Goal: Task Accomplishment & Management: Use online tool/utility

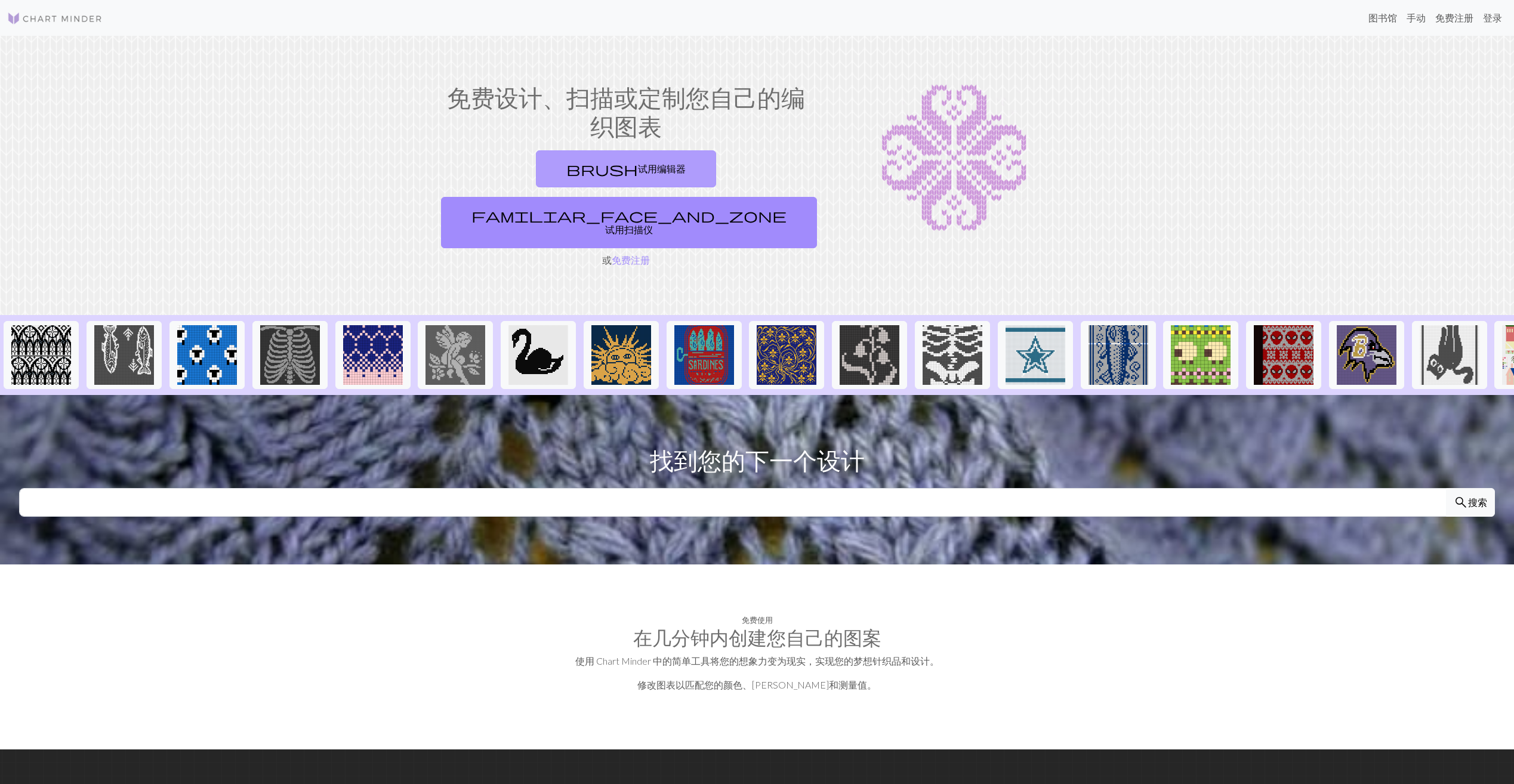
click at [638, 172] on font "试用编辑器" at bounding box center [662, 168] width 48 height 11
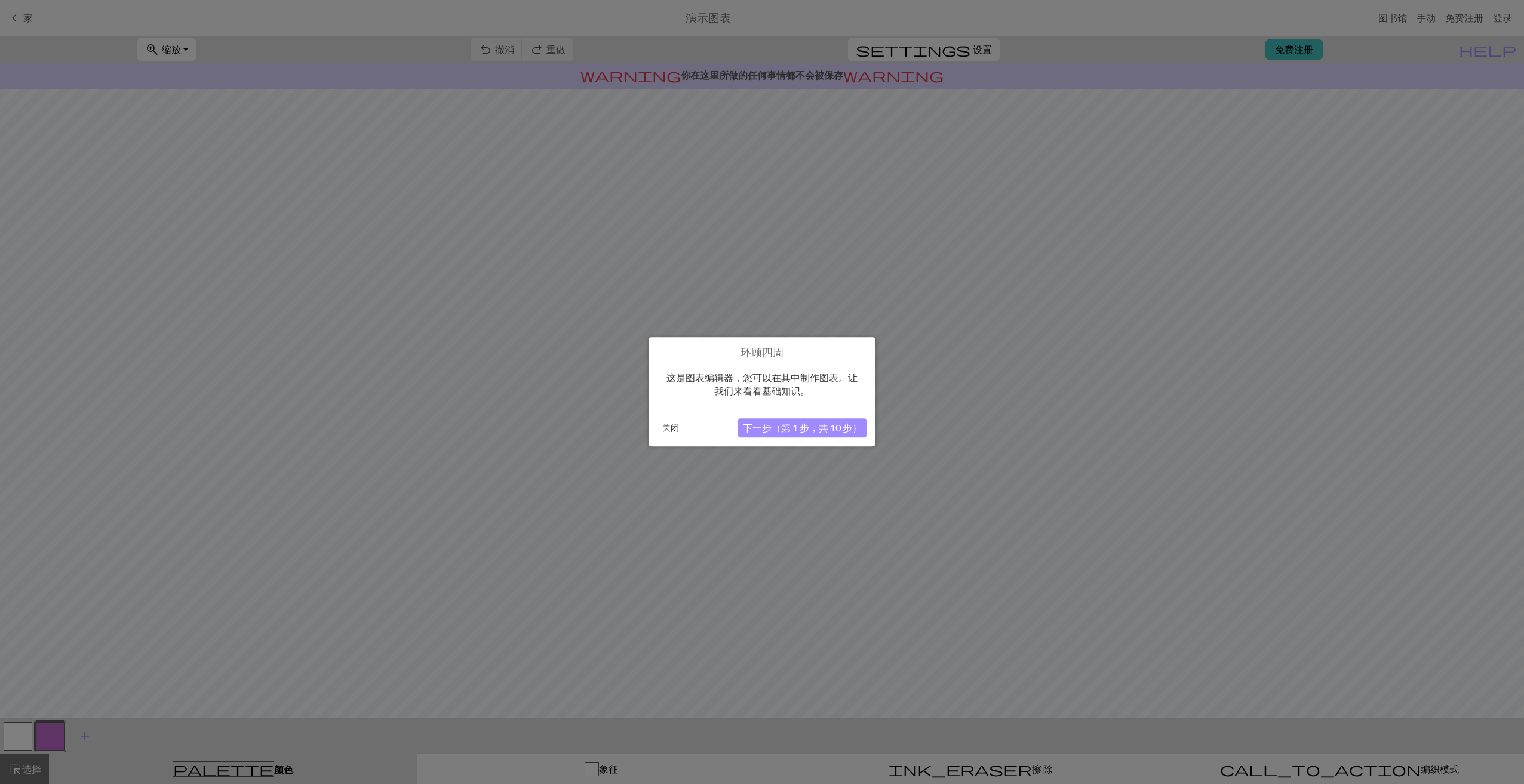
click at [817, 430] on button "下一步（第 1 步，共 10 步）" at bounding box center [802, 428] width 128 height 19
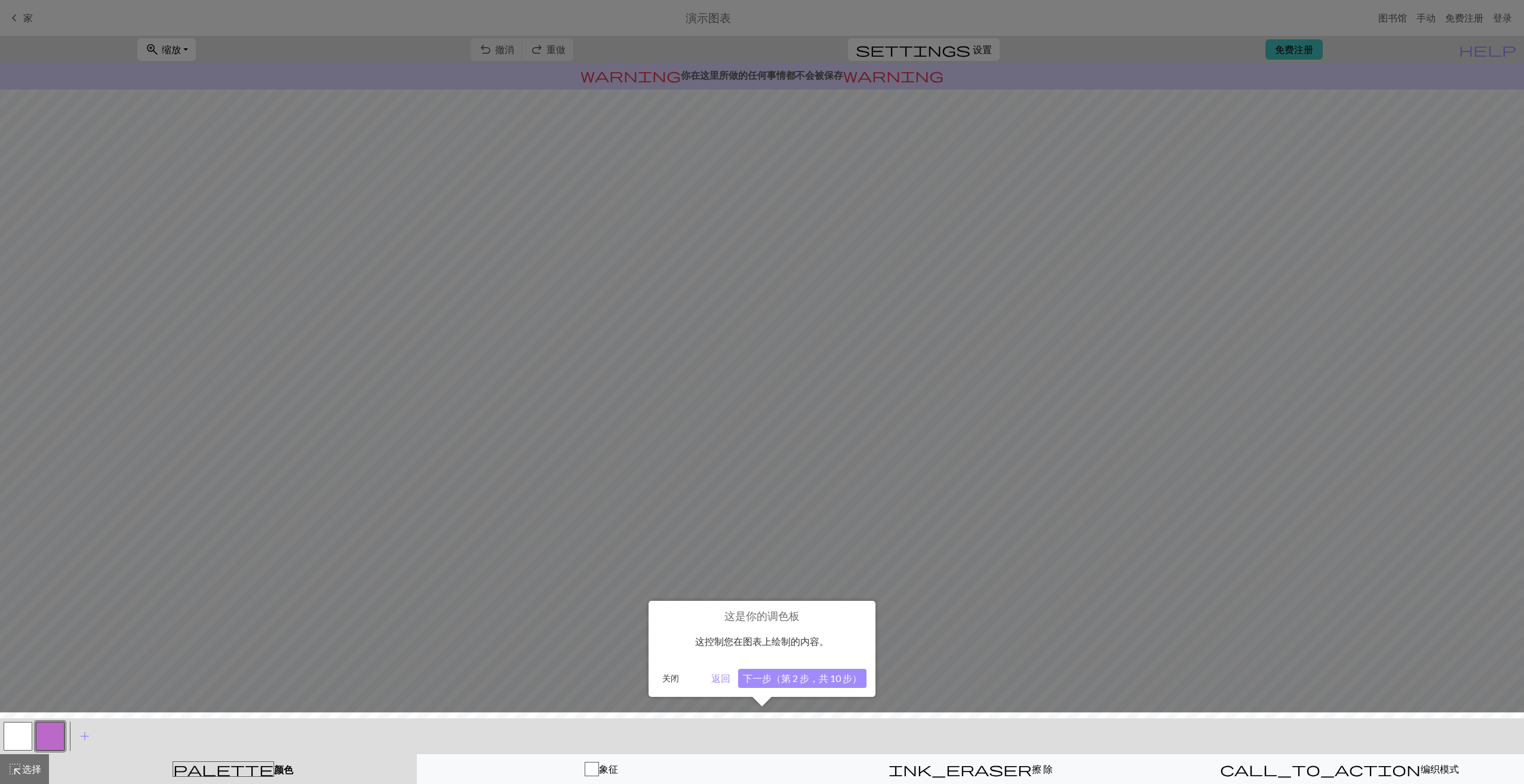
click at [754, 682] on button "下一步（第 2 步，共 10 步）" at bounding box center [802, 679] width 128 height 19
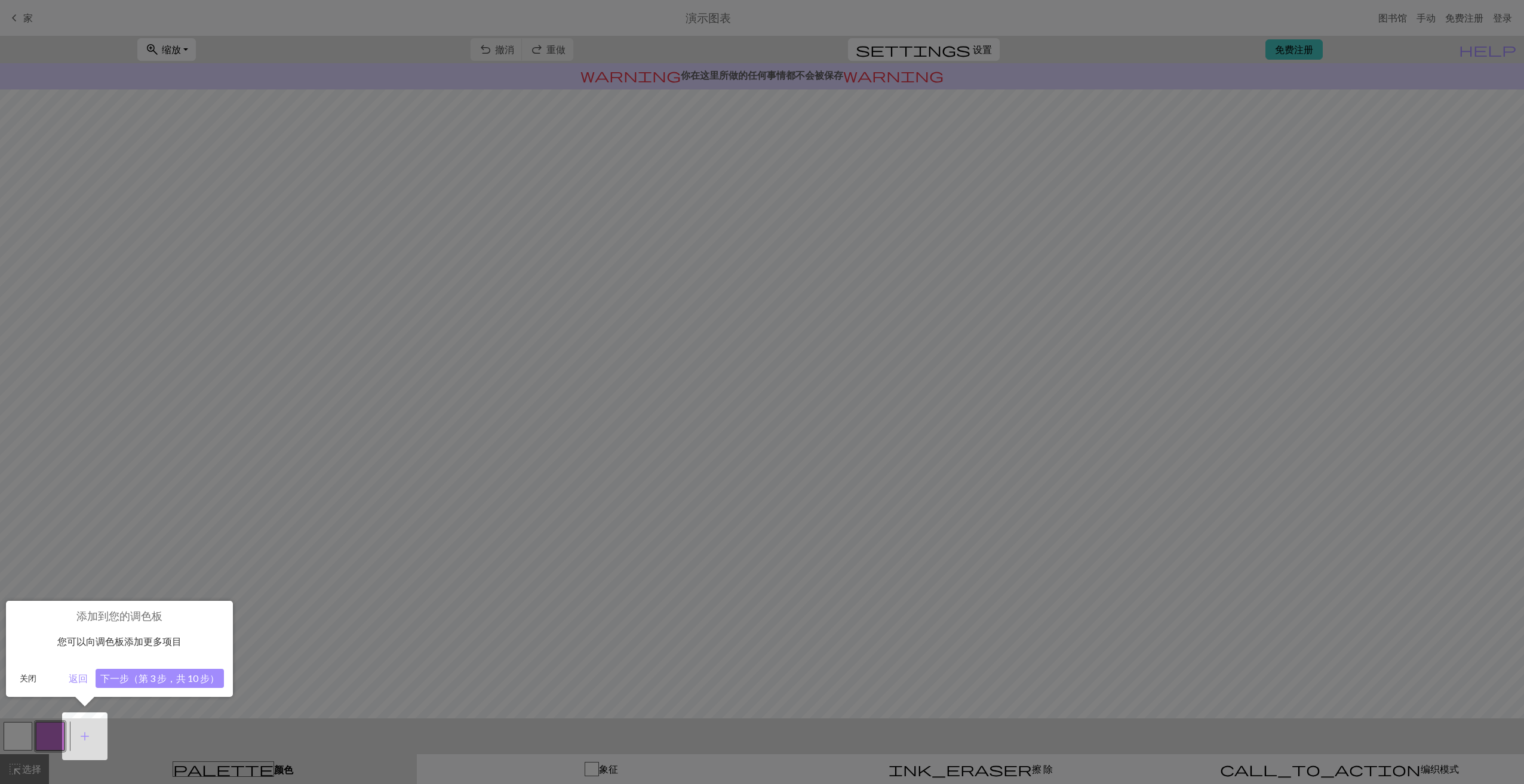
click at [196, 682] on button "下一步（第 3 步，共 10 步）" at bounding box center [159, 679] width 128 height 19
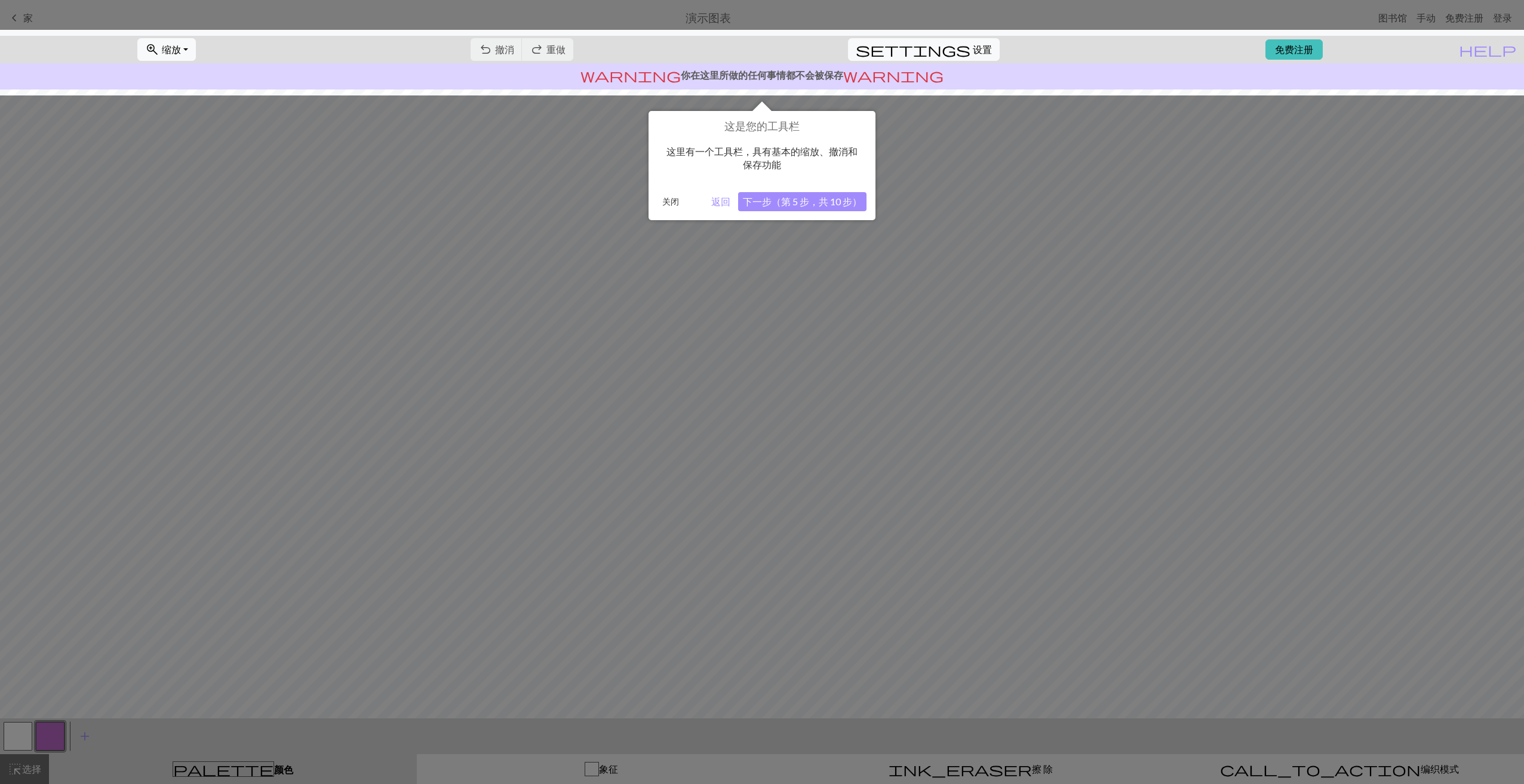
click at [798, 209] on button "下一步（第 5 步，共 10 步）" at bounding box center [802, 202] width 128 height 19
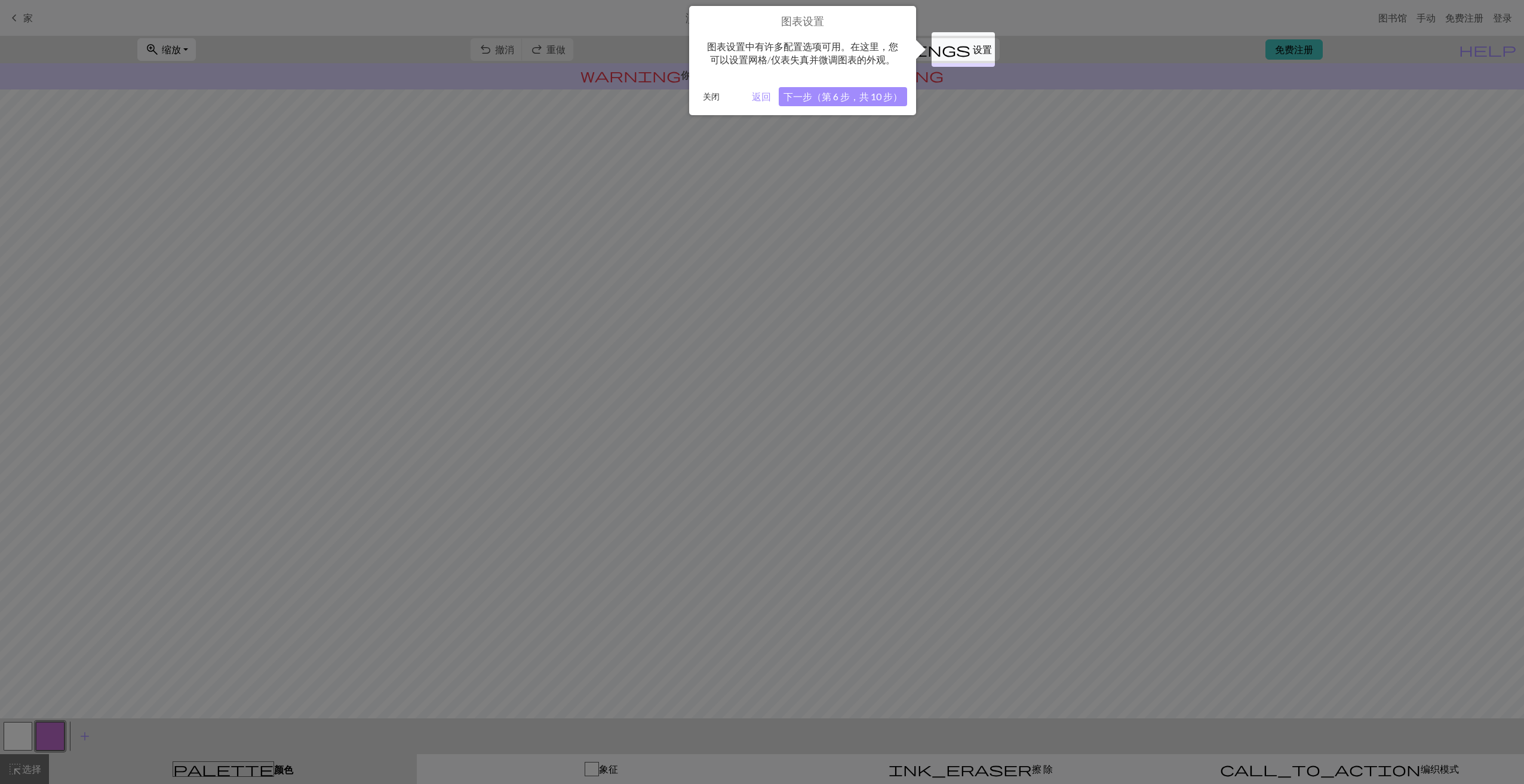
click at [836, 102] on button "下一步（第 6 步，共 10 步）" at bounding box center [842, 97] width 128 height 19
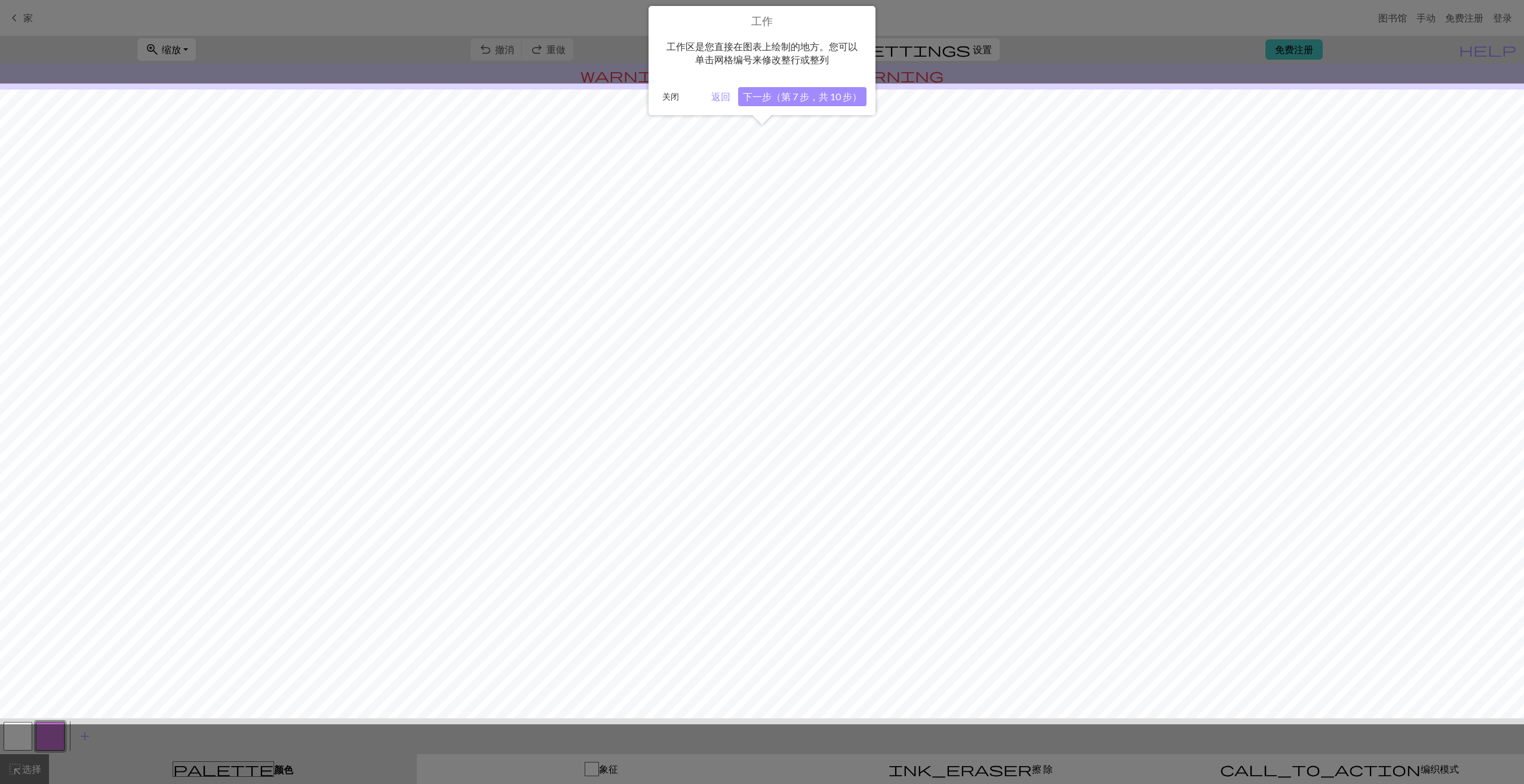
click at [836, 102] on button "下一步（第 7 步，共 10 步）" at bounding box center [802, 97] width 128 height 19
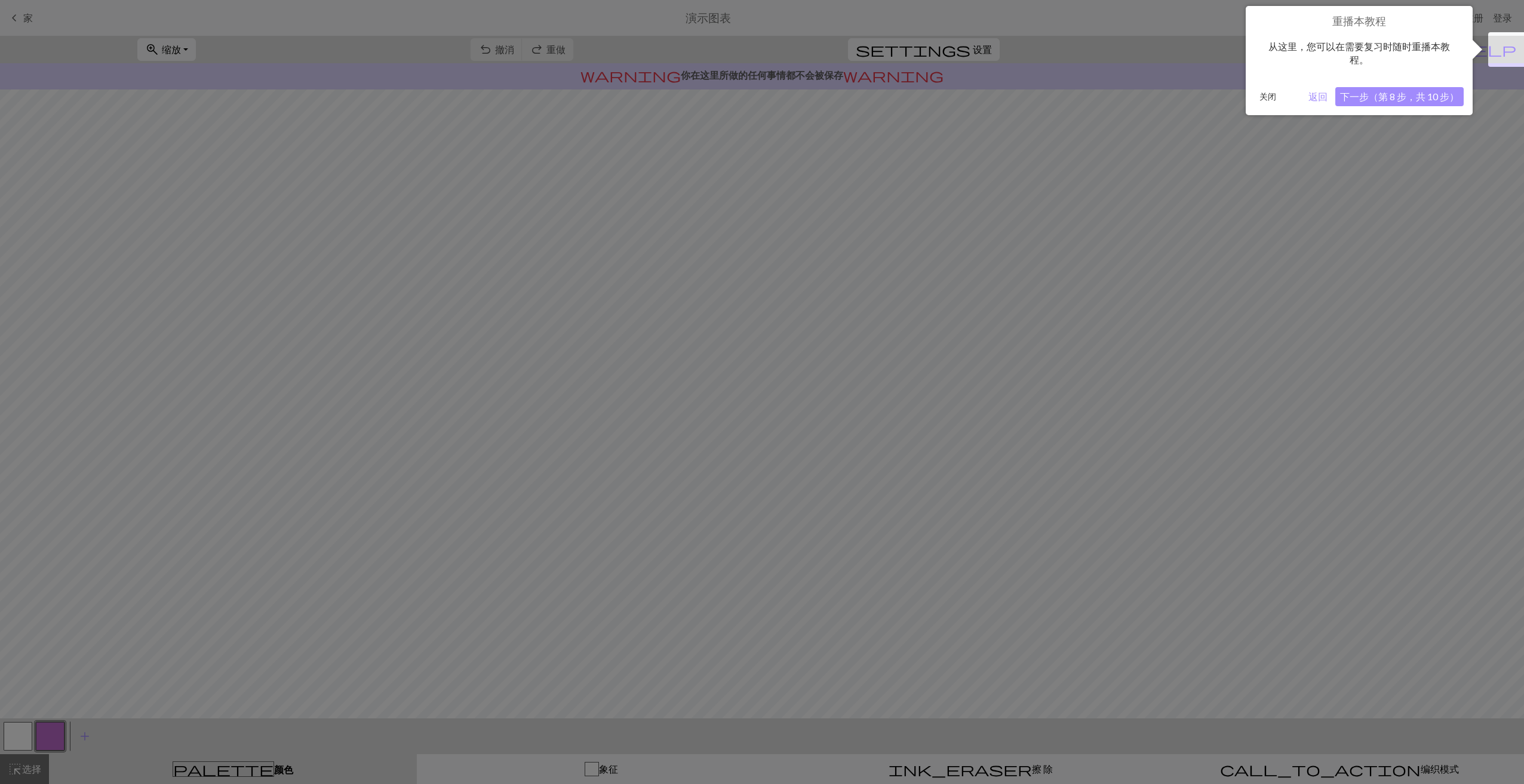
click at [1412, 97] on button "下一步（第 8 步，共 10 步）" at bounding box center [1399, 97] width 128 height 19
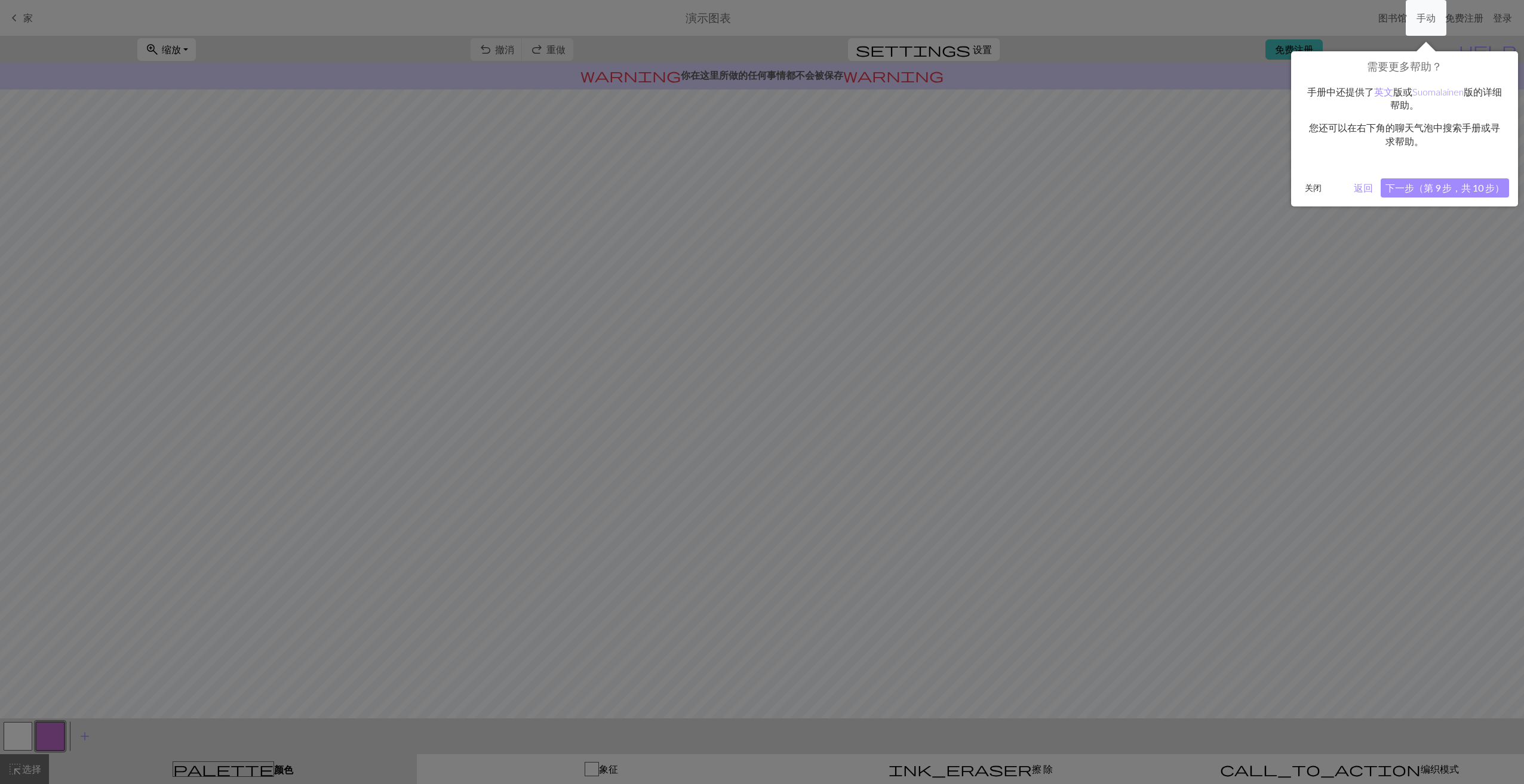
click at [1451, 188] on button "下一步（第 9 步，共 10 步）" at bounding box center [1444, 188] width 128 height 19
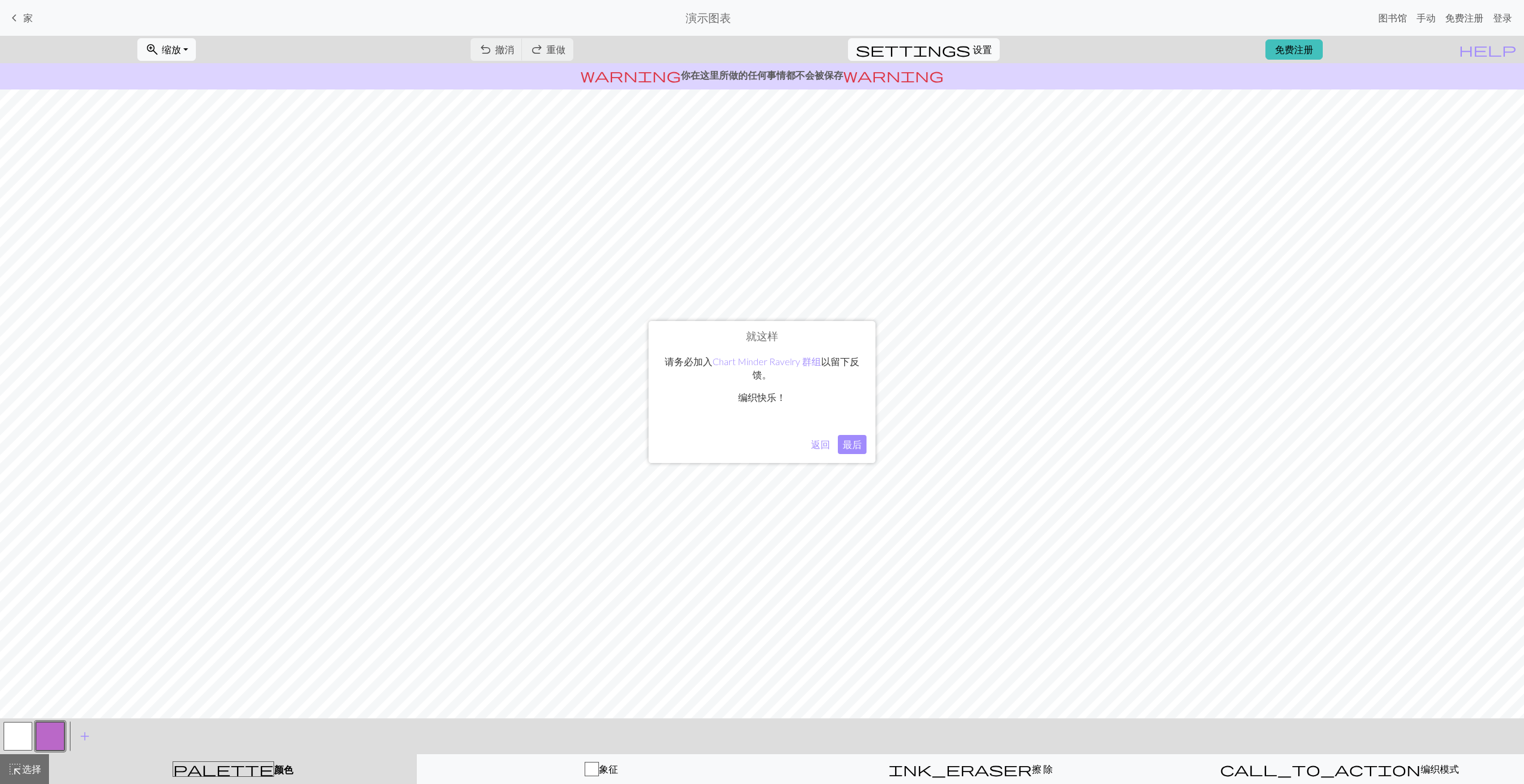
click at [849, 446] on button "最后" at bounding box center [852, 444] width 29 height 19
click at [582, 45] on div "undo 撤消 Undo redo 重做 Redo" at bounding box center [521, 50] width 121 height 28
click at [582, 48] on div "undo 撤消 Undo redo 重做 Redo" at bounding box center [521, 50] width 121 height 28
click at [582, 48] on div "undo 撤消 Undo redo 重做 Redo" at bounding box center [521, 50] width 121 height 28
click at [717, 79] on font "你在这里所做的任何事情都不会被保存" at bounding box center [762, 75] width 163 height 11
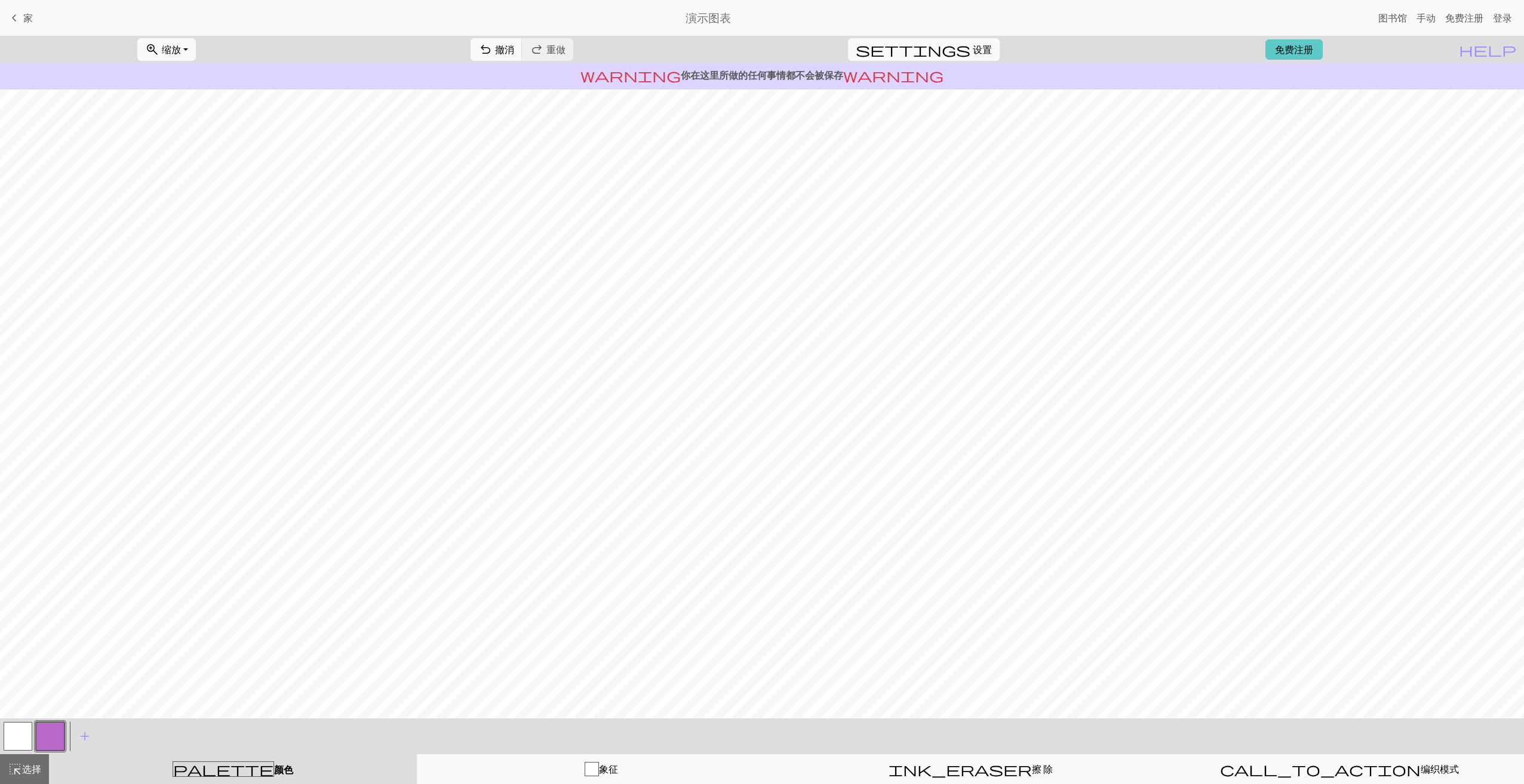
click at [1307, 48] on link "免费注册" at bounding box center [1294, 50] width 57 height 20
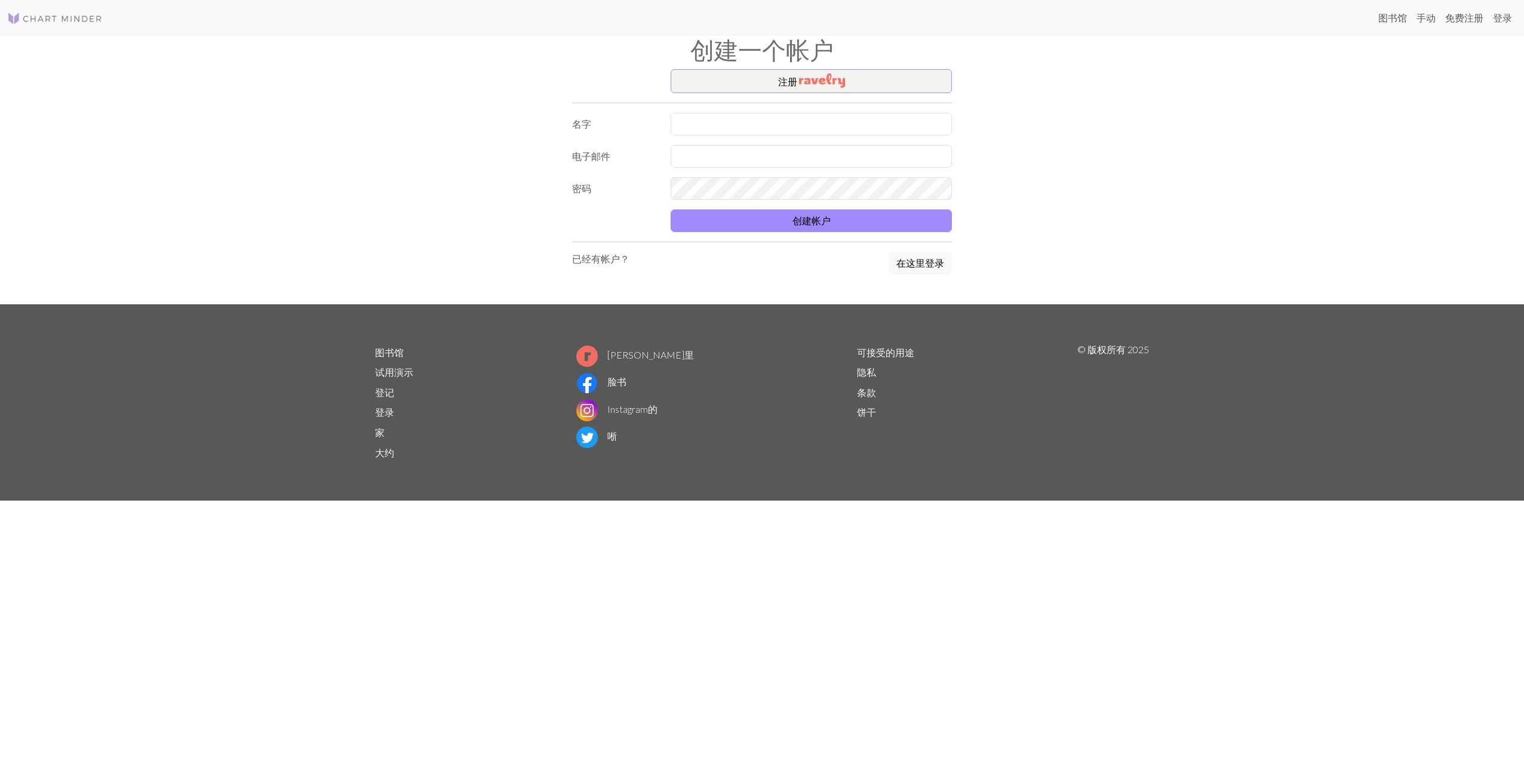
click at [598, 411] on img at bounding box center [587, 410] width 21 height 21
click at [746, 121] on input "text" at bounding box center [811, 124] width 281 height 23
click at [745, 126] on input "Hug Waayaa" at bounding box center [811, 124] width 281 height 23
click at [758, 127] on input "Hug Waayaa" at bounding box center [811, 124] width 281 height 23
type input "H"
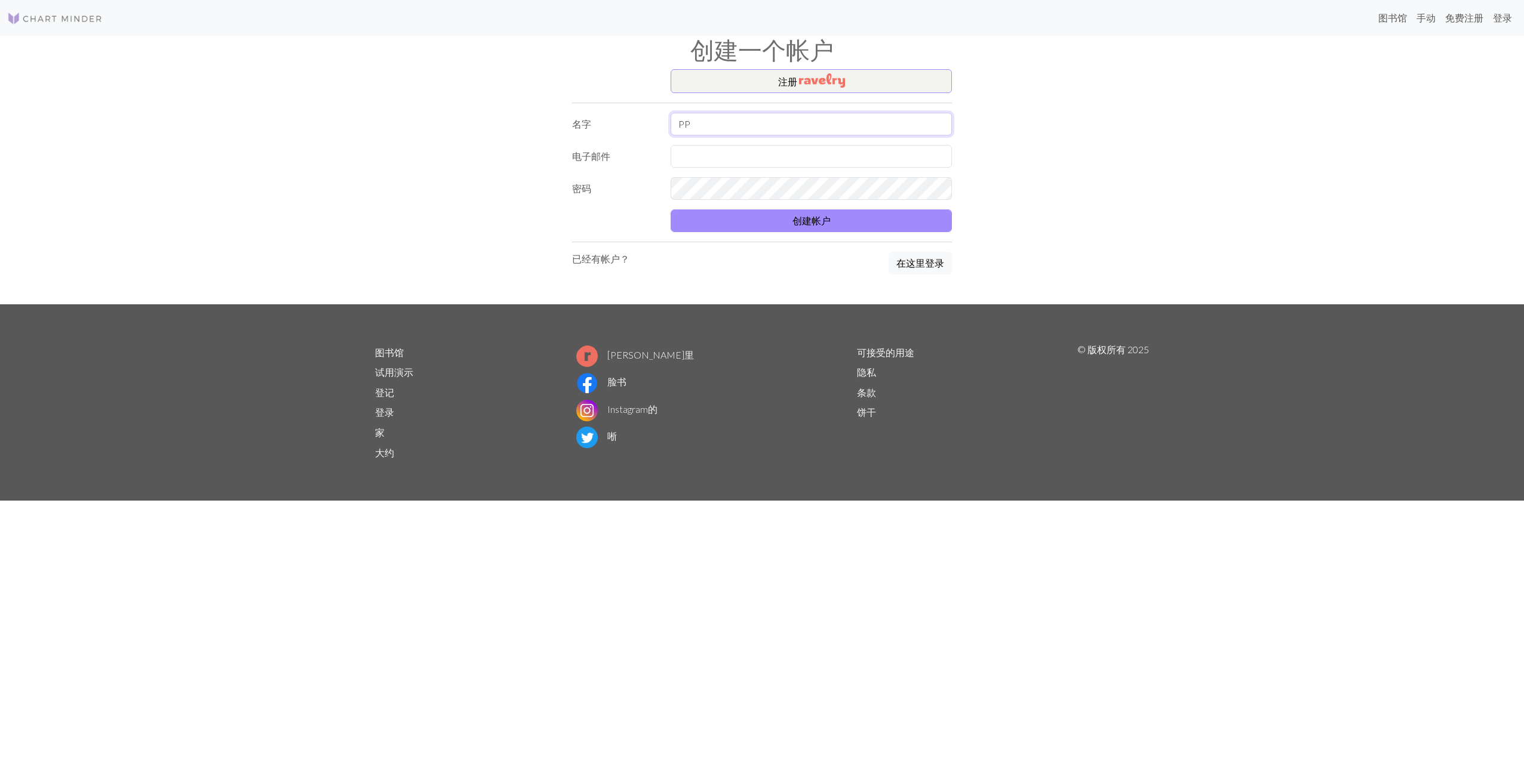
type input "PP"
click at [743, 151] on input "text" at bounding box center [811, 156] width 281 height 23
type input "1299038055@qq.com"
click at [784, 221] on button "创建帐户" at bounding box center [811, 220] width 281 height 23
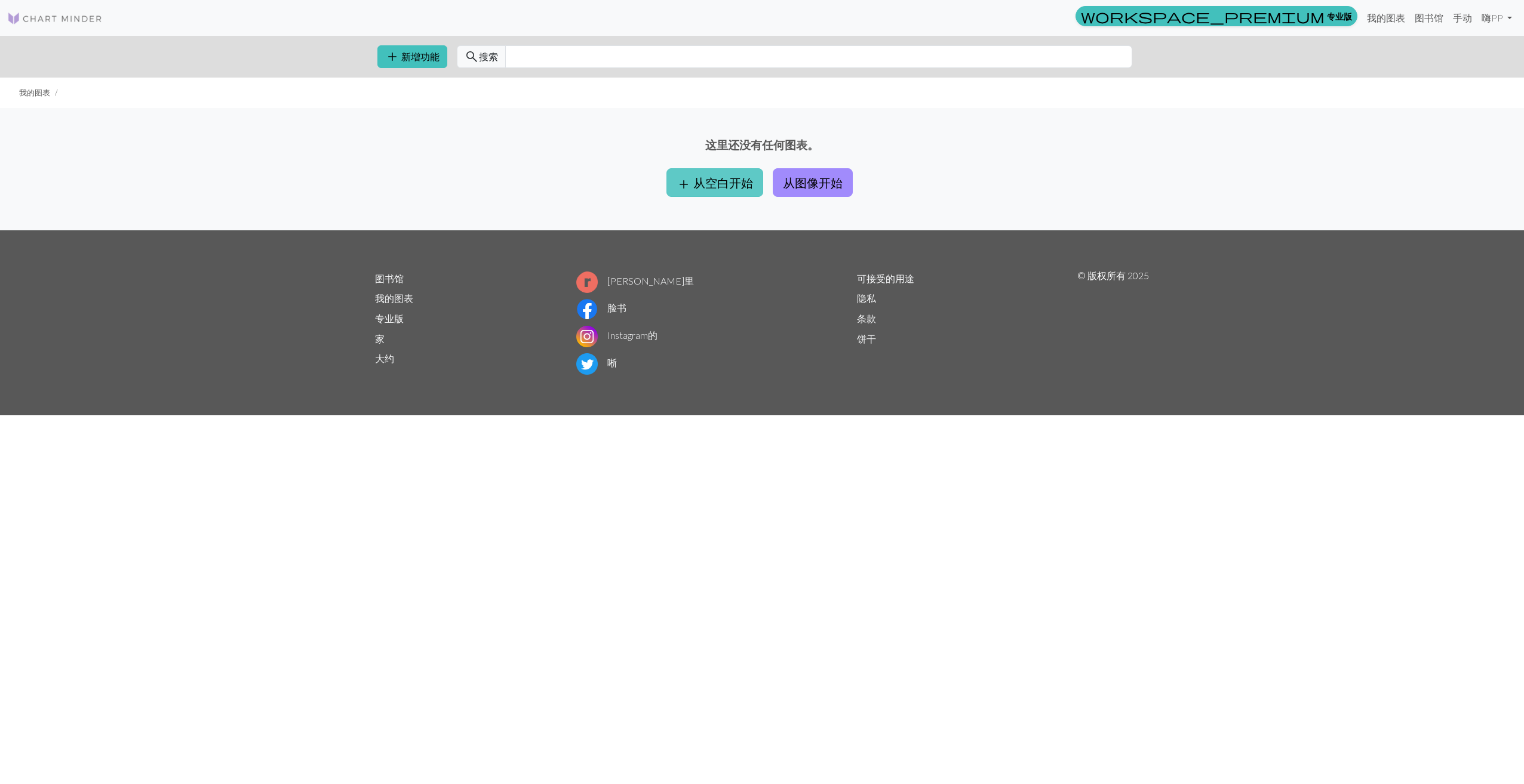
click at [721, 174] on button "add 从空白开始" at bounding box center [715, 182] width 97 height 29
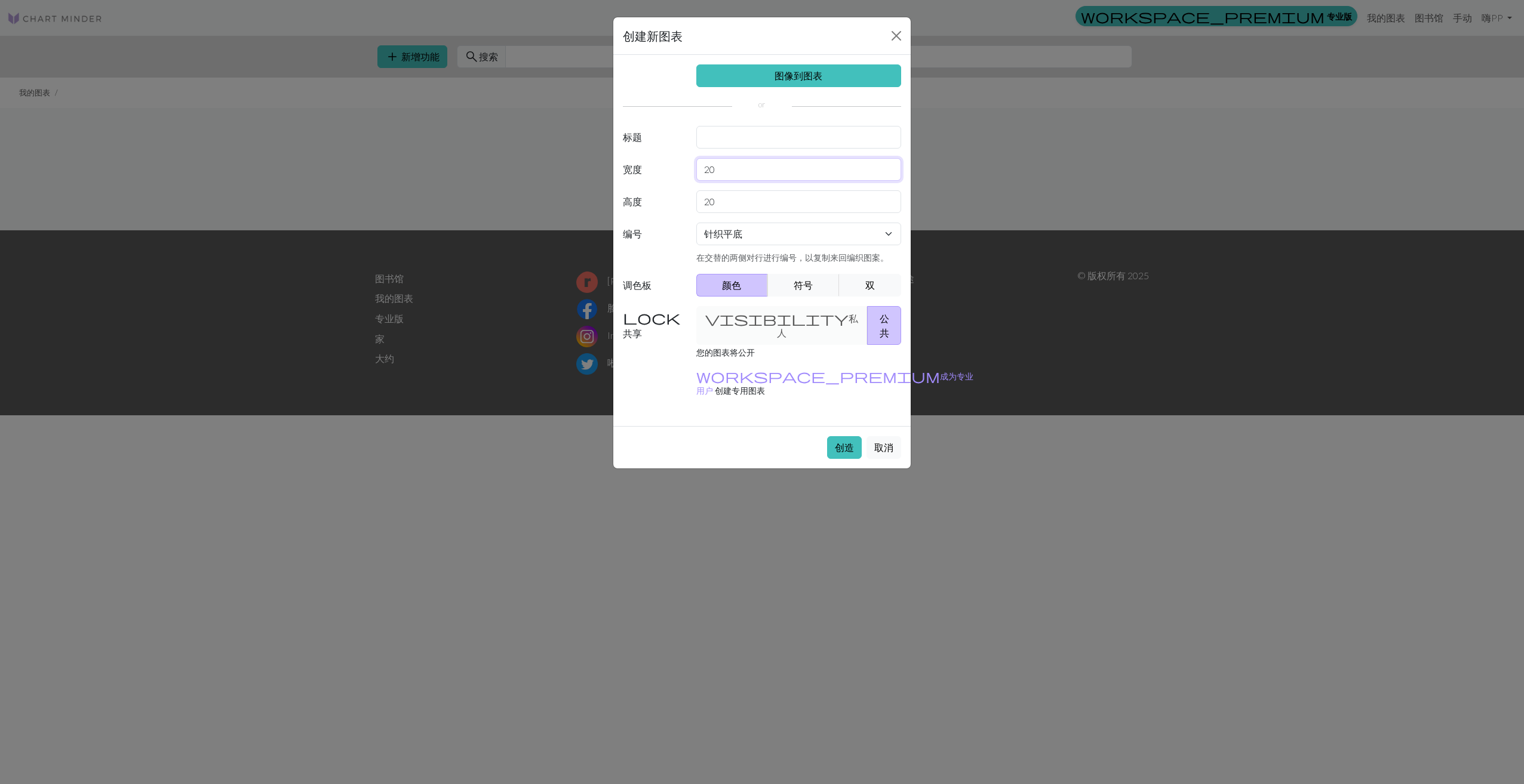
drag, startPoint x: 732, startPoint y: 170, endPoint x: 670, endPoint y: 173, distance: 62.1
click at [670, 173] on div "宽度 20" at bounding box center [762, 169] width 292 height 23
type input "40"
drag, startPoint x: 726, startPoint y: 205, endPoint x: 653, endPoint y: 207, distance: 73.0
click at [653, 207] on div "高度 20" at bounding box center [762, 201] width 292 height 23
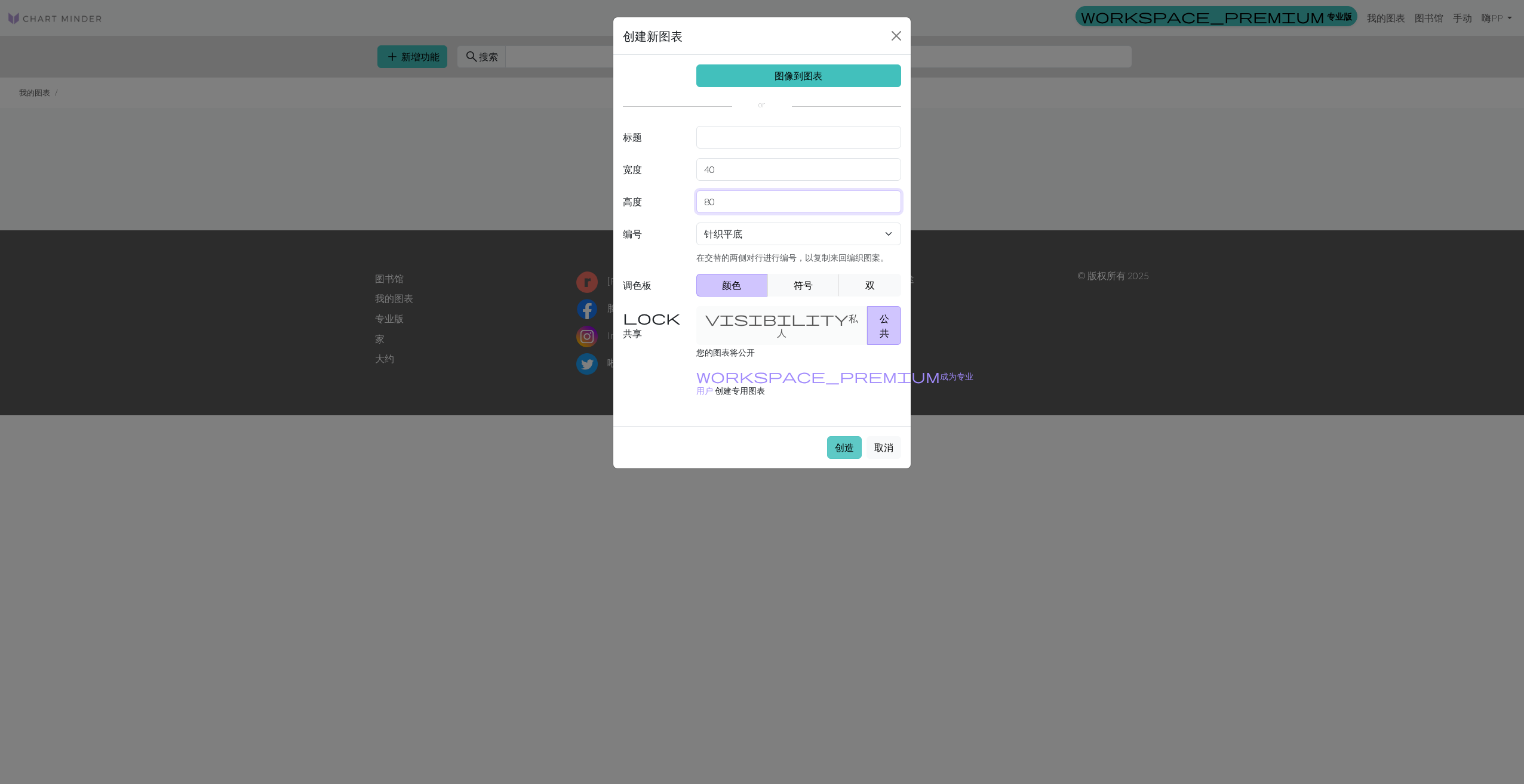
type input "80"
click at [843, 436] on button "创造" at bounding box center [844, 447] width 34 height 23
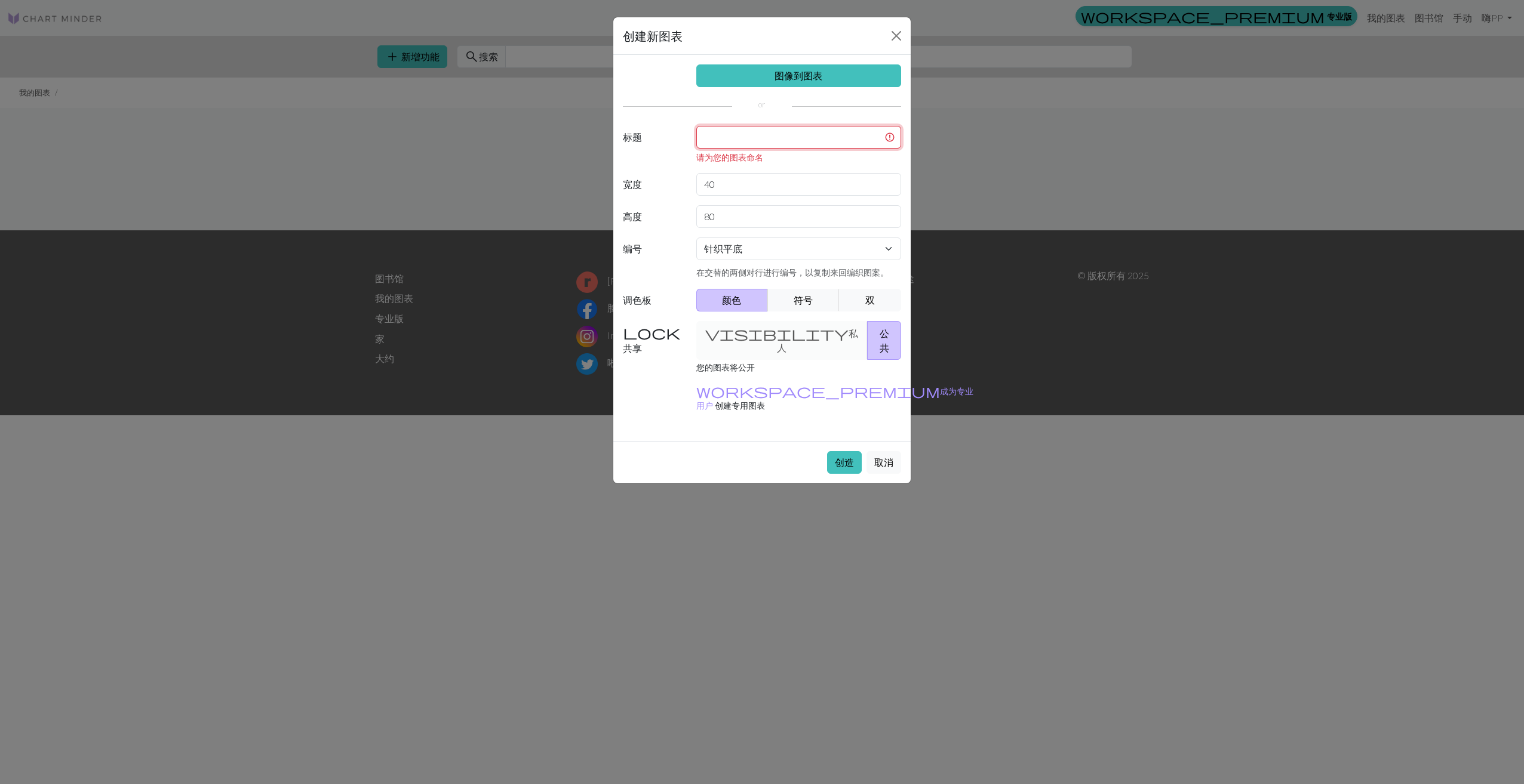
click at [744, 136] on input "text" at bounding box center [799, 137] width 205 height 23
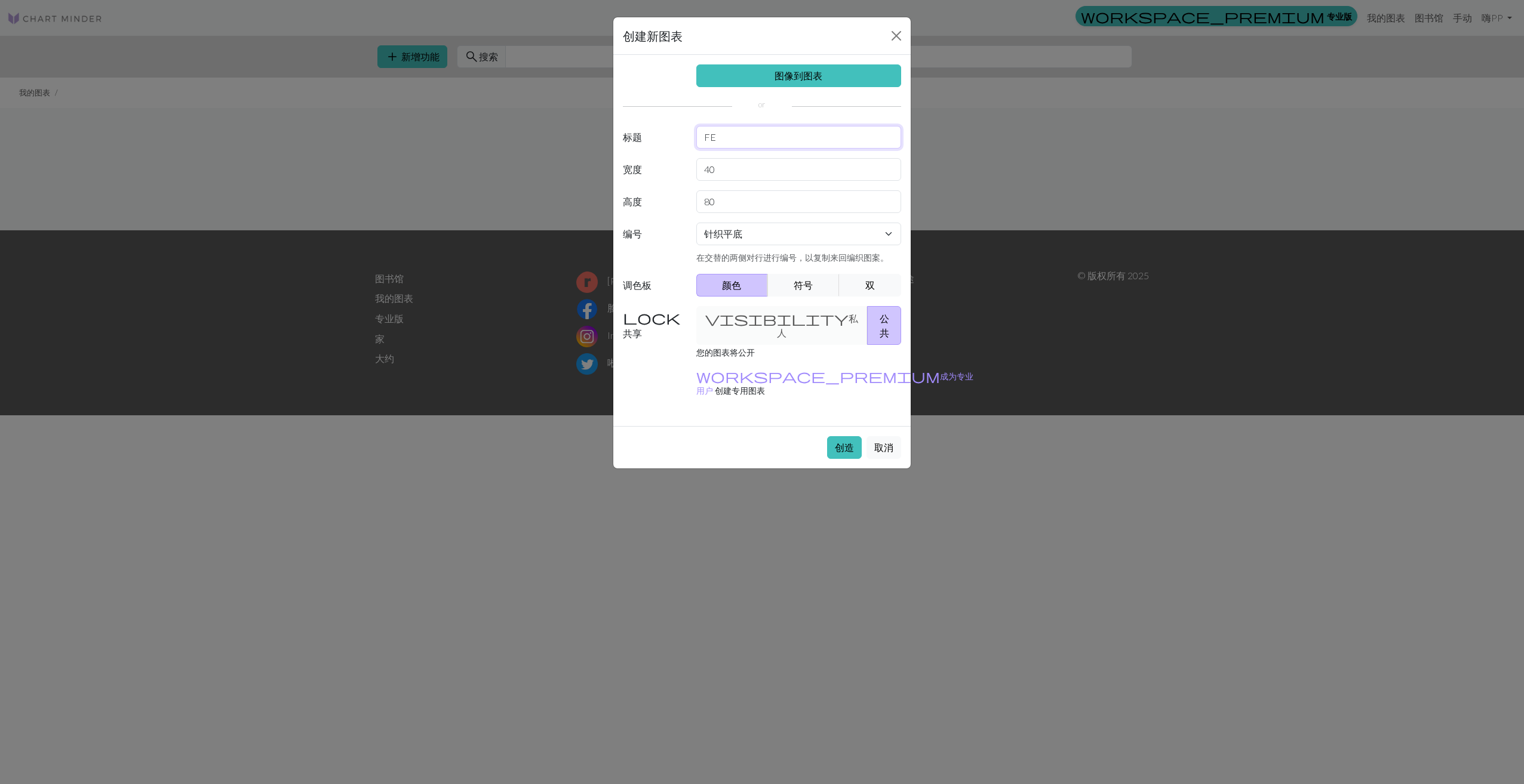
type input "F"
type input "FEIERDAO"
click at [748, 320] on div "visibility 私人 公共" at bounding box center [799, 325] width 220 height 39
click at [853, 436] on button "创造" at bounding box center [844, 447] width 34 height 23
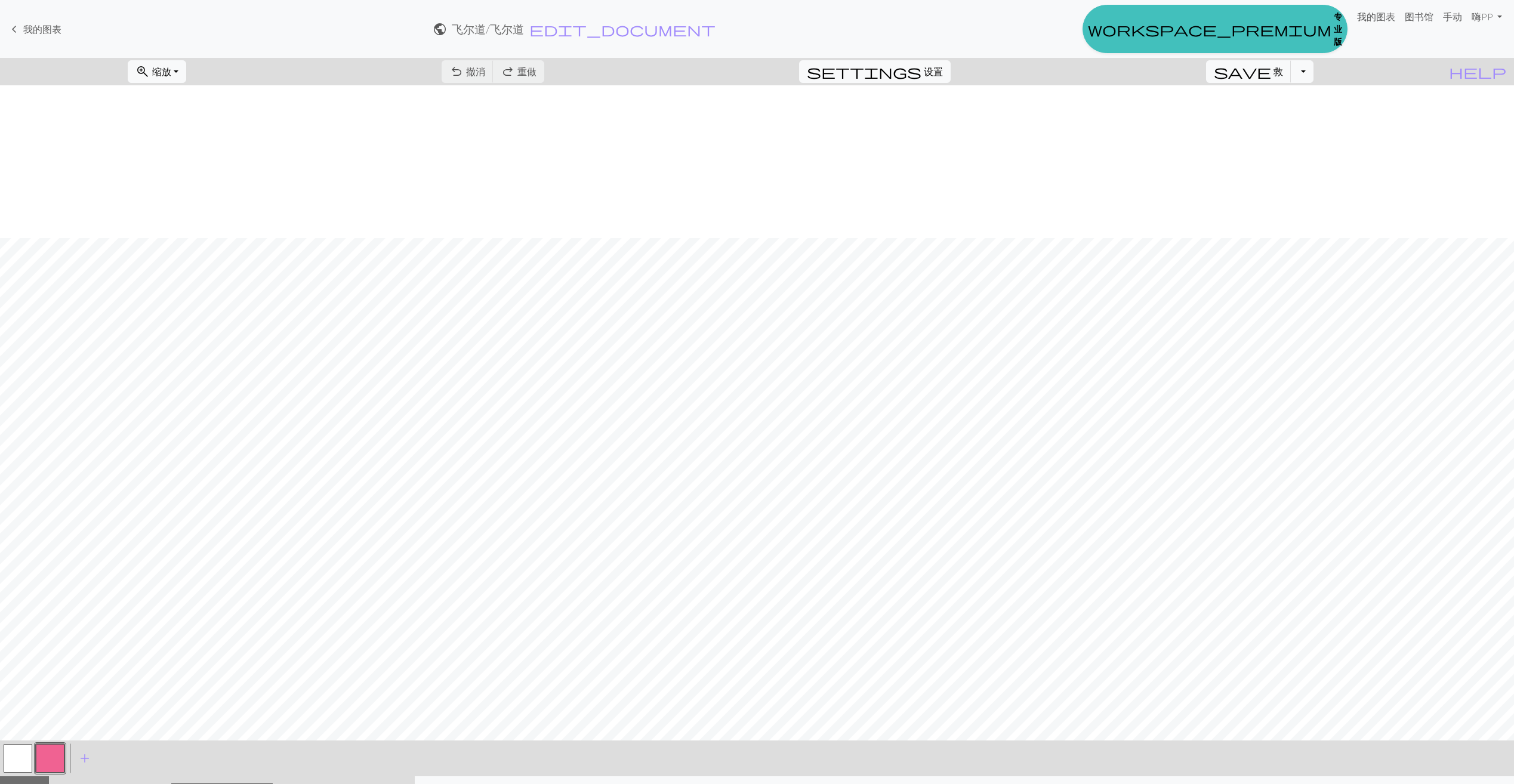
scroll to position [179, 0]
click at [939, 67] on button "settings 设置" at bounding box center [875, 71] width 152 height 23
select select "aran"
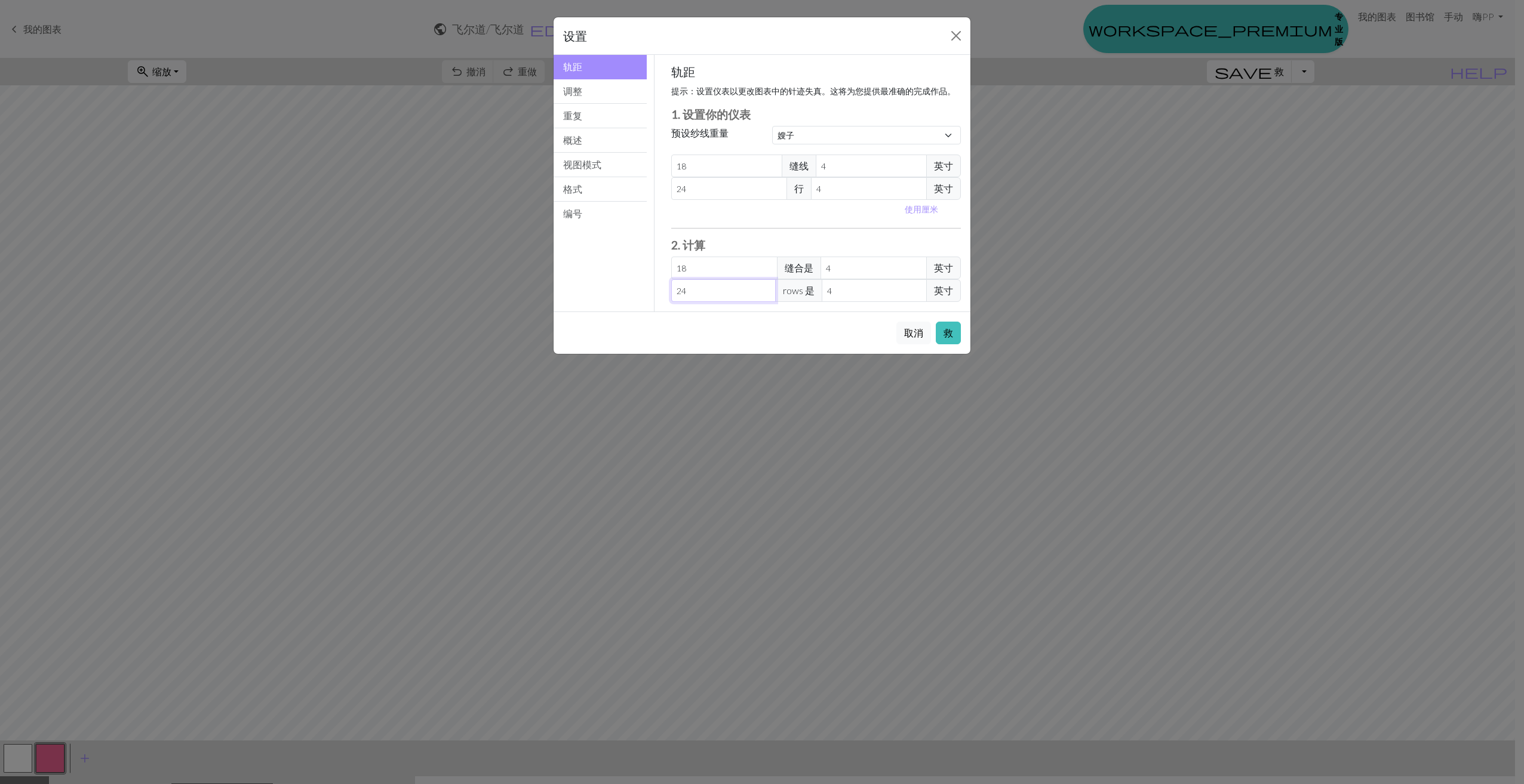
drag, startPoint x: 719, startPoint y: 290, endPoint x: 660, endPoint y: 296, distance: 59.3
click at [660, 296] on div "轨距 提示： 设置仪表以更改图表中的针迹失真。这将为您提供最准确的完成作品。 1. 设置你的仪表 预设纱线重量 习惯 广场 花边 轻指法 指法 运动 双面针织…" at bounding box center [817, 183] width 324 height 257
type input "1"
type input "0.17"
type input "18"
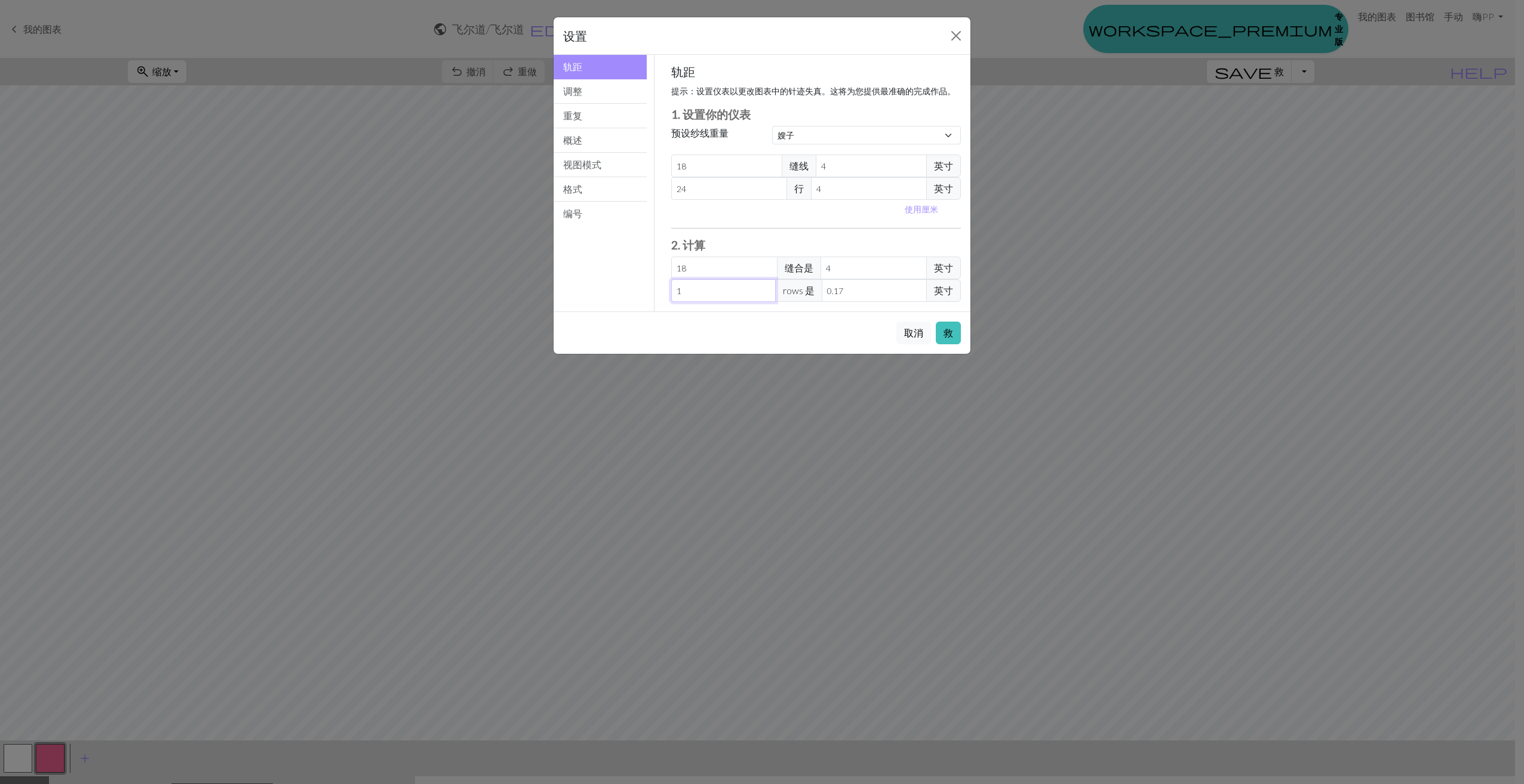
type input "3"
type input "18"
drag, startPoint x: 699, startPoint y: 193, endPoint x: 661, endPoint y: 192, distance: 38.0
click at [661, 192] on div "轨距 提示： 设置仪表以更改图表中的针迹失真。这将为您提供最准确的完成作品。 1. 设置你的仪表 预设纱线重量 习惯 广场 花边 轻指法 指法 运动 双面针织…" at bounding box center [817, 183] width 324 height 257
select select "custom"
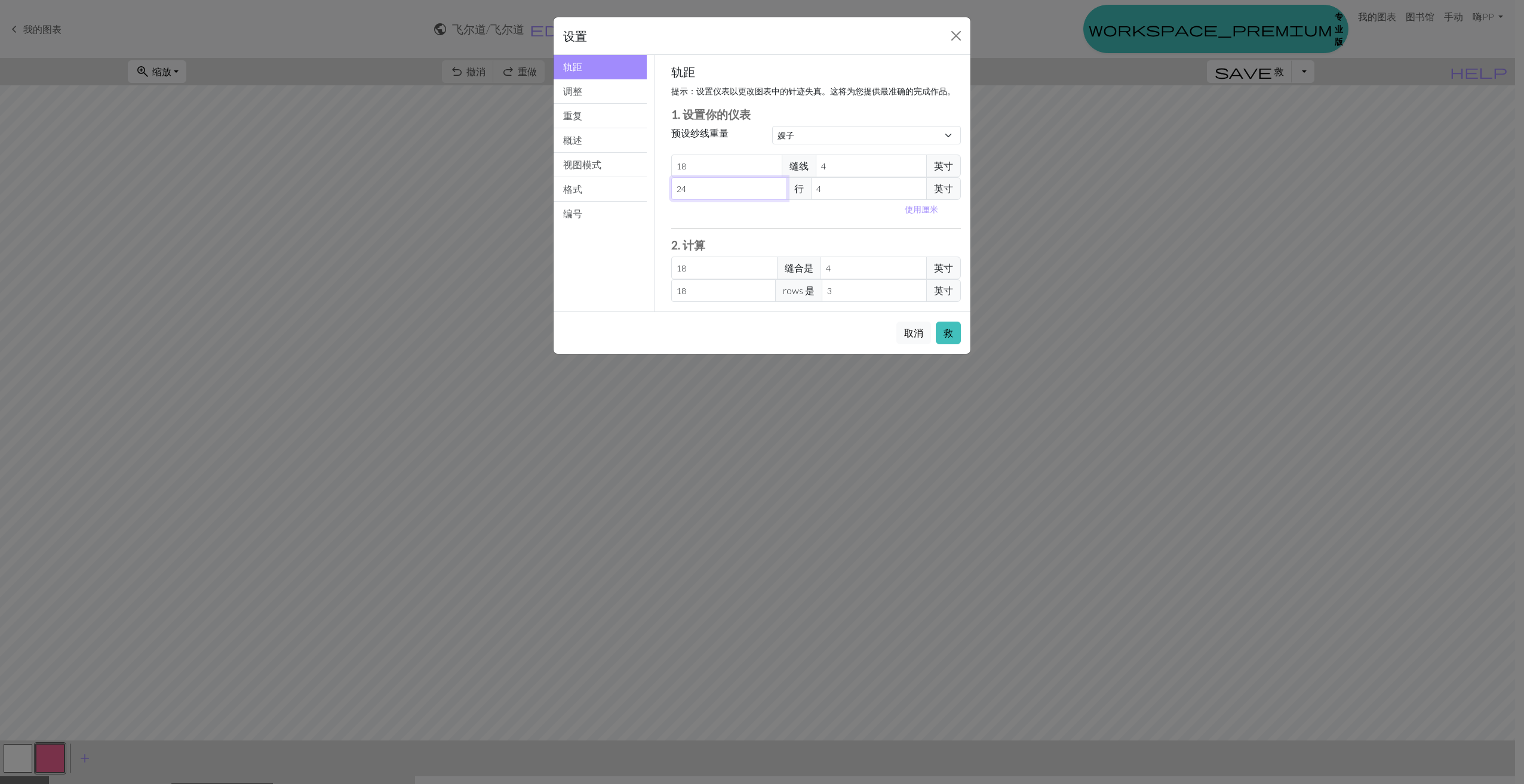
type input "1"
type input "0.75"
type input "18"
type input "13.5"
type input "18"
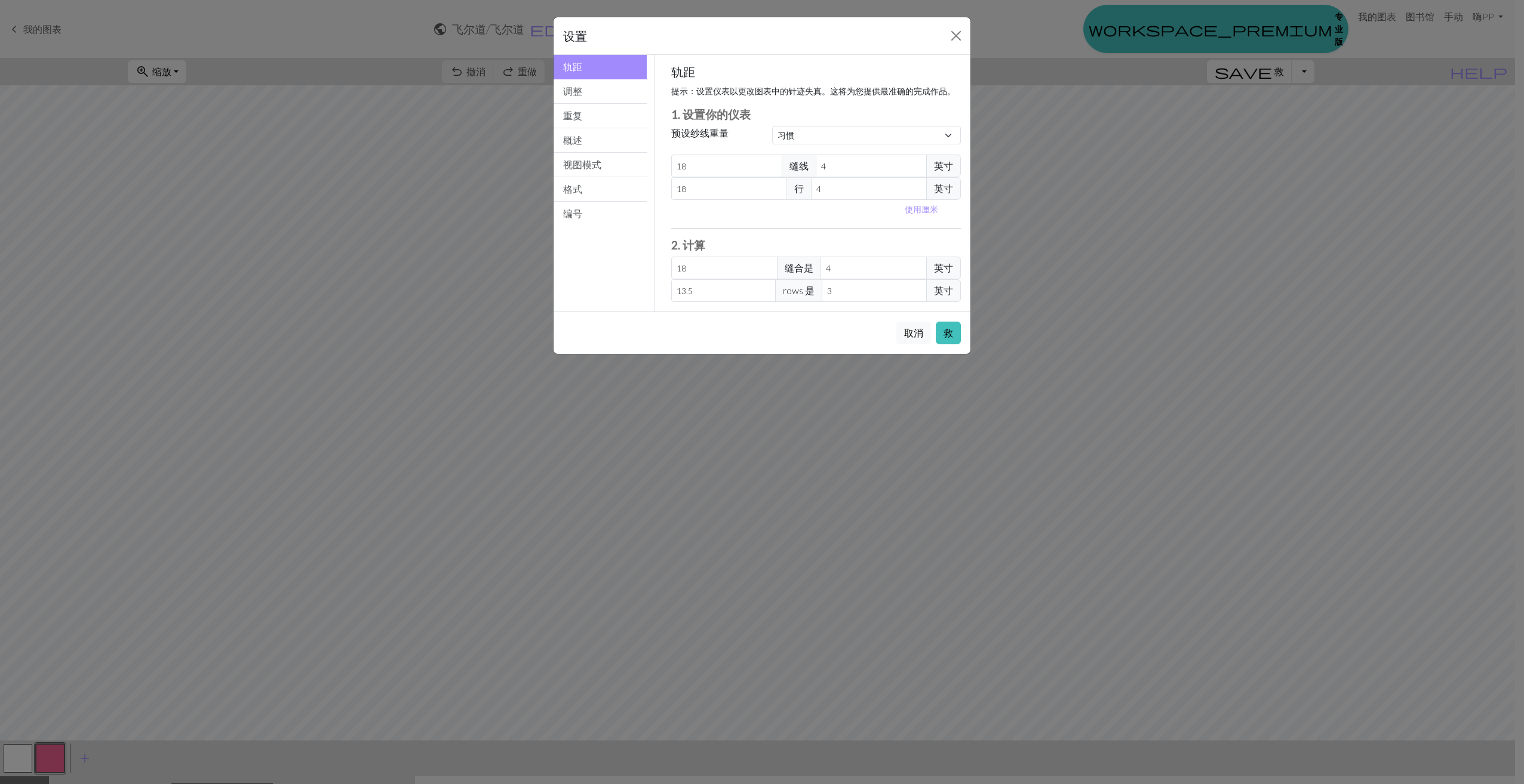
click at [812, 337] on div "取消 救" at bounding box center [762, 333] width 417 height 42
click at [945, 335] on button "救" at bounding box center [948, 332] width 25 height 23
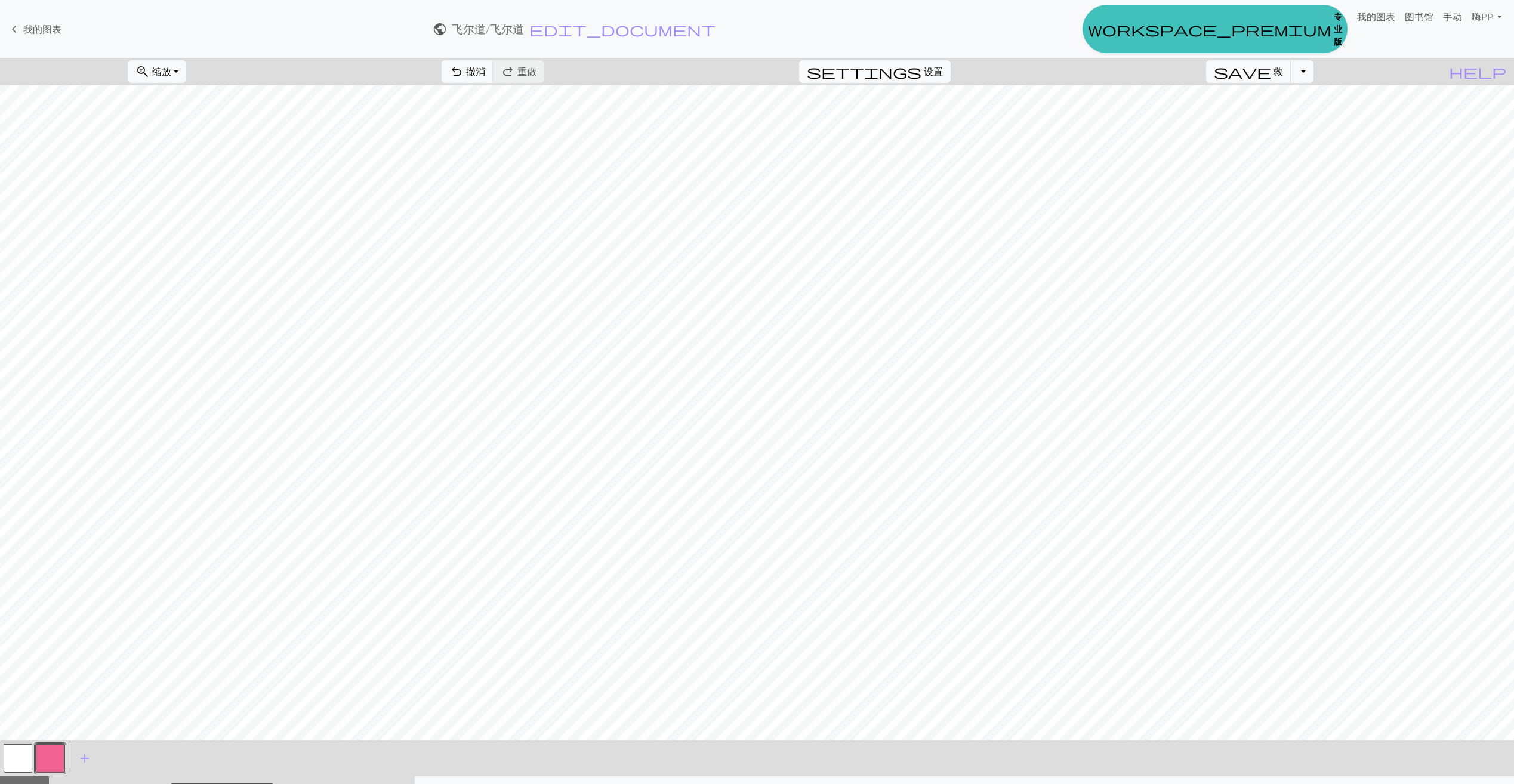
click at [47, 751] on button "button" at bounding box center [50, 758] width 29 height 29
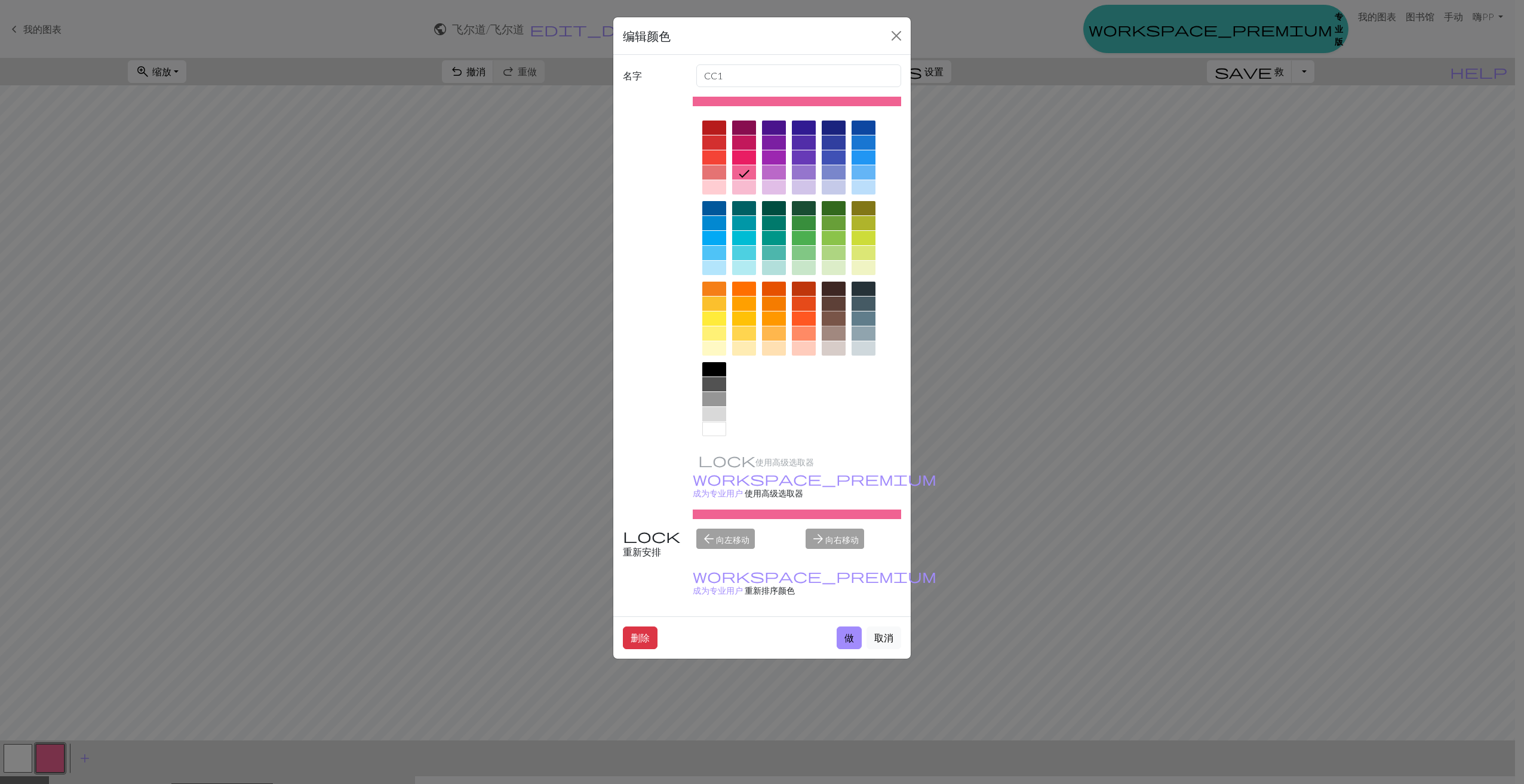
click at [836, 318] on div at bounding box center [833, 319] width 24 height 15
click at [836, 305] on div at bounding box center [833, 304] width 24 height 15
click at [836, 315] on div at bounding box center [833, 319] width 24 height 15
click at [851, 627] on button "做" at bounding box center [849, 638] width 25 height 23
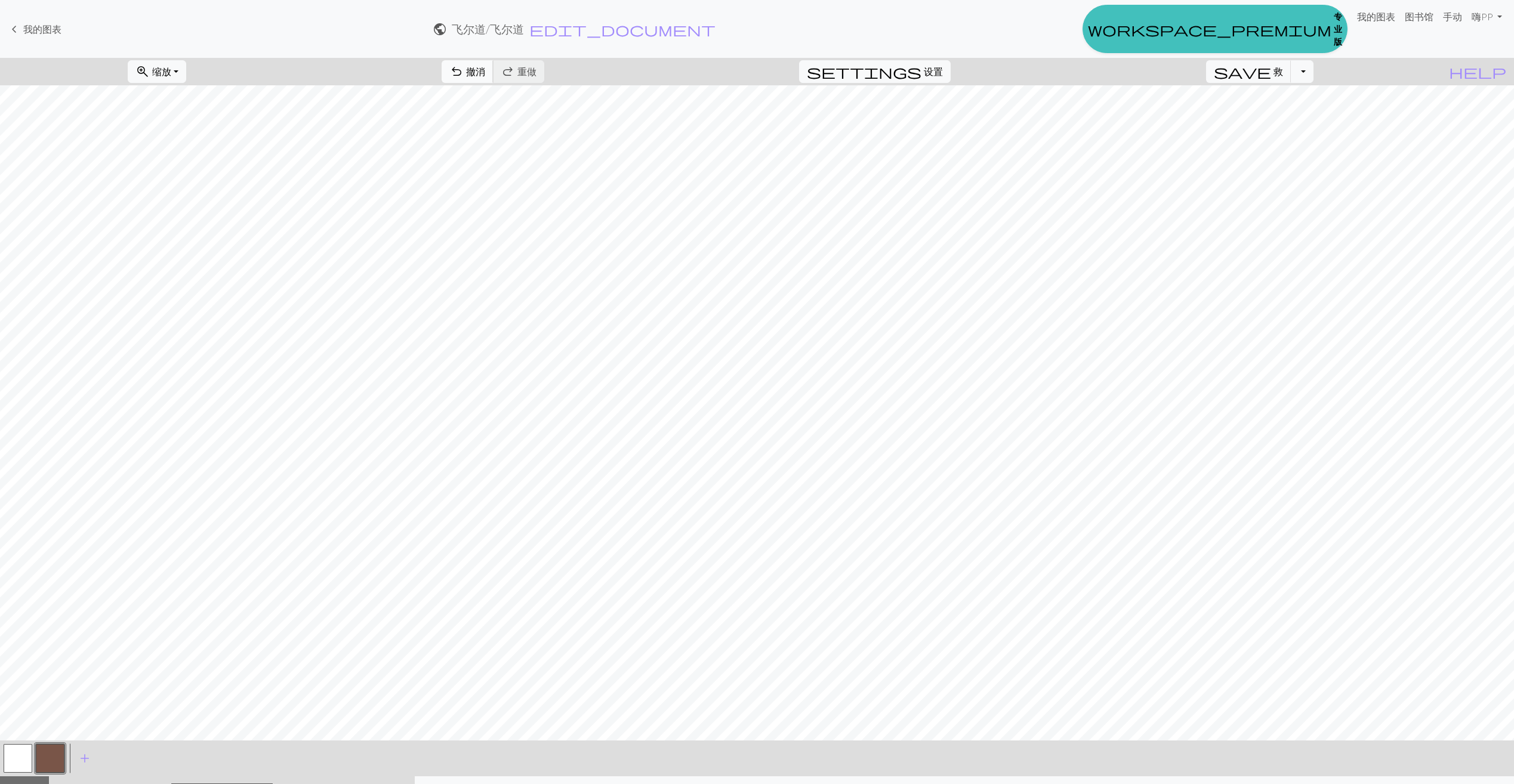
click at [463, 72] on span "undo" at bounding box center [457, 71] width 15 height 17
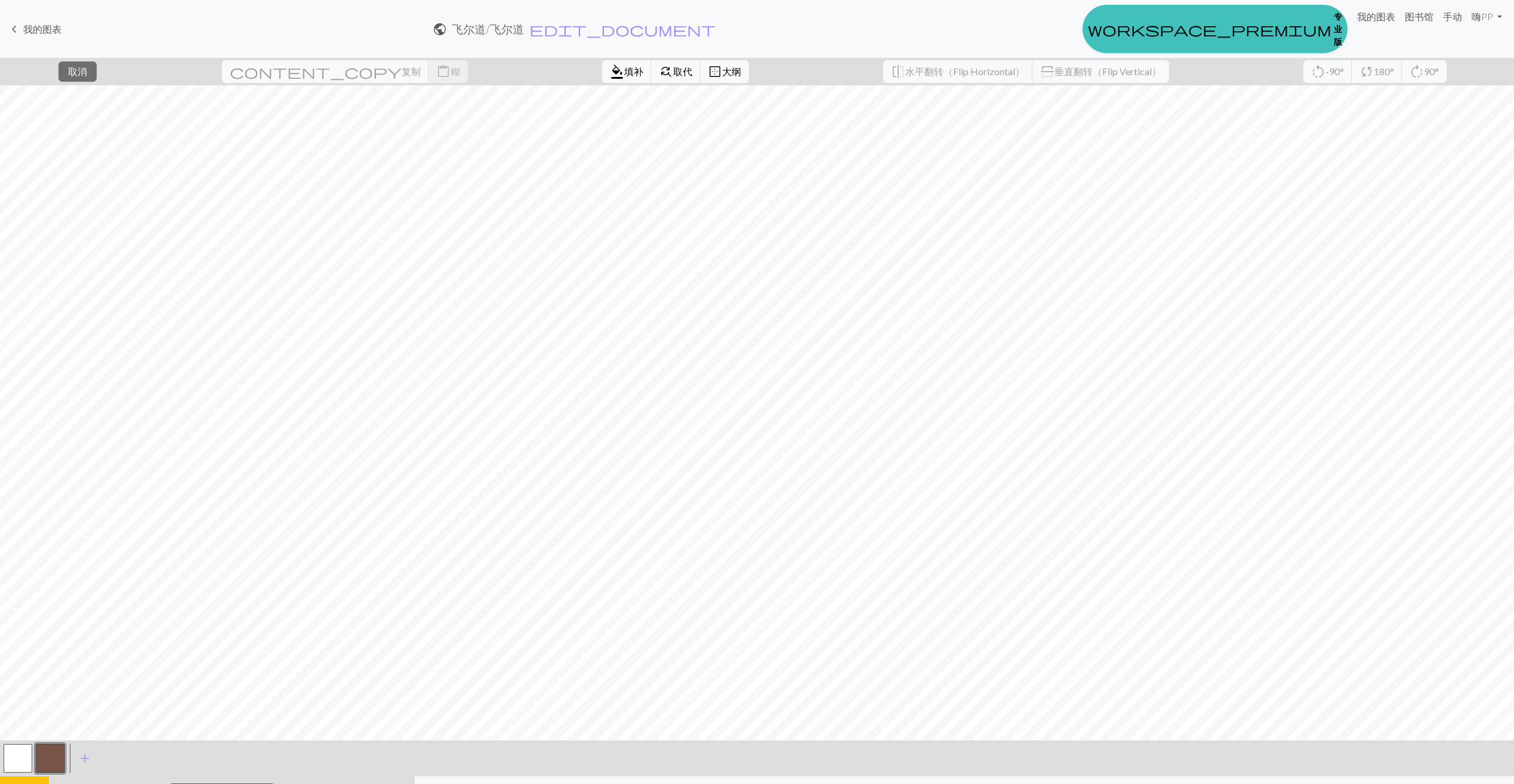
click at [57, 757] on button "button" at bounding box center [50, 758] width 29 height 29
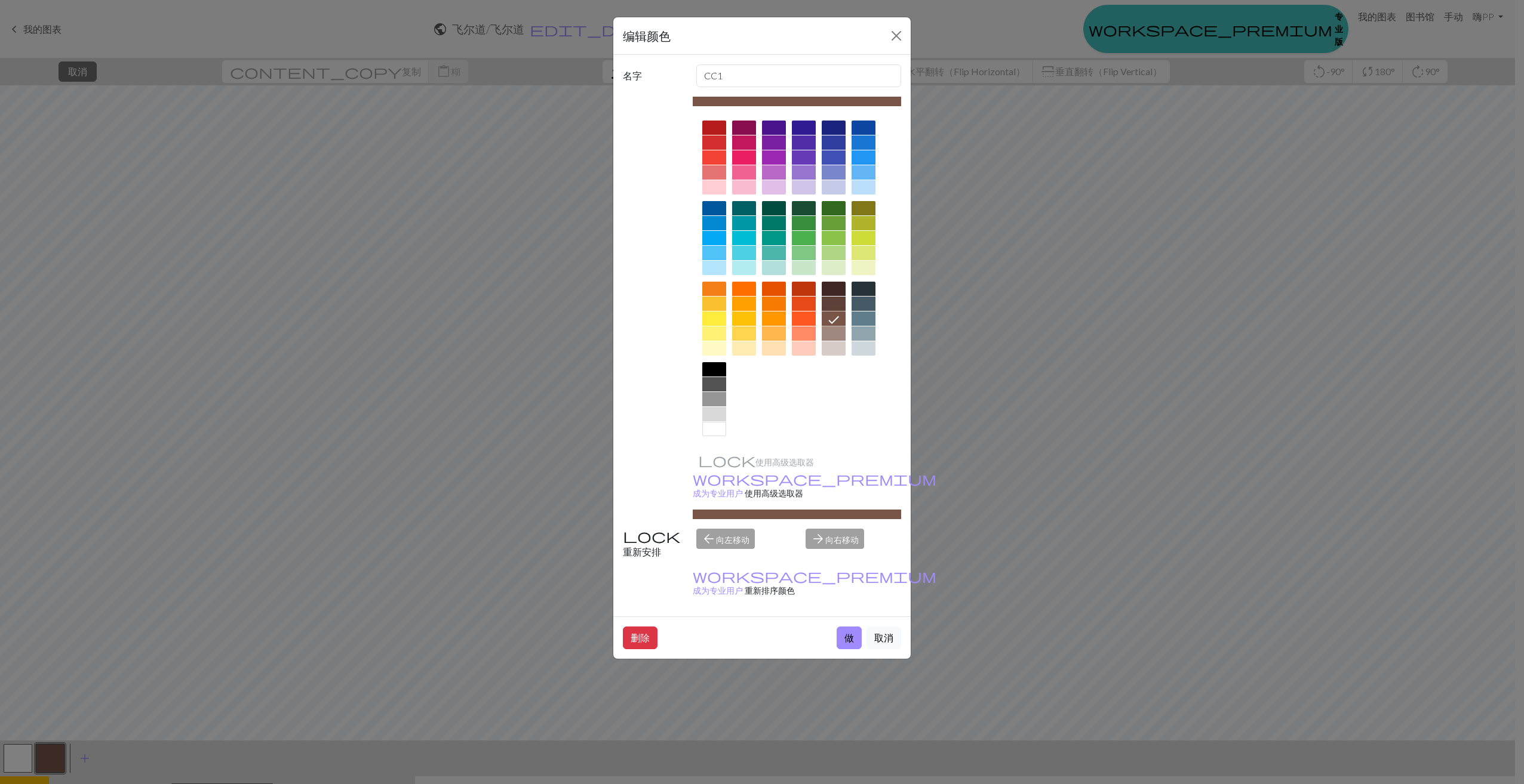
click at [834, 316] on icon at bounding box center [833, 320] width 15 height 15
click at [844, 627] on button "做" at bounding box center [849, 638] width 25 height 23
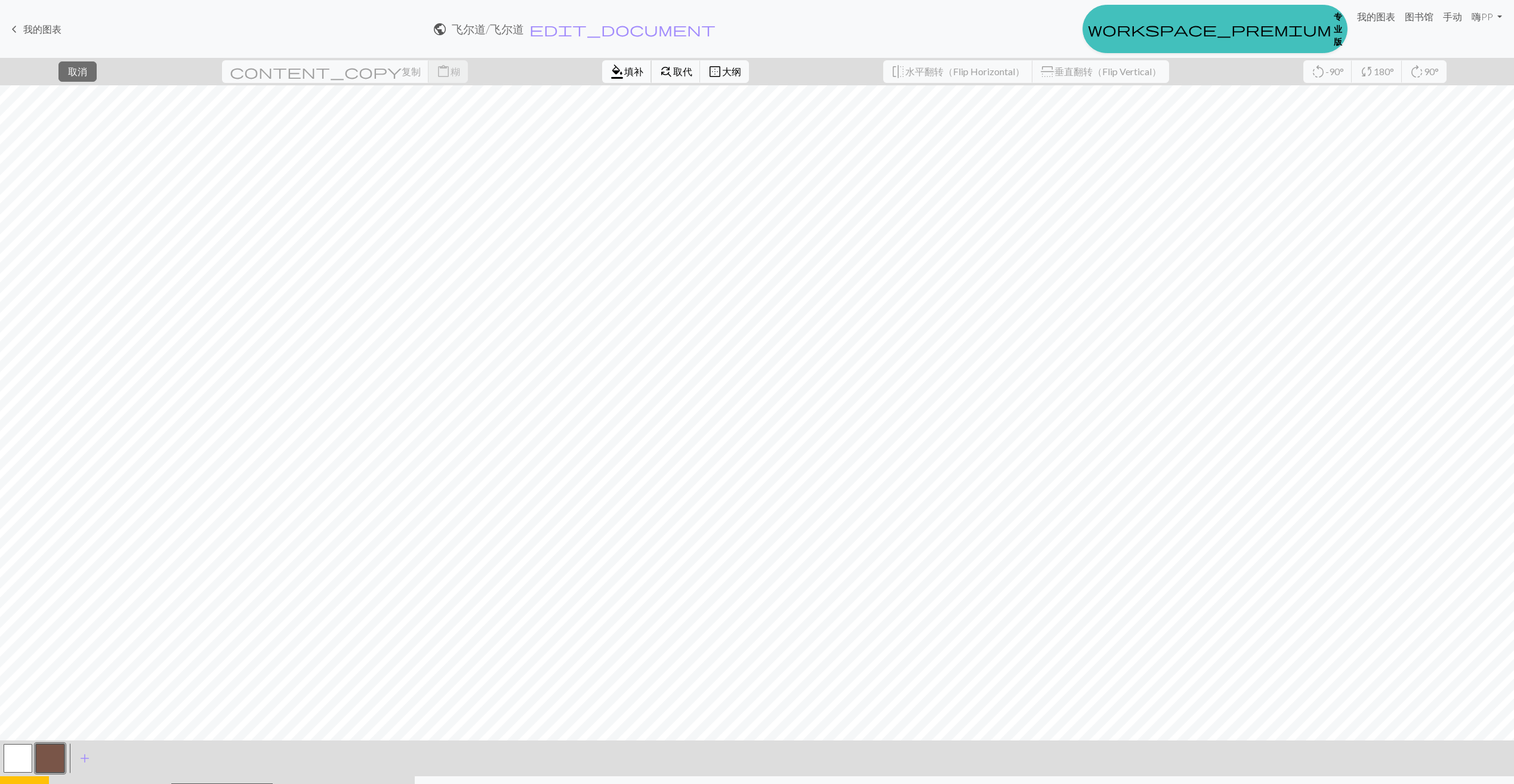
click at [603, 78] on button "format_color_fill 填补" at bounding box center [627, 71] width 50 height 23
click at [943, 72] on span "设置" at bounding box center [933, 72] width 19 height 15
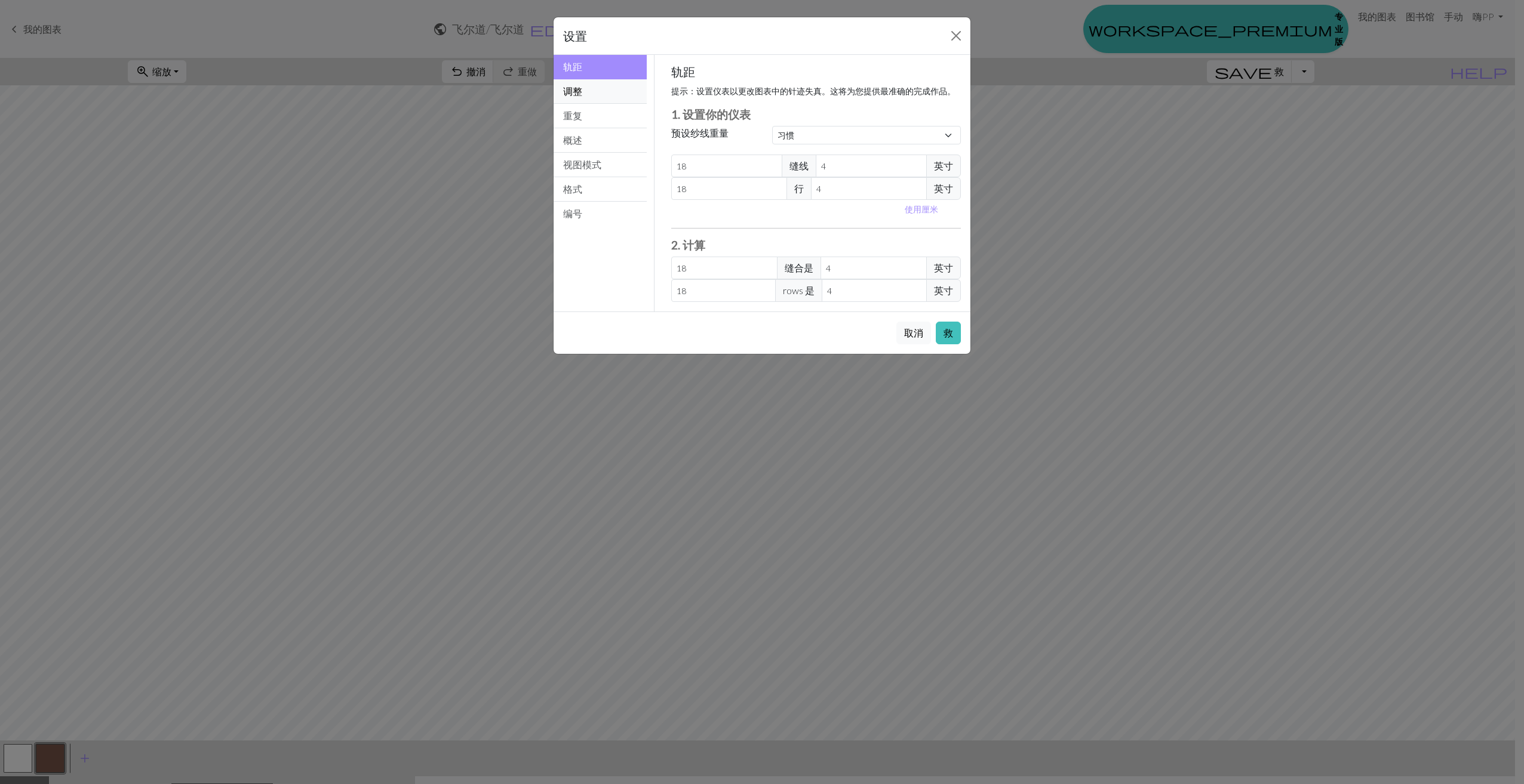
click at [580, 97] on button "调整" at bounding box center [600, 91] width 93 height 24
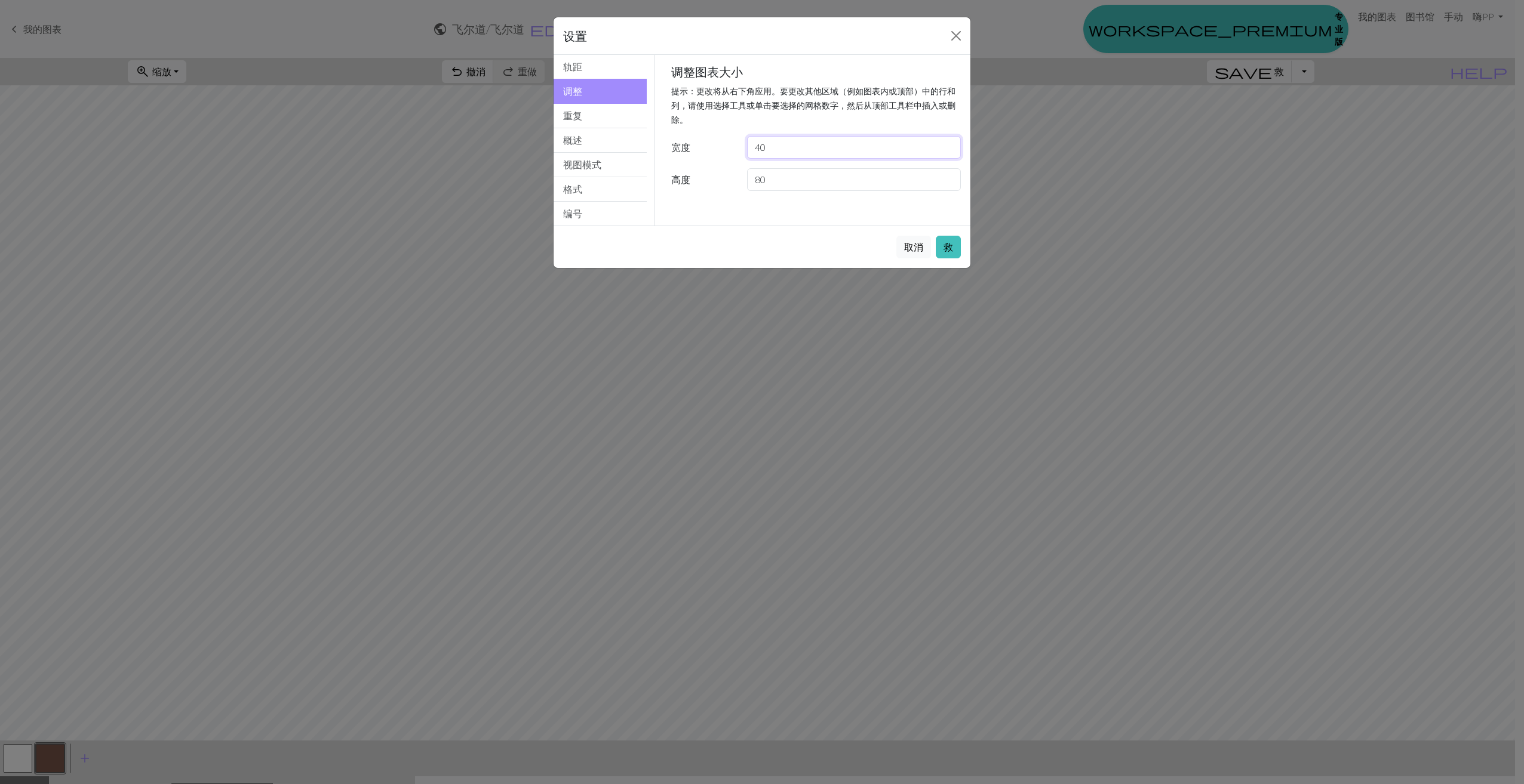
drag, startPoint x: 774, startPoint y: 150, endPoint x: 726, endPoint y: 150, distance: 48.0
click at [726, 150] on div "宽度 40" at bounding box center [817, 147] width 305 height 23
type input "41"
click at [948, 244] on button "救" at bounding box center [948, 247] width 25 height 23
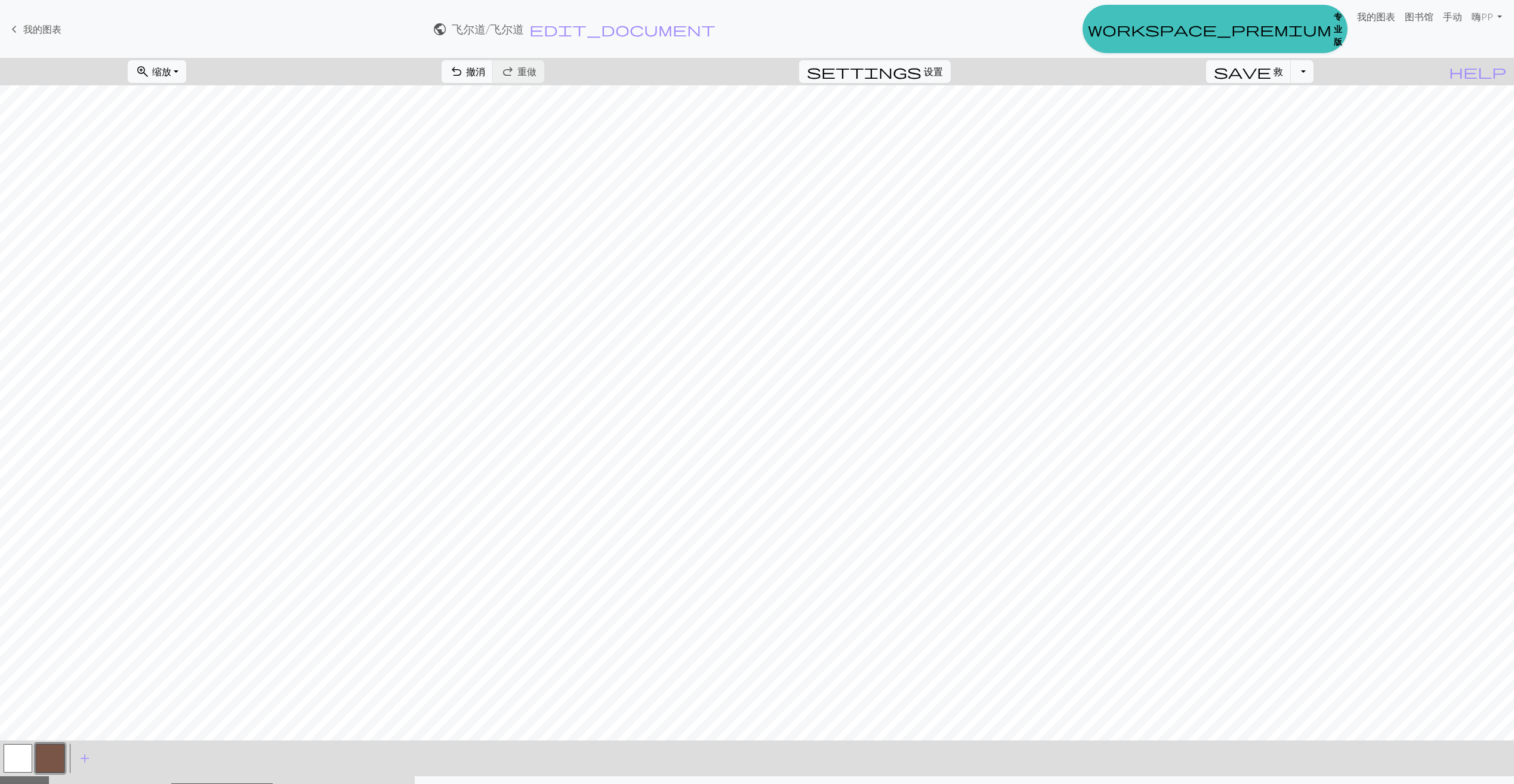
click at [51, 758] on button "button" at bounding box center [50, 758] width 29 height 29
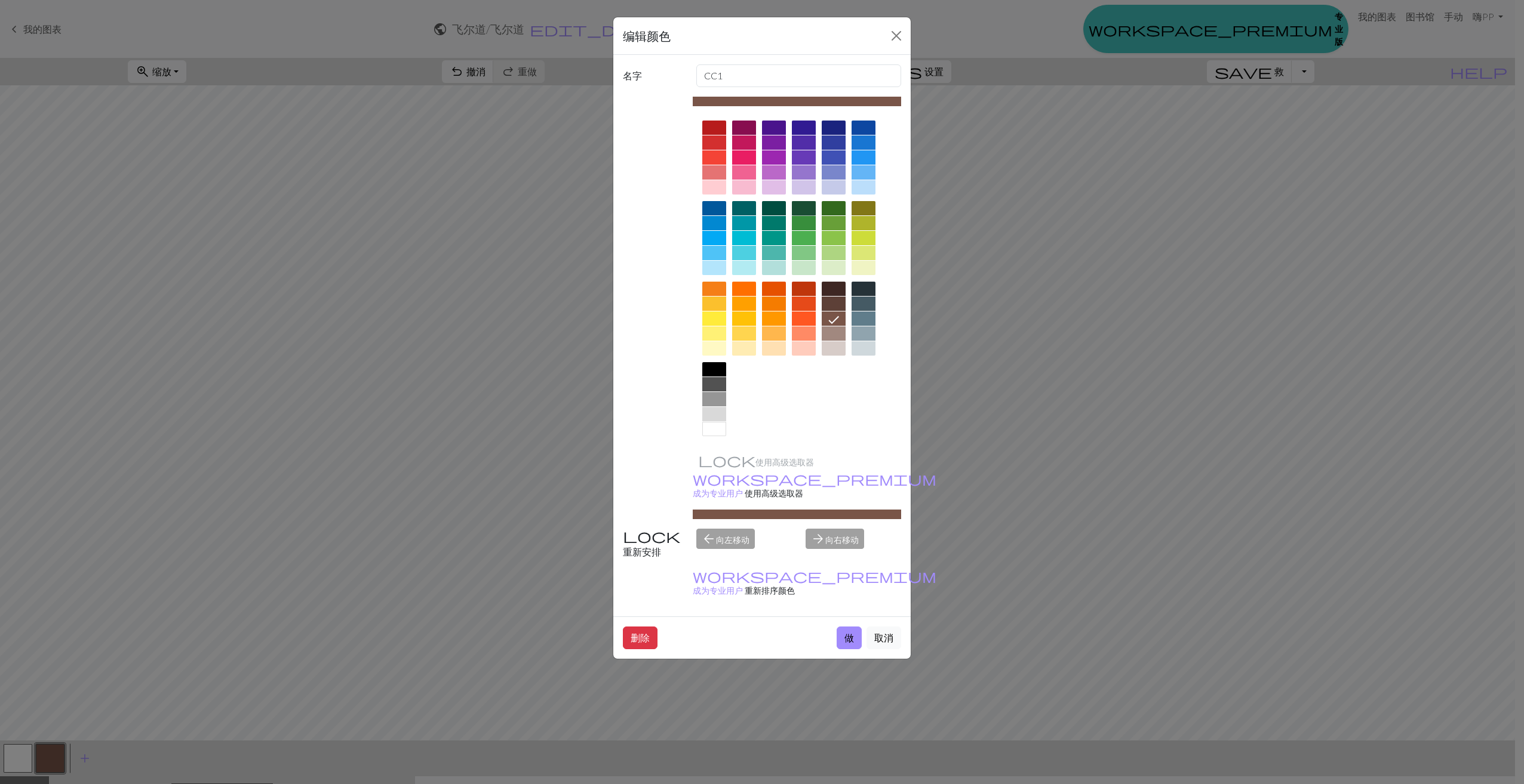
click at [811, 206] on div at bounding box center [803, 209] width 24 height 15
click at [848, 627] on button "做" at bounding box center [849, 638] width 25 height 23
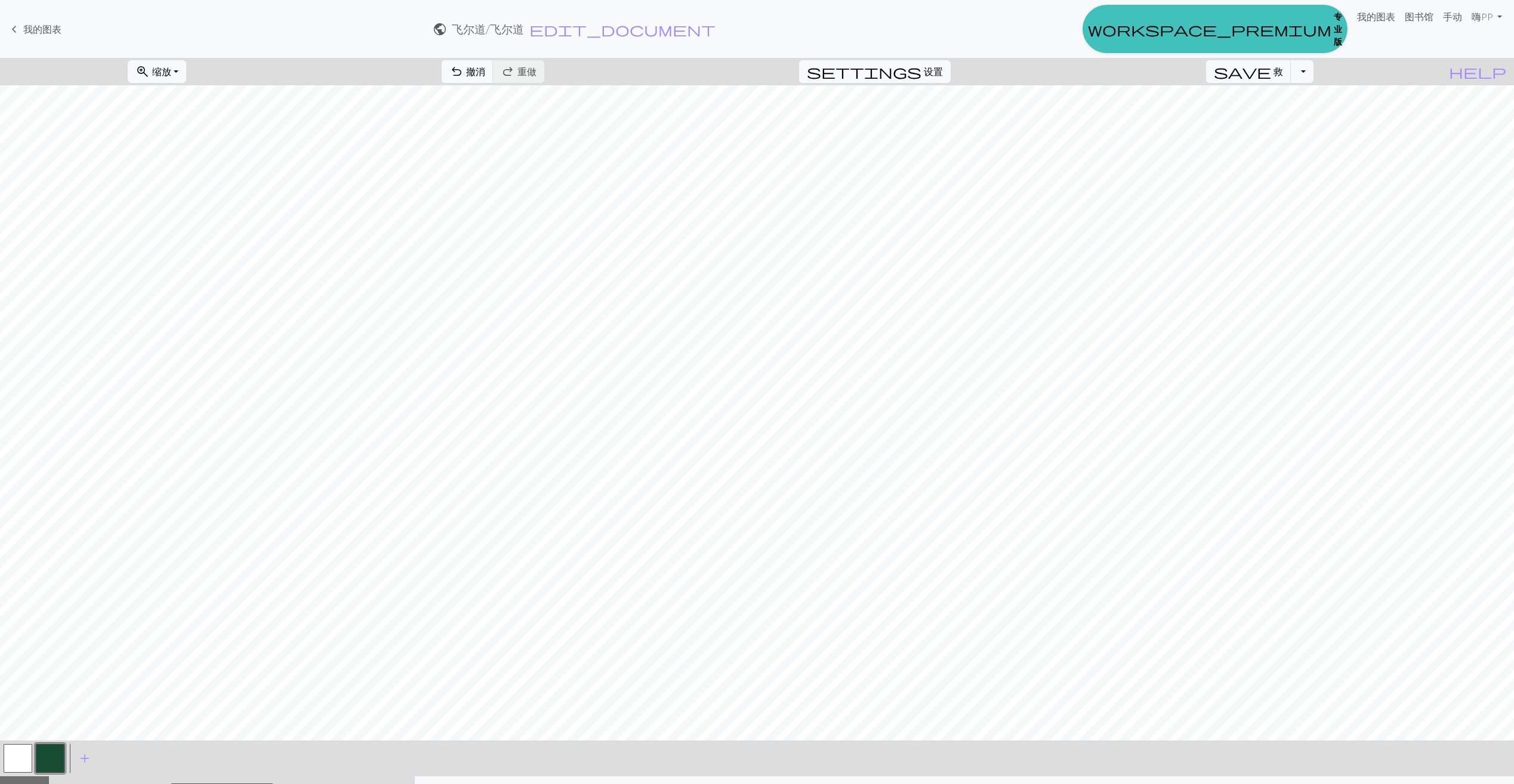
click at [40, 754] on button "button" at bounding box center [50, 758] width 29 height 29
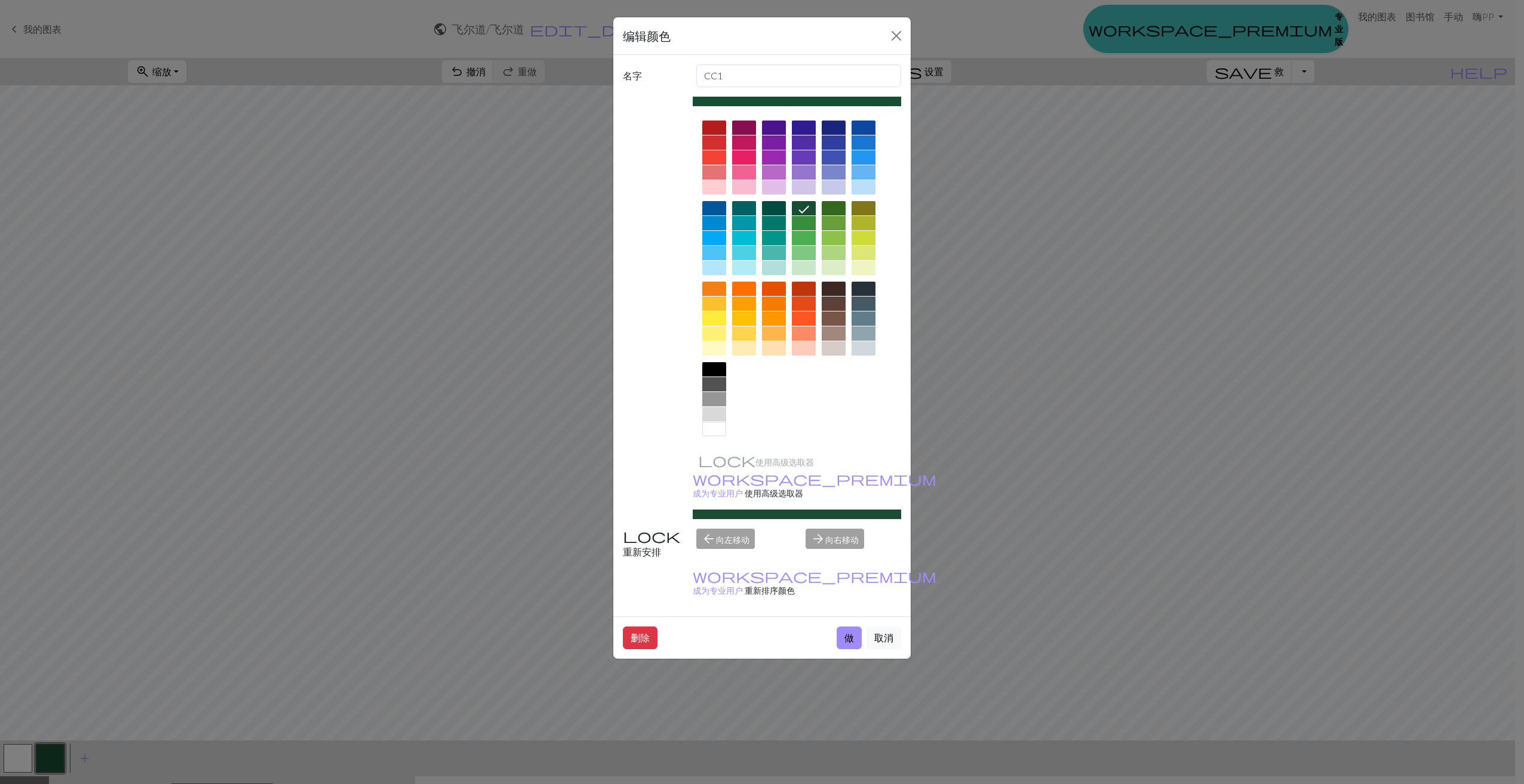
click at [809, 289] on div at bounding box center [803, 289] width 24 height 15
click at [850, 627] on button "做" at bounding box center [849, 638] width 25 height 23
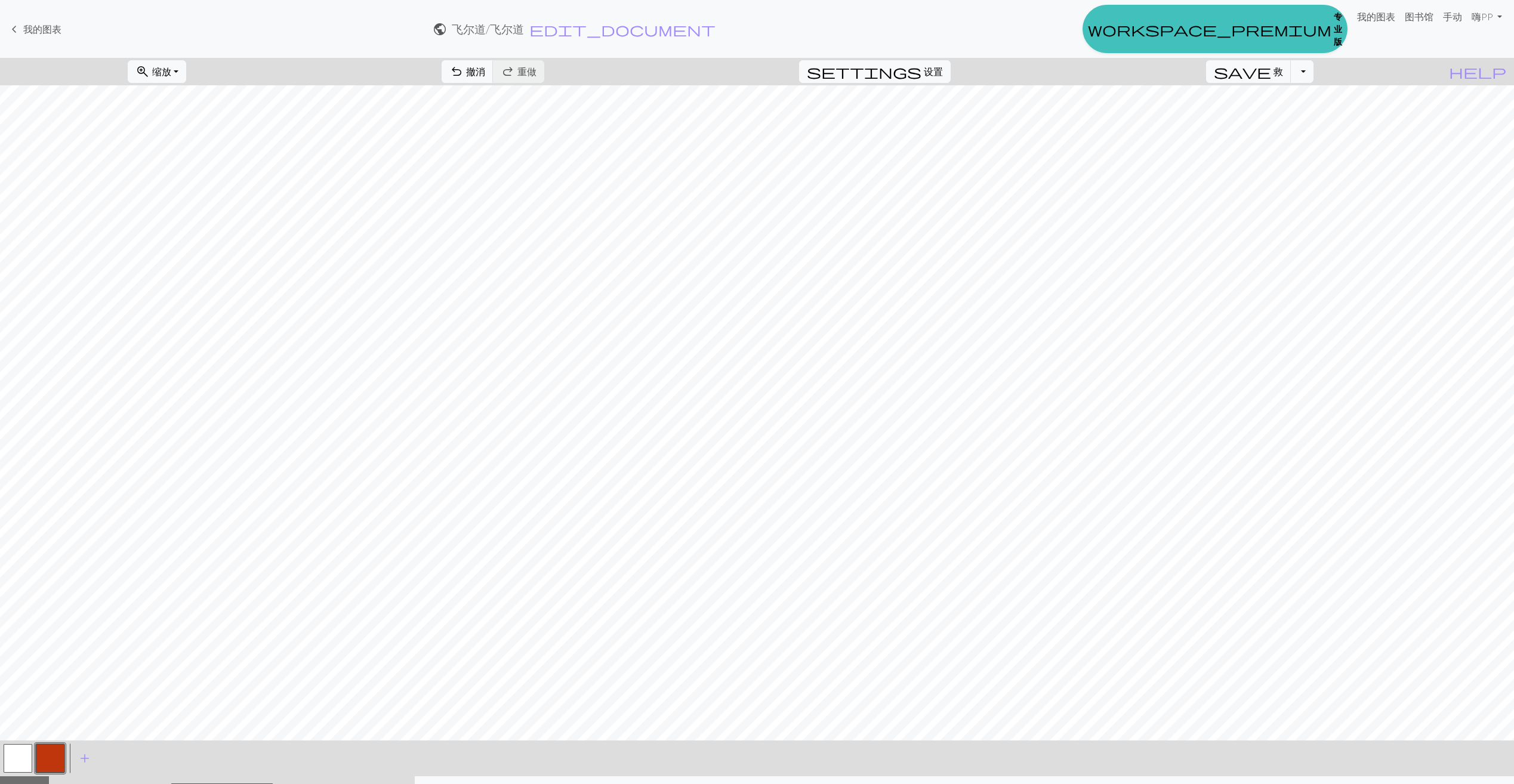
click at [51, 754] on button "button" at bounding box center [50, 758] width 29 height 29
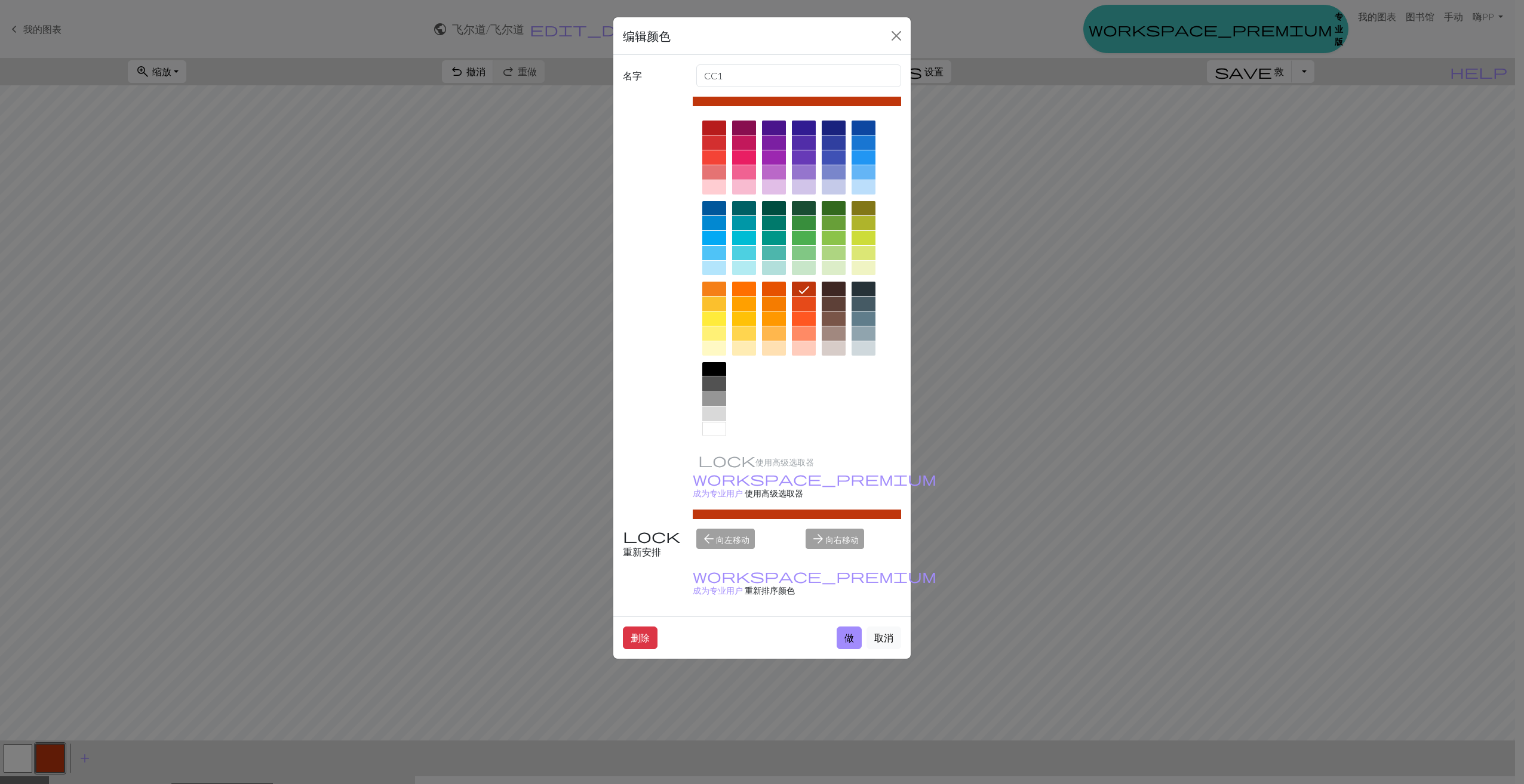
click at [716, 384] on div at bounding box center [714, 384] width 24 height 15
click at [852, 627] on button "做" at bounding box center [849, 638] width 25 height 23
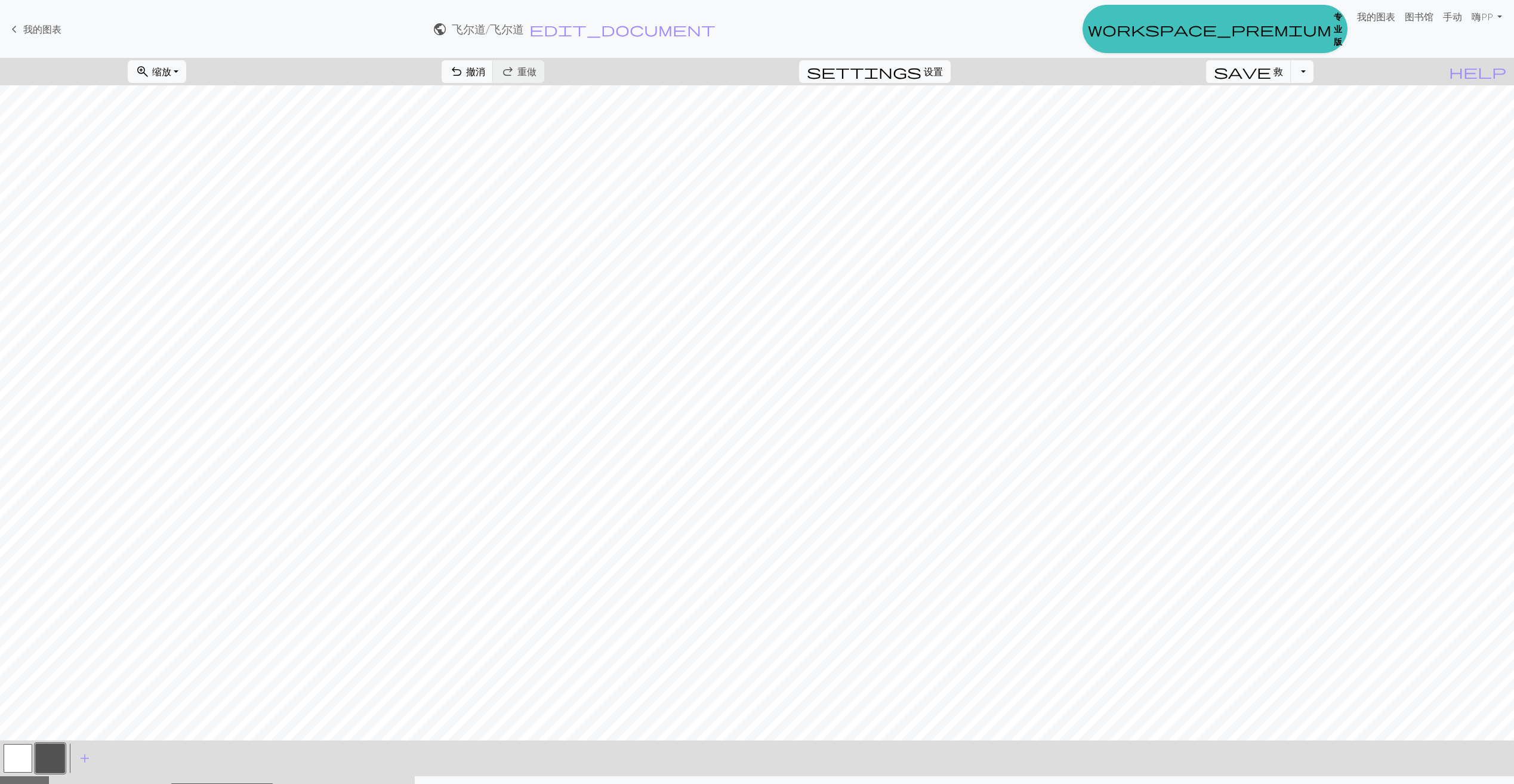
click at [15, 750] on button "button" at bounding box center [18, 758] width 29 height 29
click at [48, 757] on button "button" at bounding box center [50, 758] width 29 height 29
click at [485, 70] on span "撤消" at bounding box center [476, 71] width 19 height 11
click at [83, 758] on span "add" at bounding box center [85, 758] width 15 height 17
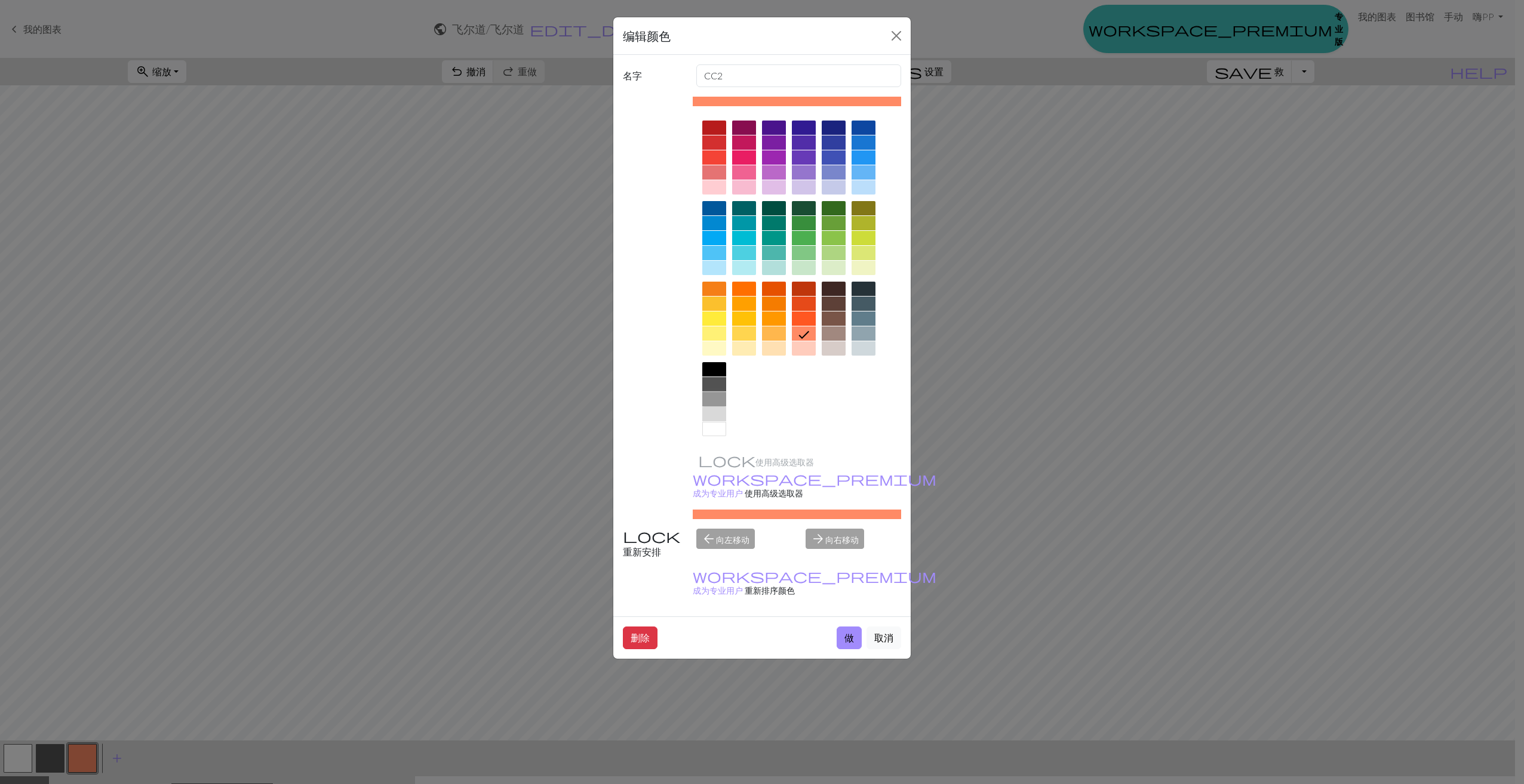
click at [718, 396] on div at bounding box center [714, 400] width 24 height 15
click at [855, 627] on button "做" at bounding box center [849, 638] width 25 height 23
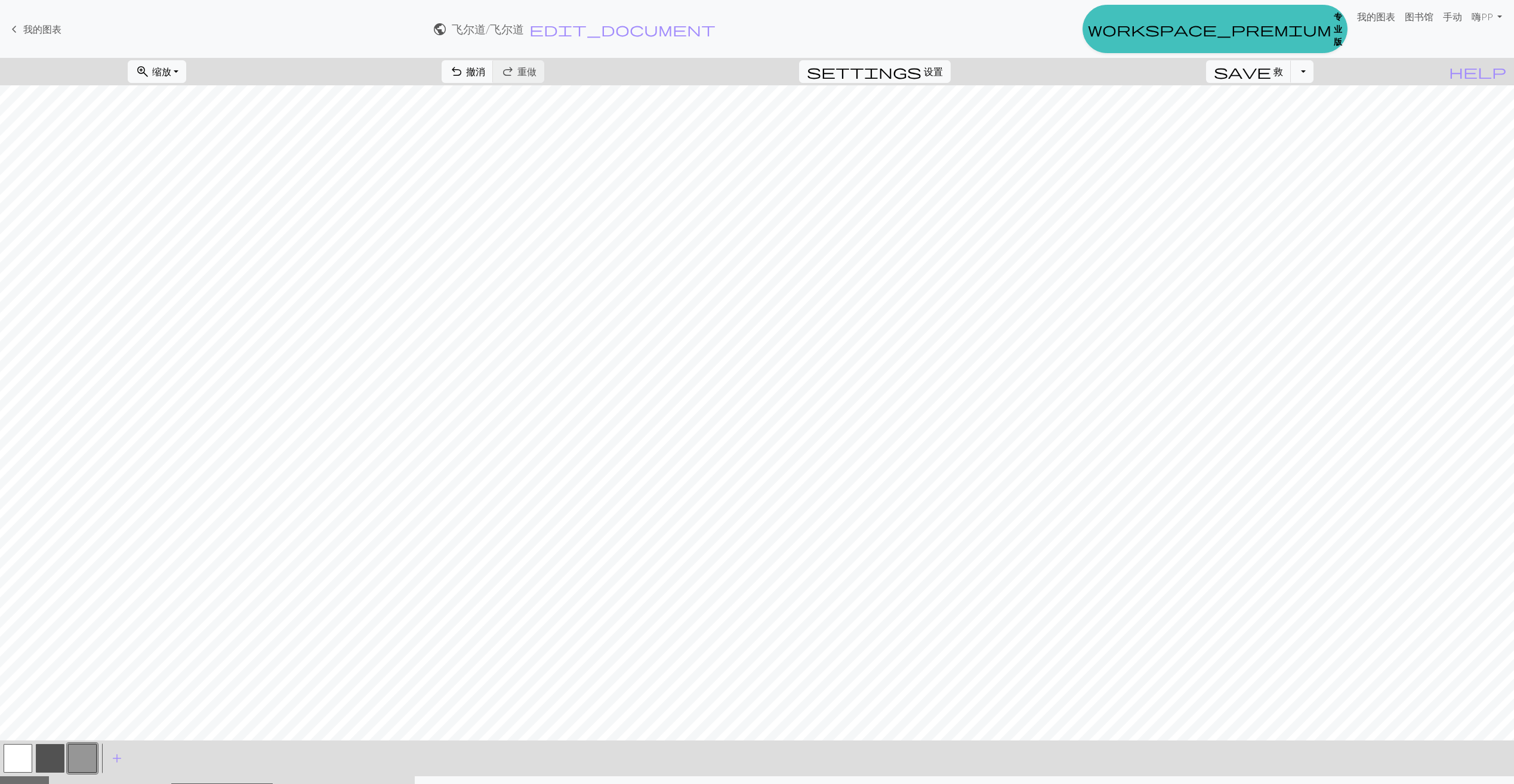
click at [50, 750] on button "button" at bounding box center [50, 758] width 29 height 29
click at [485, 72] on span "撤消" at bounding box center [476, 71] width 19 height 11
click at [485, 72] on span "撤消" at bounding box center [476, 71] width 19 height 11
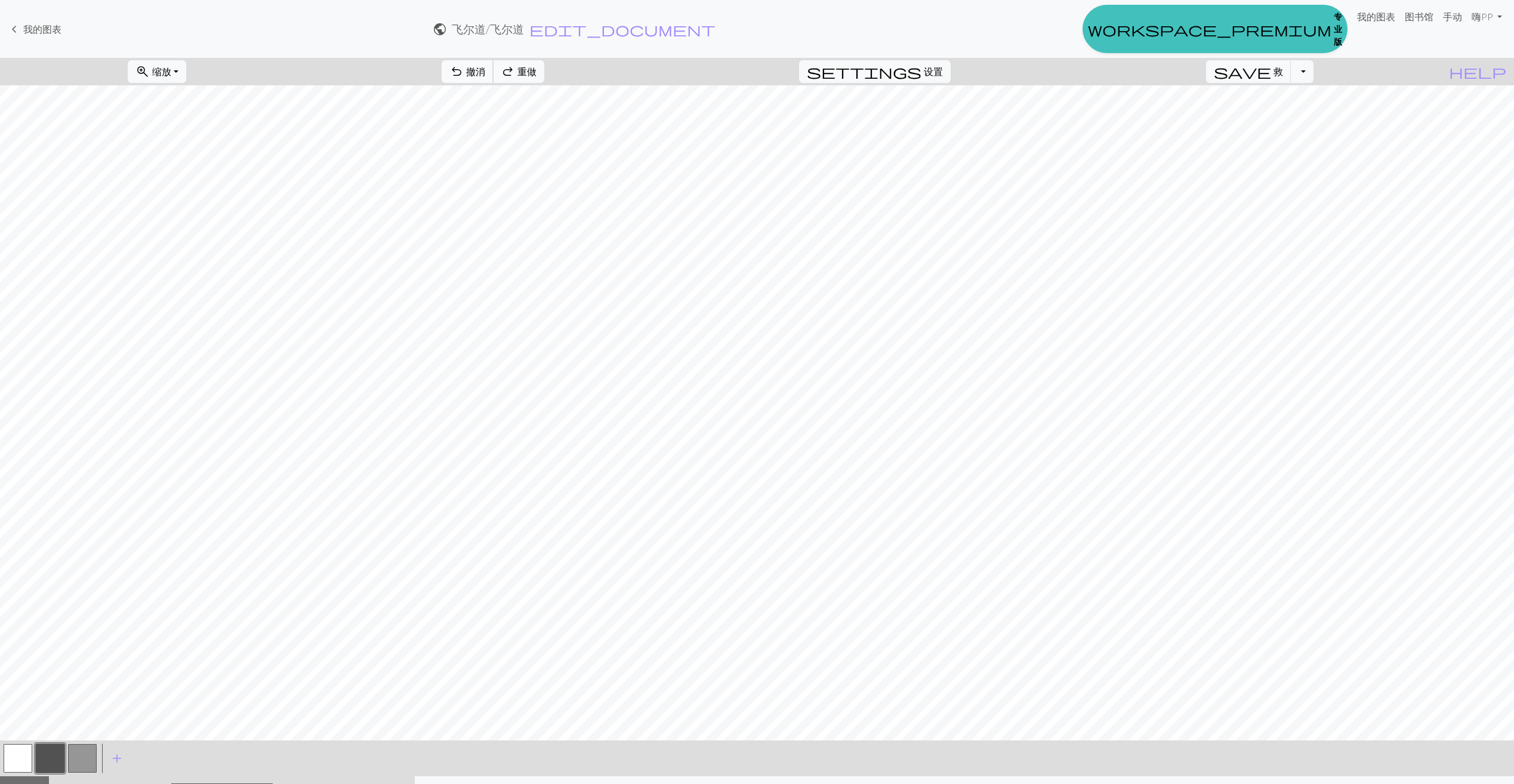
click at [485, 72] on span "撤消" at bounding box center [476, 71] width 19 height 11
click at [943, 69] on span "设置" at bounding box center [933, 72] width 19 height 15
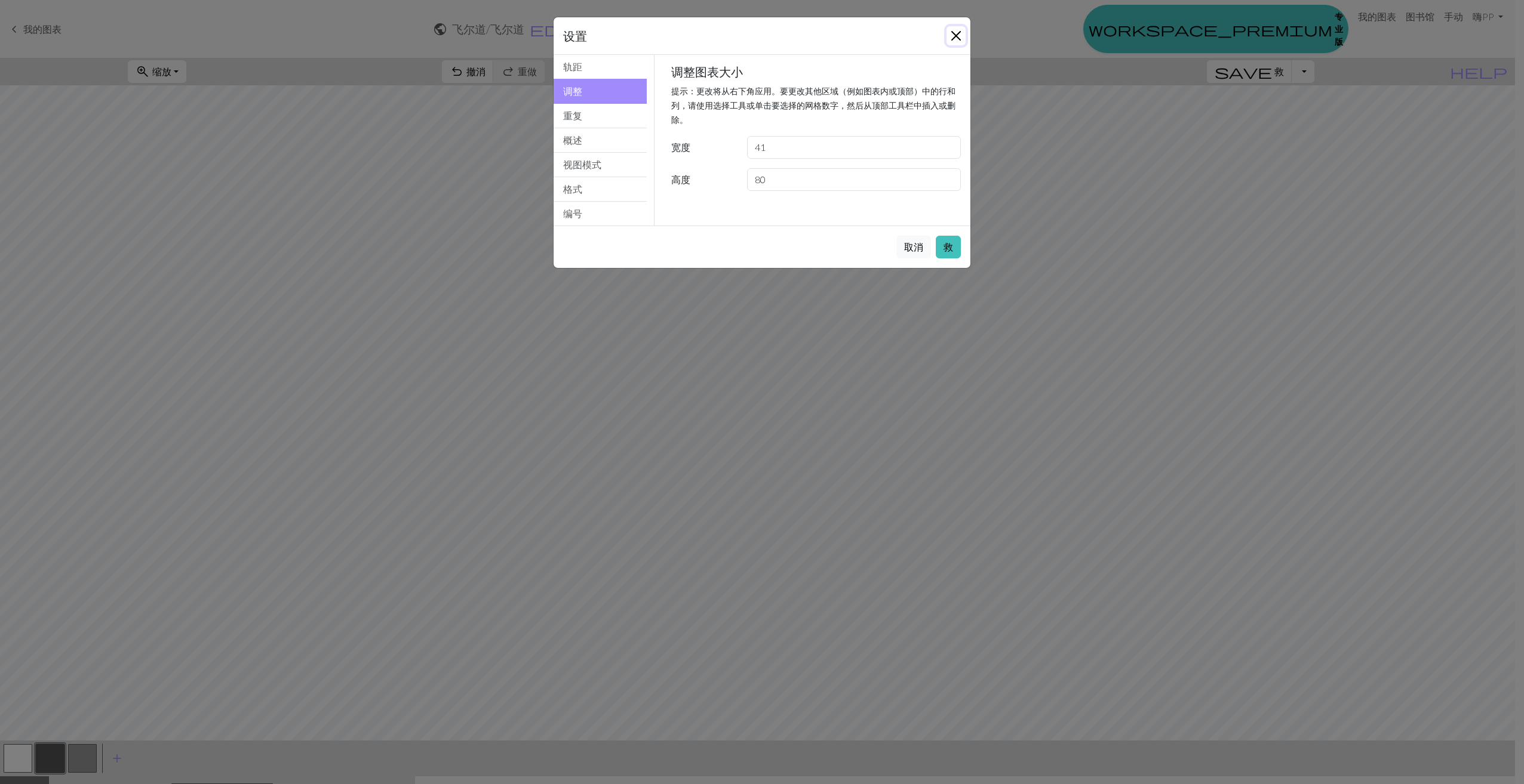
click at [961, 36] on button "关闭" at bounding box center [956, 36] width 19 height 19
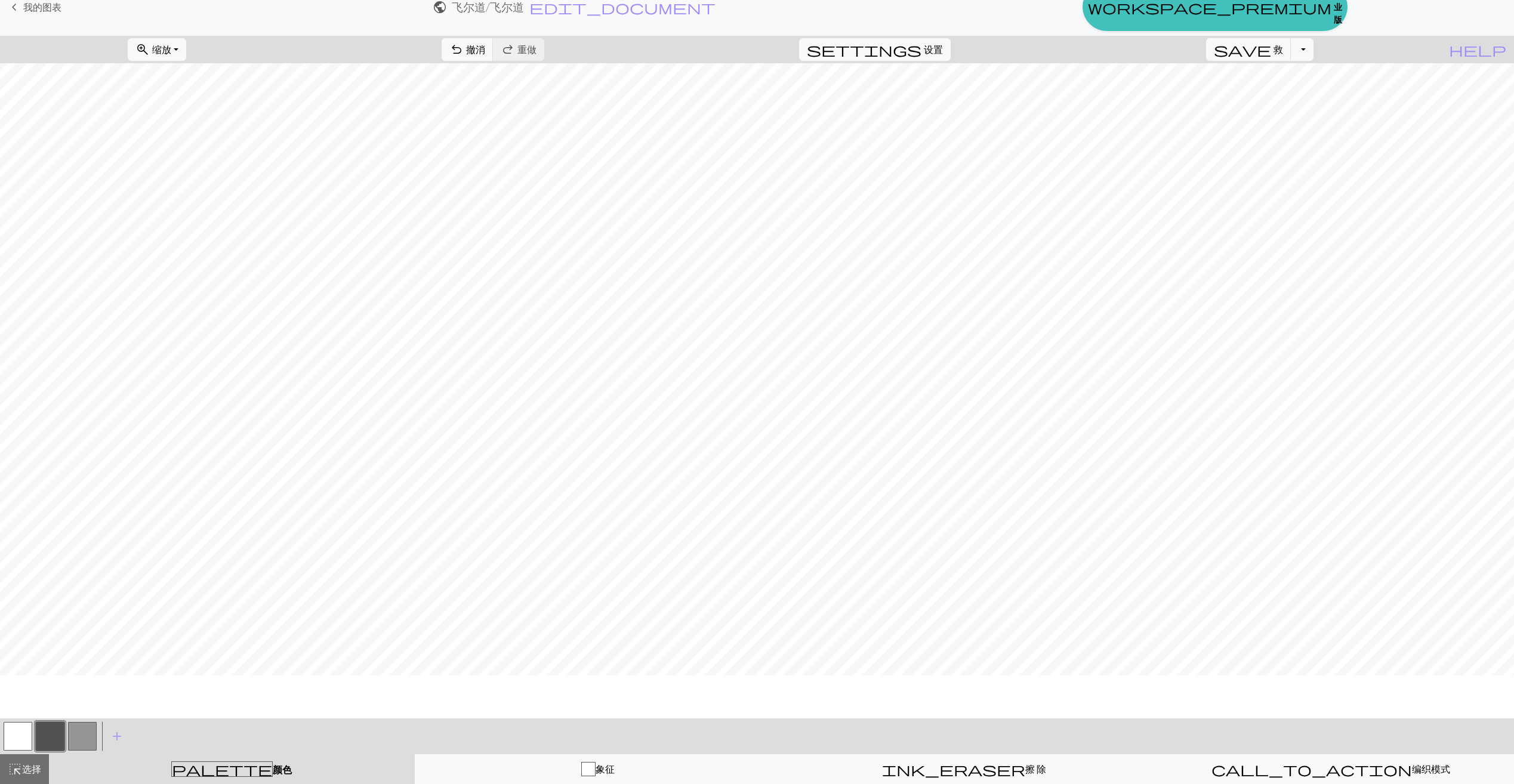
scroll to position [354, 0]
click at [41, 771] on button "highlight_alt 选择 选择" at bounding box center [24, 769] width 49 height 30
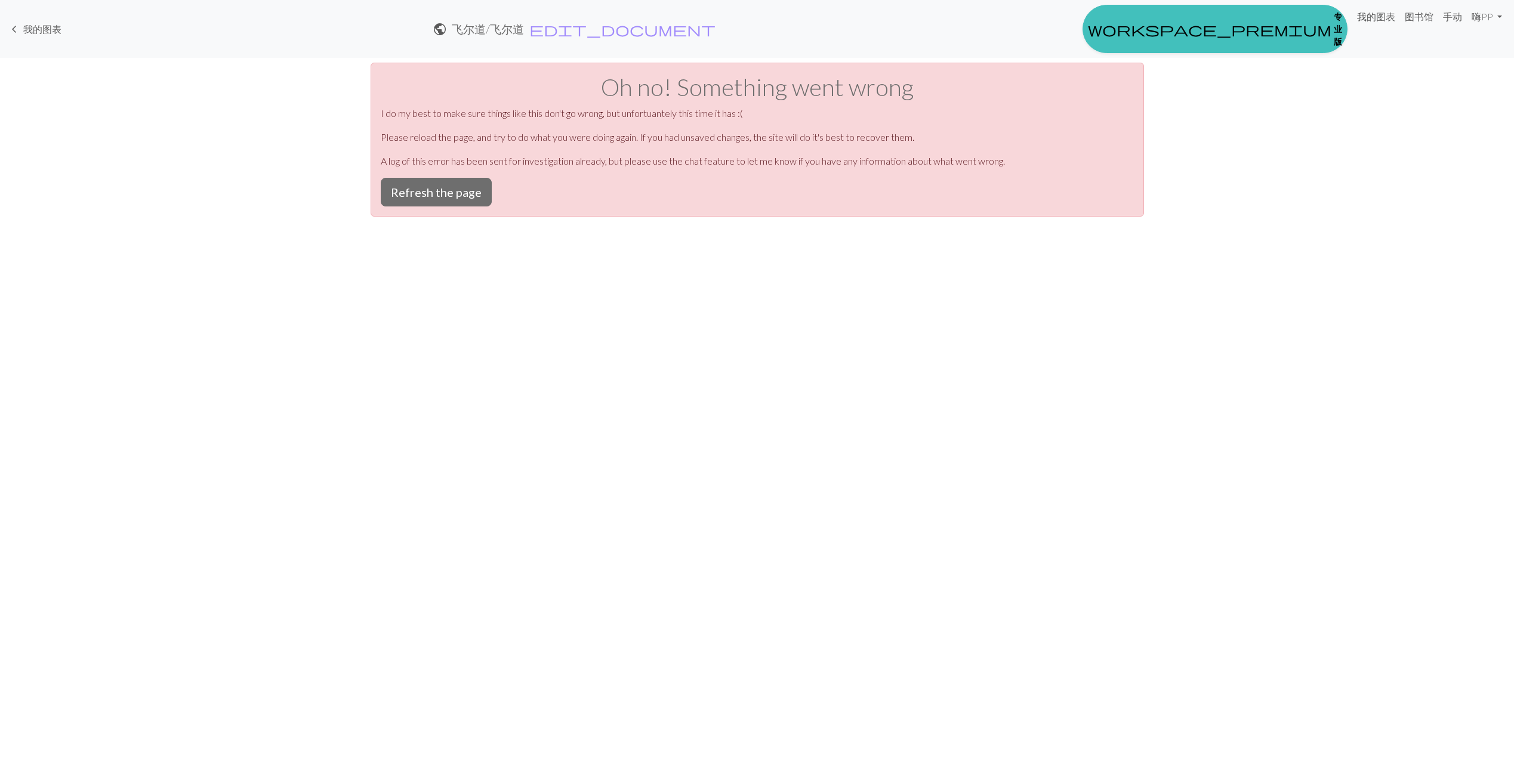
scroll to position [0, 0]
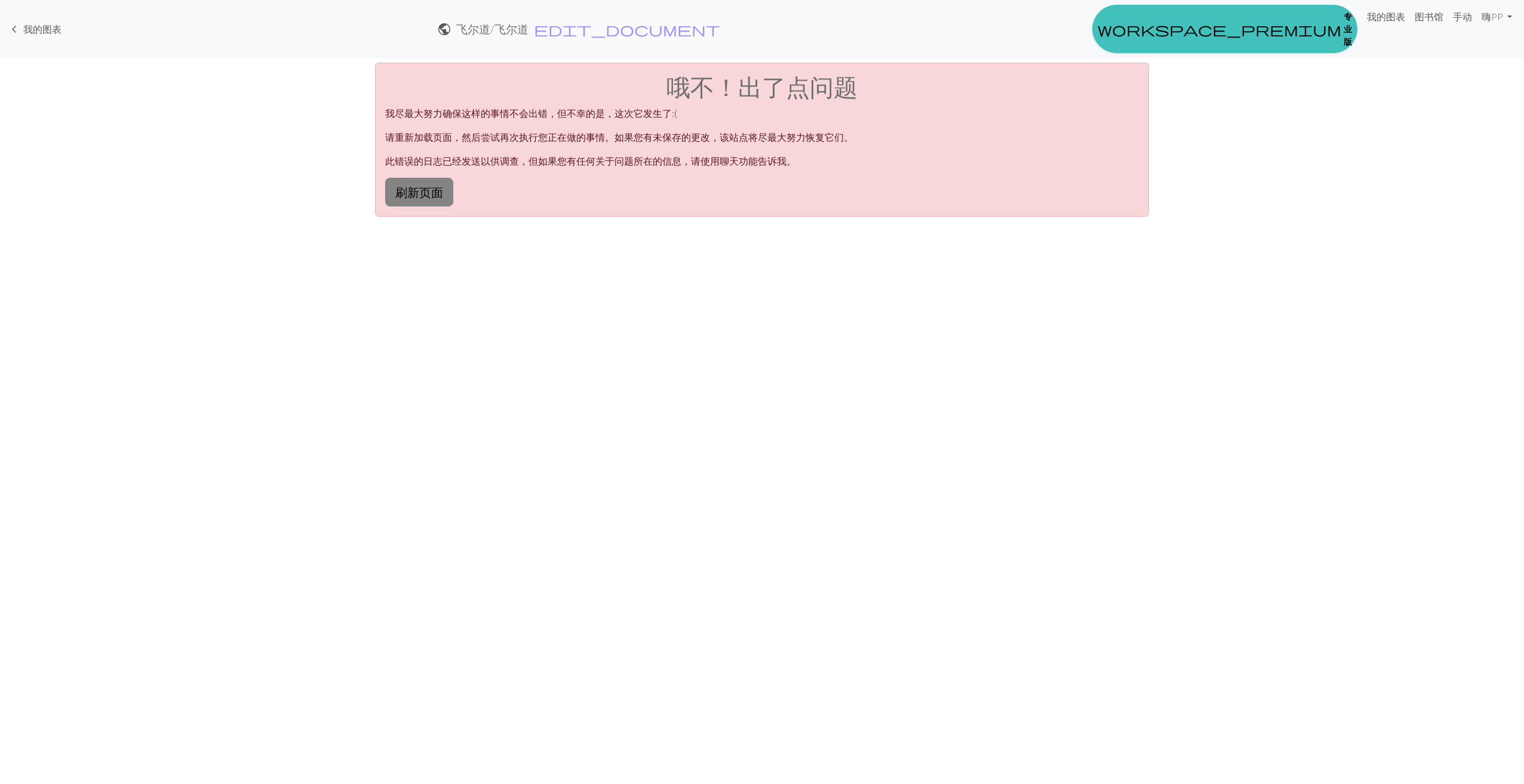
click at [442, 193] on button "刷新页面" at bounding box center [419, 192] width 68 height 29
click at [723, 147] on div "哦不！出了点问题 我尽最大努力确保这样的事情不会出错，但不幸的是，这次它发生了:( 请重新加载页面，然后尝试再次执行您正在做的事情。如果您有未保存的更改，该站…" at bounding box center [762, 140] width 774 height 154
click at [15, 27] on span "keyboard_arrow_left" at bounding box center [15, 29] width 15 height 17
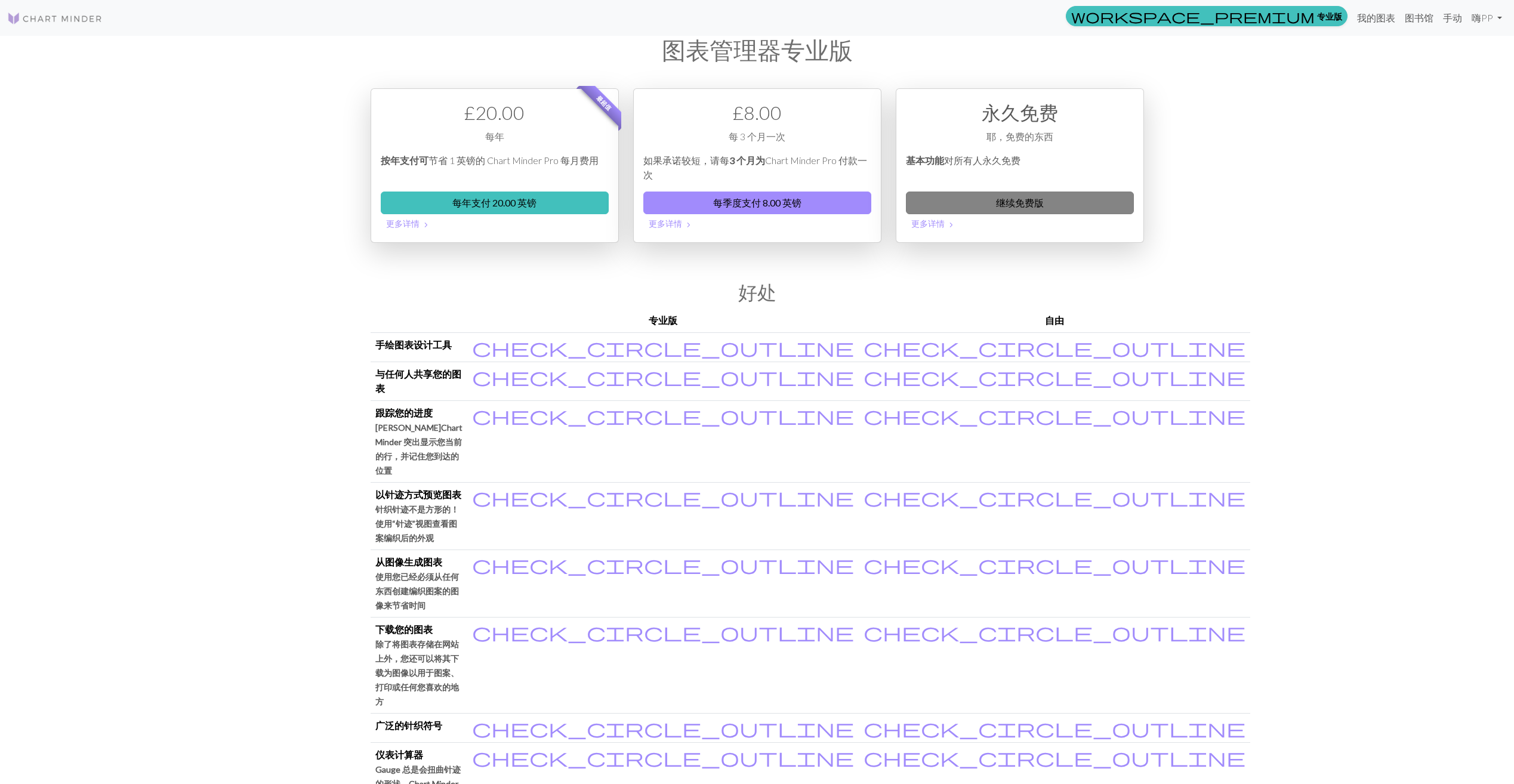
click at [1026, 199] on link "继续免费版" at bounding box center [1020, 203] width 228 height 23
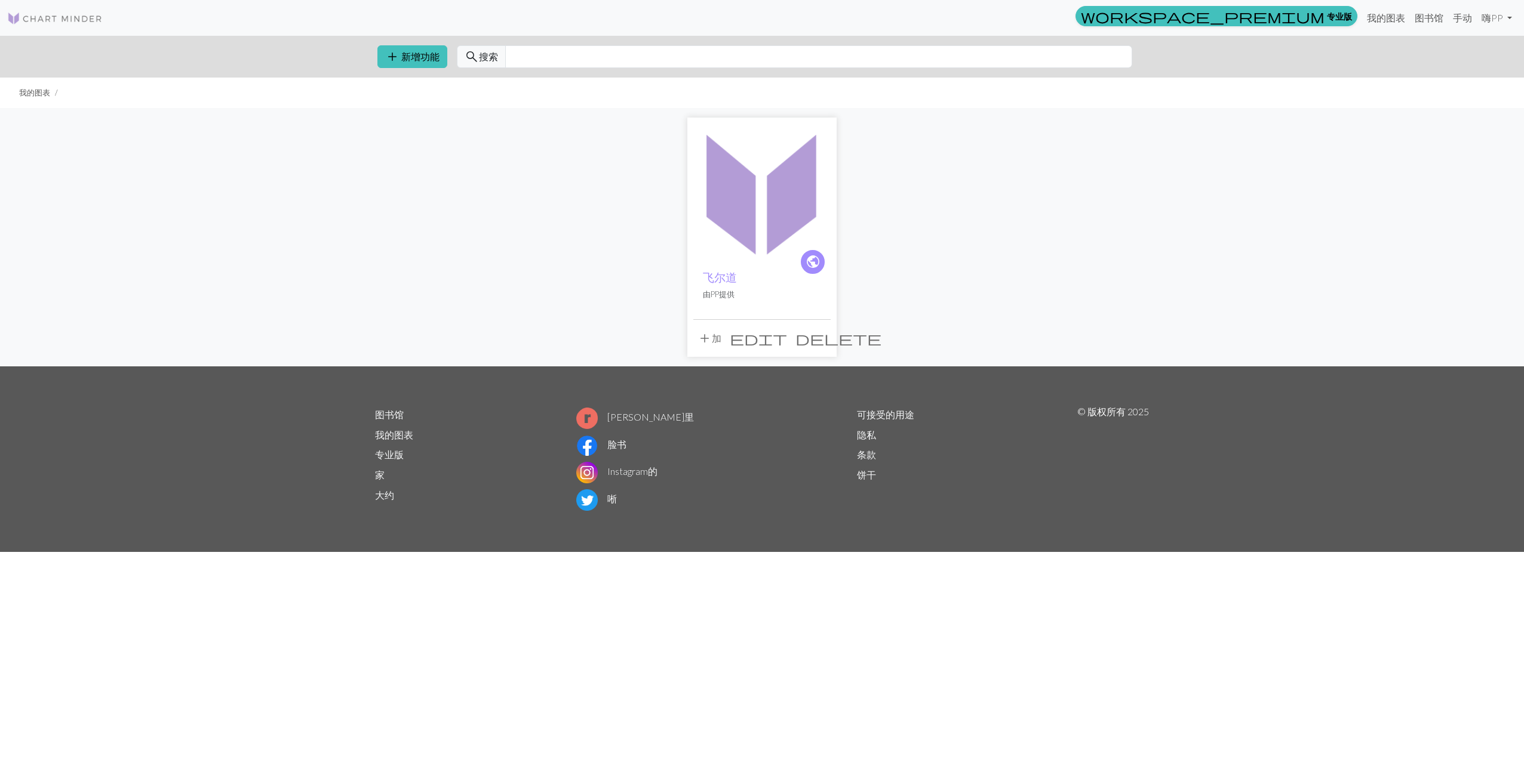
click at [761, 217] on img at bounding box center [762, 193] width 138 height 138
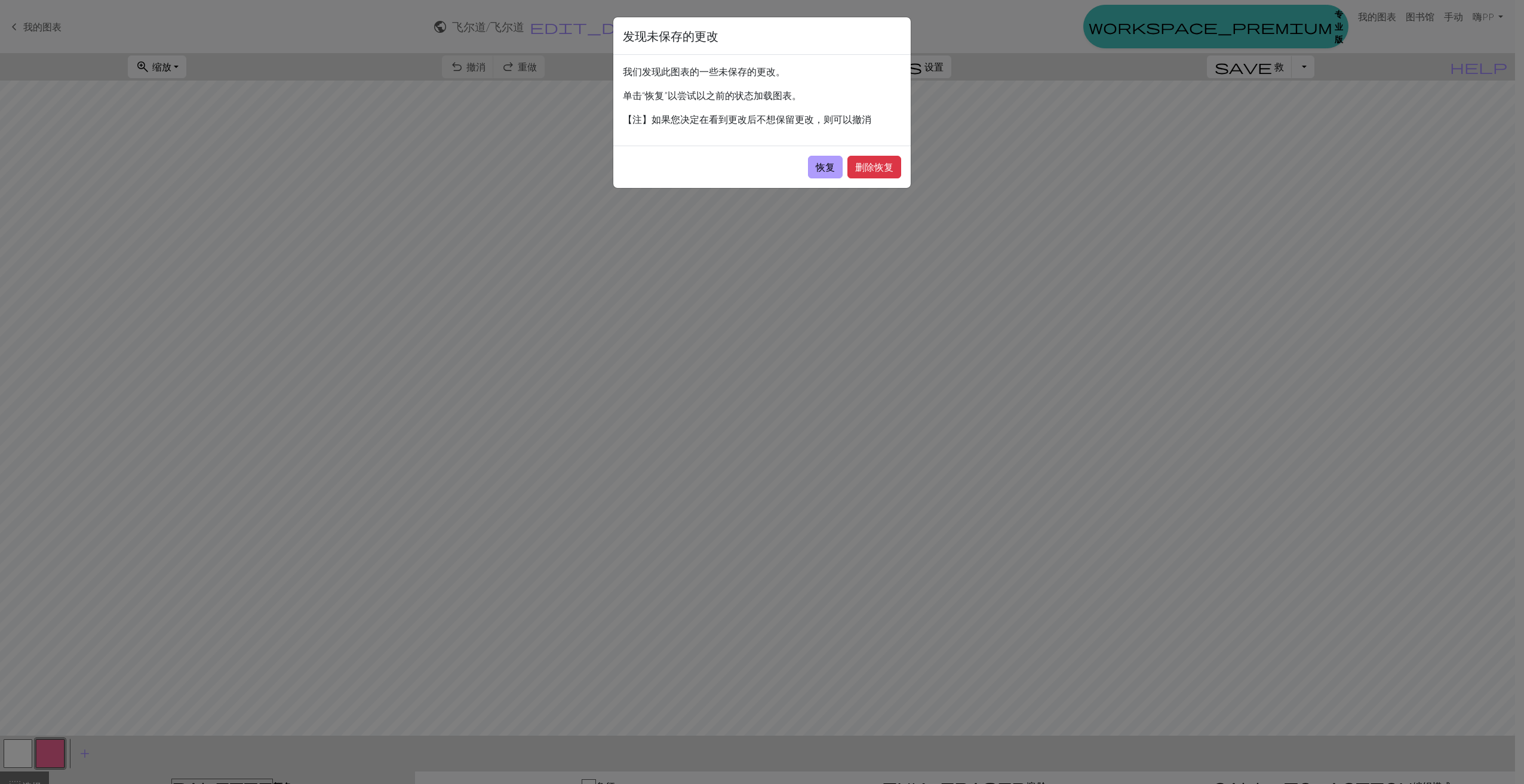
click at [825, 170] on button "恢复" at bounding box center [825, 167] width 34 height 23
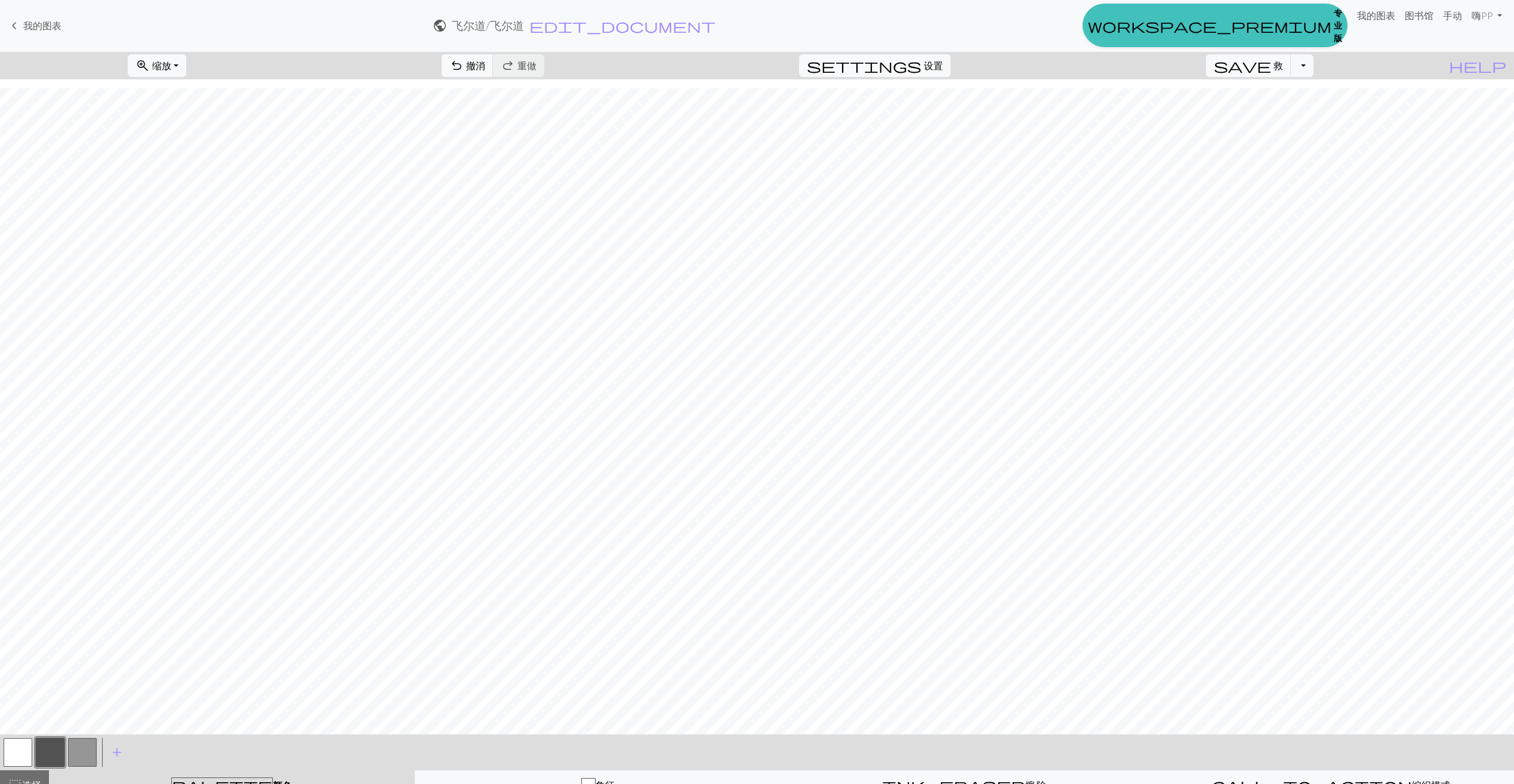
scroll to position [22, 0]
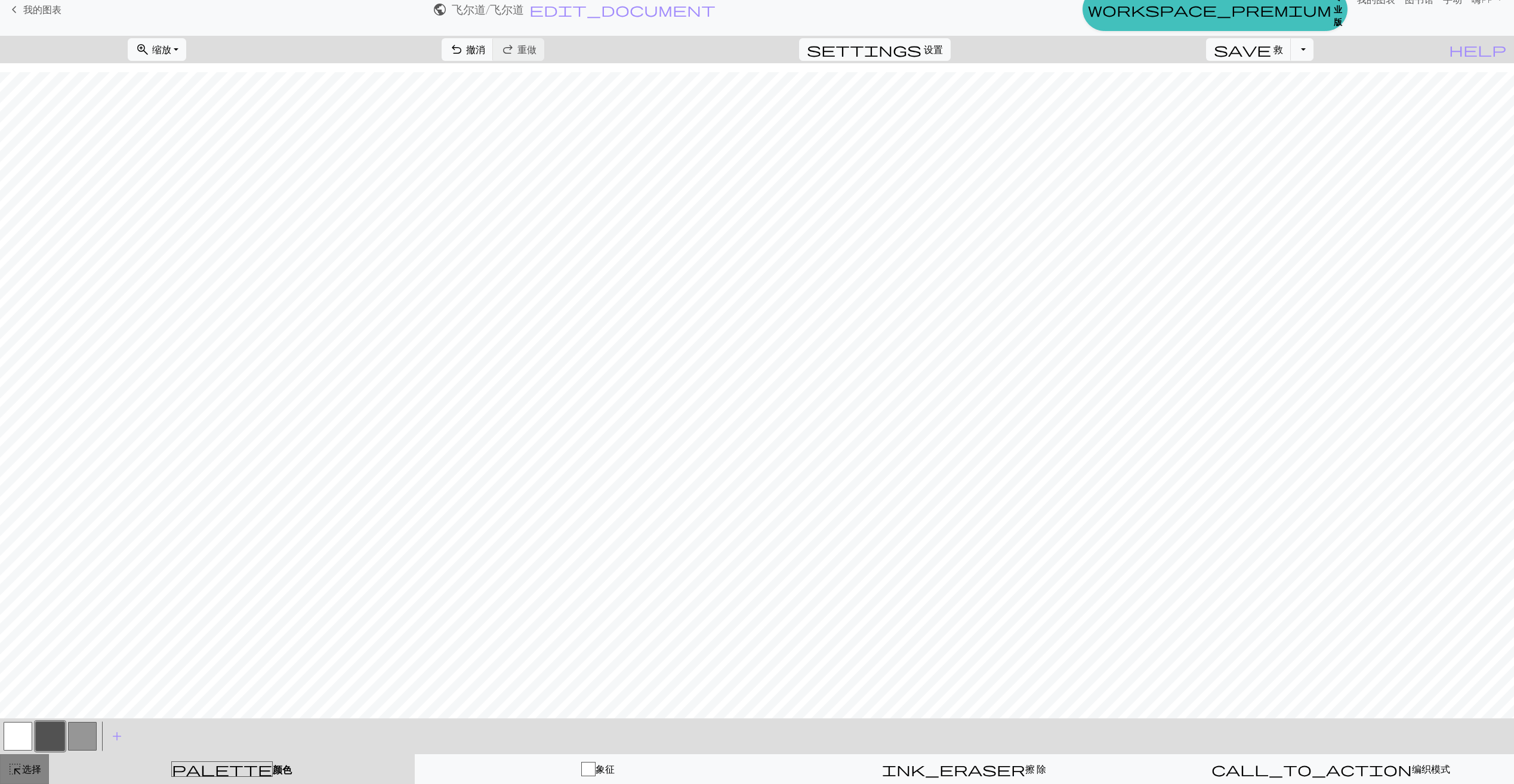
click at [34, 762] on div "highlight_alt 选择 选择" at bounding box center [25, 769] width 34 height 15
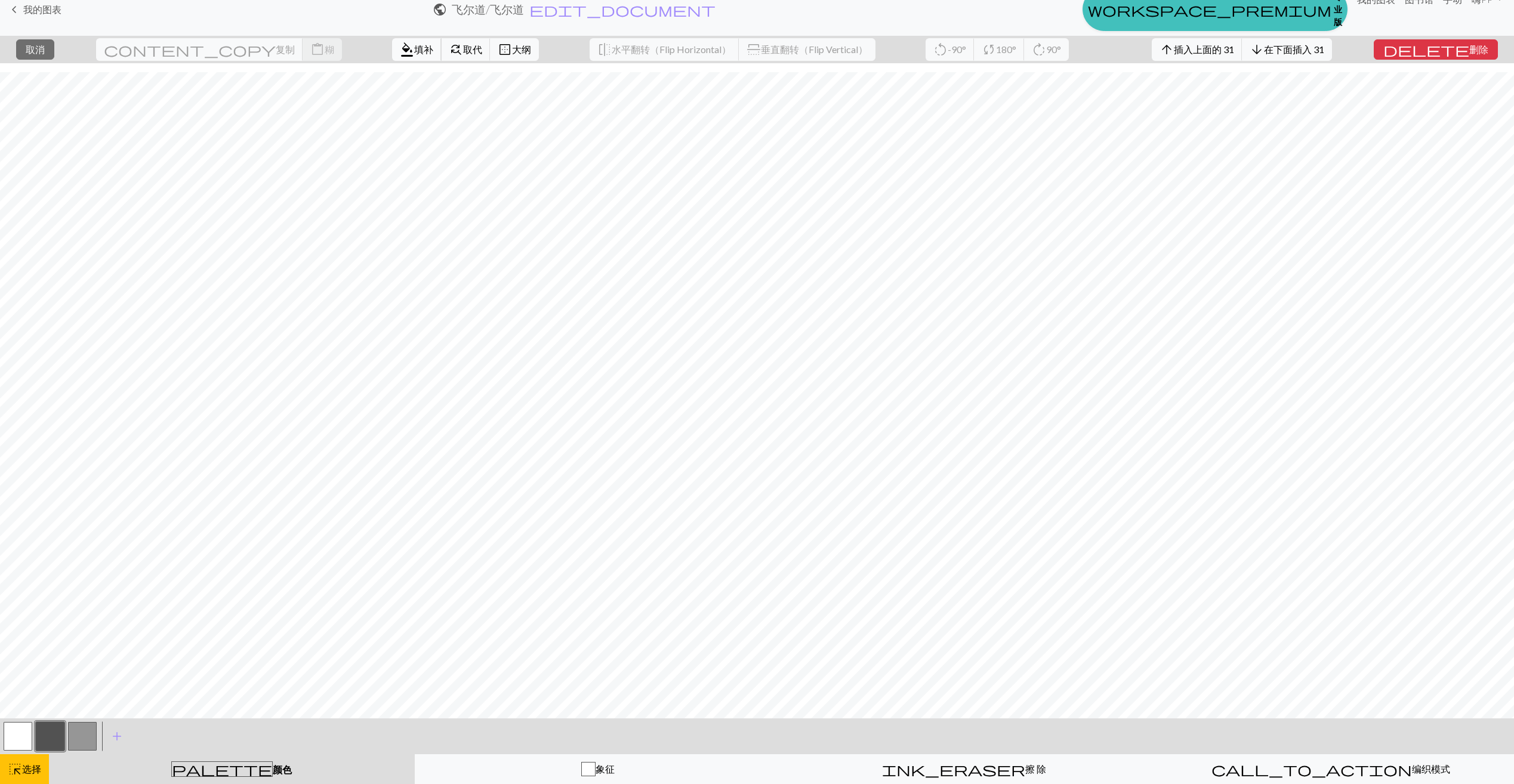
click at [414, 46] on span "填补" at bounding box center [424, 49] width 19 height 11
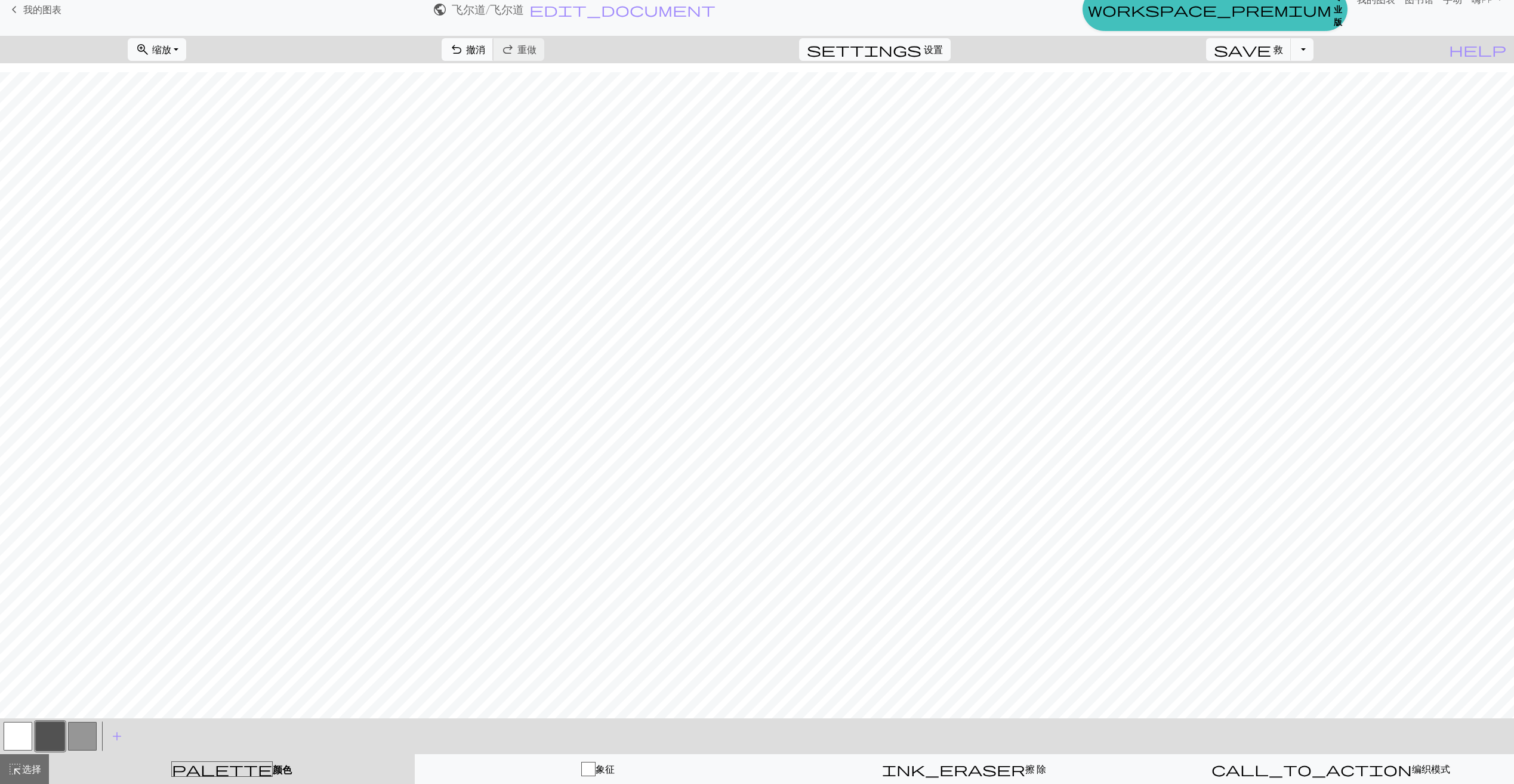
click at [485, 51] on span "撤消" at bounding box center [476, 49] width 19 height 11
click at [37, 765] on span "选择" at bounding box center [31, 769] width 19 height 11
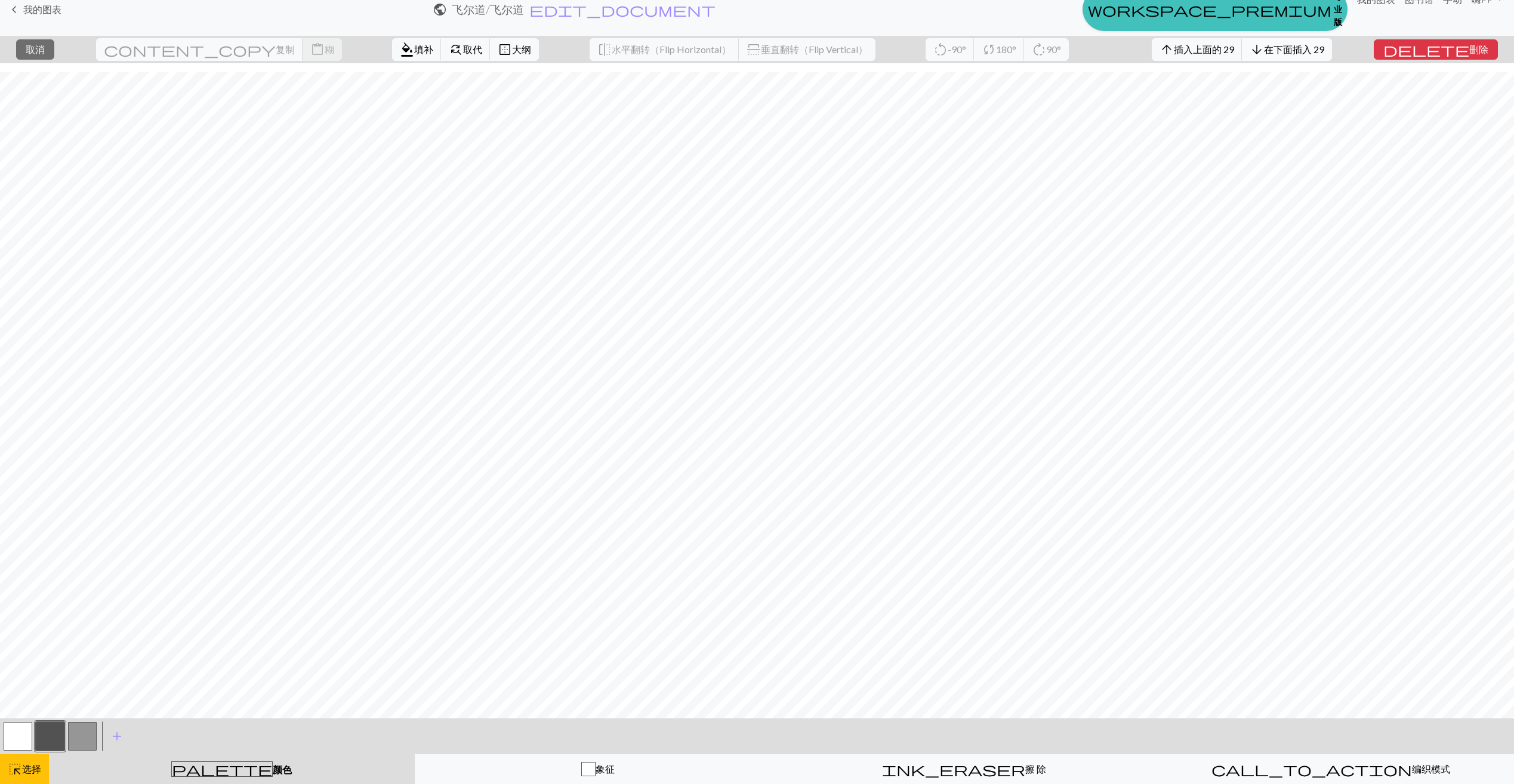
click at [1307, 51] on span "在下面插入 29" at bounding box center [1294, 49] width 60 height 11
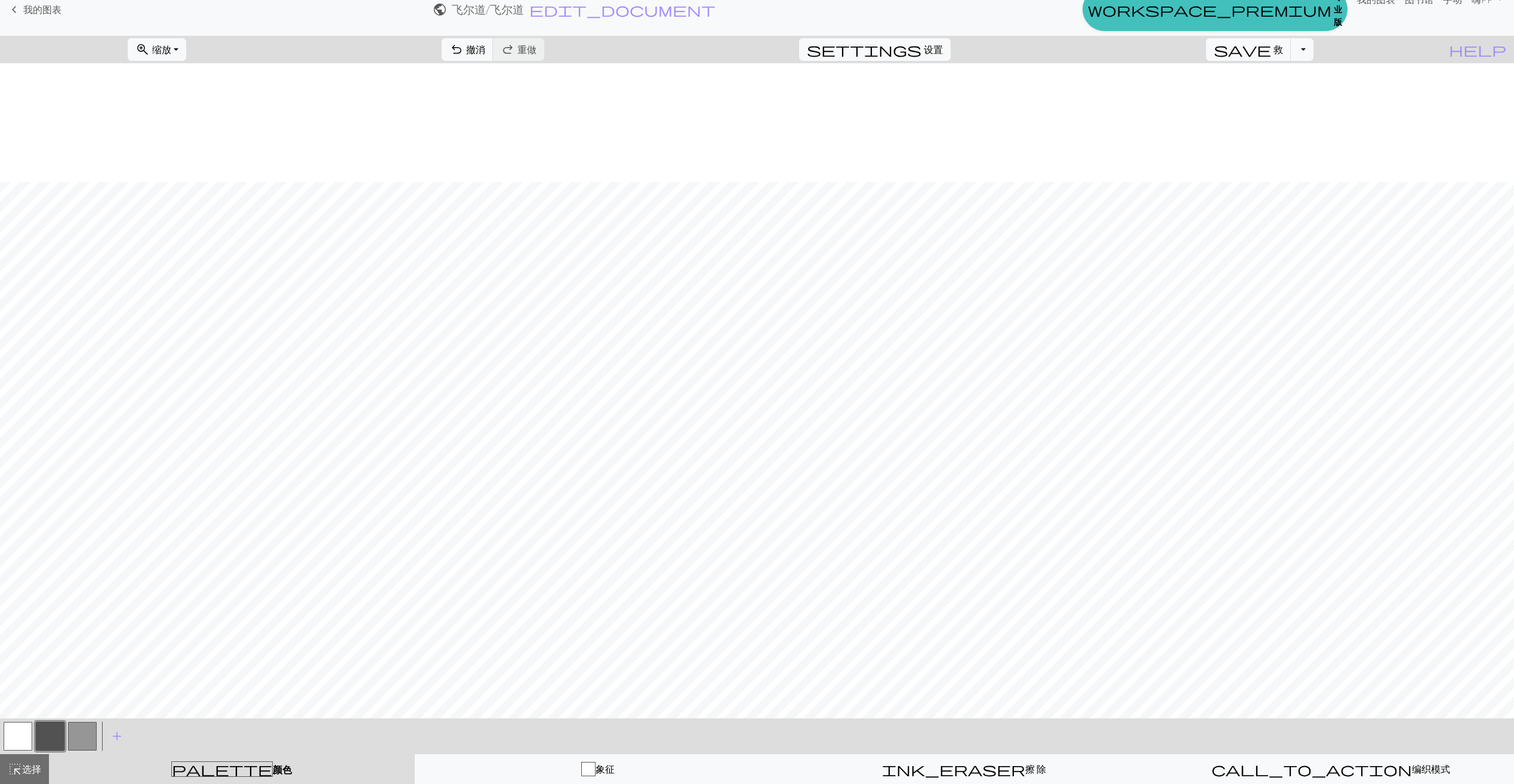
scroll to position [732, 0]
click at [485, 52] on span "撤消" at bounding box center [476, 49] width 19 height 11
click at [40, 767] on span "选择" at bounding box center [31, 769] width 19 height 11
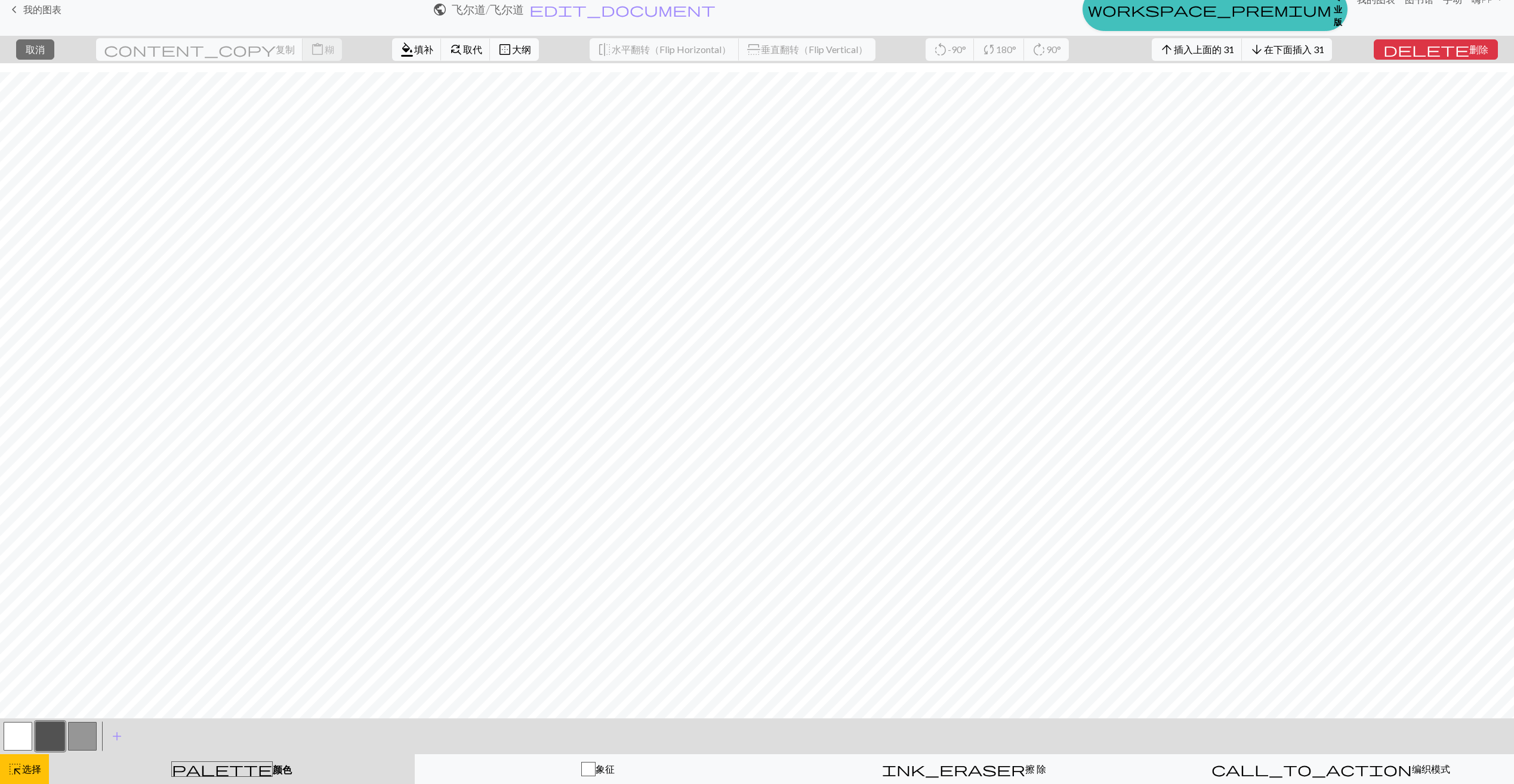
click at [512, 48] on span "大纲" at bounding box center [522, 49] width 19 height 11
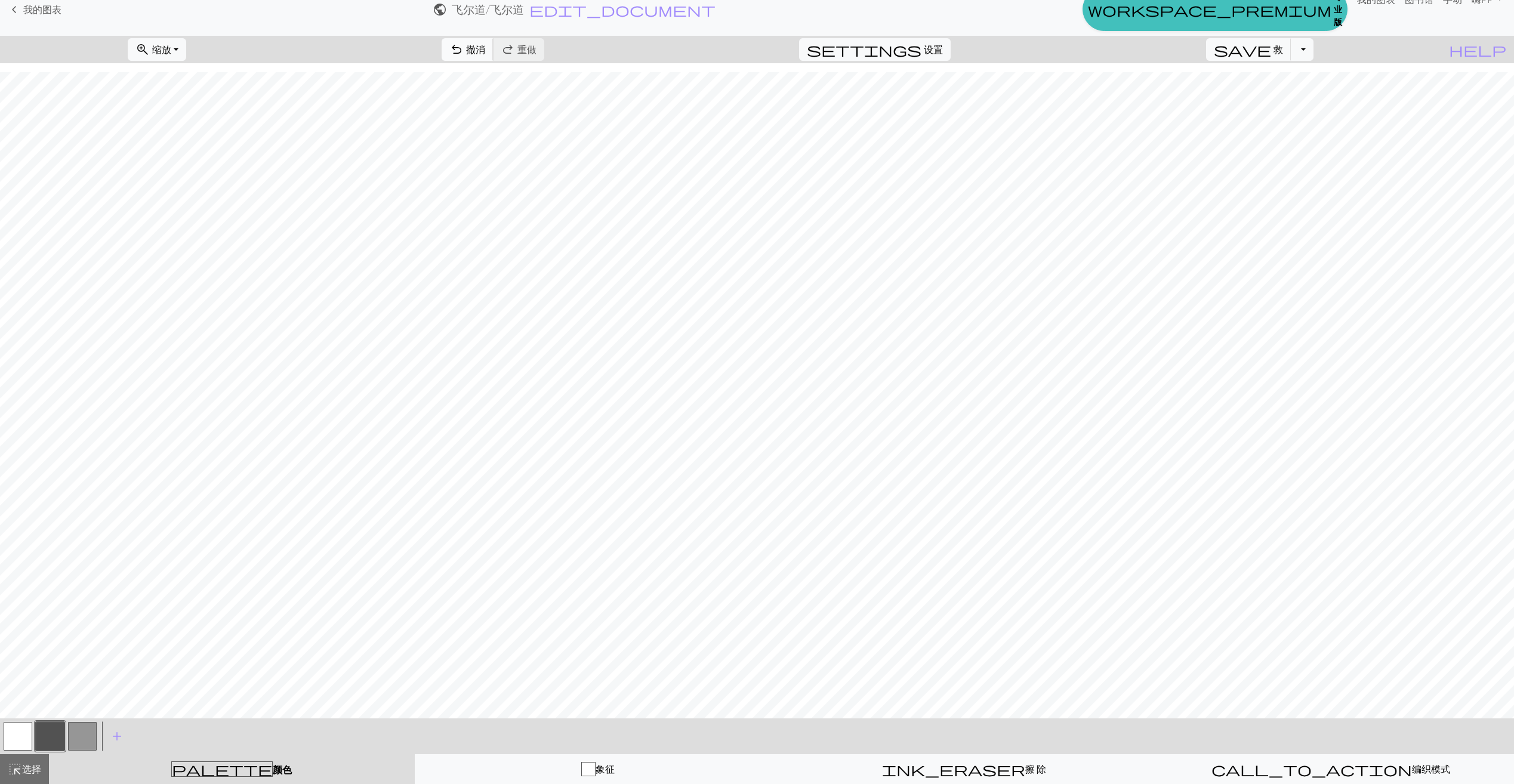
click at [485, 46] on span "撤消" at bounding box center [476, 49] width 19 height 11
click at [35, 766] on span "选择" at bounding box center [31, 769] width 19 height 11
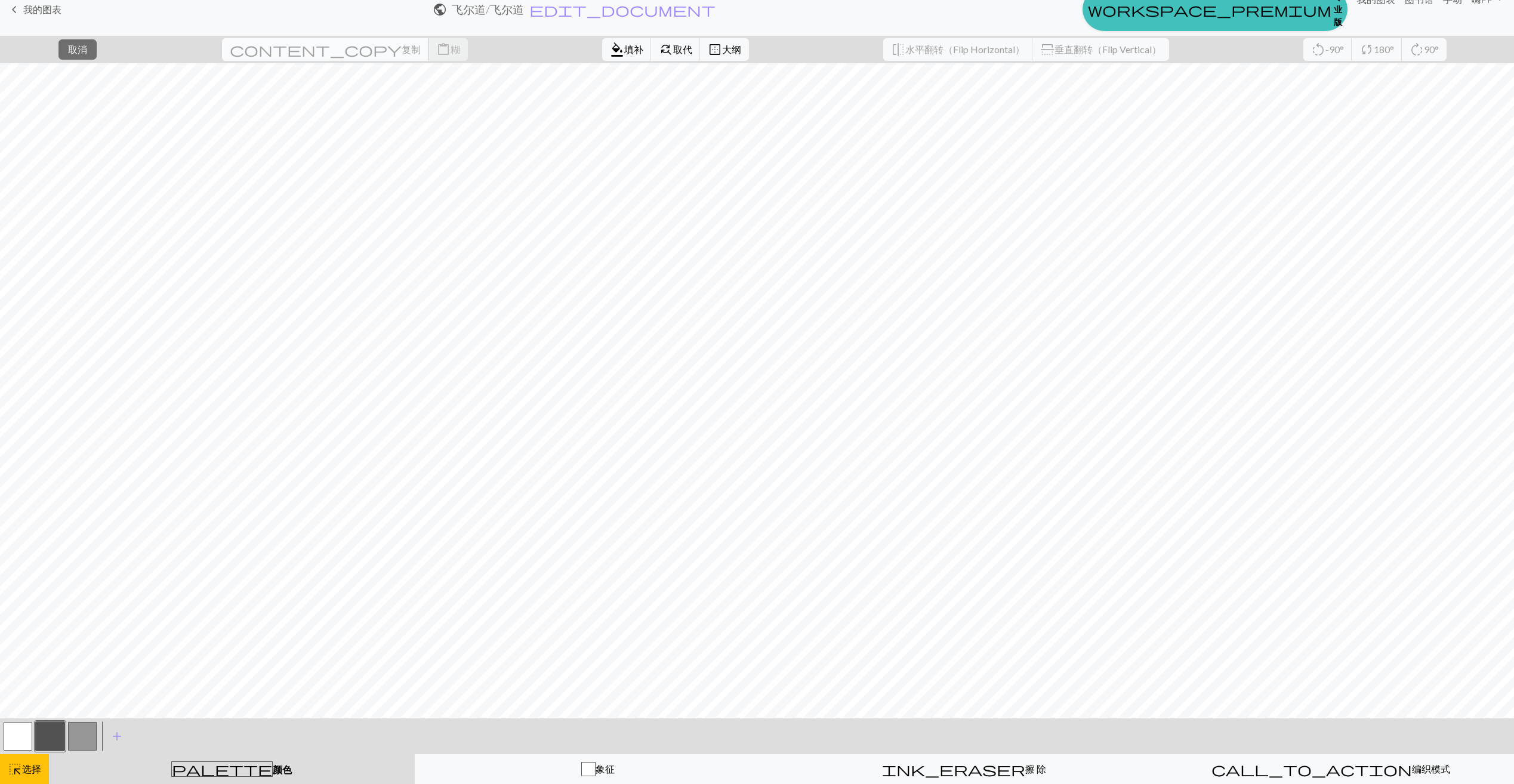
click at [402, 50] on span "复制" at bounding box center [411, 49] width 19 height 11
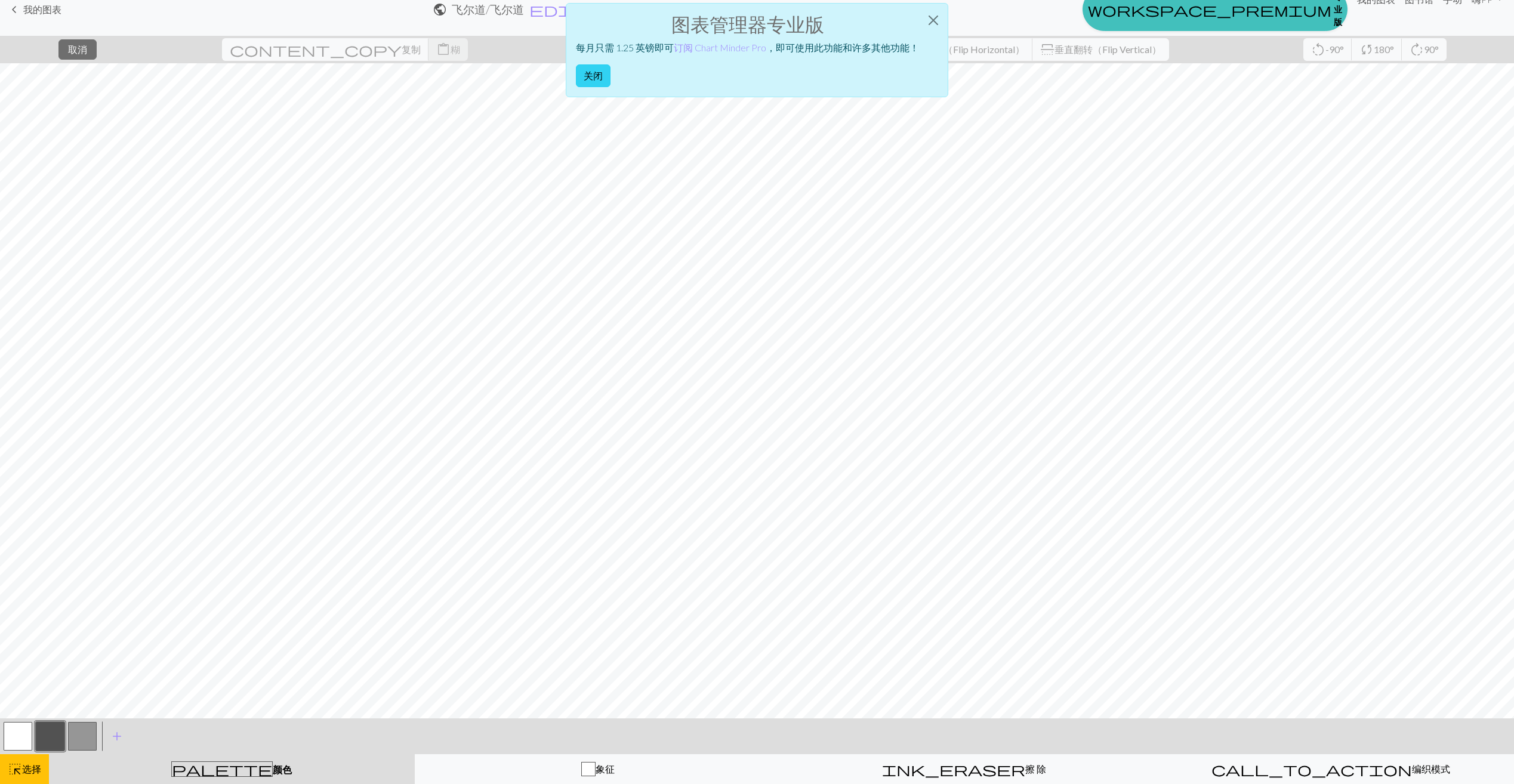
click at [596, 72] on button "关闭" at bounding box center [593, 75] width 34 height 23
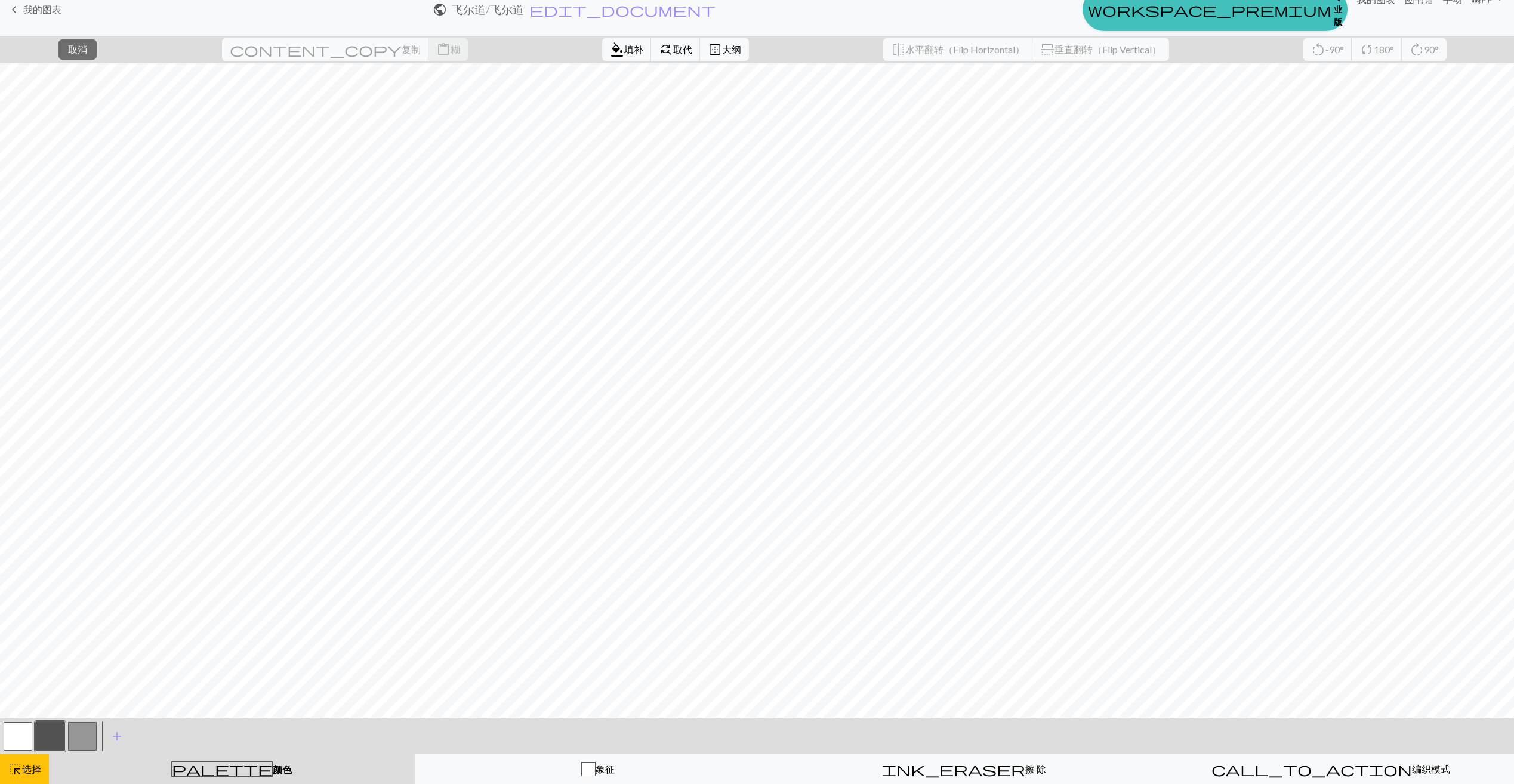
click at [59, 736] on button "button" at bounding box center [50, 736] width 29 height 29
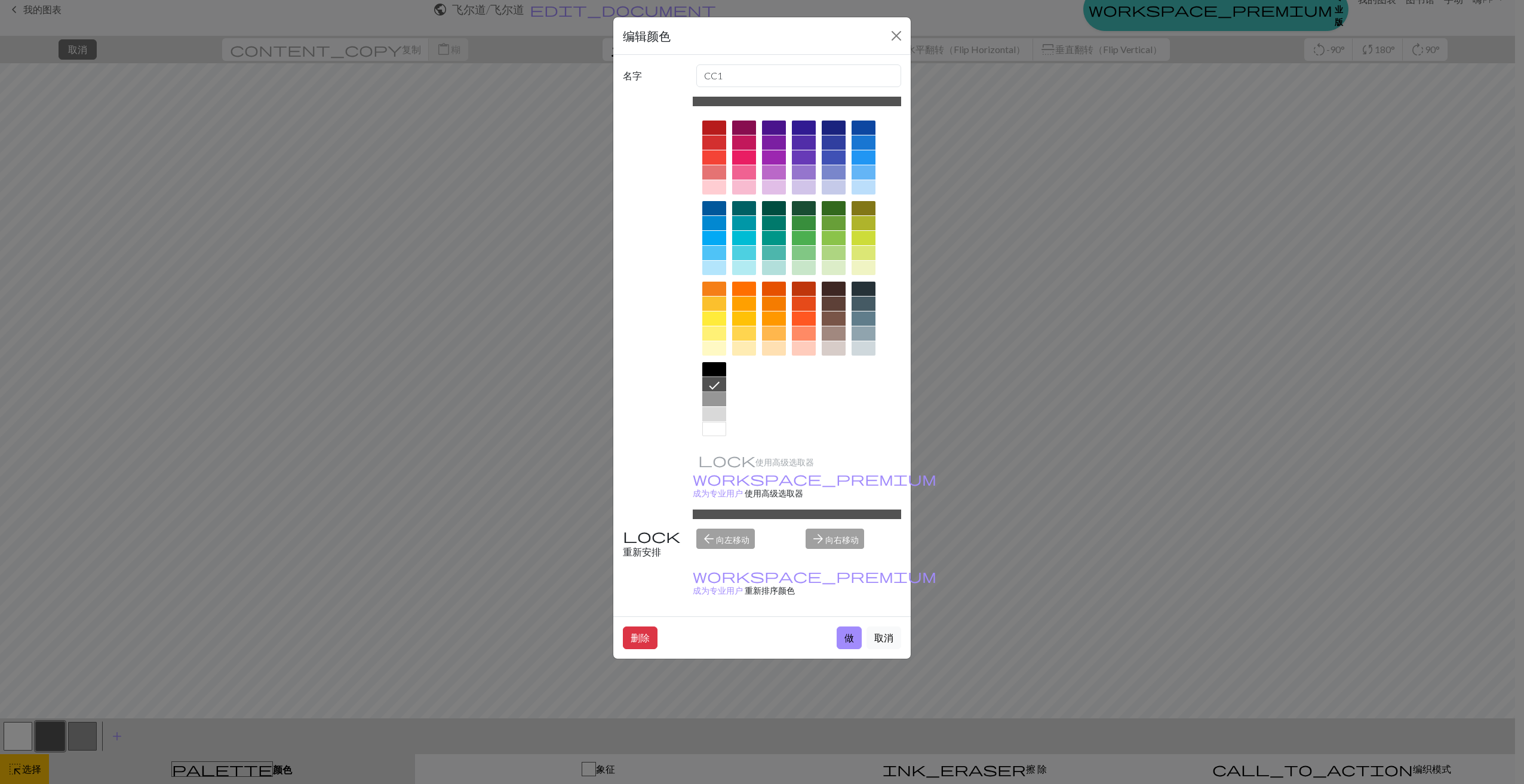
click at [718, 385] on icon at bounding box center [714, 386] width 15 height 15
click at [847, 627] on button "做" at bounding box center [849, 638] width 25 height 23
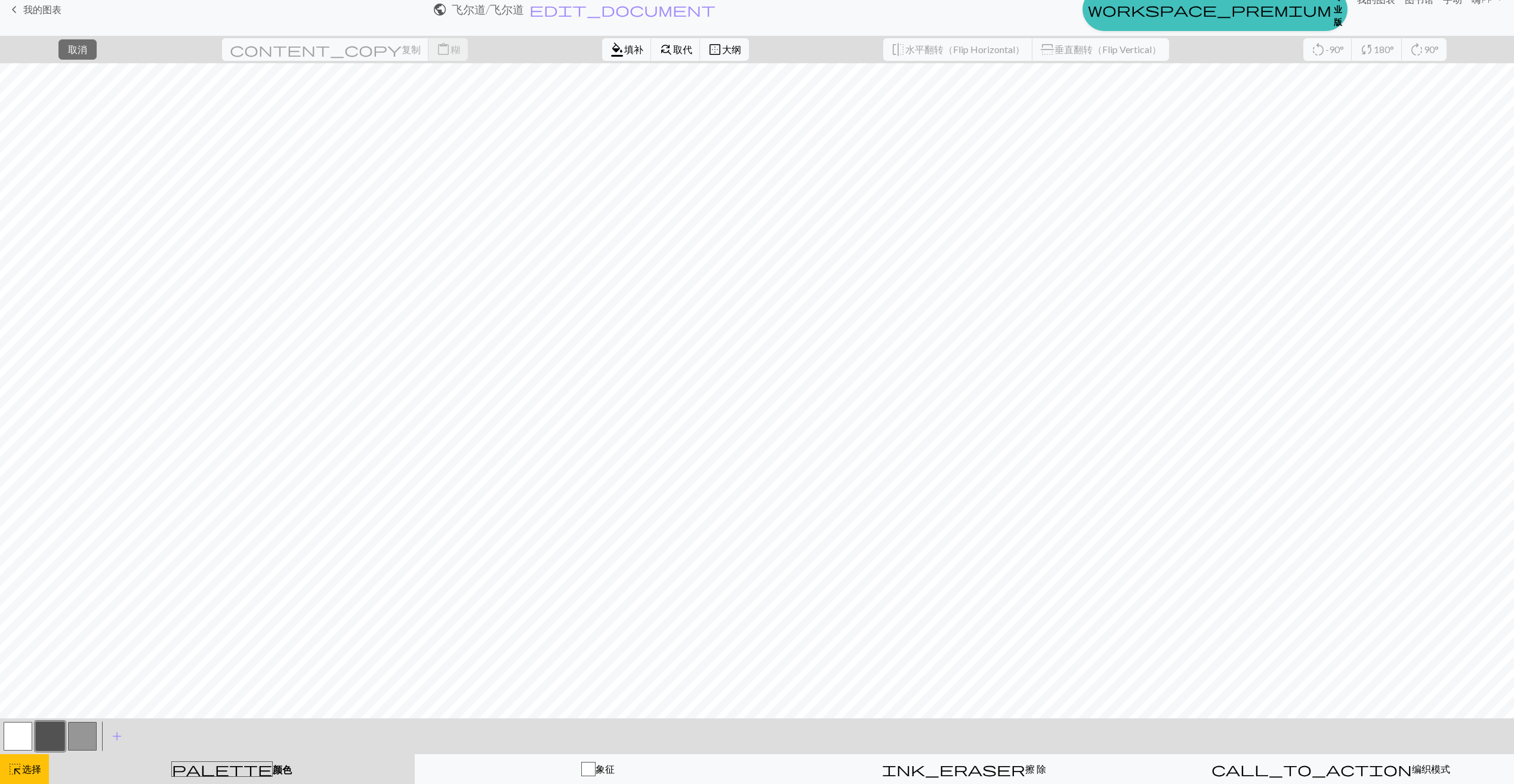
click at [273, 769] on span "颜色" at bounding box center [283, 769] width 19 height 11
click at [273, 767] on span "颜色" at bounding box center [283, 769] width 19 height 11
click at [87, 49] on span "取消" at bounding box center [78, 49] width 19 height 11
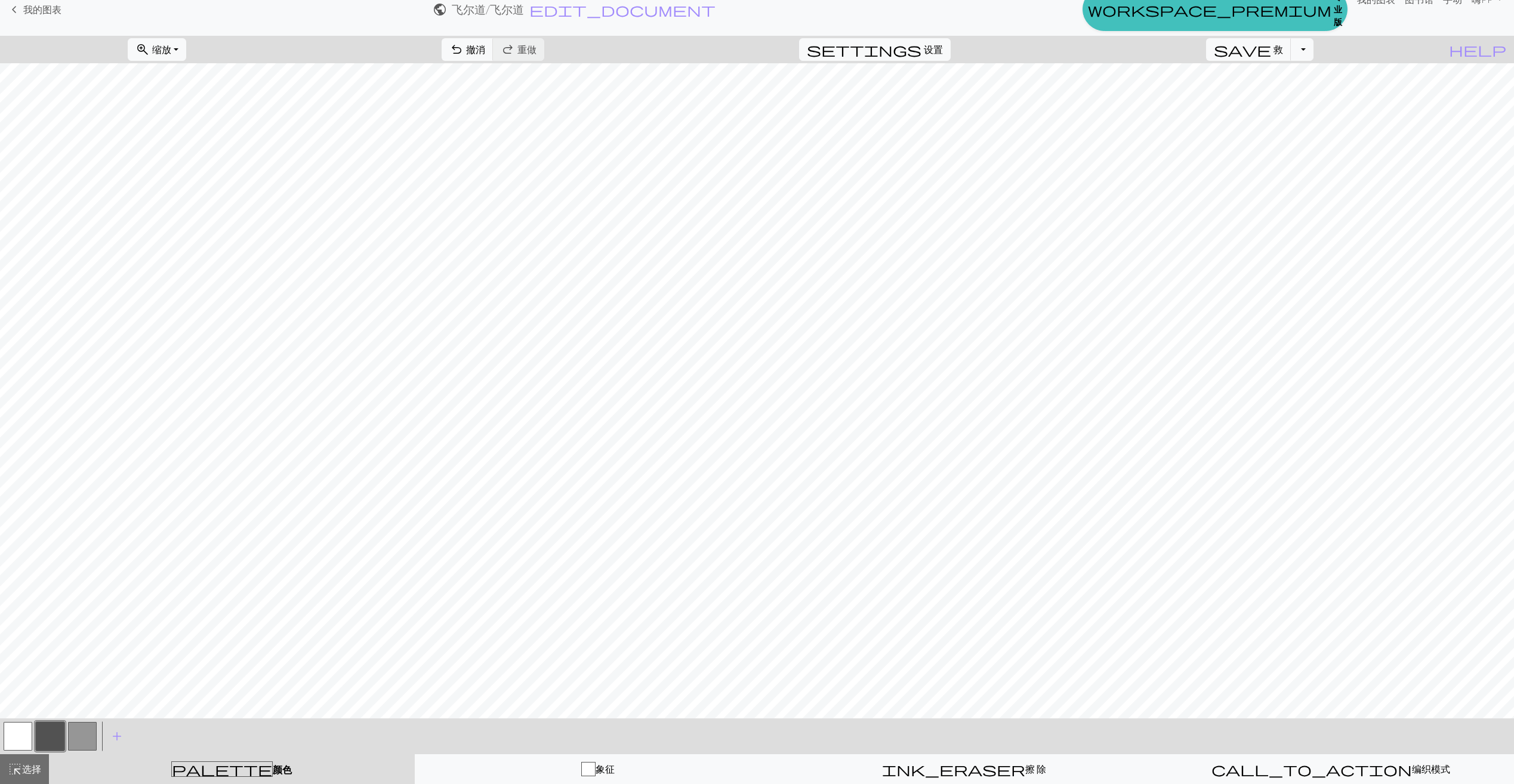
scroll to position [55, 0]
click at [1313, 51] on button "切换下拉菜单" at bounding box center [1302, 49] width 23 height 23
click at [1284, 93] on button "save_alt 下载" at bounding box center [1220, 95] width 186 height 19
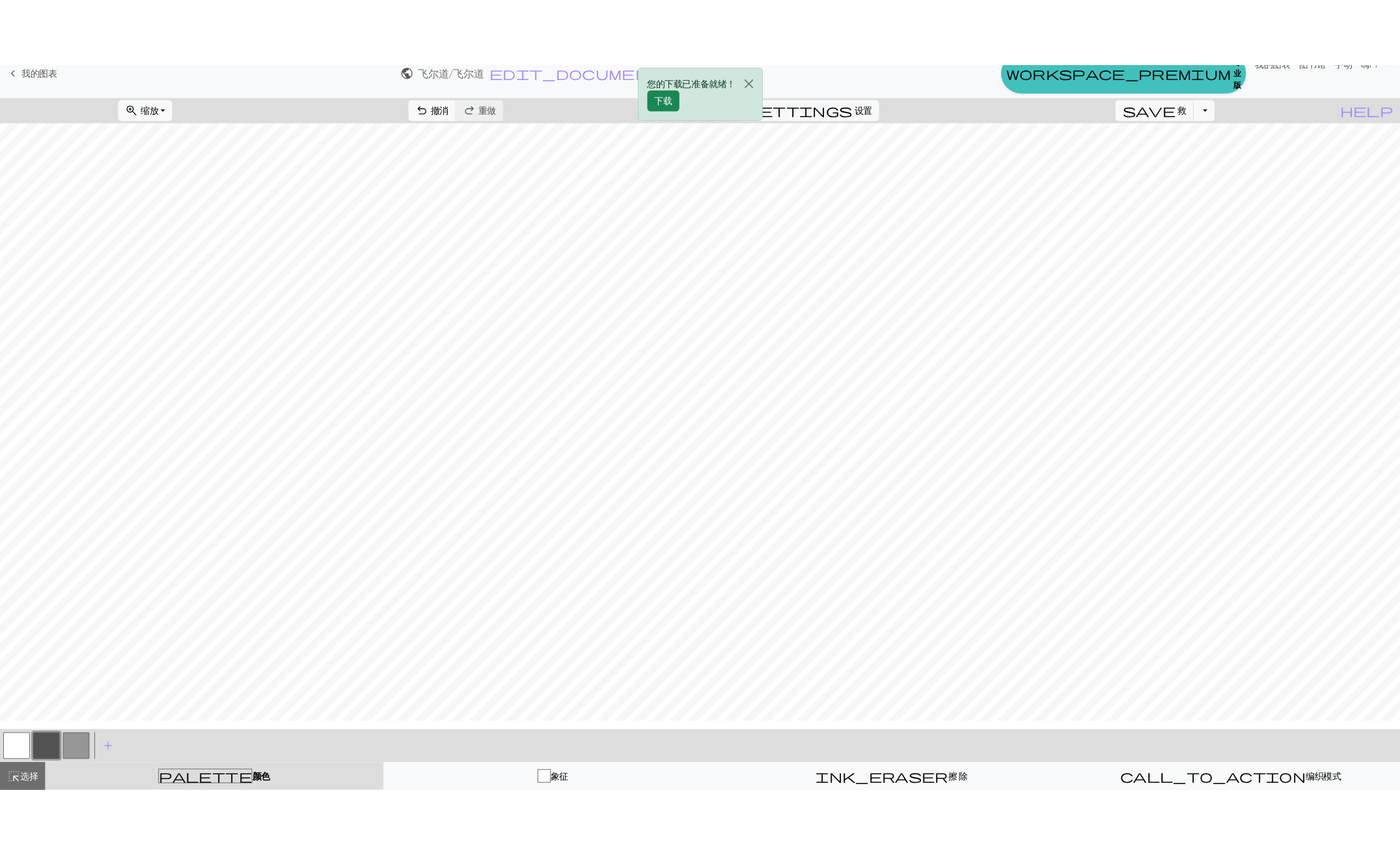
scroll to position [125, 0]
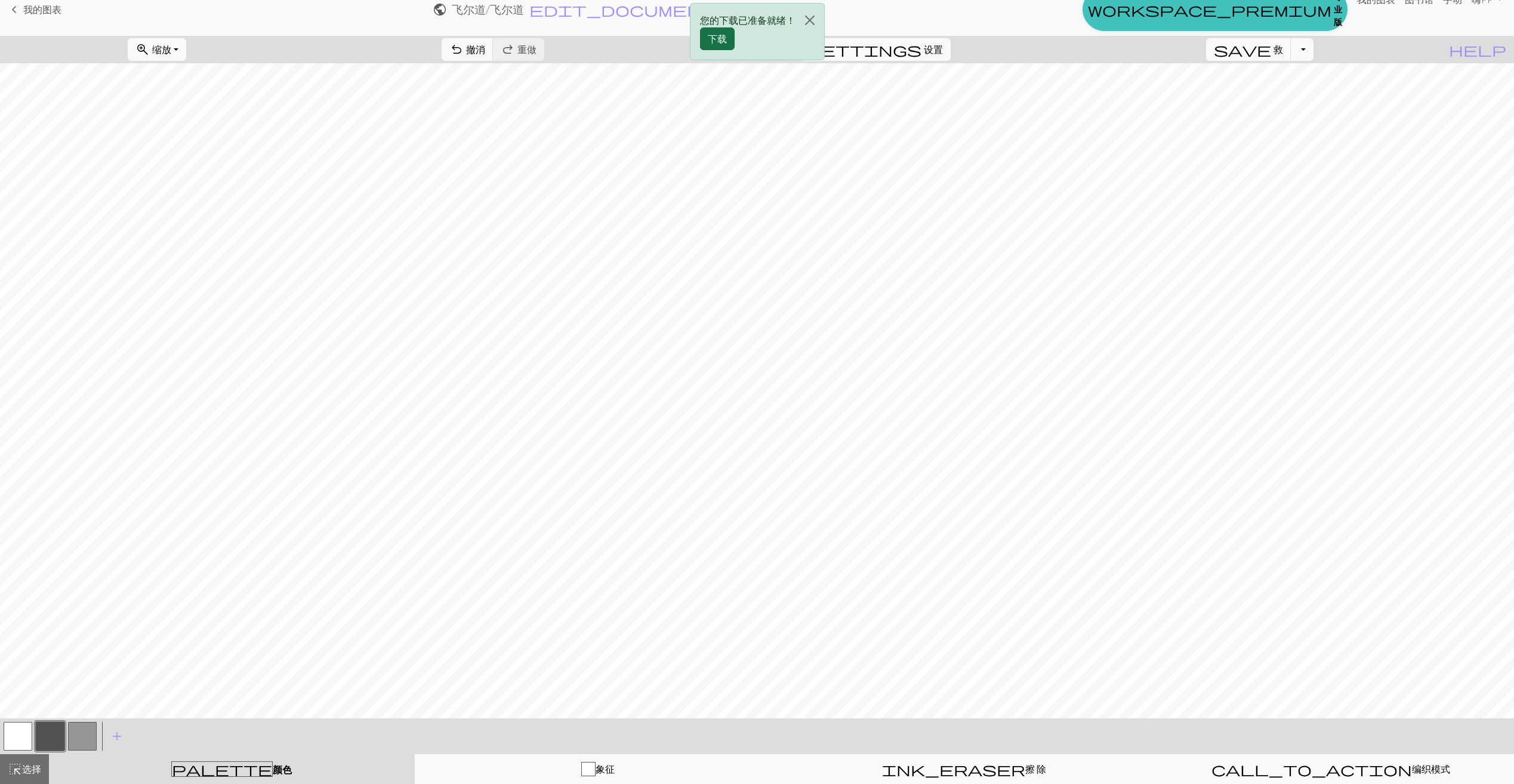
click at [727, 40] on button "下载" at bounding box center [717, 39] width 34 height 23
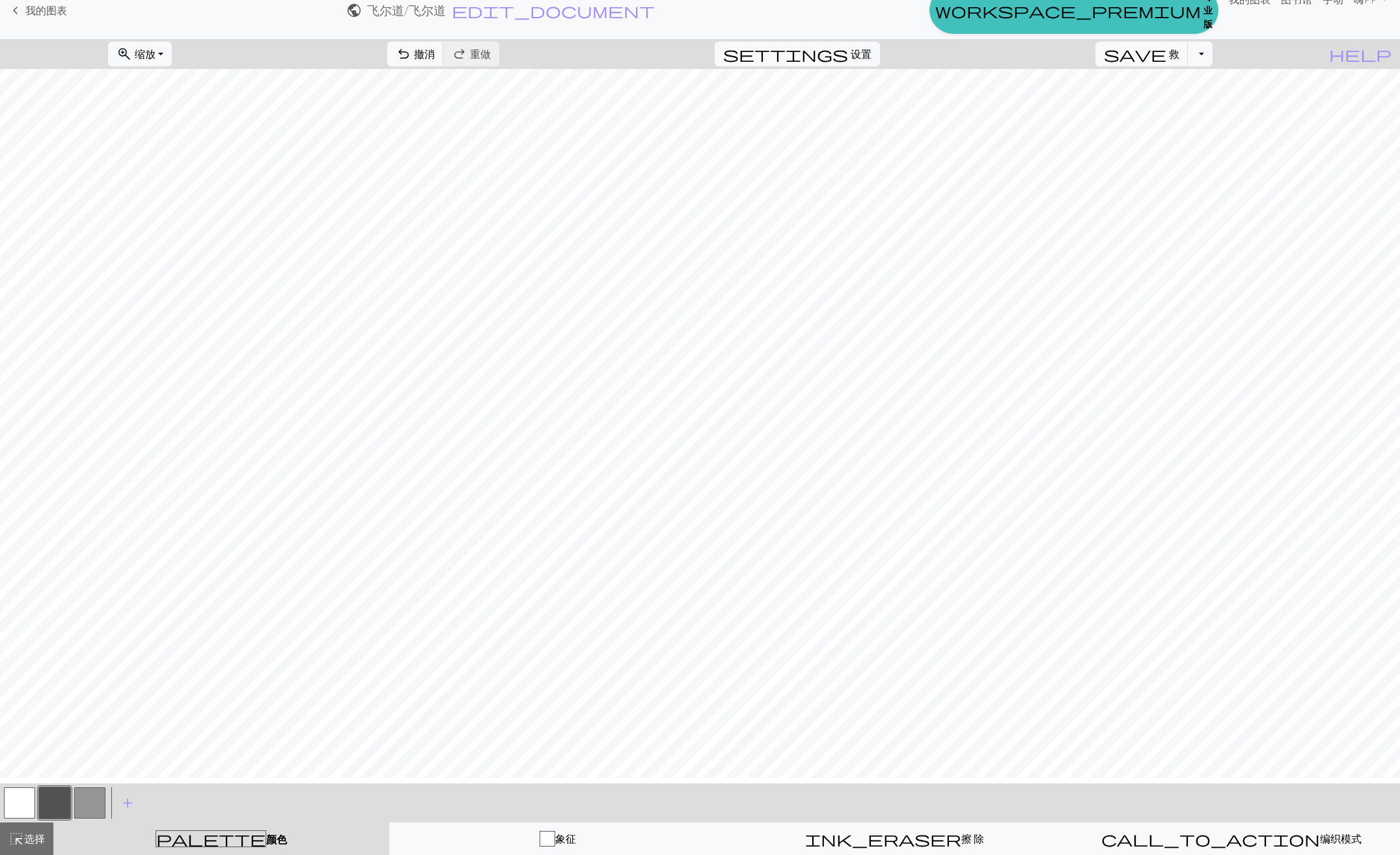
scroll to position [130, 0]
click at [435, 57] on span "撤消" at bounding box center [425, 53] width 21 height 12
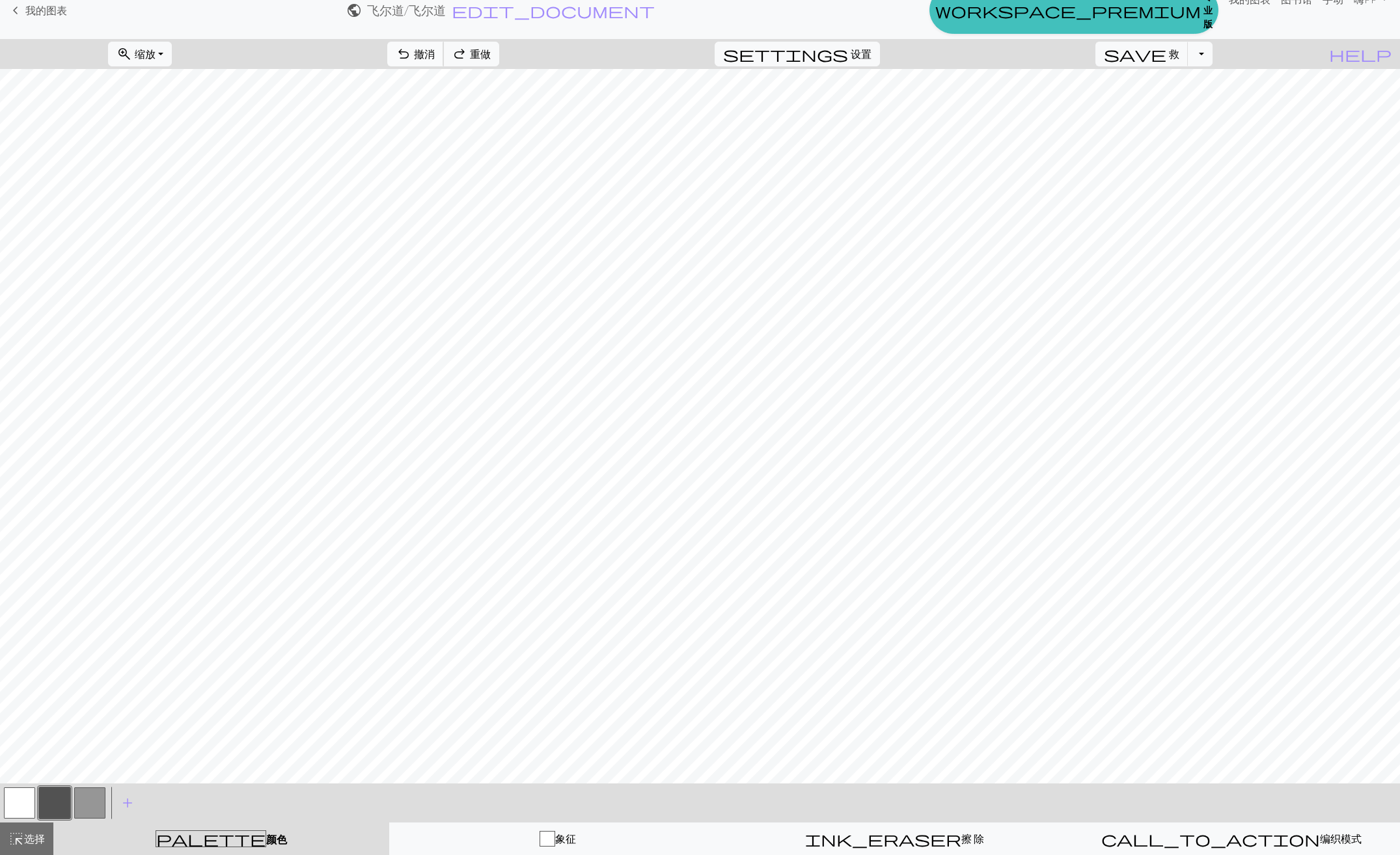
click at [435, 57] on span "撤消" at bounding box center [425, 53] width 21 height 12
click at [411, 53] on span "undo" at bounding box center [404, 53] width 16 height 18
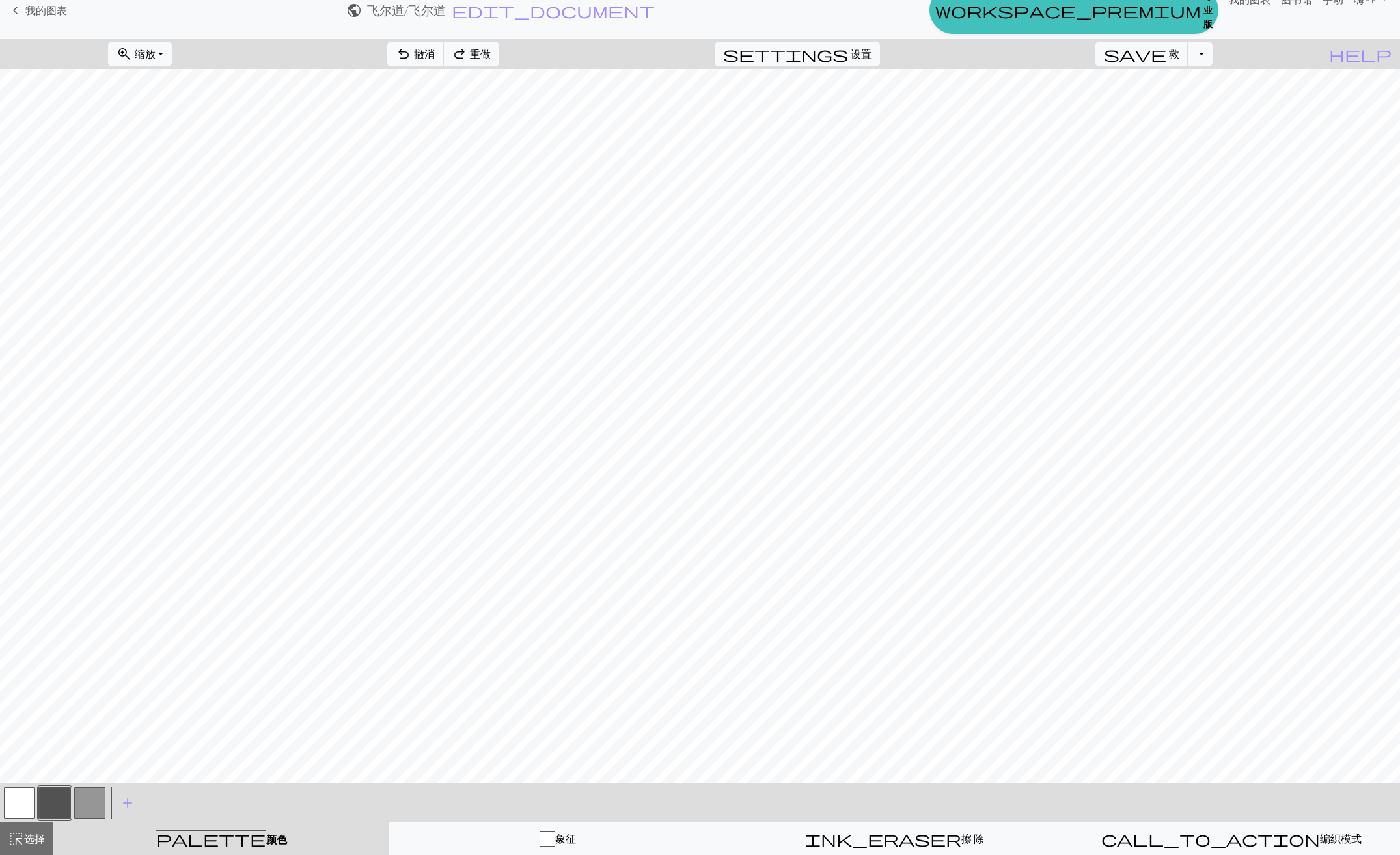
click at [411, 53] on span "undo" at bounding box center [404, 53] width 16 height 18
click at [18, 798] on button "button" at bounding box center [19, 802] width 31 height 31
click at [49, 802] on button "button" at bounding box center [54, 802] width 31 height 31
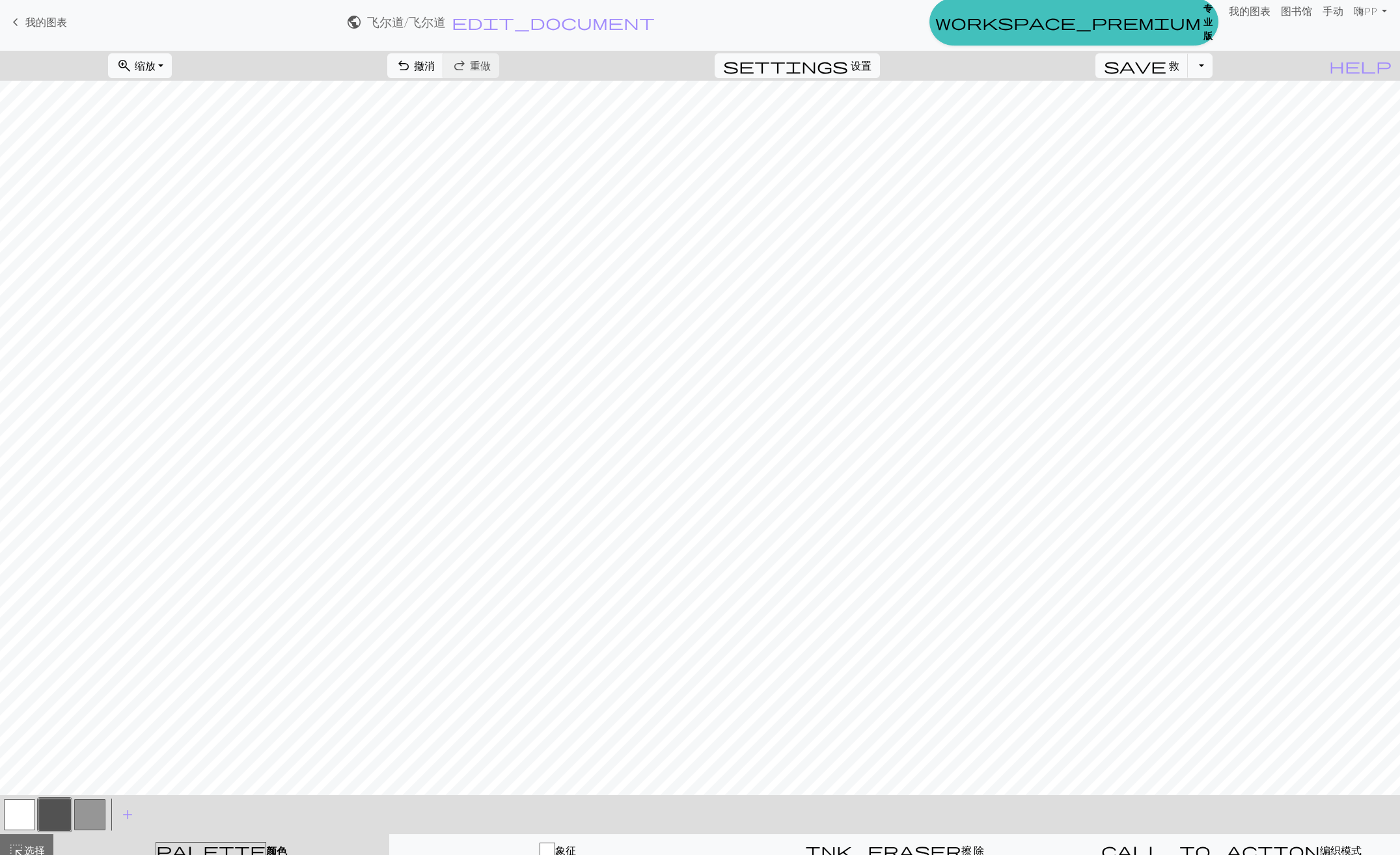
scroll to position [0, 0]
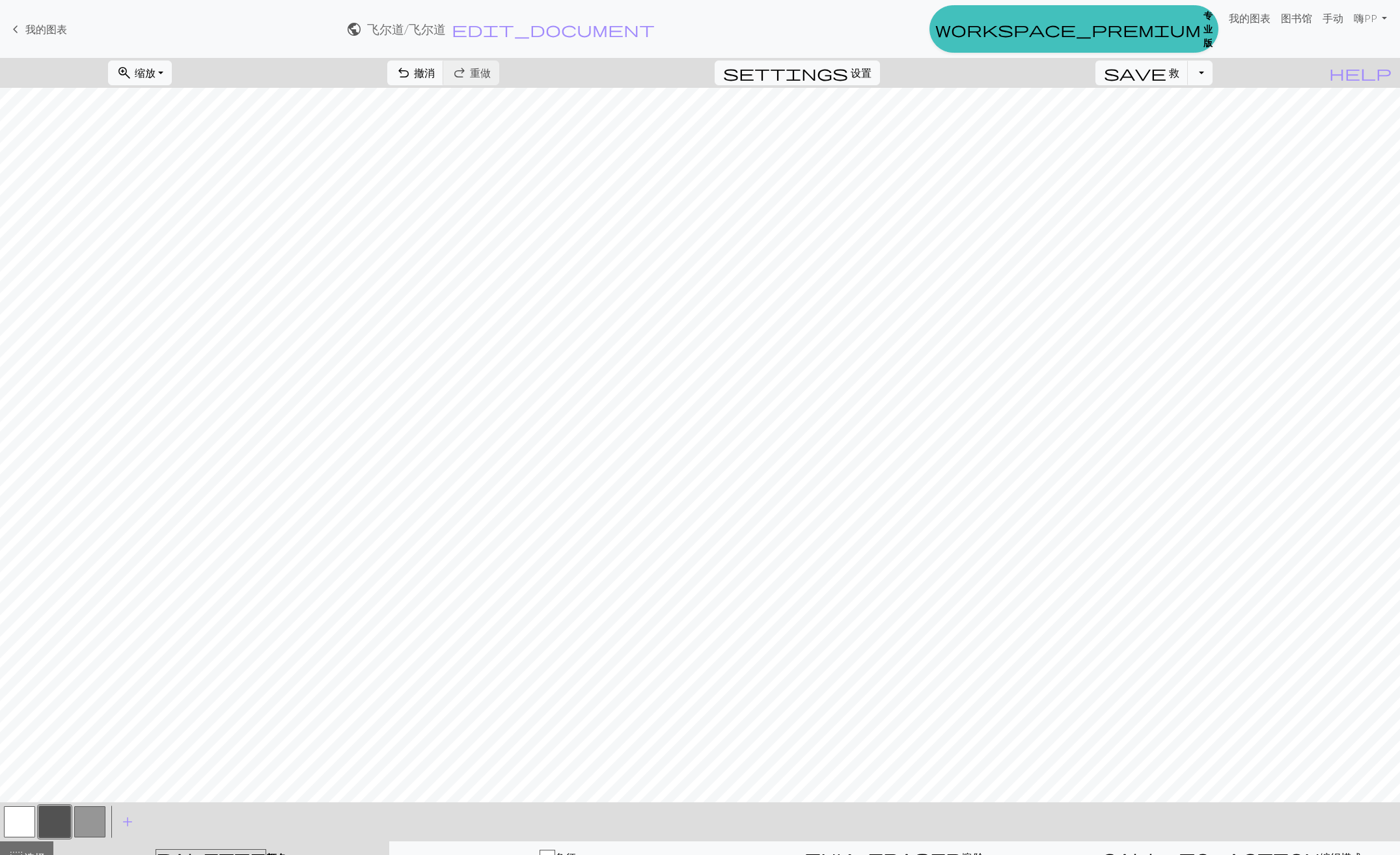
click at [93, 826] on button "button" at bounding box center [89, 821] width 31 height 31
click at [435, 76] on span "撤消" at bounding box center [425, 72] width 21 height 12
click at [50, 819] on button "button" at bounding box center [54, 821] width 31 height 31
click at [93, 822] on button "button" at bounding box center [89, 821] width 31 height 31
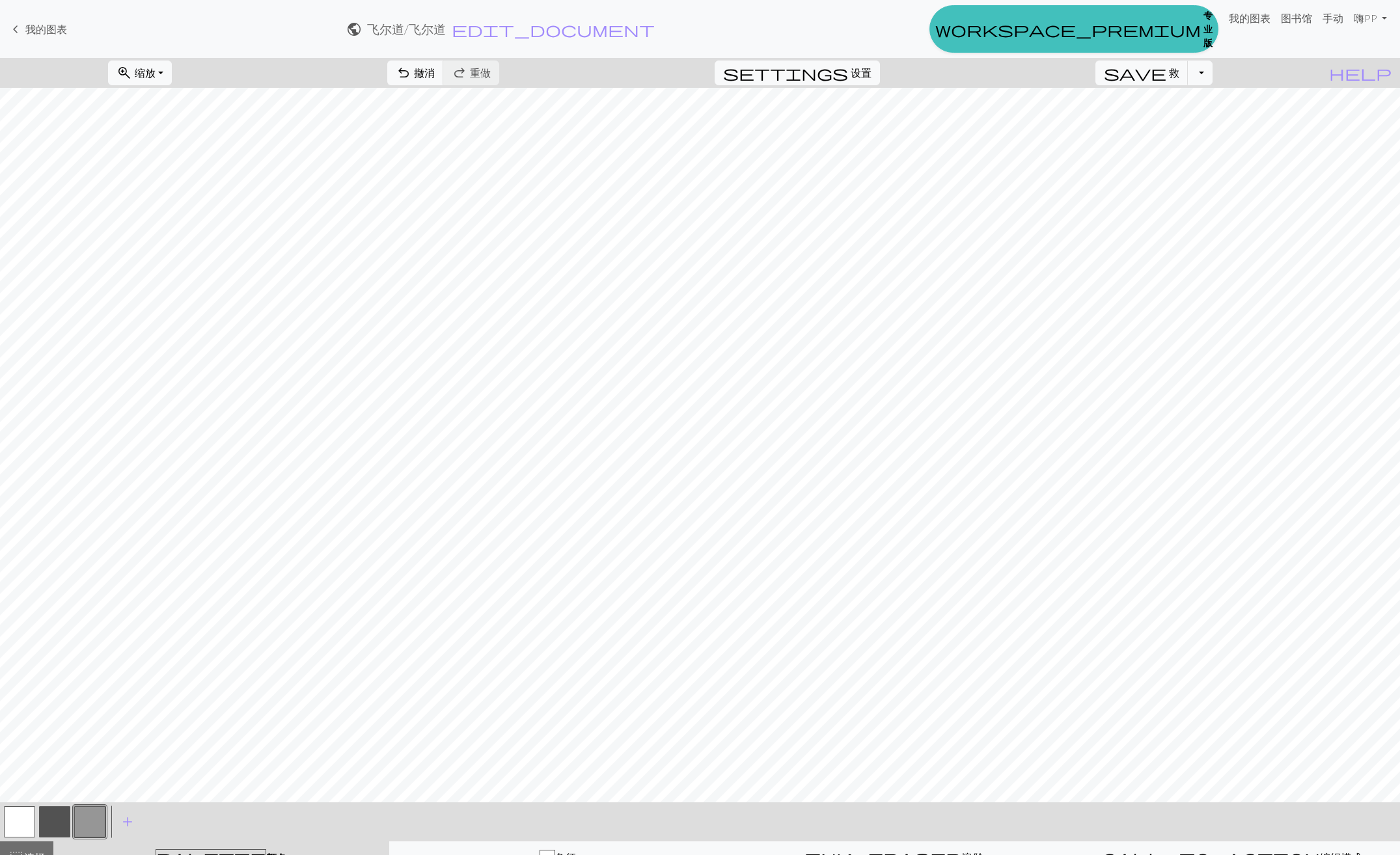
click at [46, 821] on button "button" at bounding box center [54, 821] width 31 height 31
click at [19, 819] on button "button" at bounding box center [19, 821] width 31 height 31
click at [55, 829] on button "button" at bounding box center [54, 821] width 31 height 31
click at [435, 79] on span "撤消" at bounding box center [425, 72] width 21 height 12
click at [19, 824] on button "button" at bounding box center [19, 821] width 31 height 31
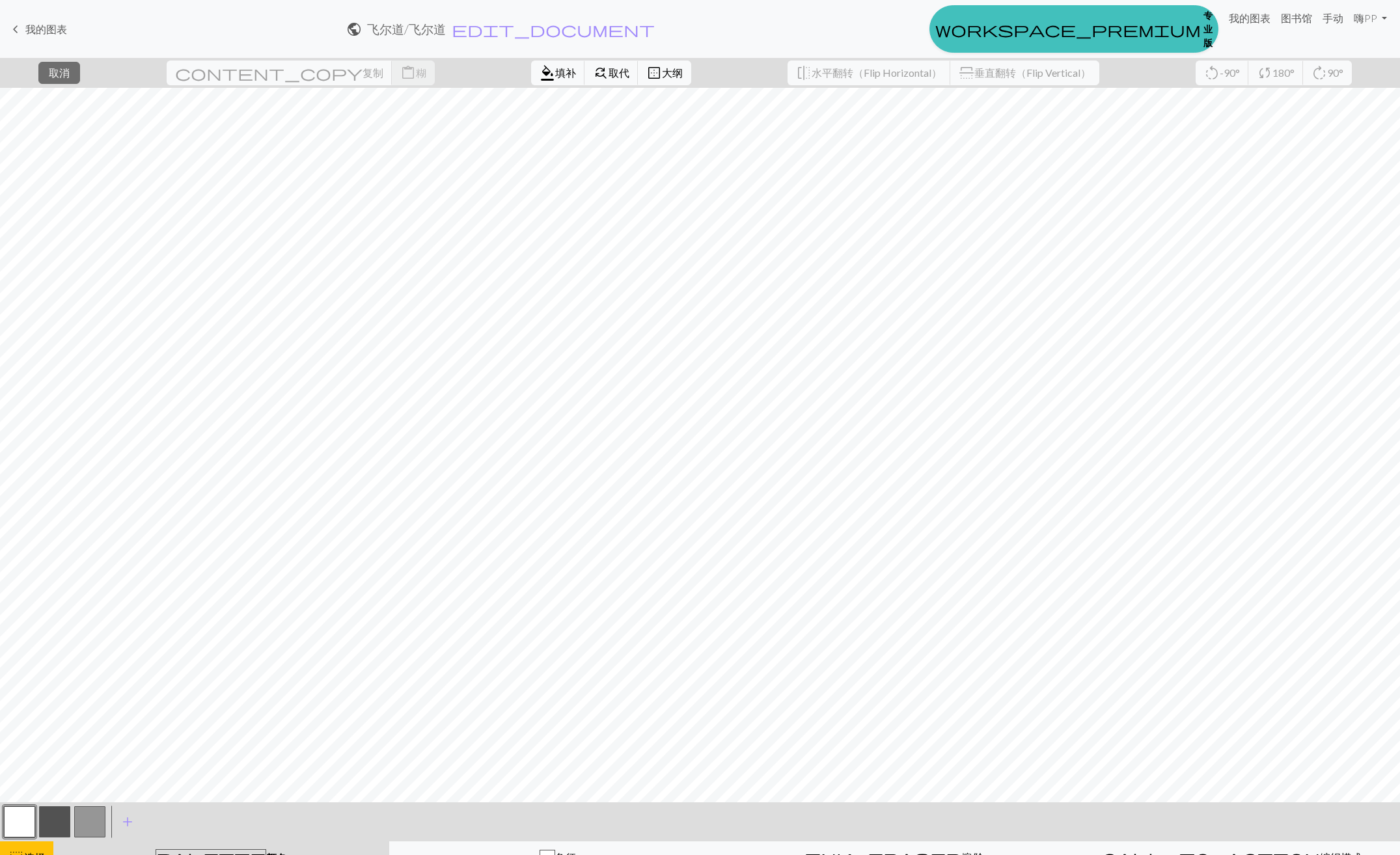
click at [32, 823] on button "button" at bounding box center [19, 821] width 31 height 31
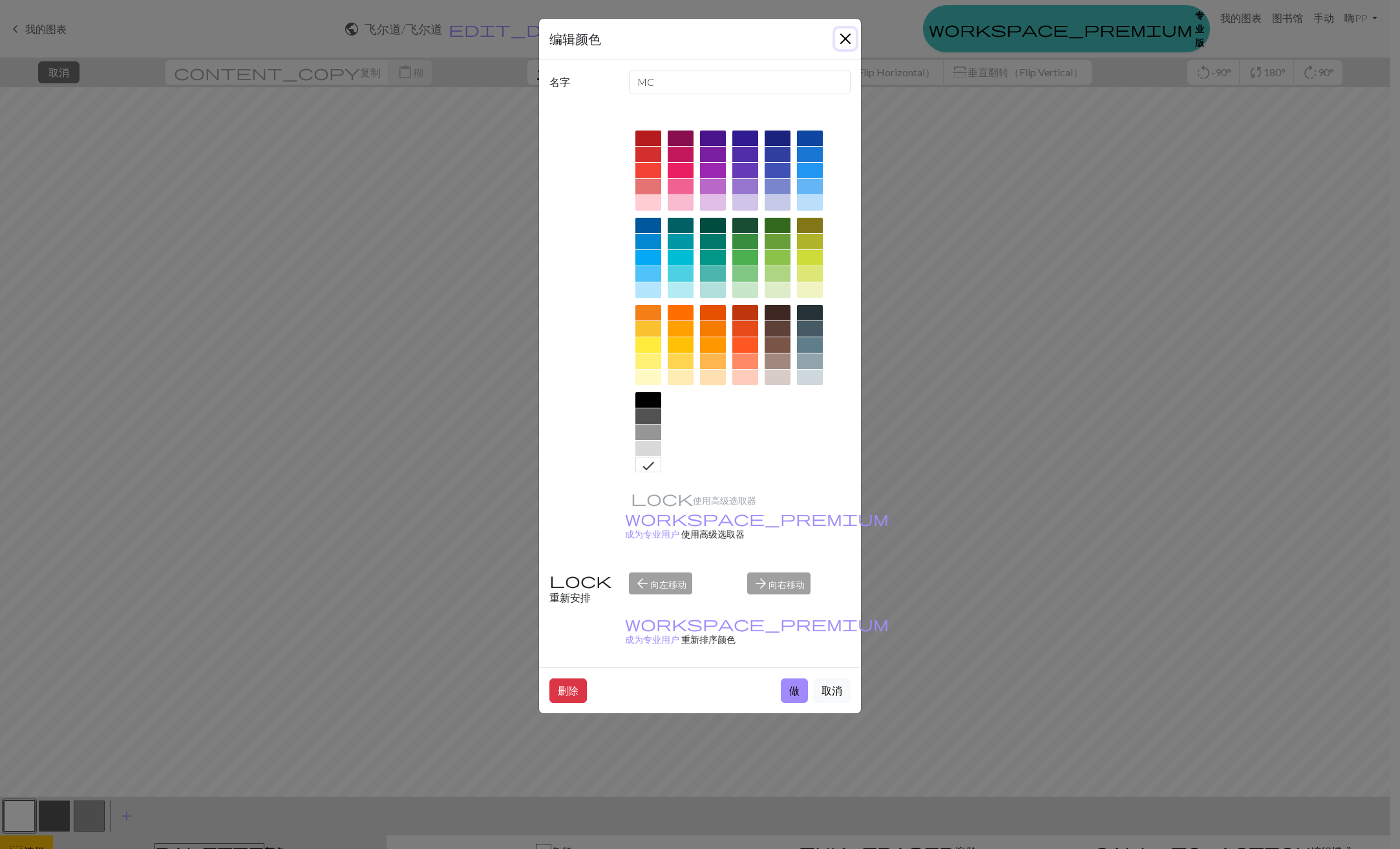
click at [847, 37] on button "关闭" at bounding box center [845, 39] width 21 height 21
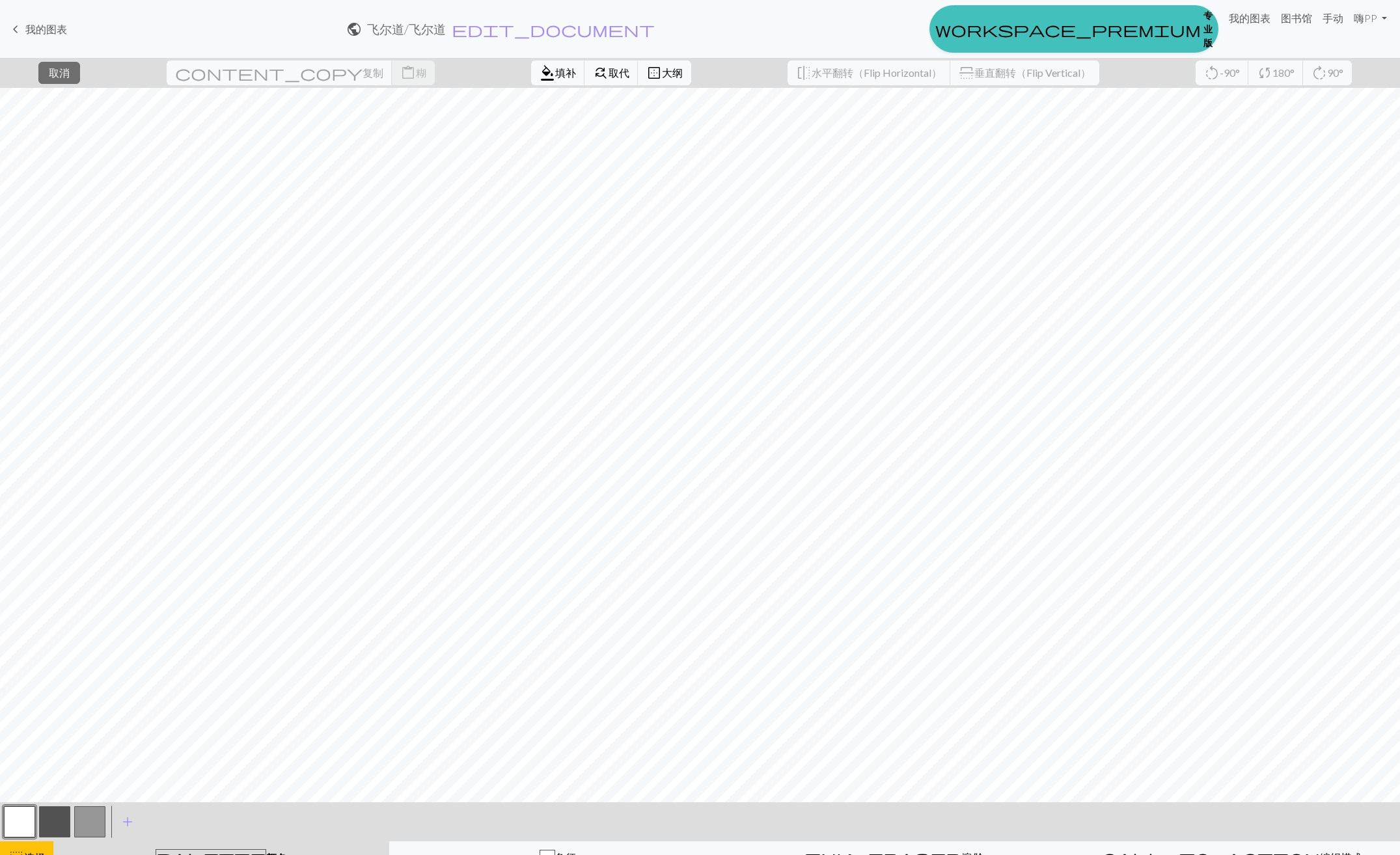
click at [22, 830] on button "button" at bounding box center [19, 821] width 31 height 31
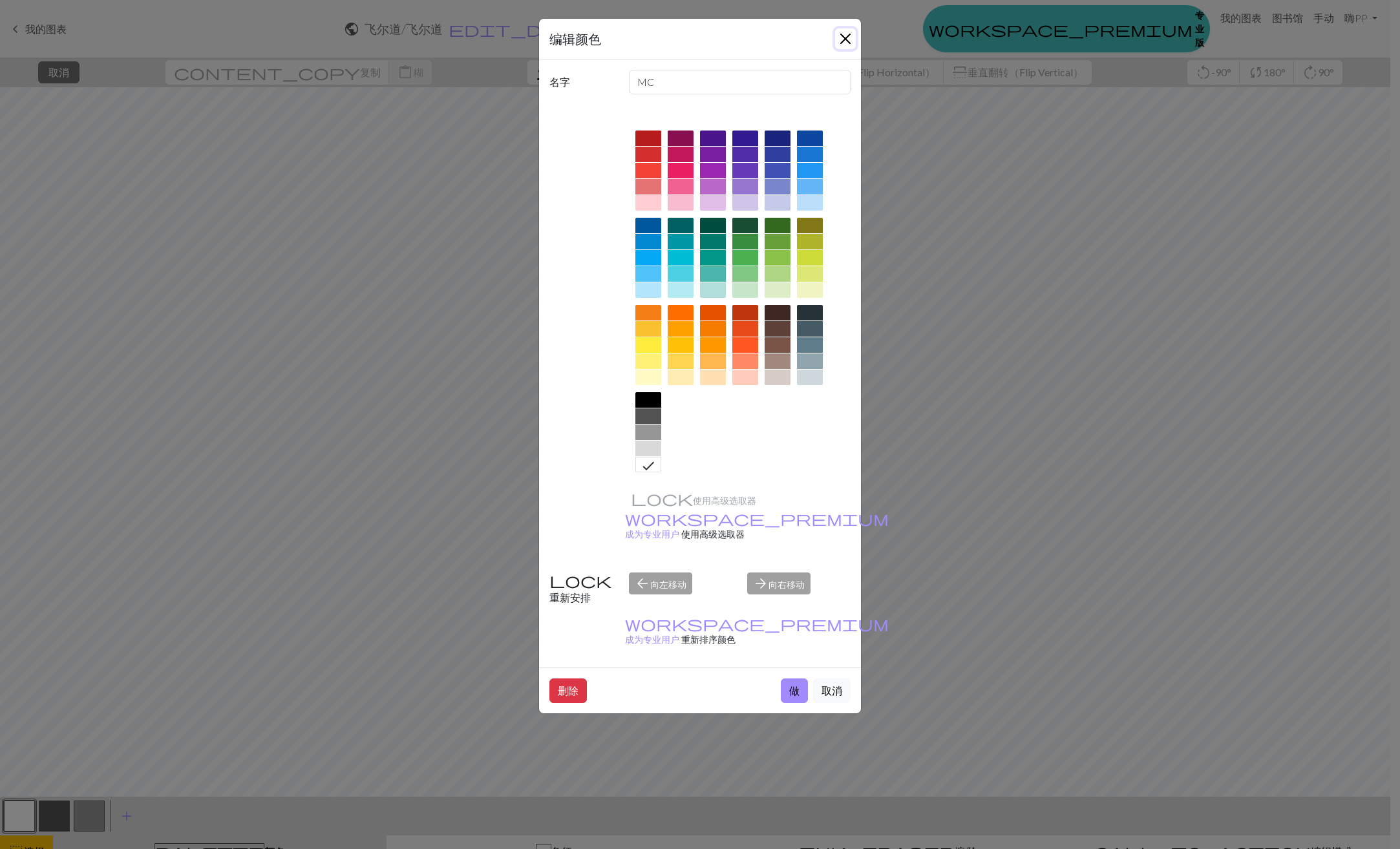
click at [848, 31] on button "关闭" at bounding box center [845, 39] width 21 height 21
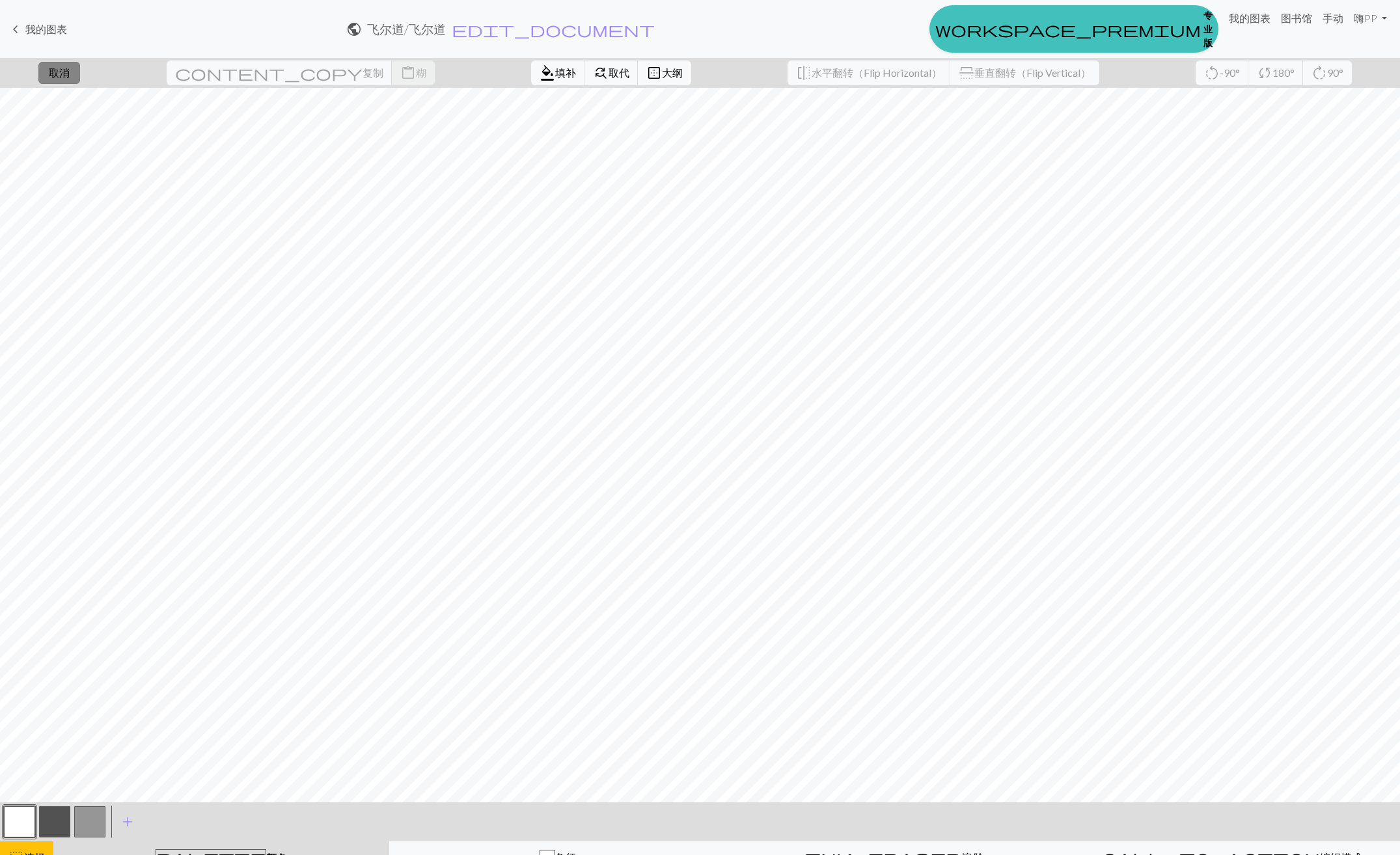
click at [69, 77] on span "取消" at bounding box center [59, 72] width 21 height 12
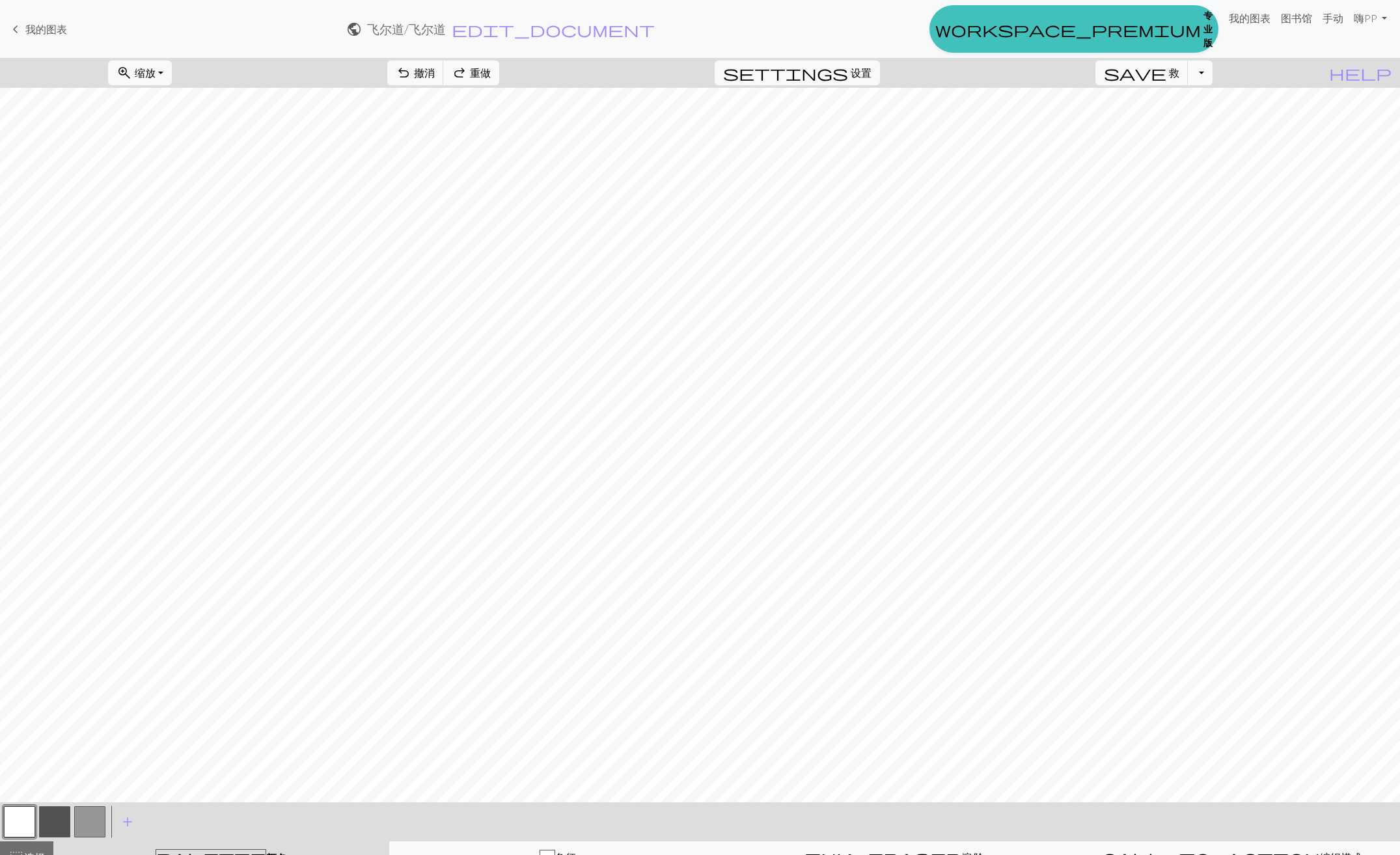
click at [33, 828] on button "button" at bounding box center [19, 821] width 31 height 31
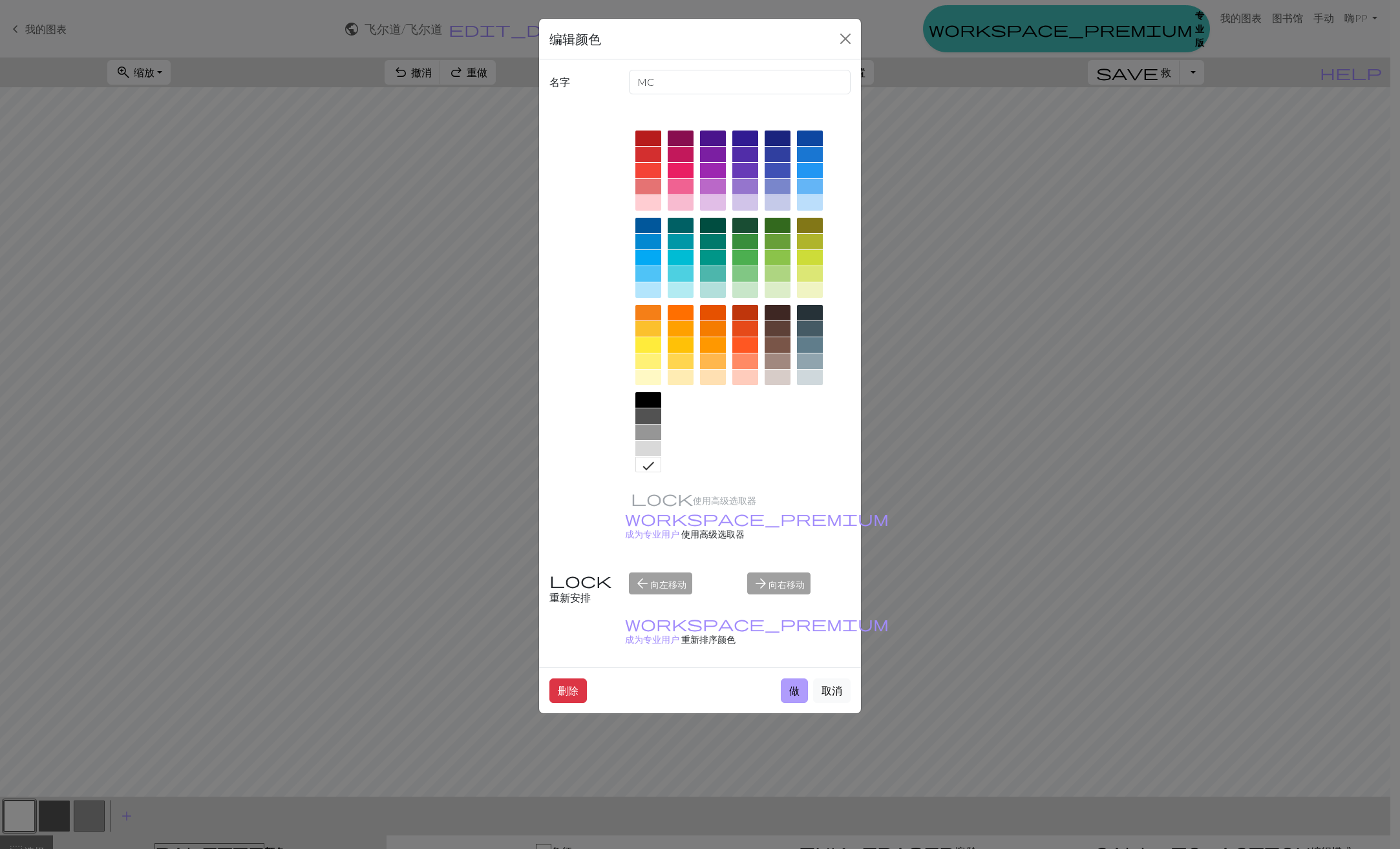
click at [798, 679] on button "做" at bounding box center [794, 690] width 27 height 25
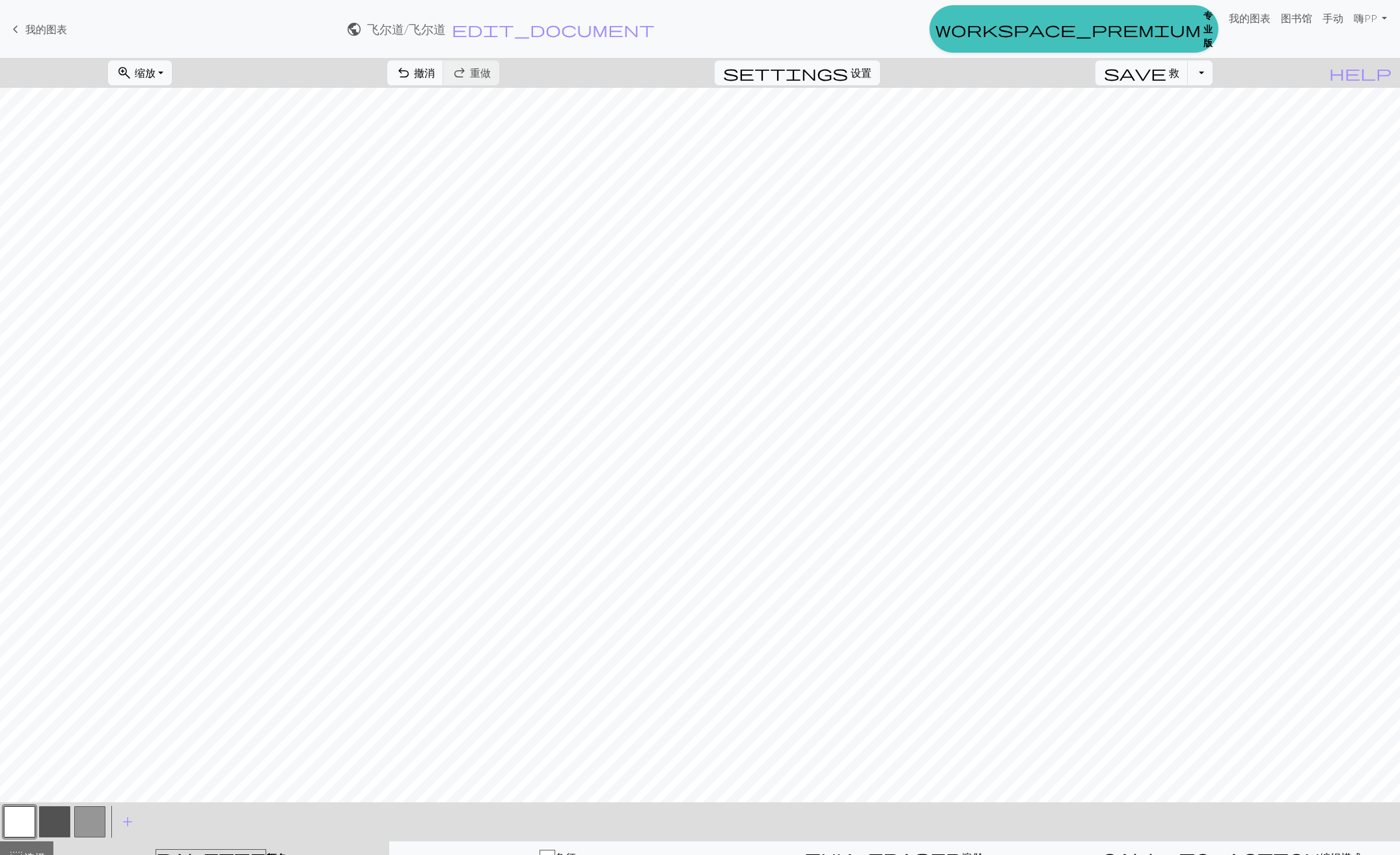
click at [58, 823] on button "button" at bounding box center [54, 821] width 31 height 31
click at [411, 77] on span "undo" at bounding box center [404, 73] width 16 height 18
click at [435, 79] on span "撤消" at bounding box center [425, 72] width 21 height 12
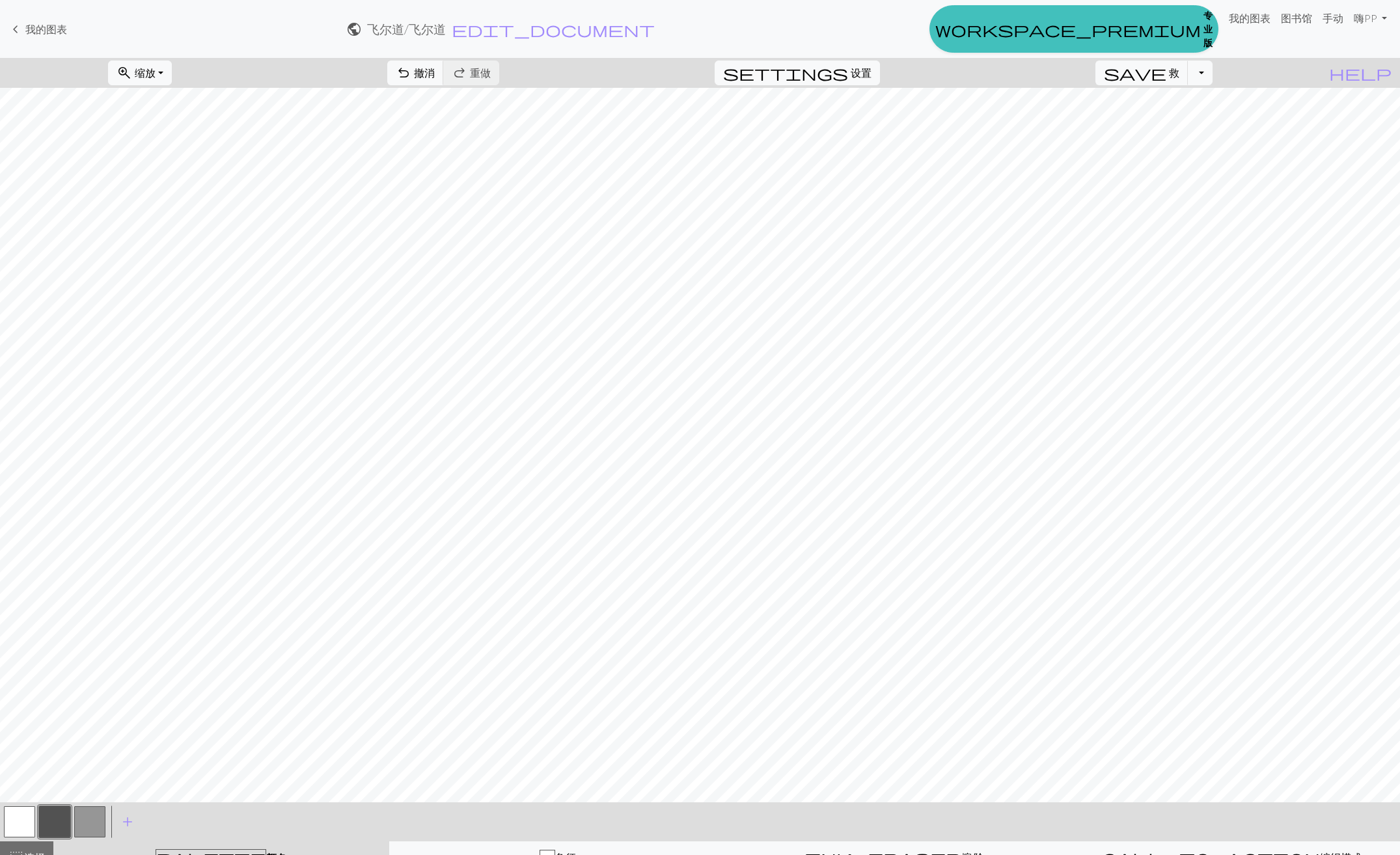
click at [26, 821] on button "button" at bounding box center [19, 821] width 31 height 31
click at [49, 824] on button "button" at bounding box center [54, 821] width 31 height 31
click at [53, 827] on button "button" at bounding box center [54, 821] width 31 height 31
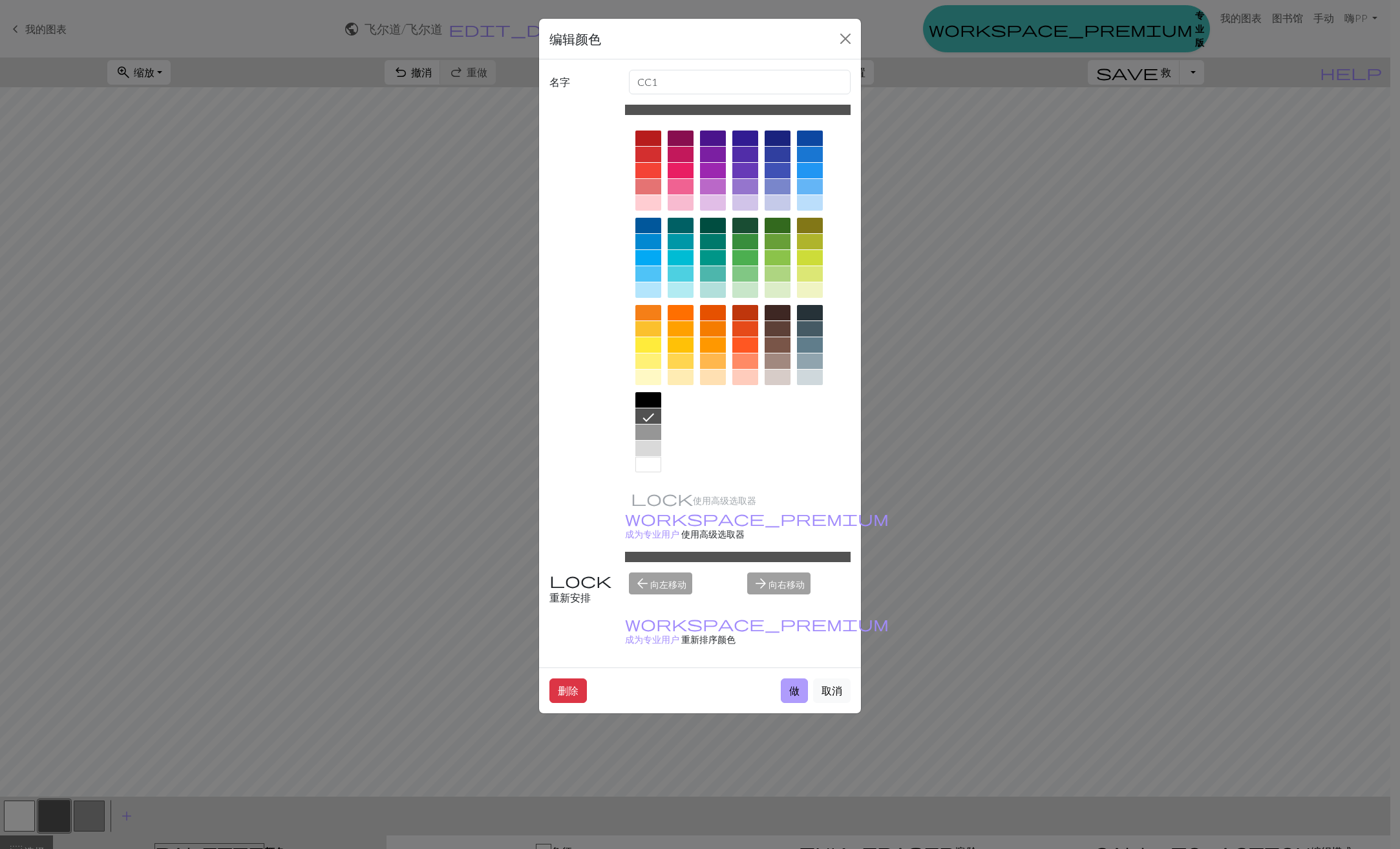
click at [788, 679] on button "做" at bounding box center [794, 690] width 27 height 25
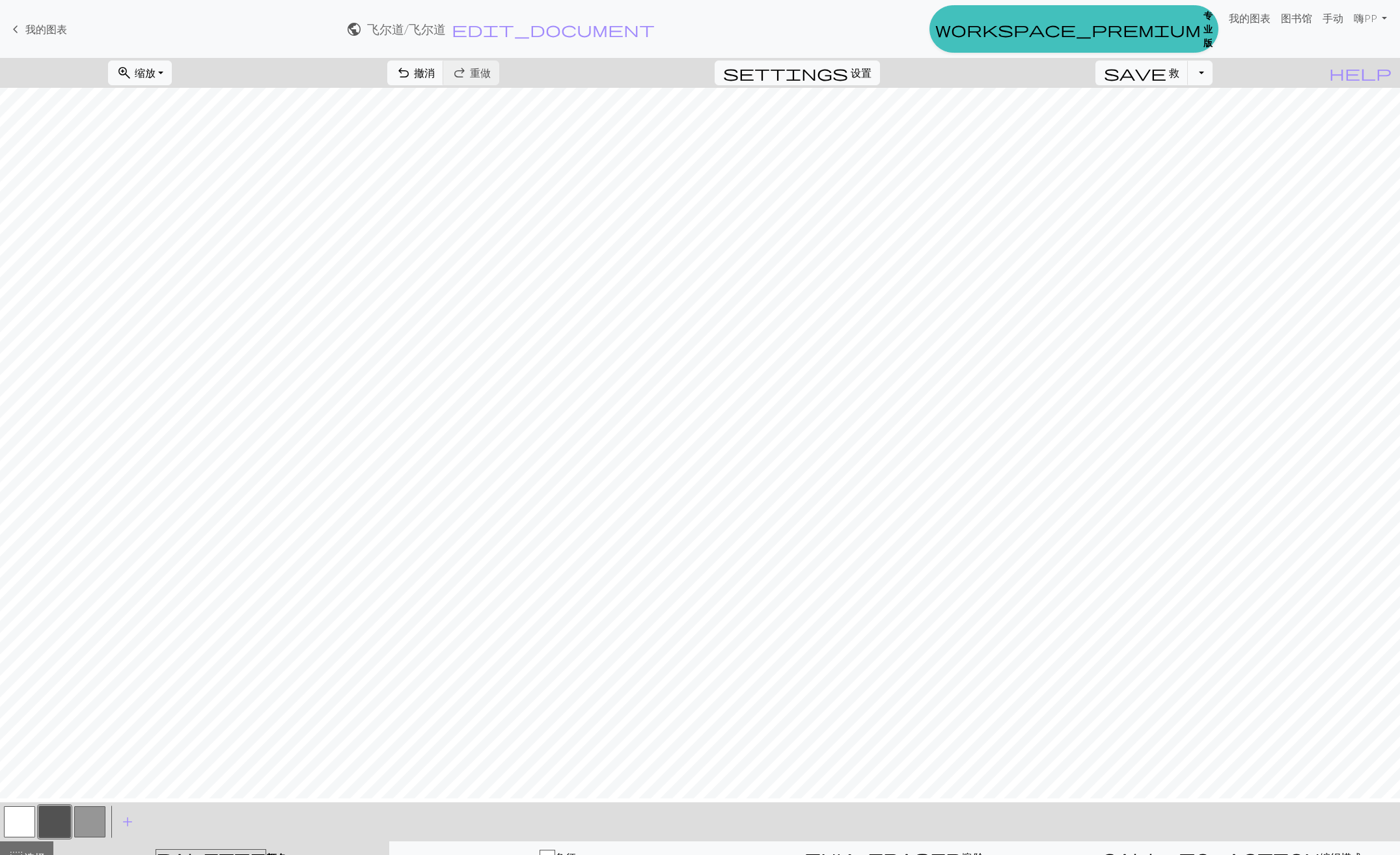
scroll to position [0, 0]
click at [95, 817] on button "button" at bounding box center [89, 821] width 31 height 31
click at [435, 76] on span "撤消" at bounding box center [425, 72] width 21 height 12
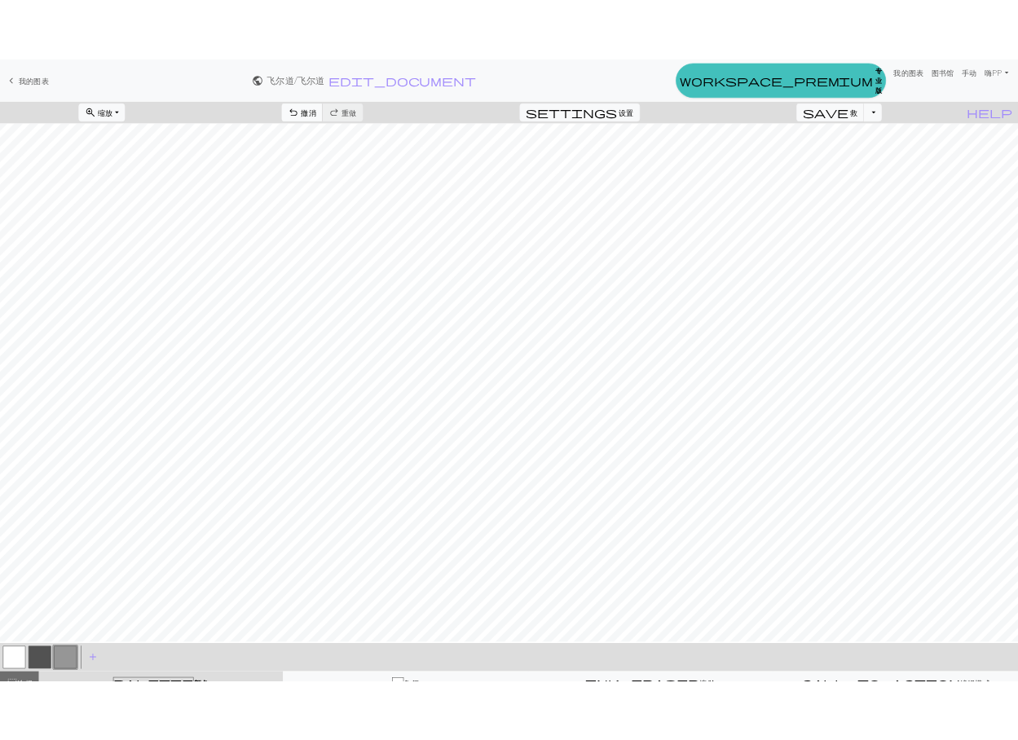
scroll to position [75, 0]
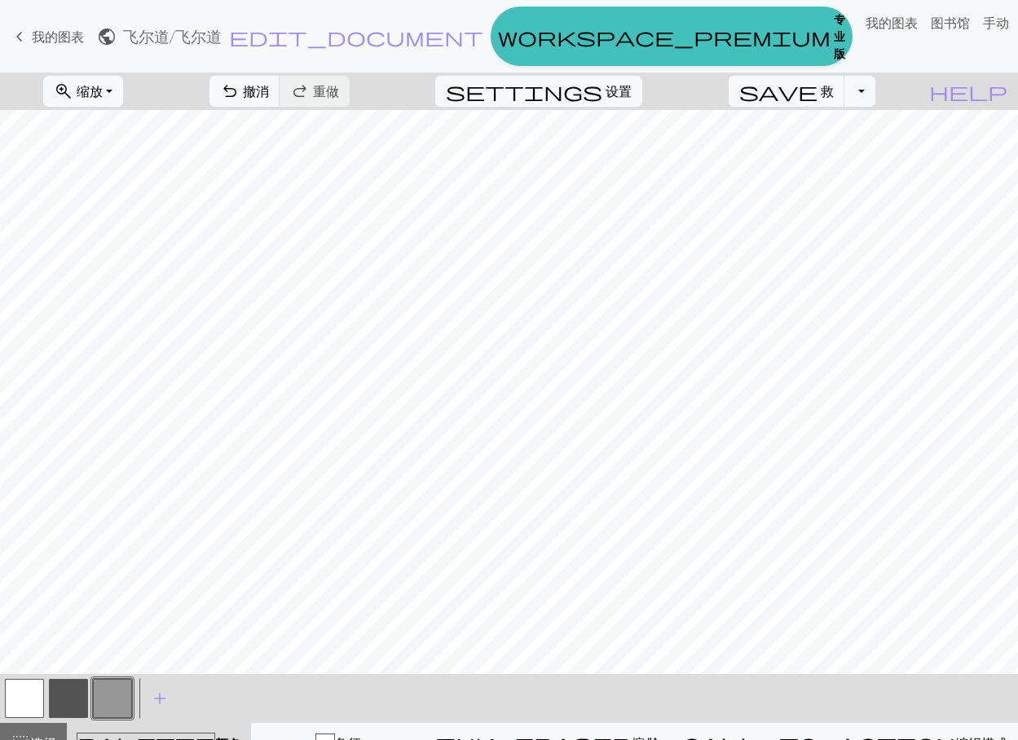
click at [71, 709] on button "button" at bounding box center [68, 698] width 39 height 39
click at [99, 705] on button "button" at bounding box center [112, 698] width 39 height 39
click at [73, 709] on button "button" at bounding box center [68, 698] width 39 height 39
drag, startPoint x: 35, startPoint y: 703, endPoint x: 67, endPoint y: 689, distance: 34.7
click at [33, 702] on button "button" at bounding box center [24, 698] width 39 height 39
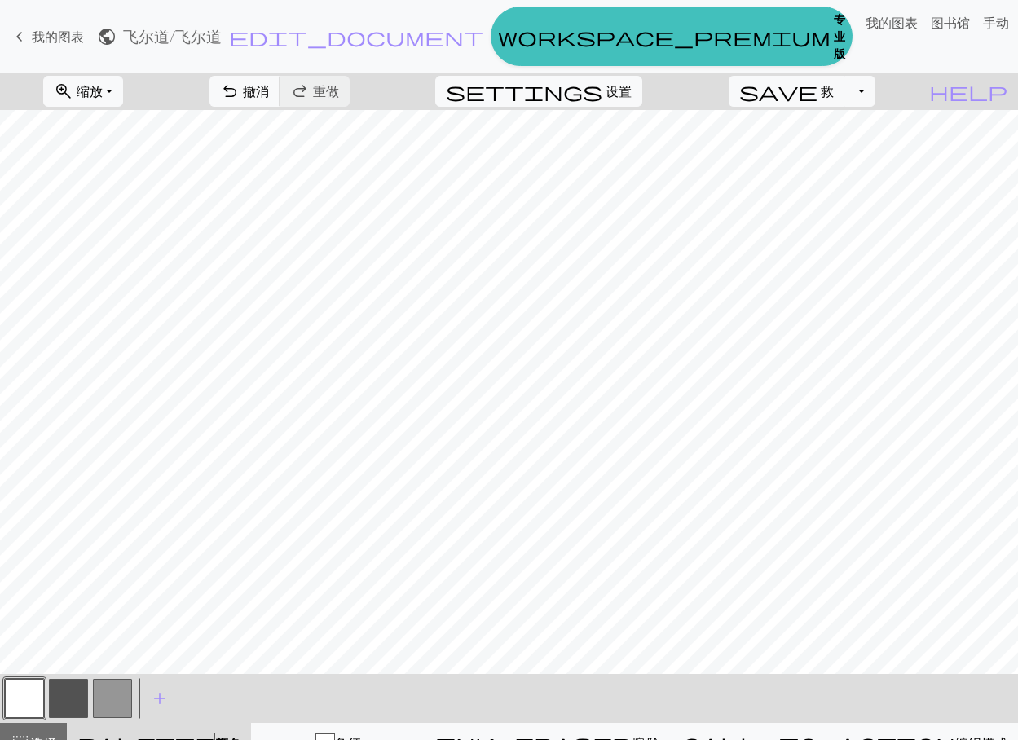
click at [74, 706] on button "button" at bounding box center [68, 698] width 39 height 39
click at [280, 90] on button "undo 撤消 Undo" at bounding box center [245, 91] width 71 height 31
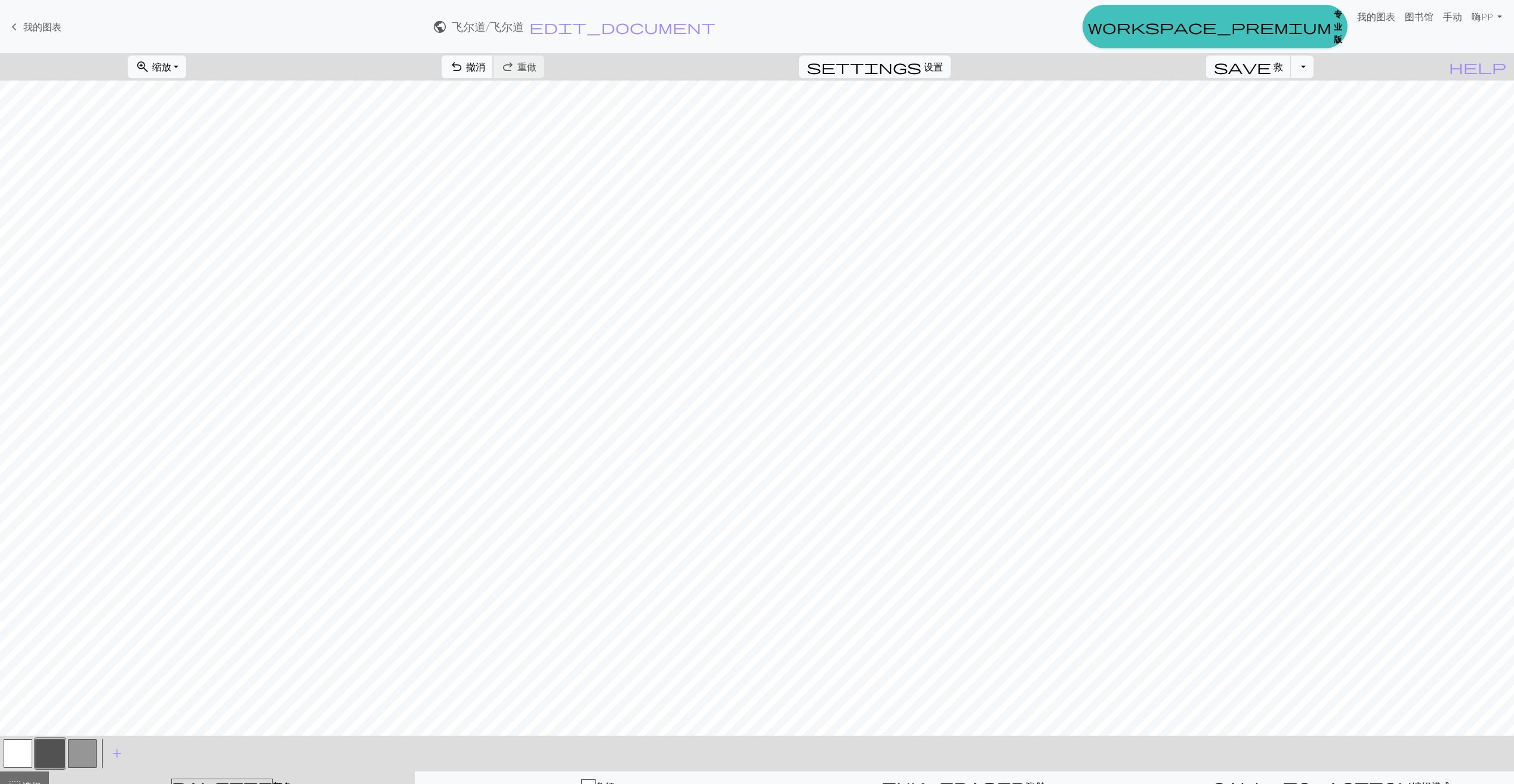
click at [485, 69] on span "撤消" at bounding box center [476, 66] width 19 height 11
click at [171, 69] on span "缩放" at bounding box center [162, 66] width 19 height 11
click at [186, 170] on button "50%" at bounding box center [175, 160] width 94 height 19
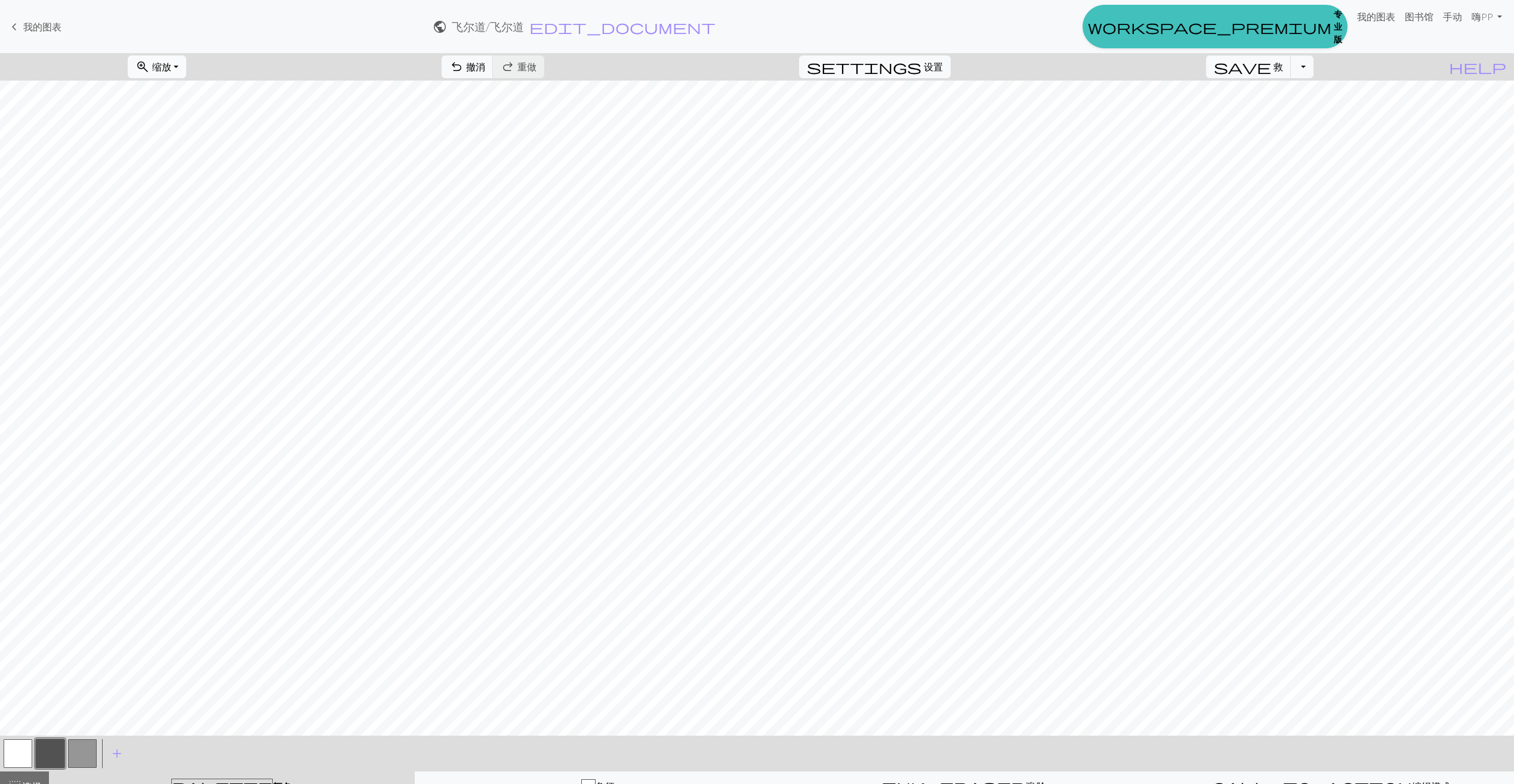
drag, startPoint x: 200, startPoint y: 68, endPoint x: 199, endPoint y: 79, distance: 11.0
click at [186, 69] on button "zoom_in 缩放 Zoom" at bounding box center [157, 67] width 59 height 23
click at [175, 179] on button "100%" at bounding box center [175, 179] width 94 height 19
click at [493, 70] on button "undo 撤消 Undo" at bounding box center [467, 67] width 52 height 23
click at [485, 72] on span "撤消" at bounding box center [476, 66] width 19 height 11
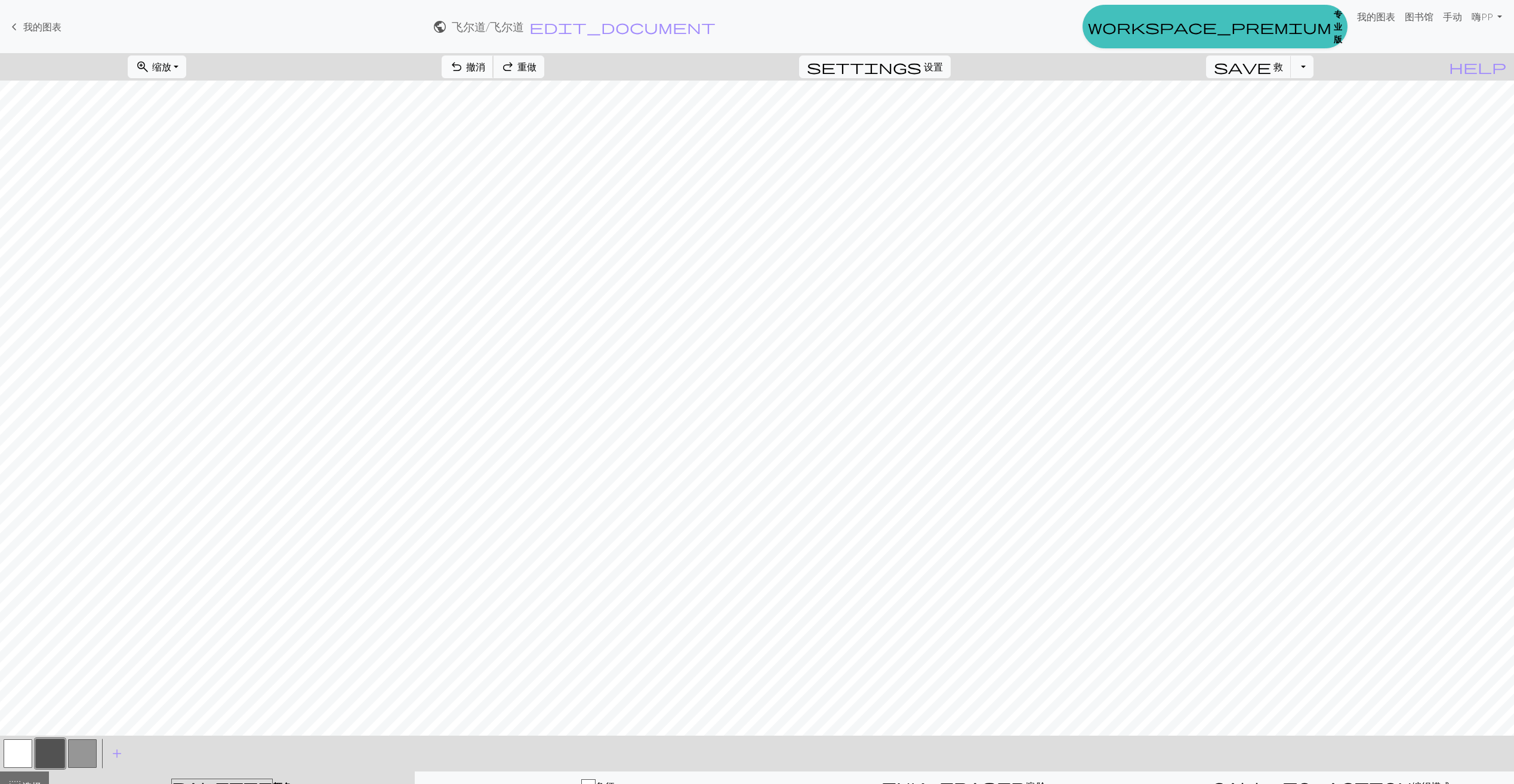
click at [485, 72] on span "撤消" at bounding box center [476, 66] width 19 height 11
drag, startPoint x: 80, startPoint y: 761, endPoint x: 111, endPoint y: 736, distance: 39.8
click at [79, 761] on button "button" at bounding box center [82, 753] width 29 height 29
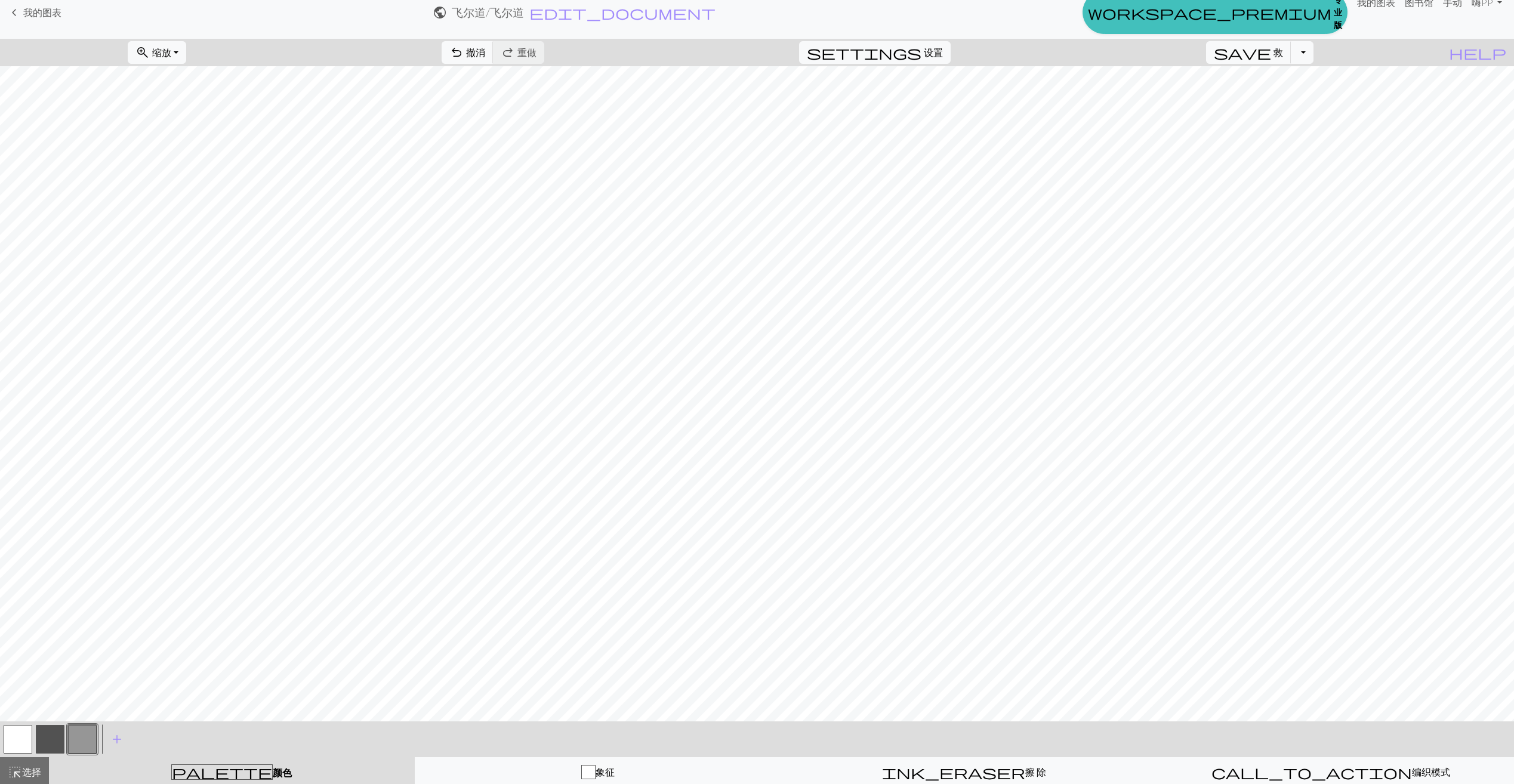
scroll to position [22, 0]
drag, startPoint x: 36, startPoint y: 768, endPoint x: 60, endPoint y: 764, distance: 24.3
click at [39, 767] on span "选择" at bounding box center [31, 769] width 19 height 11
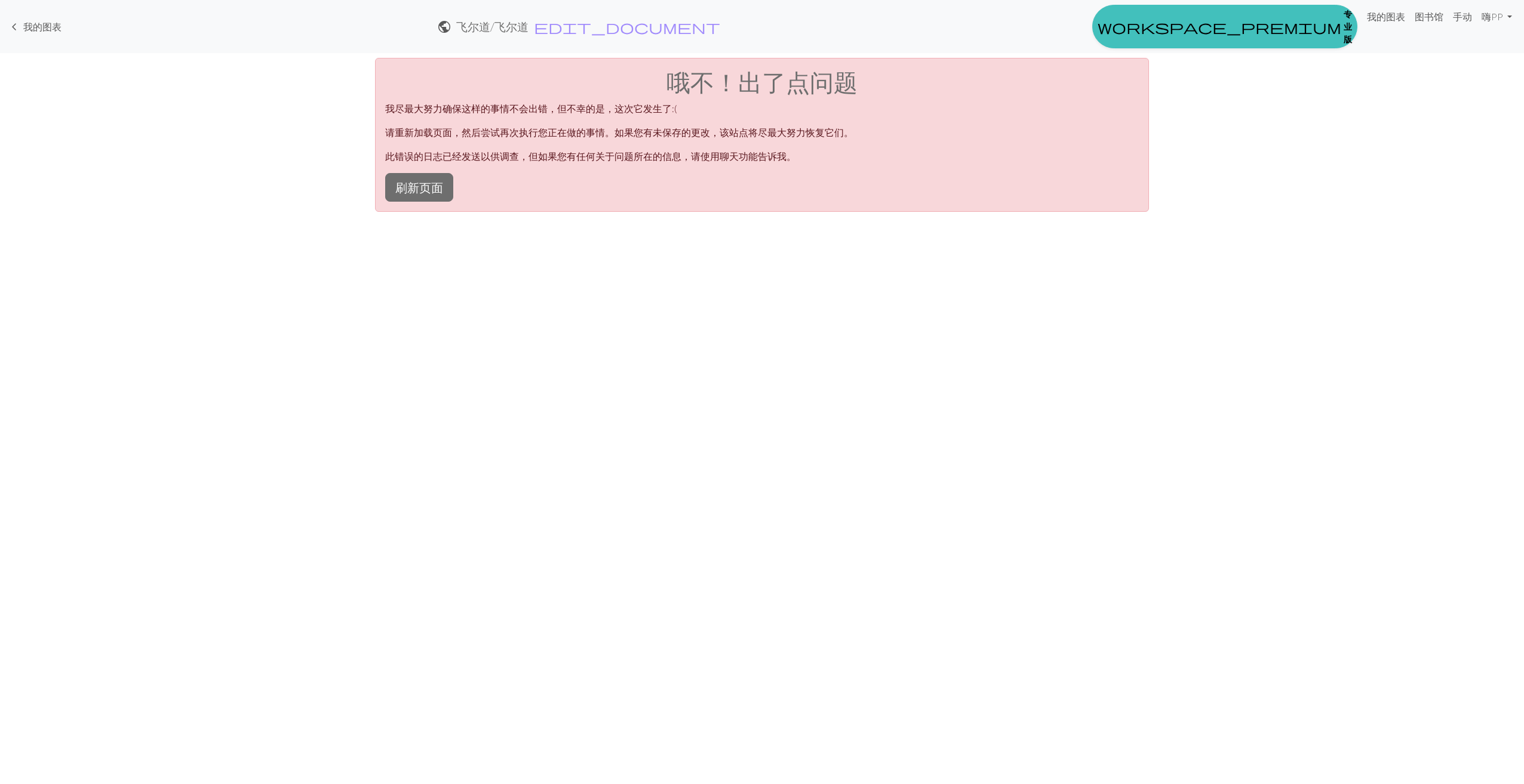
click at [34, 36] on link "keyboard_arrow_left 我的图表" at bounding box center [34, 27] width 54 height 20
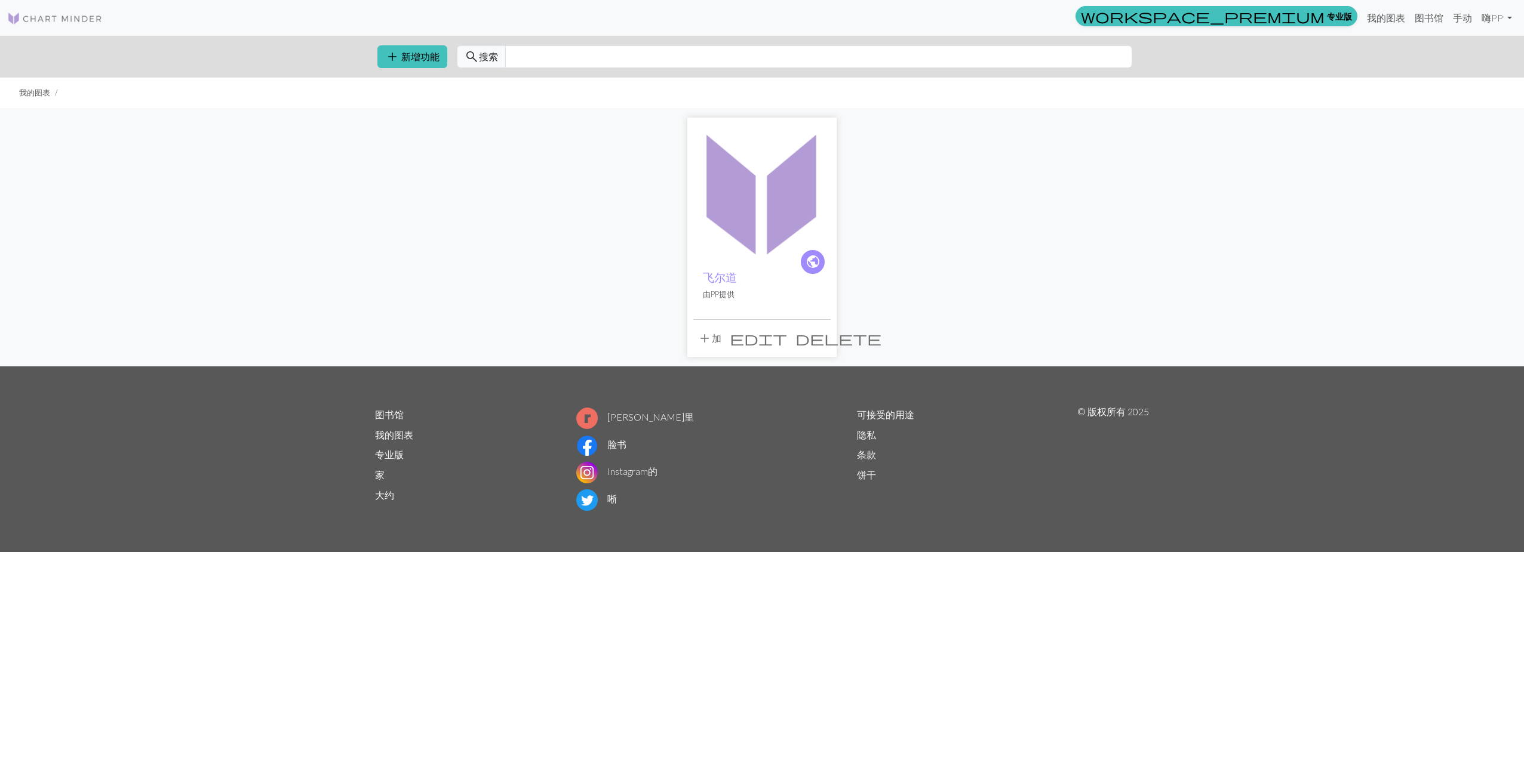
click at [767, 256] on img at bounding box center [762, 193] width 138 height 138
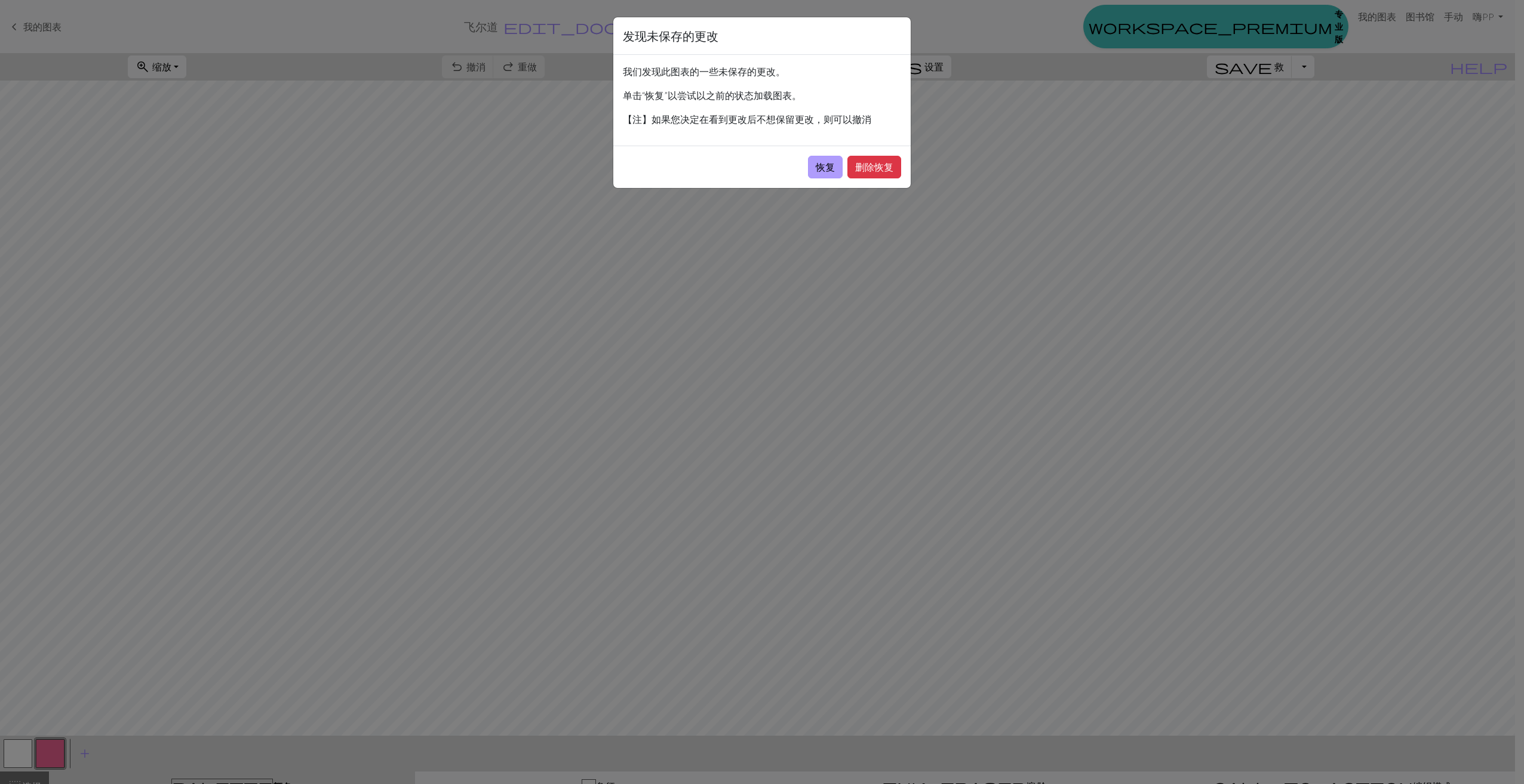
click at [815, 169] on button "恢复" at bounding box center [825, 167] width 34 height 23
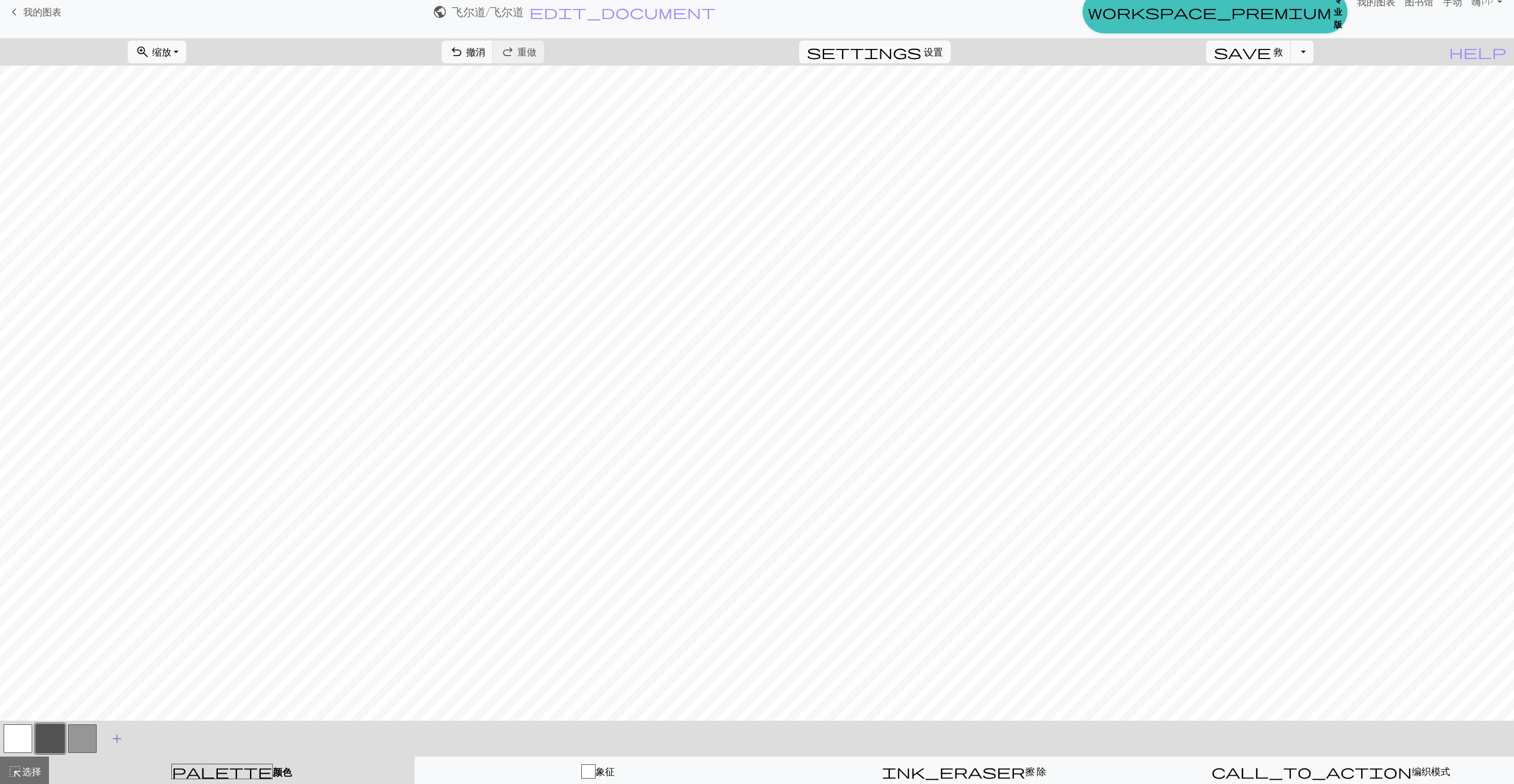
scroll to position [22, 0]
click at [33, 769] on span "选择" at bounding box center [31, 769] width 19 height 11
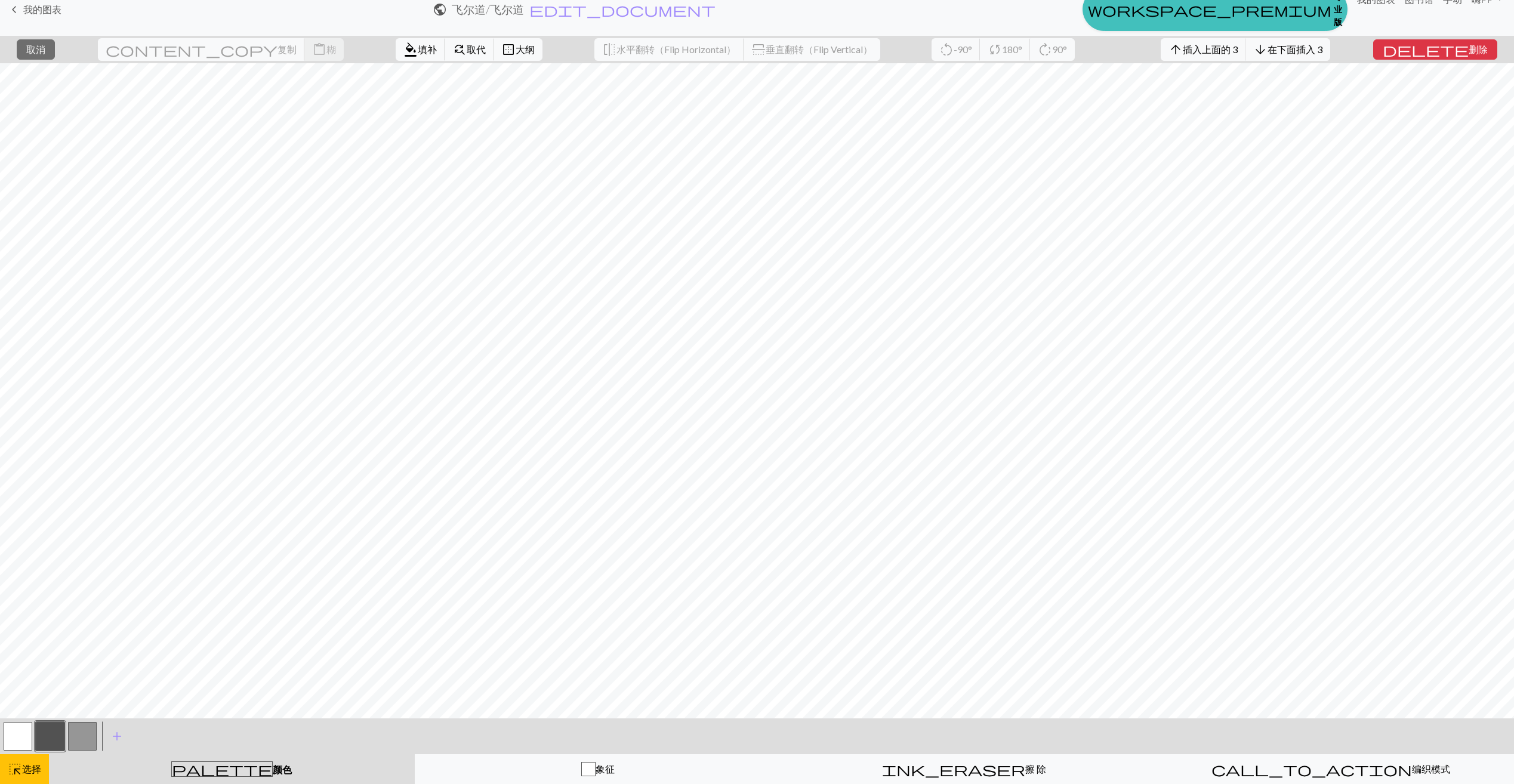
click at [21, 735] on button "button" at bounding box center [18, 736] width 29 height 29
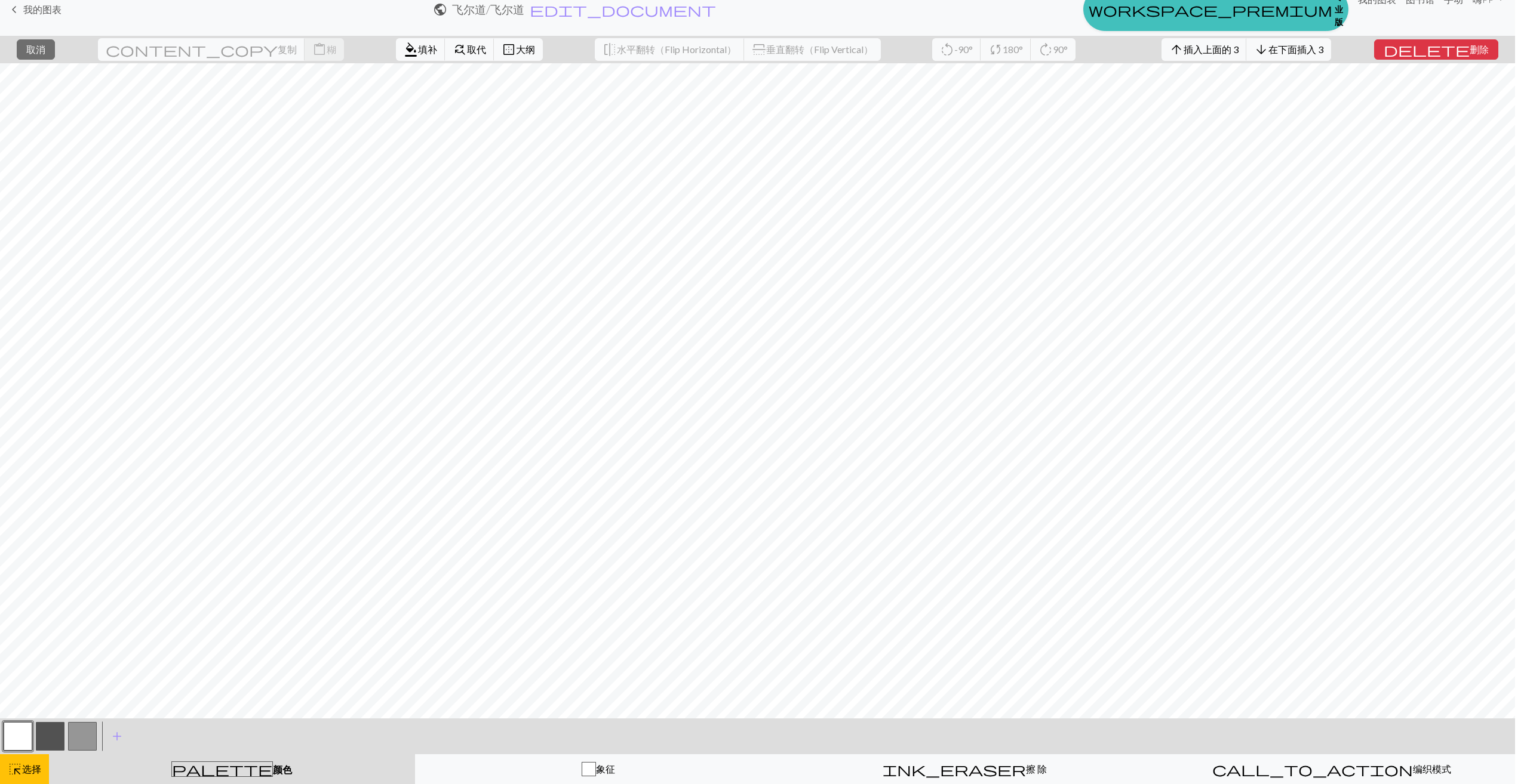
click at [21, 735] on div "编辑颜色 名字 MC 使用高级选取器 workspace_premium 成为专业用户 使用高级选取器 重新安排 arrow_back 向左移动 arrow_…" at bounding box center [762, 392] width 1524 height 784
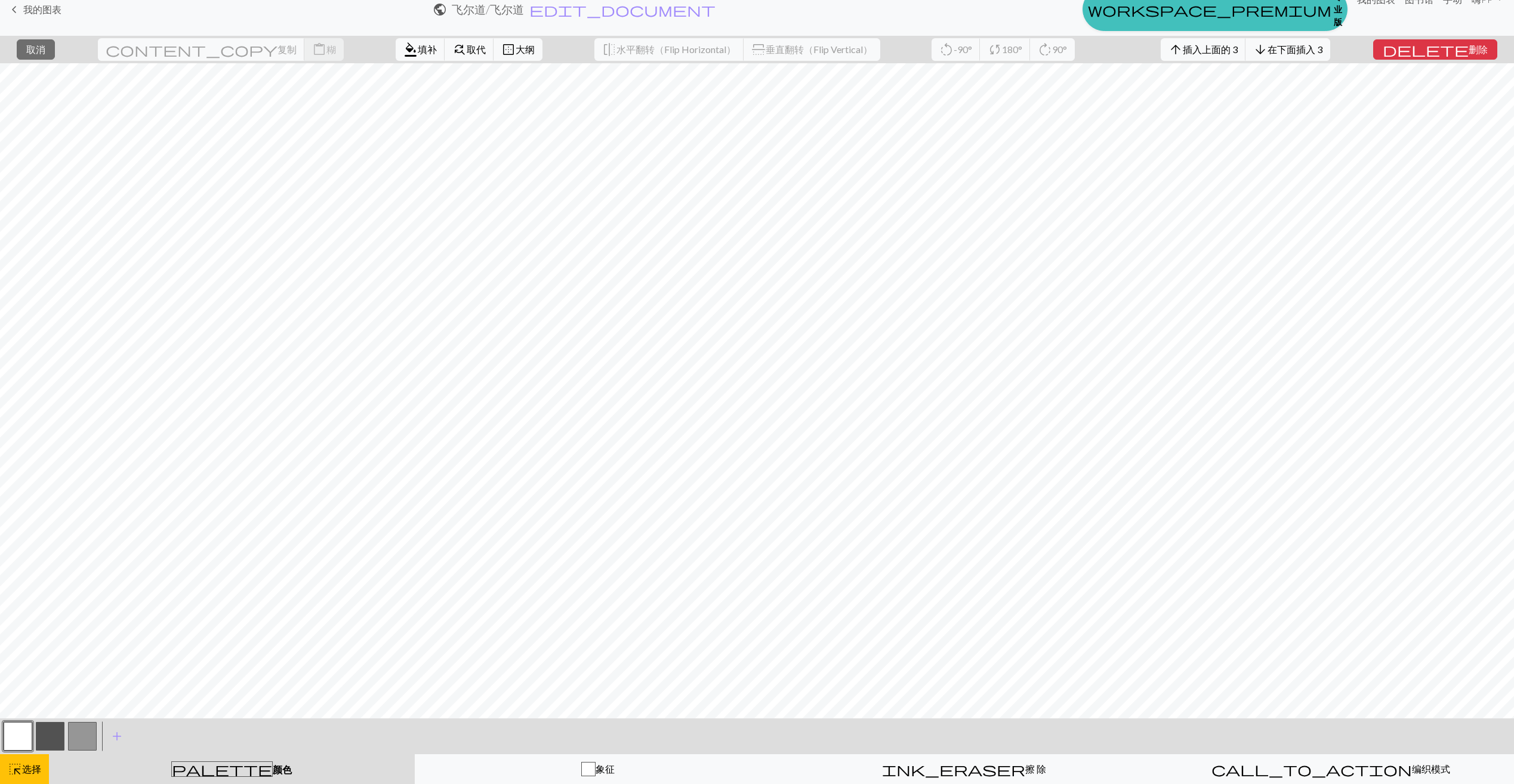
click at [18, 734] on button "button" at bounding box center [18, 736] width 29 height 29
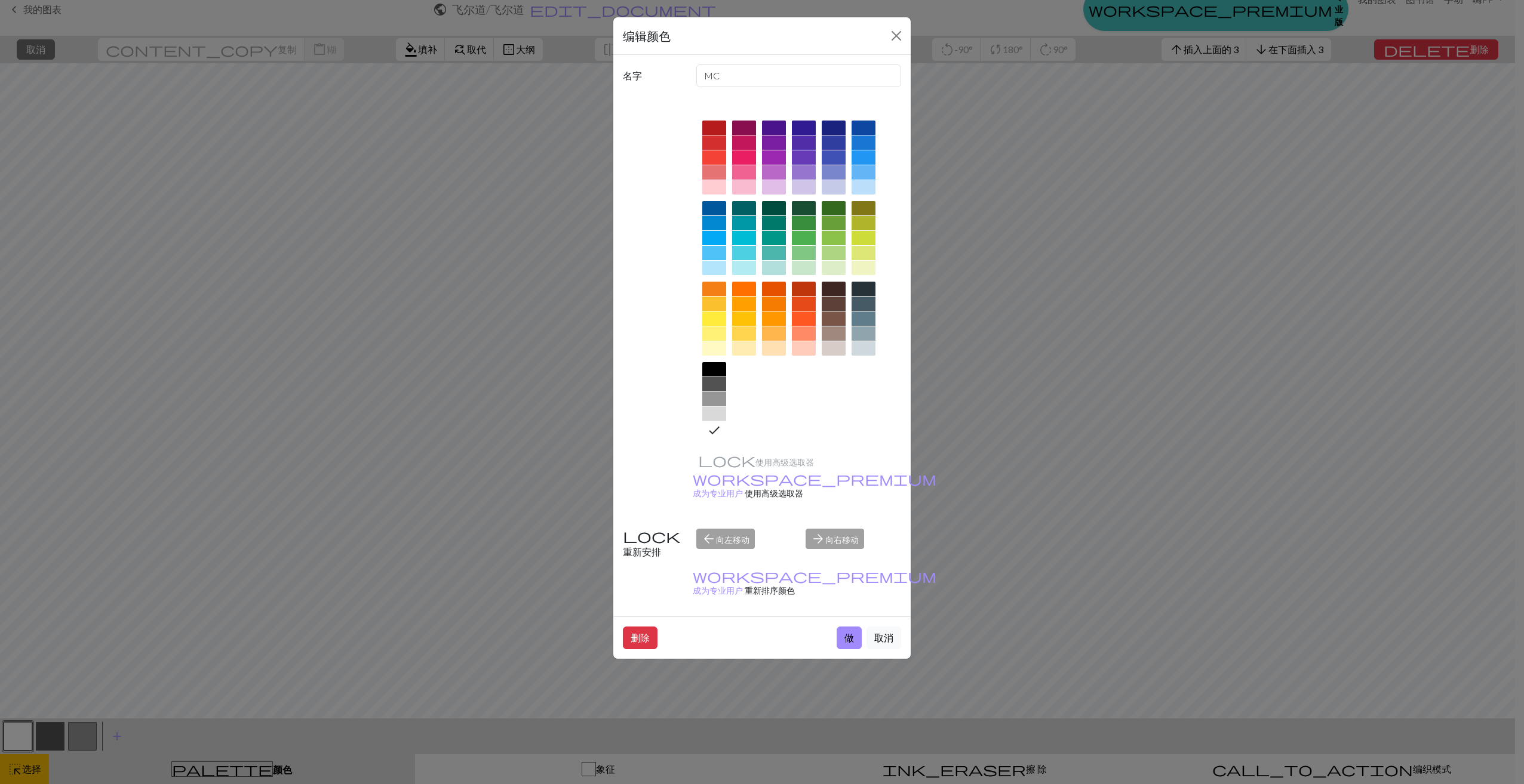
click at [721, 433] on div at bounding box center [716, 429] width 19 height 15
click at [850, 627] on button "做" at bounding box center [849, 638] width 25 height 23
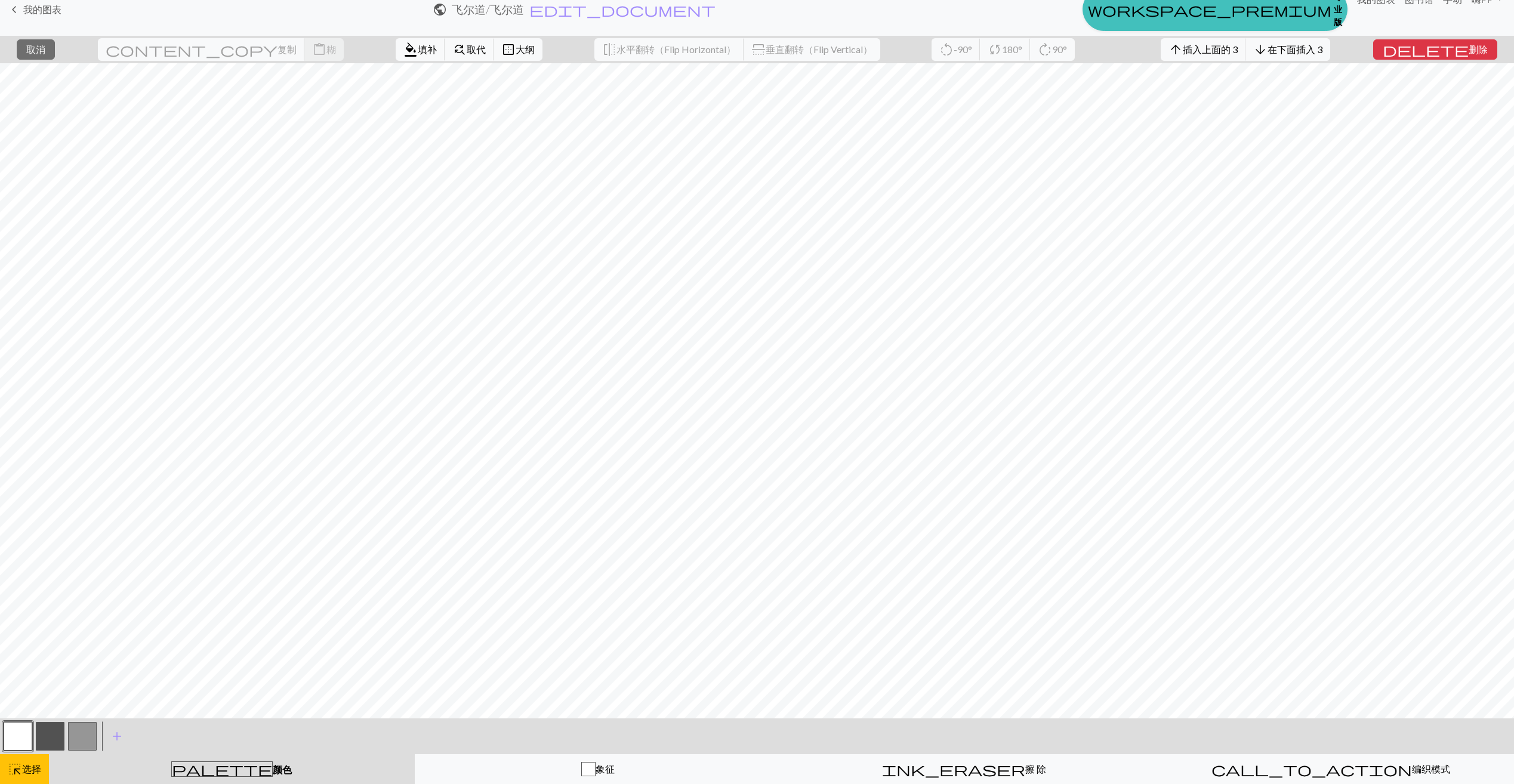
click at [273, 767] on span "颜色" at bounding box center [283, 769] width 19 height 11
click at [418, 48] on span "填补" at bounding box center [428, 49] width 19 height 11
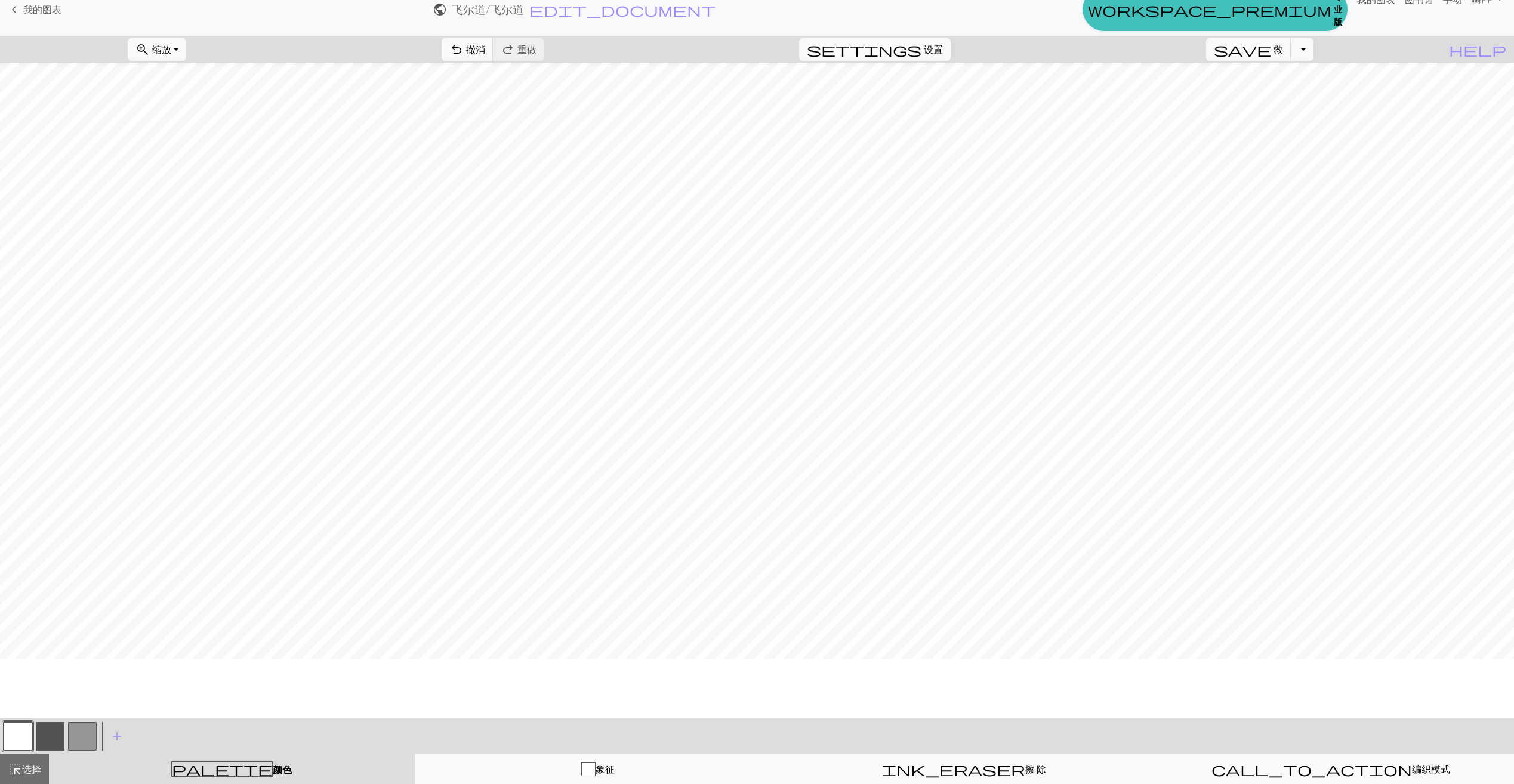
scroll to position [0, 0]
click at [56, 730] on button "button" at bounding box center [50, 736] width 29 height 29
click at [463, 44] on span "undo" at bounding box center [457, 49] width 15 height 17
click at [463, 45] on span "undo" at bounding box center [457, 49] width 15 height 17
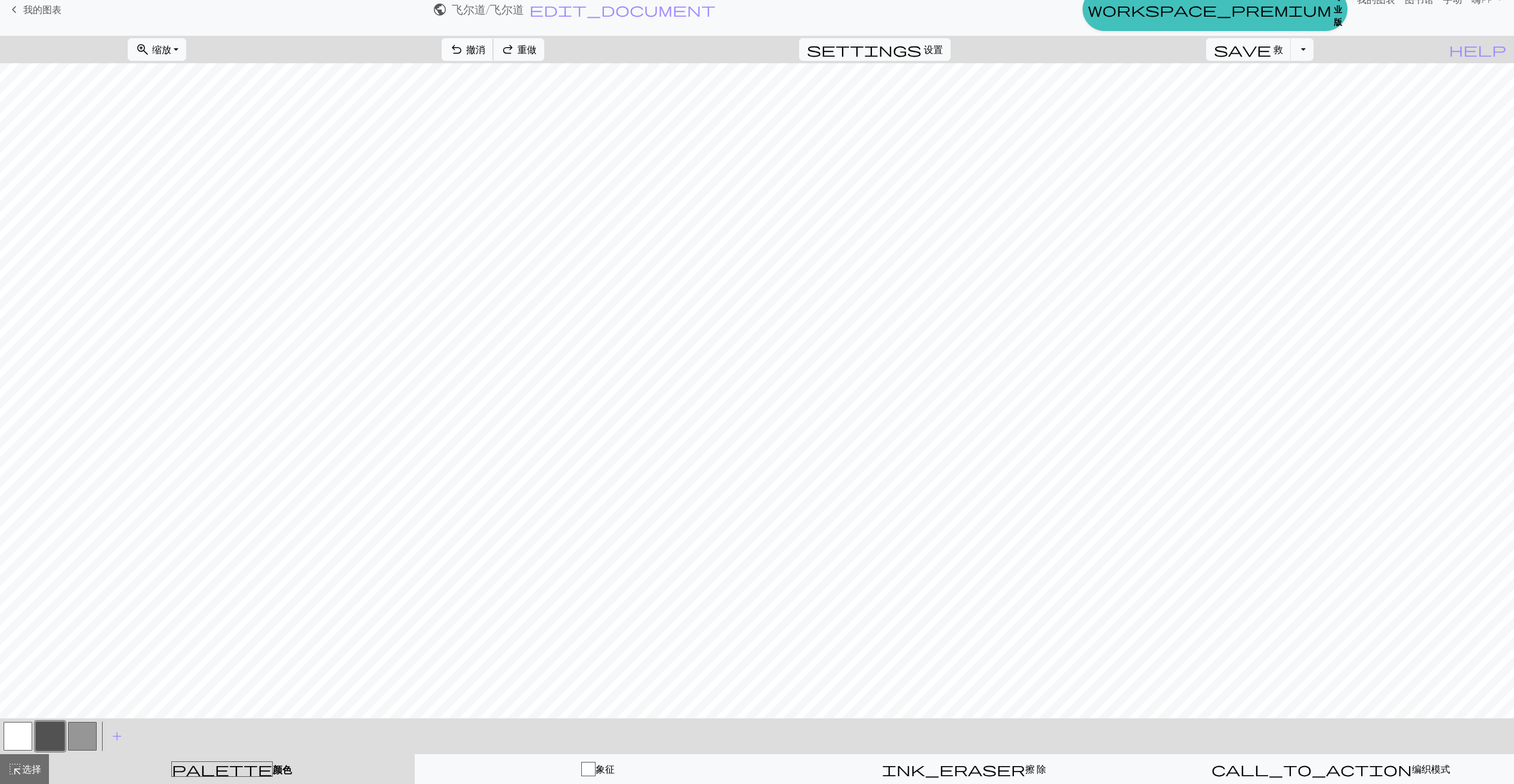
click at [463, 46] on span "undo" at bounding box center [457, 49] width 15 height 17
click at [485, 54] on span "撤消" at bounding box center [476, 49] width 19 height 11
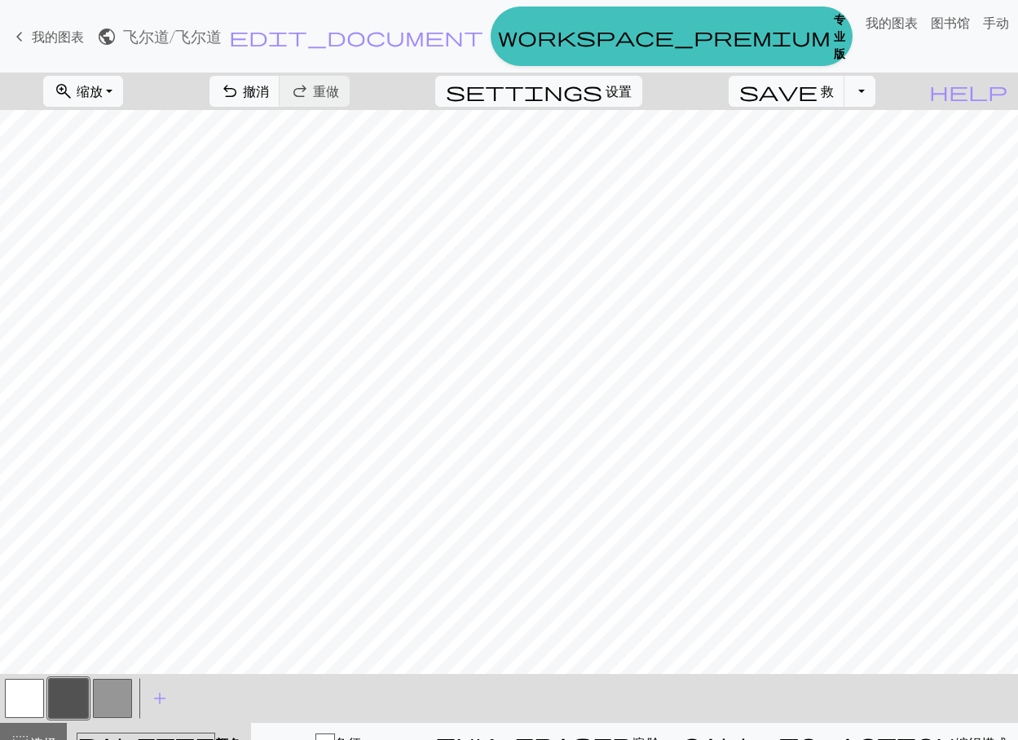
click at [116, 700] on button "button" at bounding box center [112, 698] width 39 height 39
click at [269, 99] on span "撤消" at bounding box center [256, 90] width 26 height 15
click at [602, 103] on span "settings" at bounding box center [524, 91] width 157 height 23
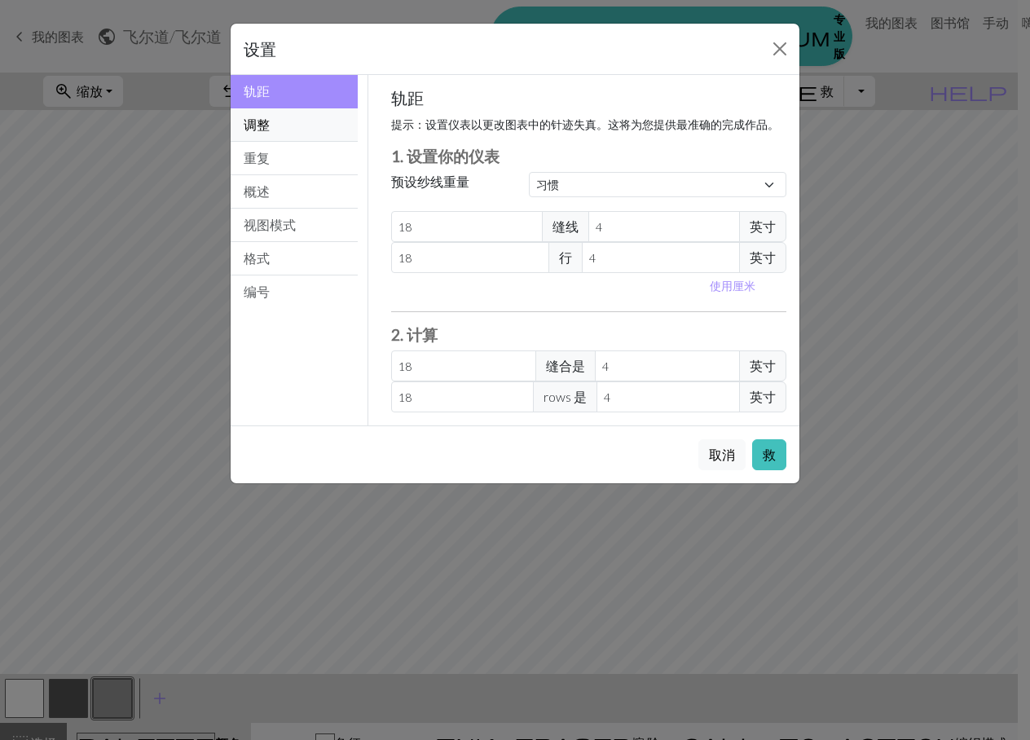
click at [266, 129] on button "调整" at bounding box center [294, 124] width 127 height 33
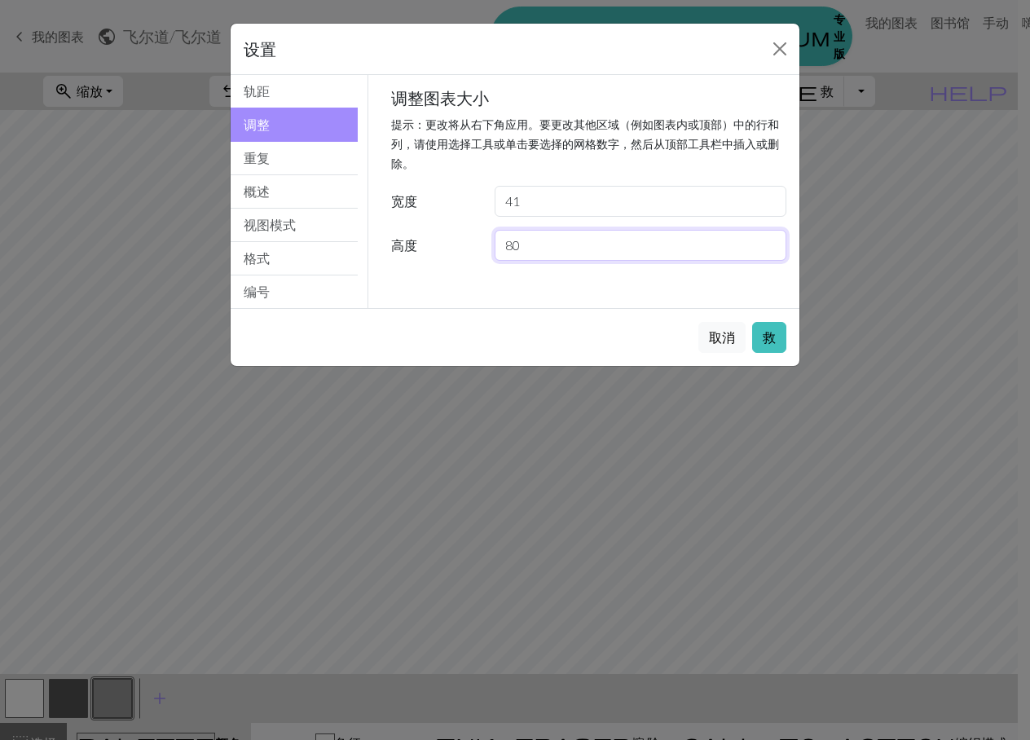
drag, startPoint x: 543, startPoint y: 240, endPoint x: 462, endPoint y: 249, distance: 81.3
click at [462, 249] on div "高度 80" at bounding box center [590, 245] width 416 height 31
type input "90"
click at [767, 334] on button "救" at bounding box center [769, 337] width 34 height 31
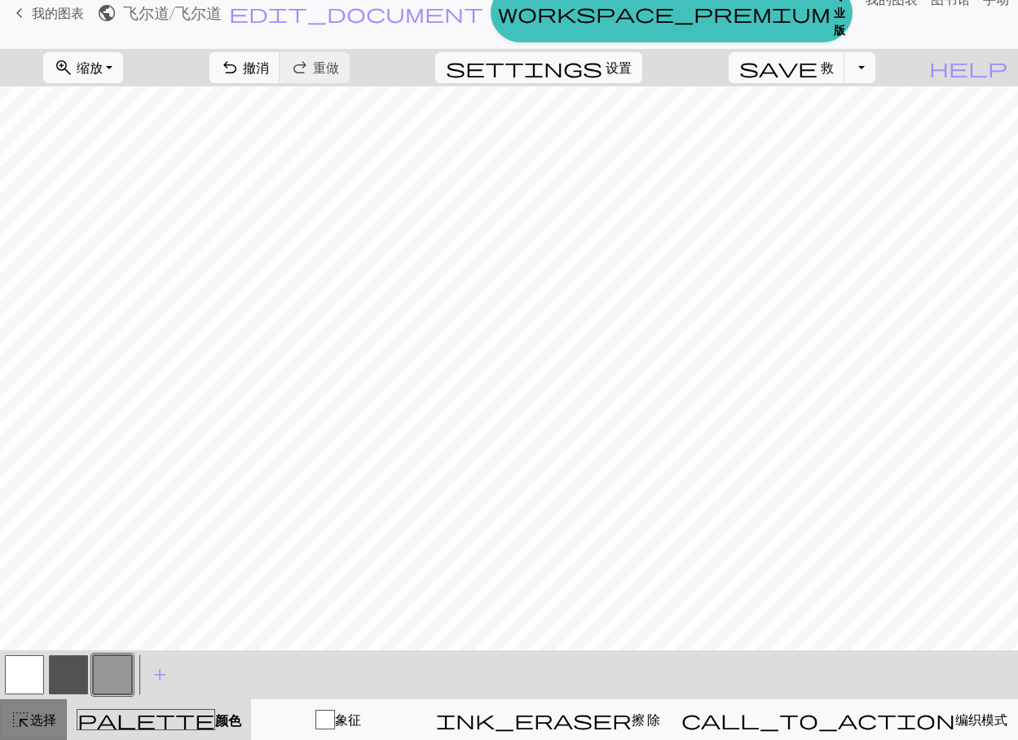
drag, startPoint x: 34, startPoint y: 726, endPoint x: 44, endPoint y: 721, distance: 10.9
click at [34, 726] on span "选择" at bounding box center [43, 719] width 26 height 15
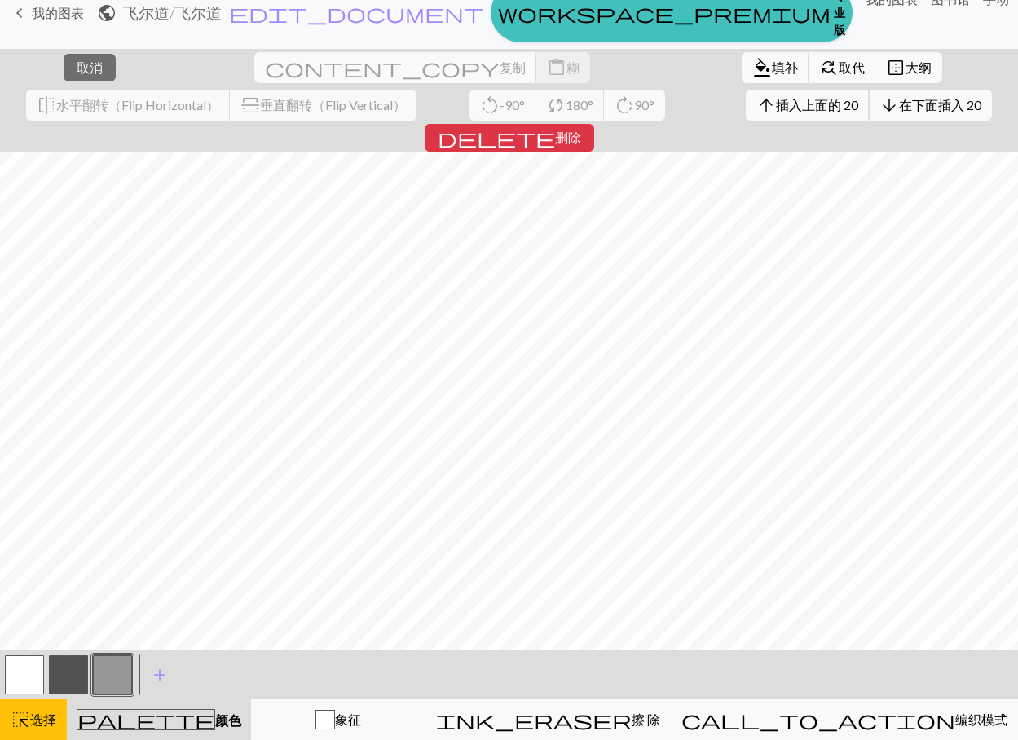
click at [776, 97] on span "插入上面的 20" at bounding box center [817, 104] width 82 height 15
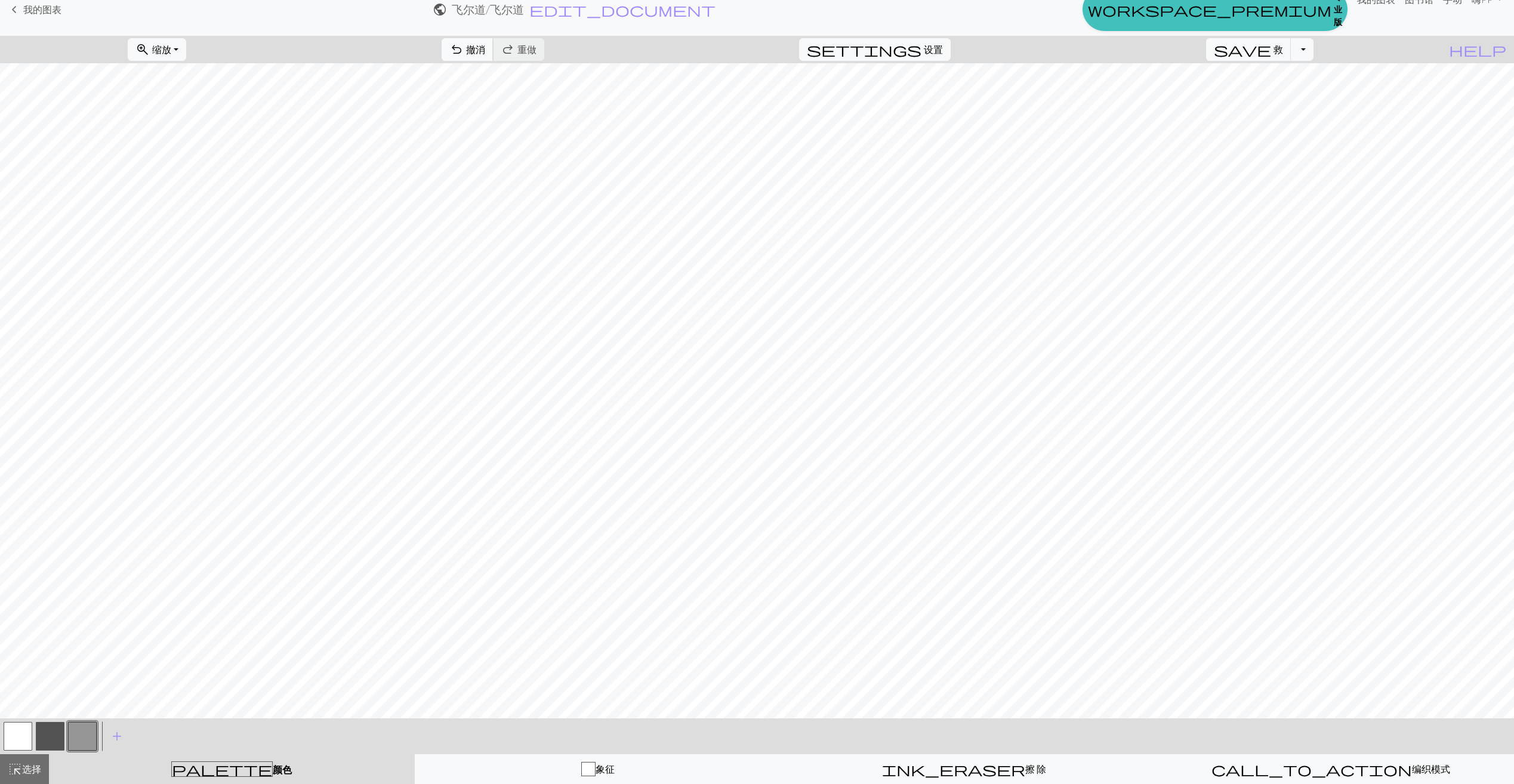
click at [485, 51] on span "撤消" at bounding box center [476, 49] width 19 height 11
click at [485, 50] on span "撤消" at bounding box center [476, 49] width 19 height 11
click at [463, 53] on span "undo" at bounding box center [457, 49] width 15 height 17
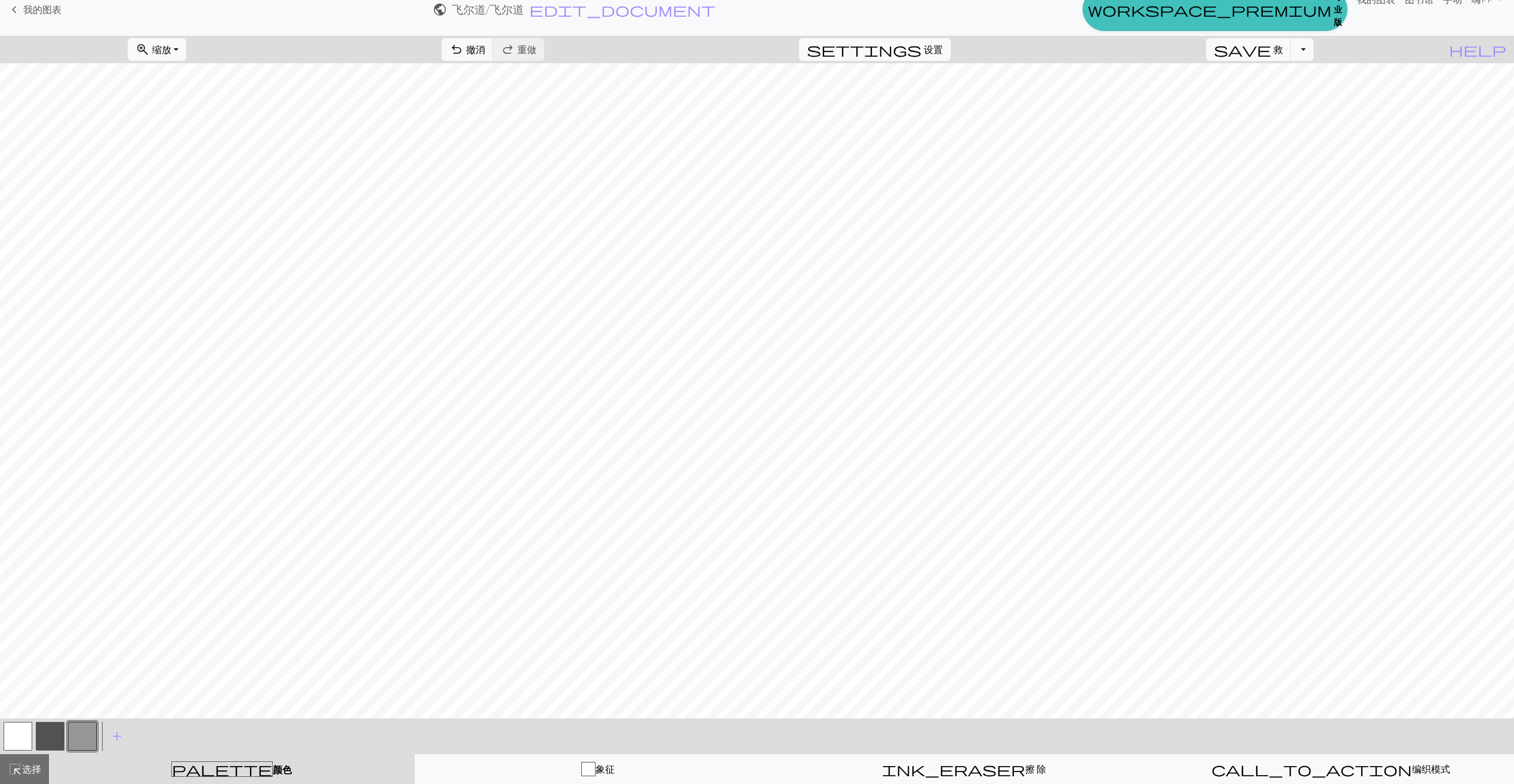
click at [21, 732] on button "button" at bounding box center [18, 736] width 29 height 29
click at [75, 738] on button "button" at bounding box center [82, 736] width 29 height 29
click at [25, 736] on button "button" at bounding box center [18, 736] width 29 height 29
click at [79, 733] on button "button" at bounding box center [82, 736] width 29 height 29
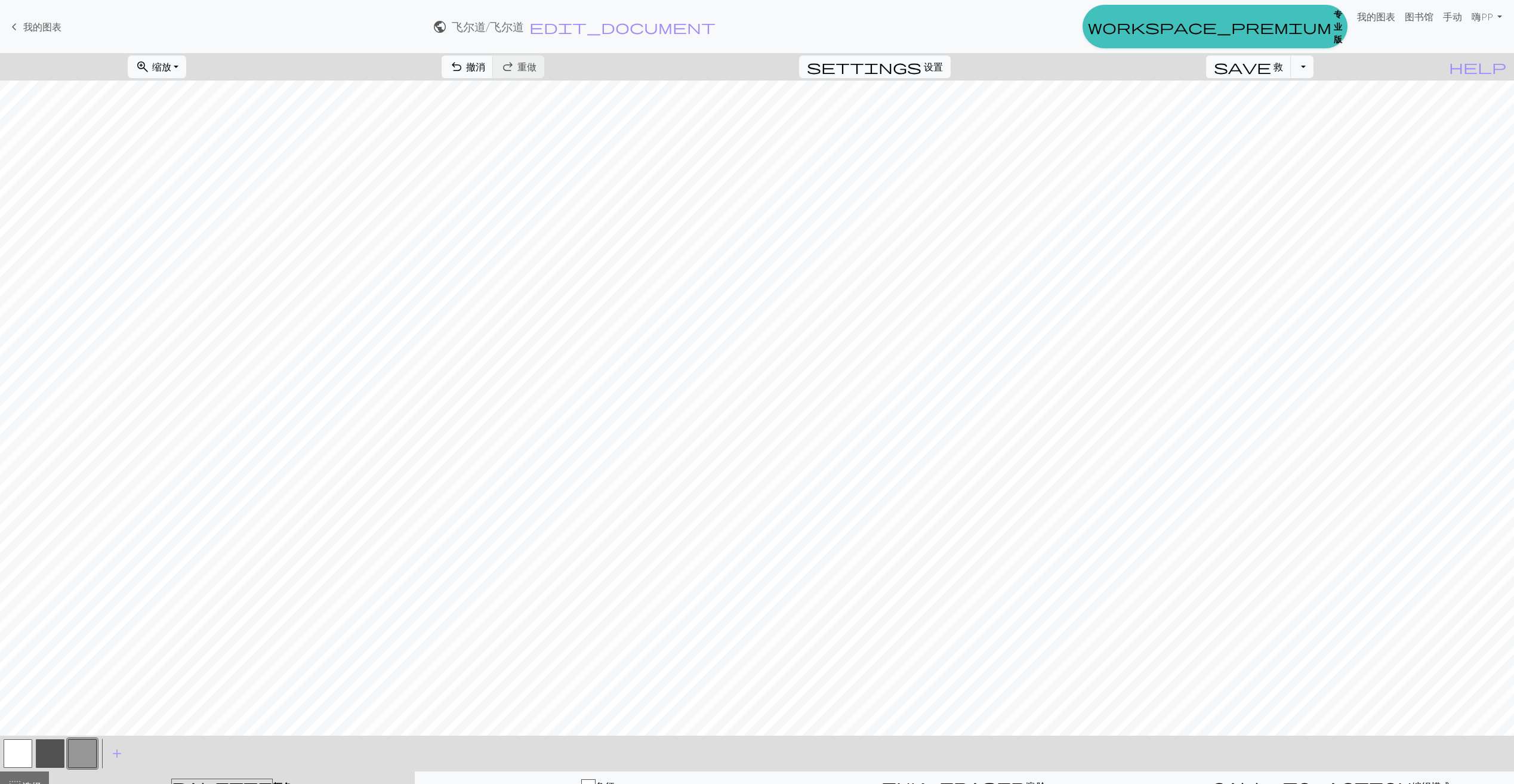
drag, startPoint x: 52, startPoint y: 758, endPoint x: 83, endPoint y: 744, distance: 34.0
click at [52, 758] on button "button" at bounding box center [50, 753] width 29 height 29
click at [82, 751] on button "button" at bounding box center [82, 753] width 29 height 29
click at [485, 70] on span "撤消" at bounding box center [476, 66] width 19 height 11
click at [49, 750] on button "button" at bounding box center [50, 753] width 29 height 29
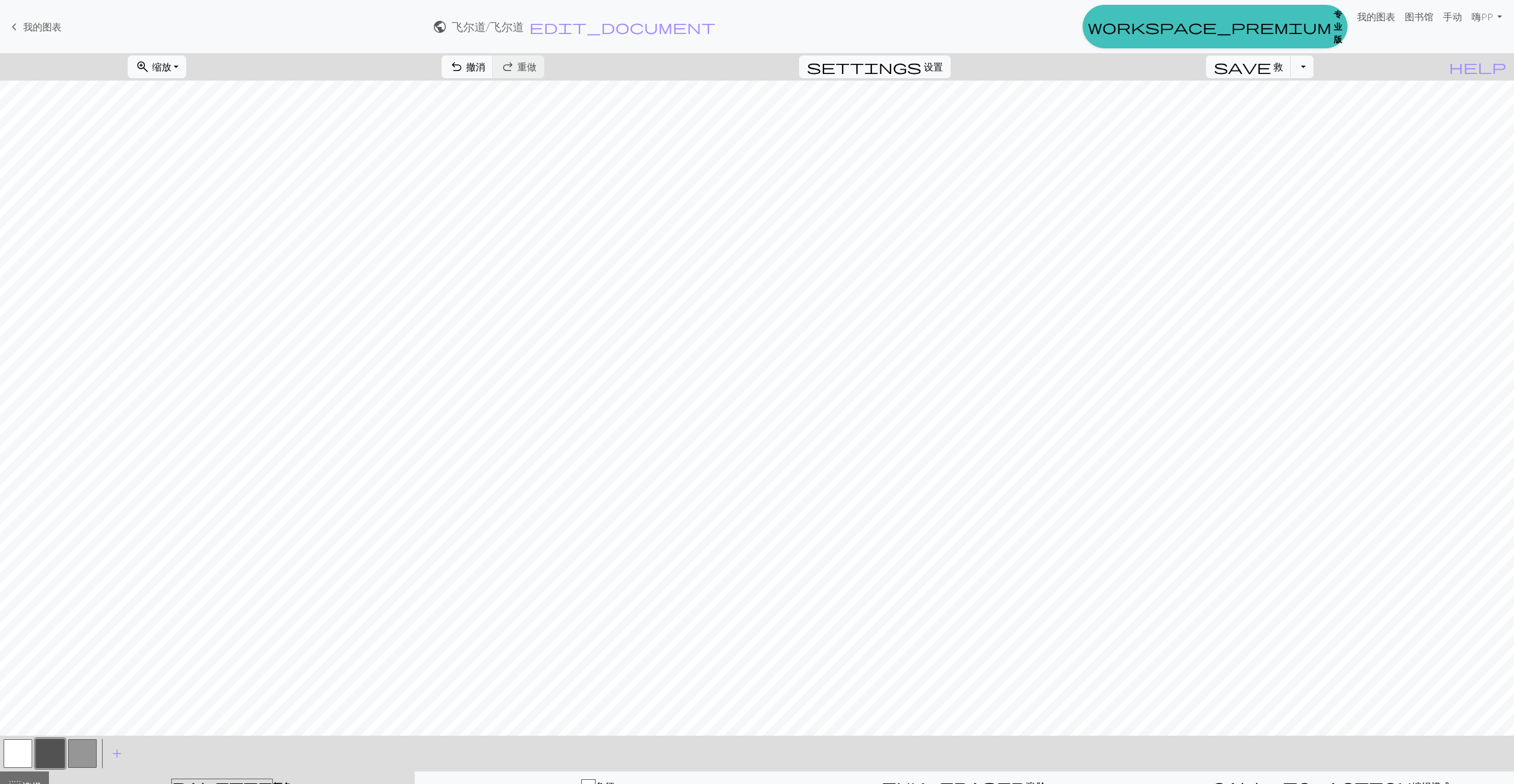
click at [51, 755] on button "button" at bounding box center [50, 753] width 29 height 29
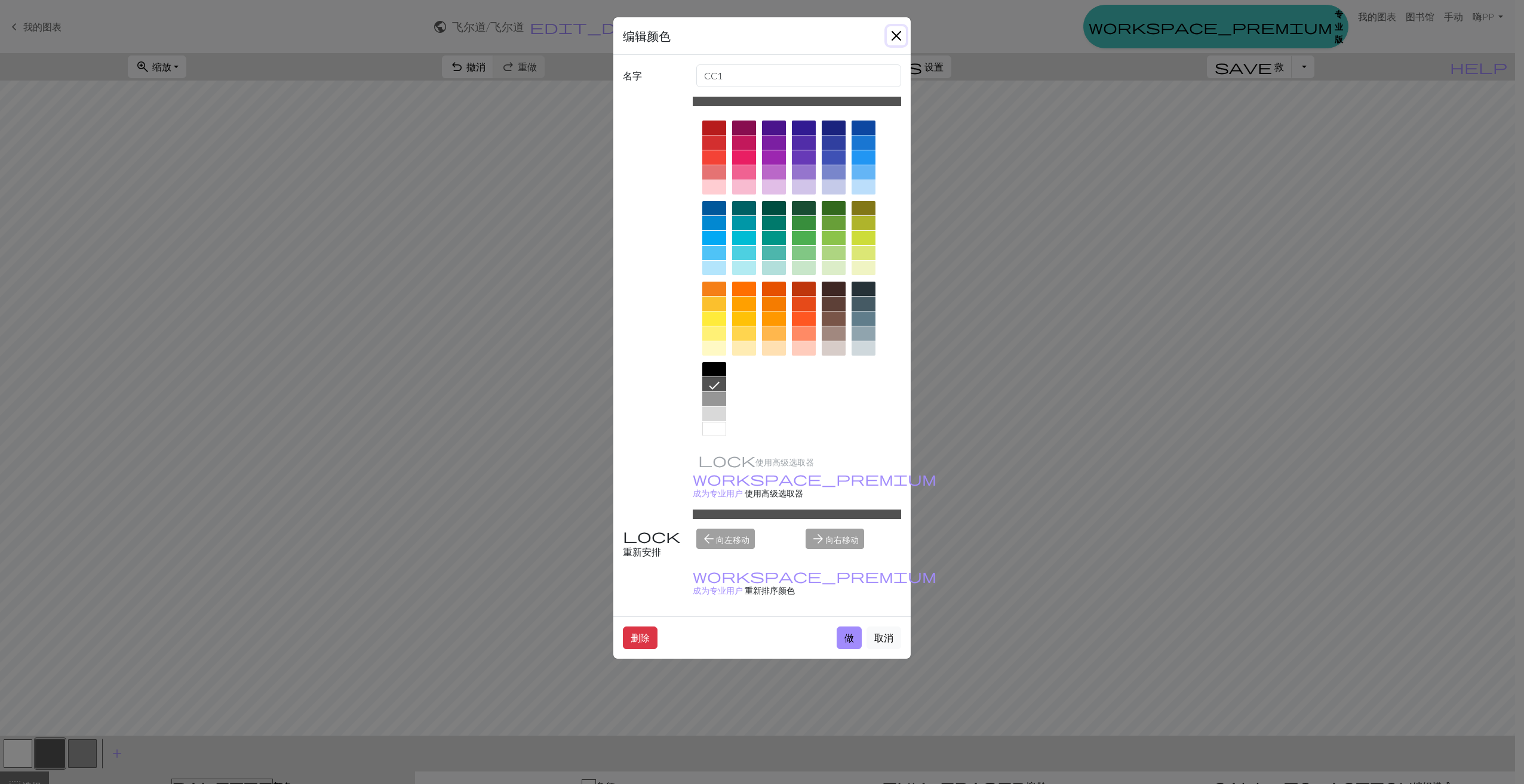
click at [899, 34] on button "关闭" at bounding box center [896, 36] width 19 height 19
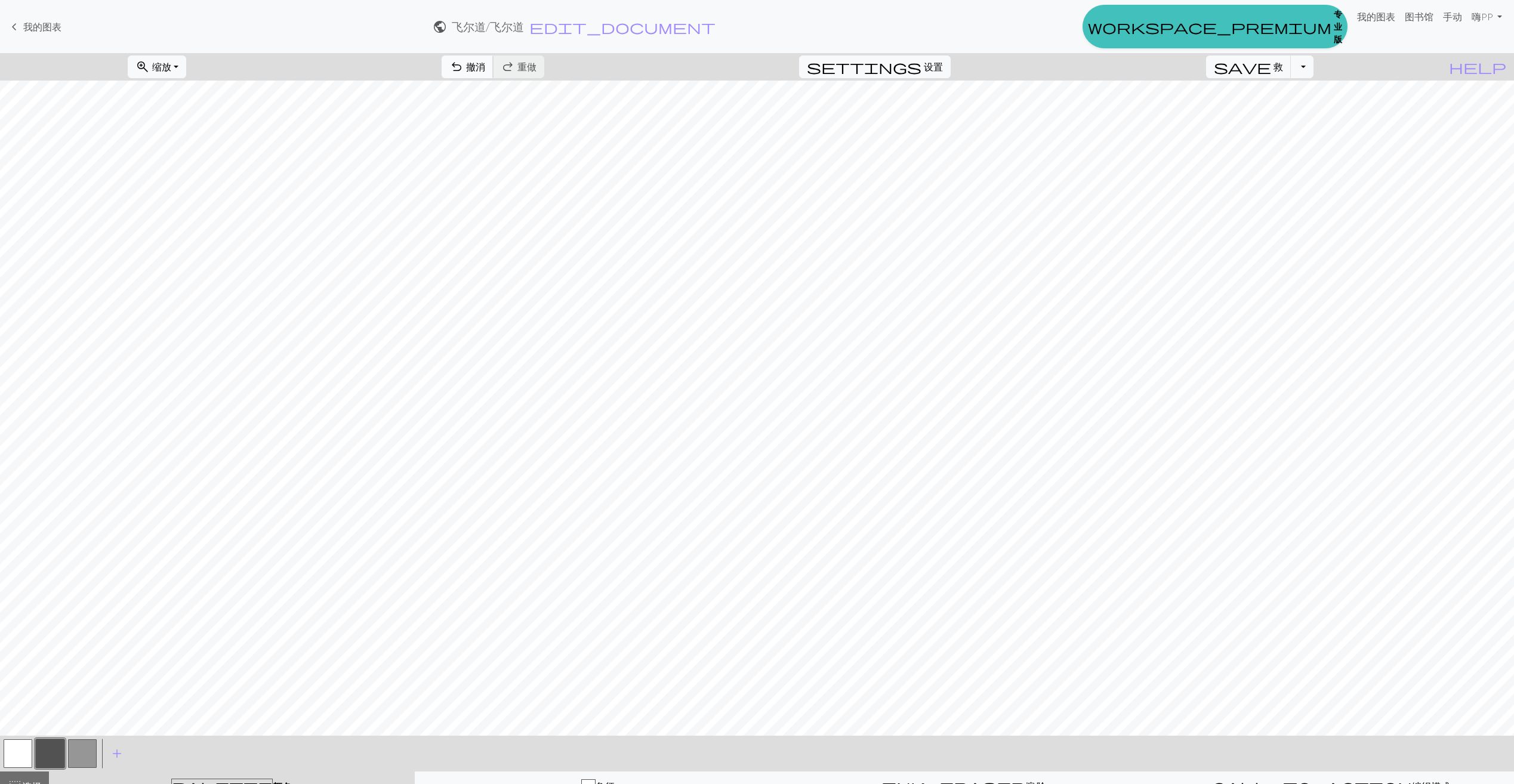
click at [493, 72] on button "undo 撤消 Undo" at bounding box center [467, 67] width 52 height 23
click at [1313, 76] on button "切换下拉菜单" at bounding box center [1302, 67] width 23 height 23
click at [1293, 97] on font "保存副本" at bounding box center [1284, 92] width 38 height 11
drag, startPoint x: 40, startPoint y: 29, endPoint x: 824, endPoint y: 56, distance: 784.5
click at [40, 29] on span "我的图表" at bounding box center [42, 26] width 38 height 11
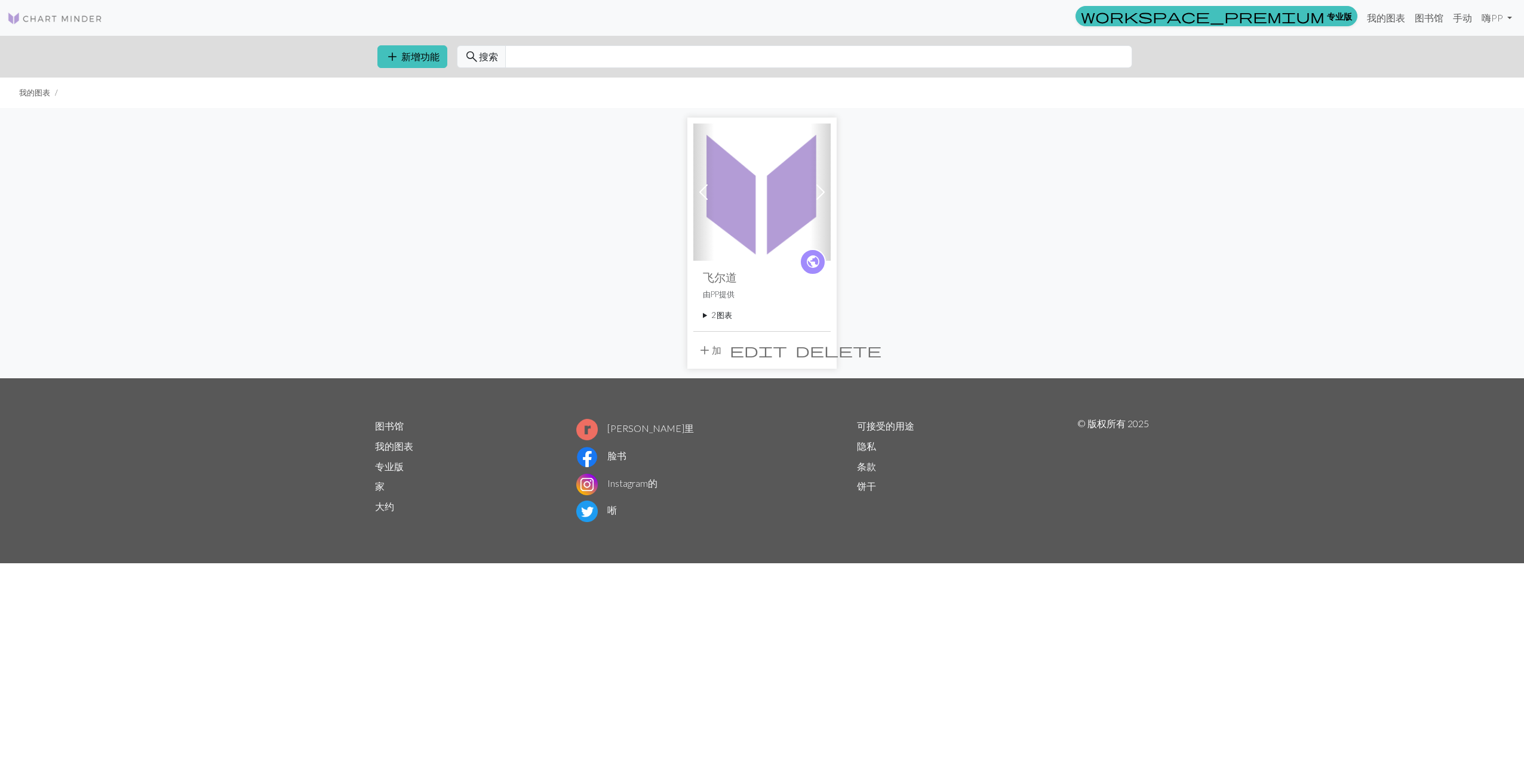
click at [751, 227] on img at bounding box center [762, 193] width 138 height 138
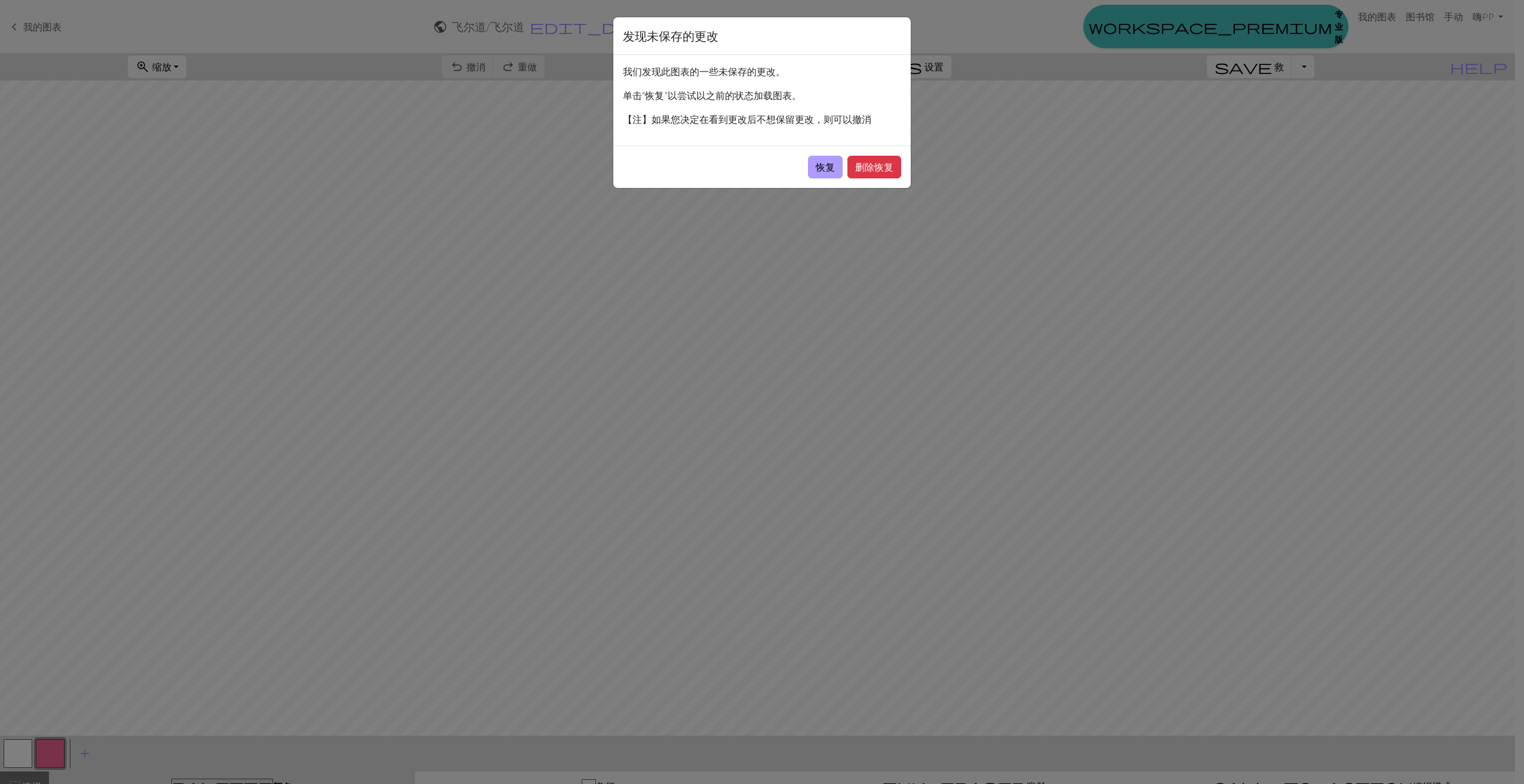
click at [824, 168] on button "恢复" at bounding box center [825, 167] width 34 height 23
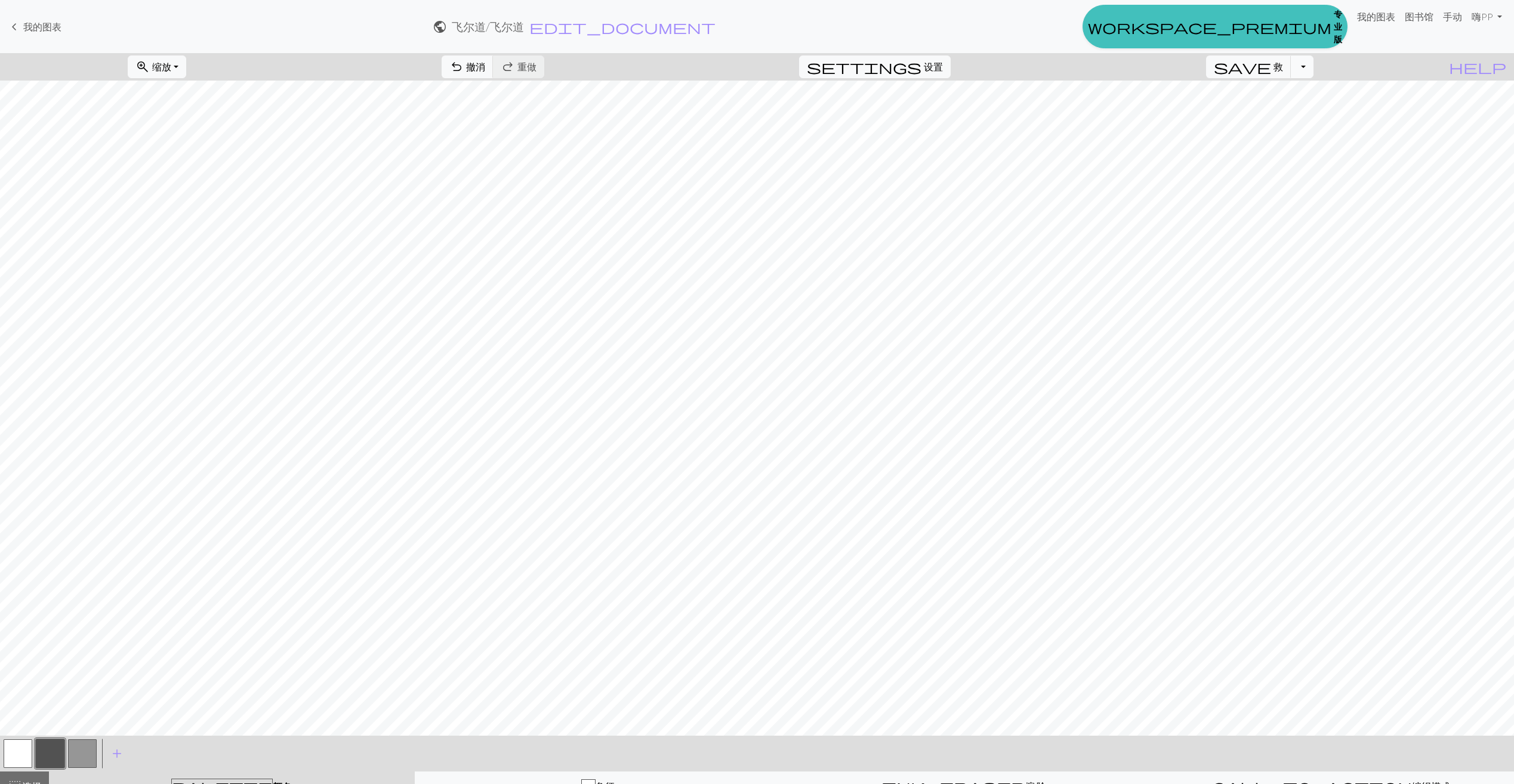
click at [1313, 76] on button "切换下拉菜单" at bounding box center [1302, 67] width 23 height 23
drag, startPoint x: 553, startPoint y: 68, endPoint x: 599, endPoint y: 75, distance: 46.5
click at [485, 70] on span "撤消" at bounding box center [476, 66] width 19 height 11
click at [1313, 77] on button "切换下拉菜单" at bounding box center [1302, 67] width 23 height 23
click at [1170, 115] on font "下载" at bounding box center [1160, 111] width 19 height 11
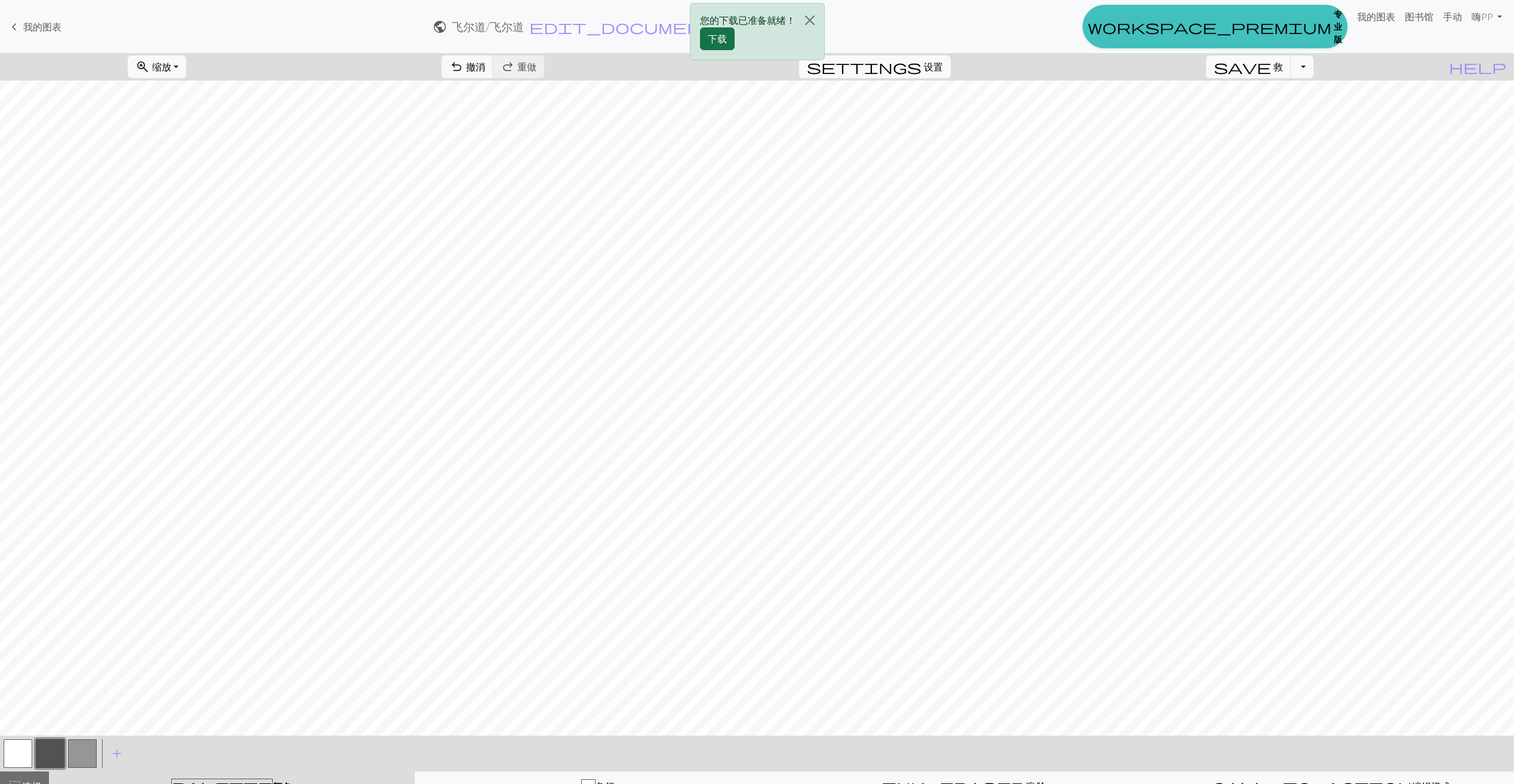
click at [718, 40] on button "下载" at bounding box center [717, 39] width 34 height 23
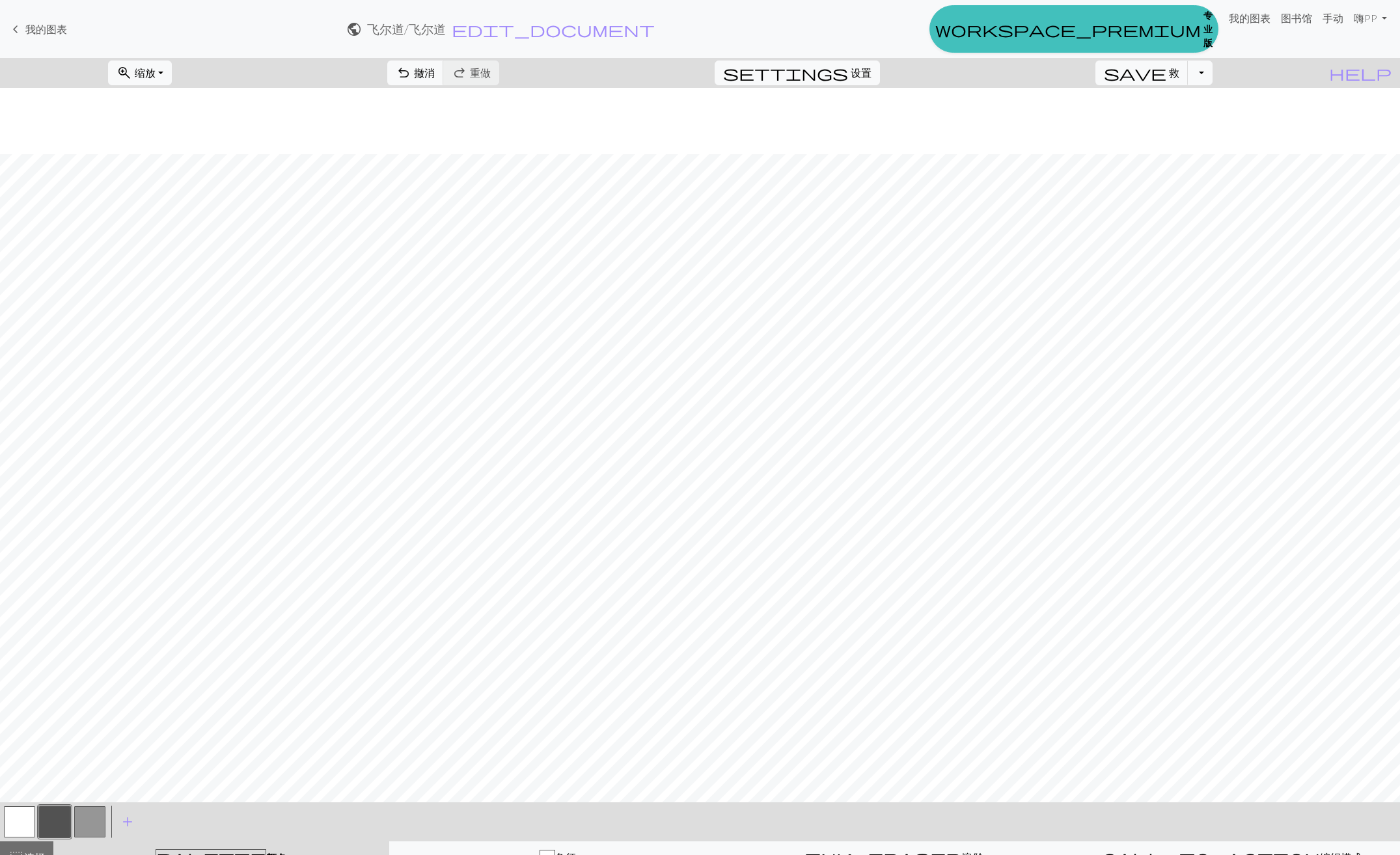
scroll to position [260, 0]
click at [156, 76] on span "缩放" at bounding box center [145, 72] width 21 height 12
click at [168, 180] on button "50%" at bounding box center [160, 175] width 103 height 21
click at [872, 73] on span "设置" at bounding box center [861, 73] width 21 height 16
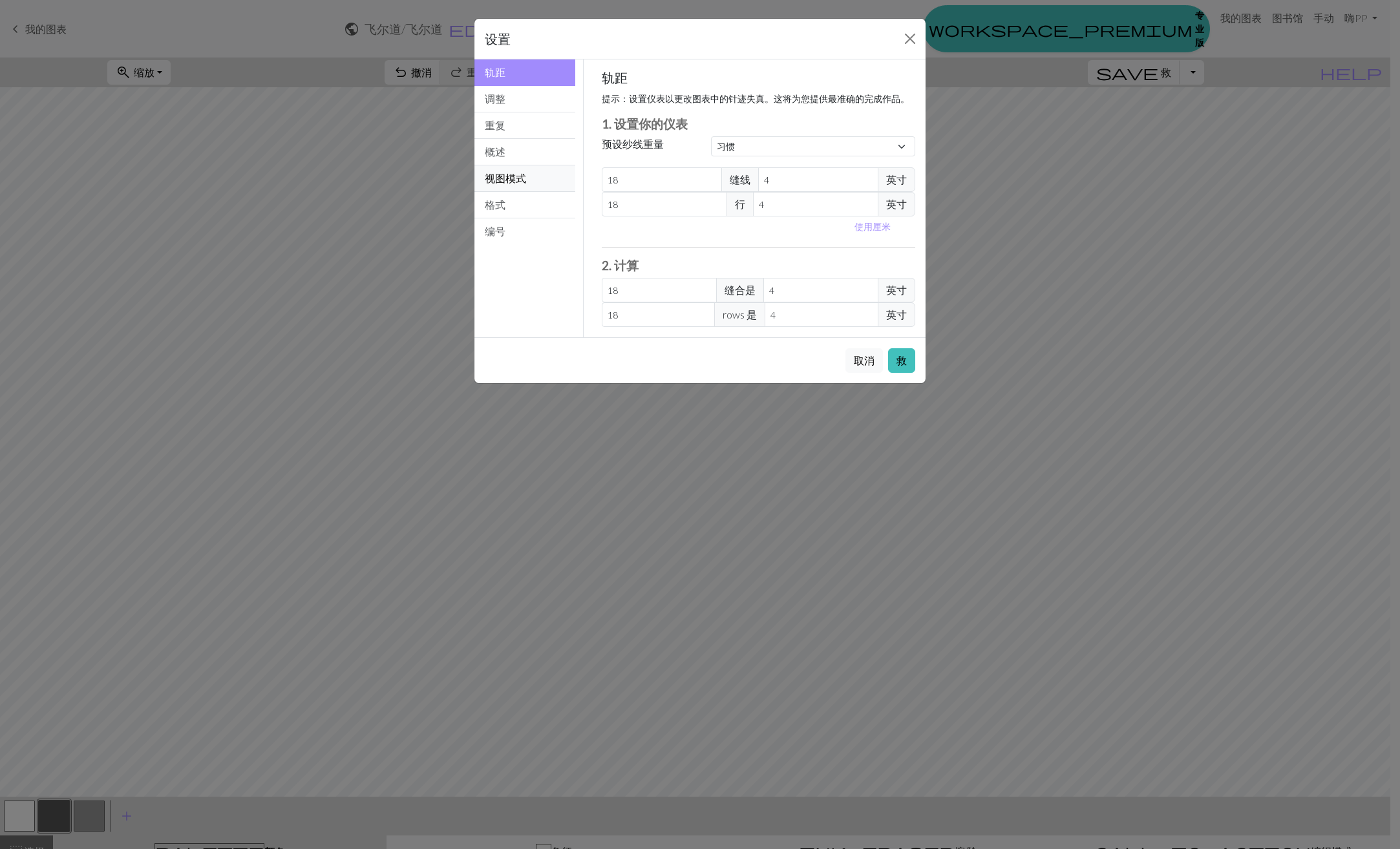
click at [528, 182] on button "视图模式" at bounding box center [524, 178] width 101 height 26
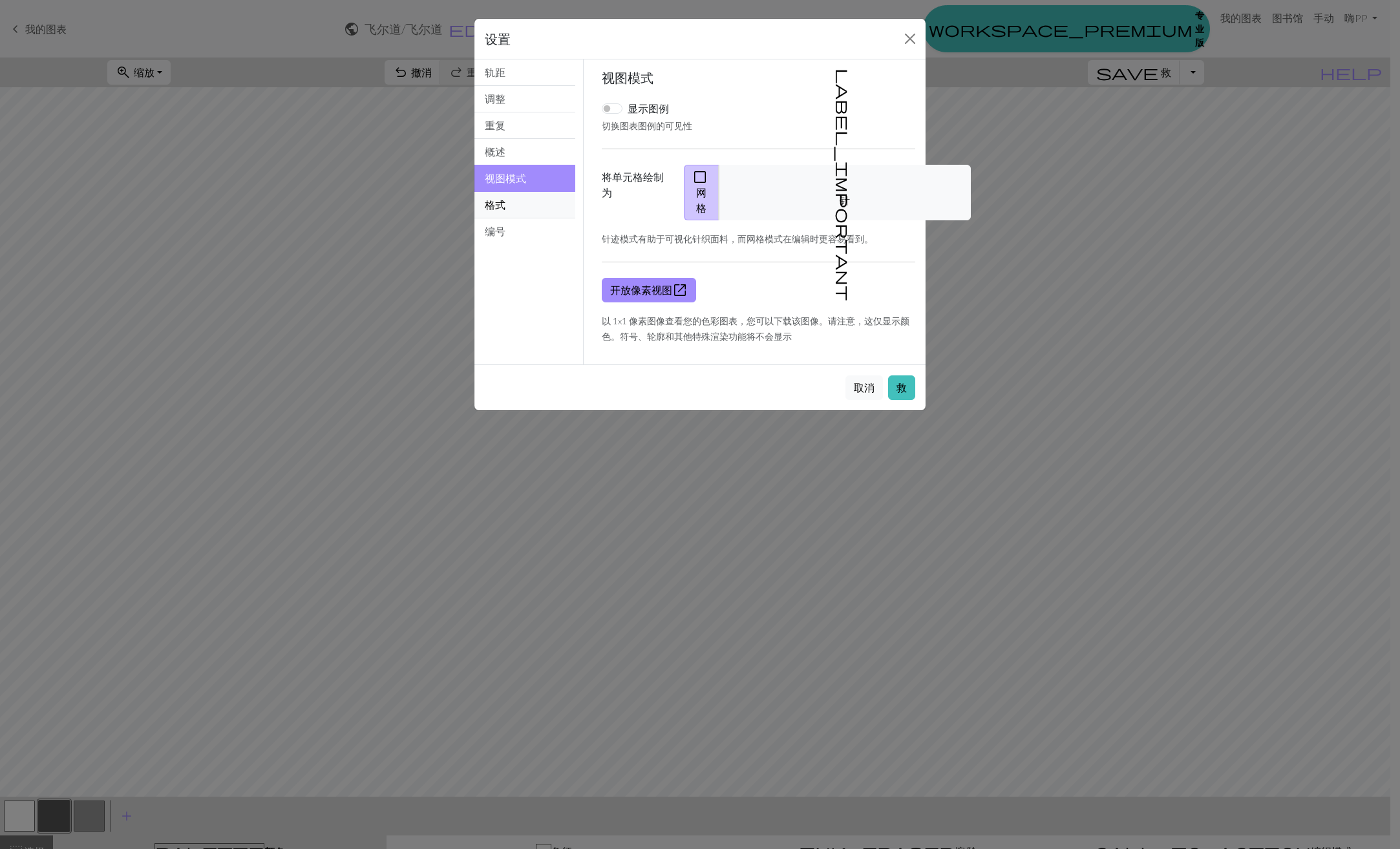
click at [525, 205] on button "格式" at bounding box center [524, 205] width 101 height 26
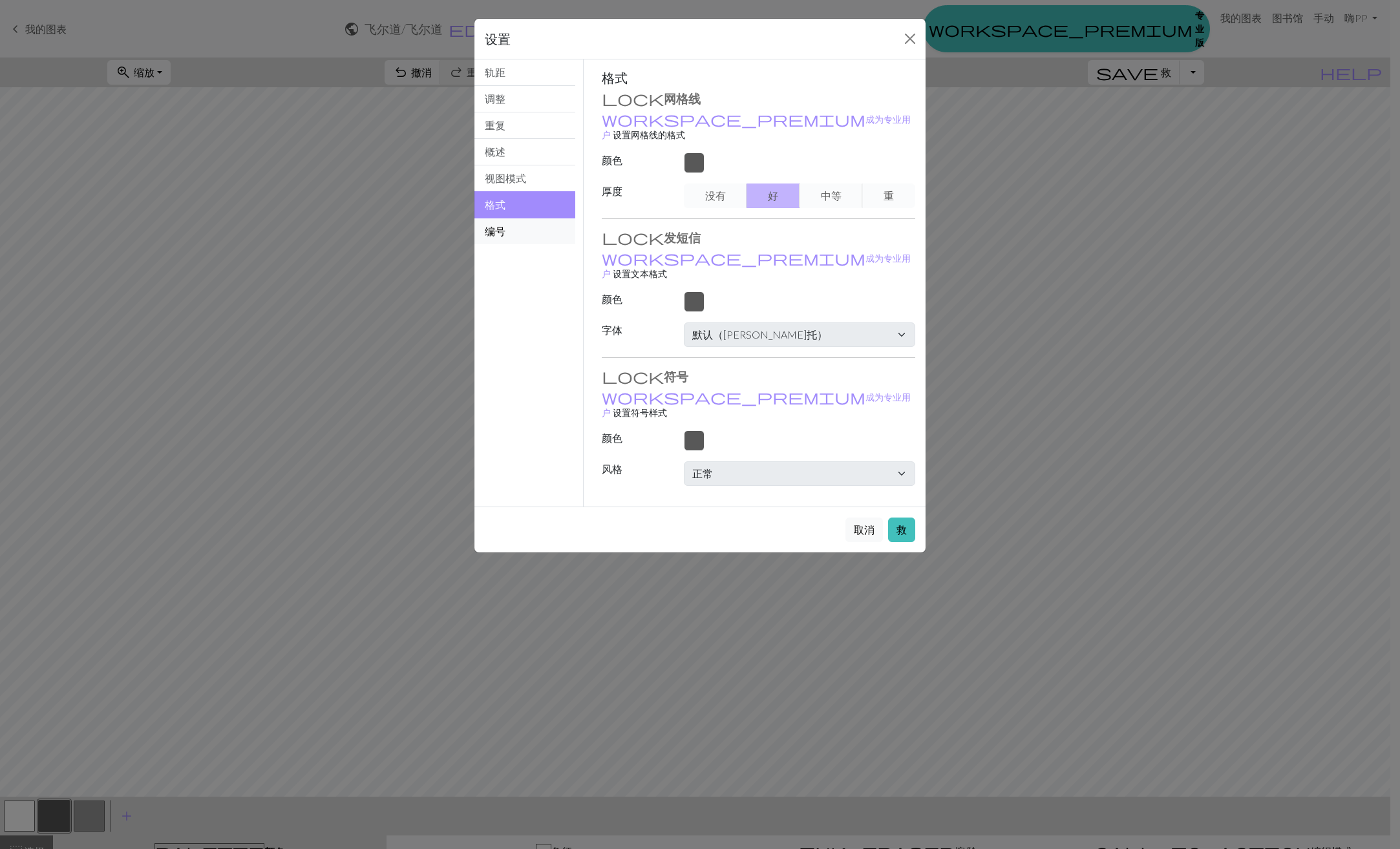
click at [502, 233] on button "编号" at bounding box center [524, 231] width 101 height 26
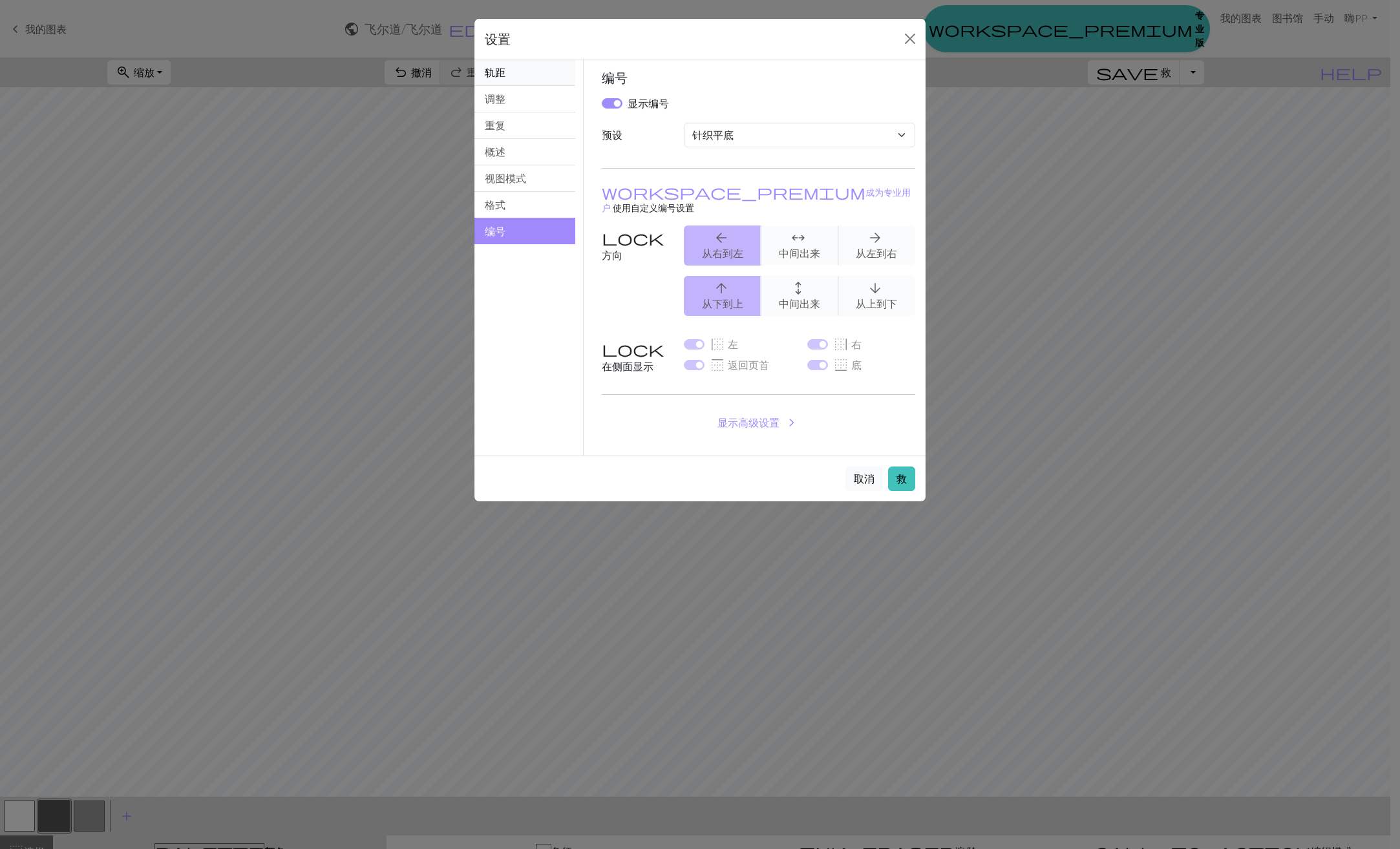
click at [545, 80] on button "轨距" at bounding box center [524, 72] width 101 height 26
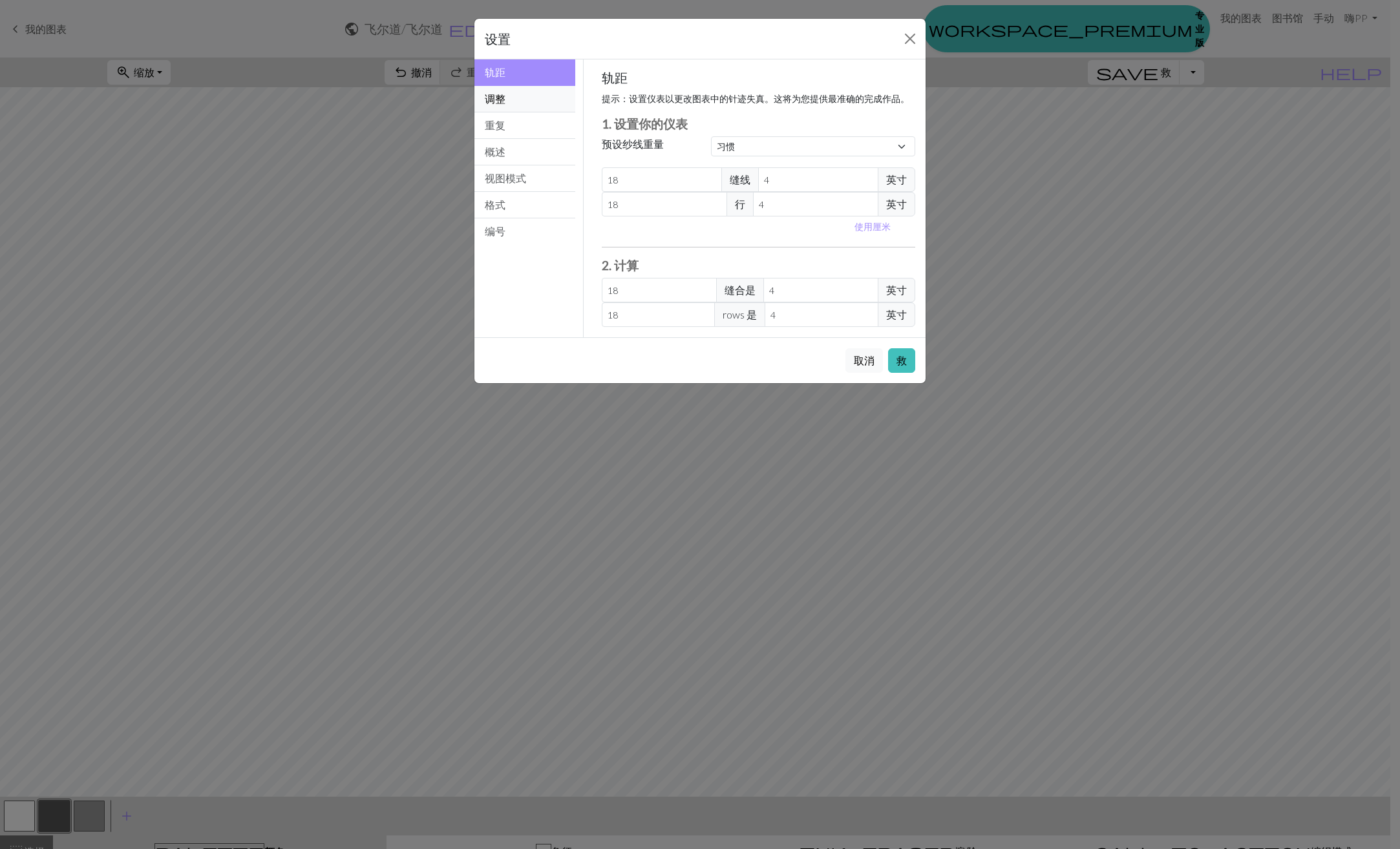
click at [534, 98] on button "调整" at bounding box center [524, 98] width 101 height 26
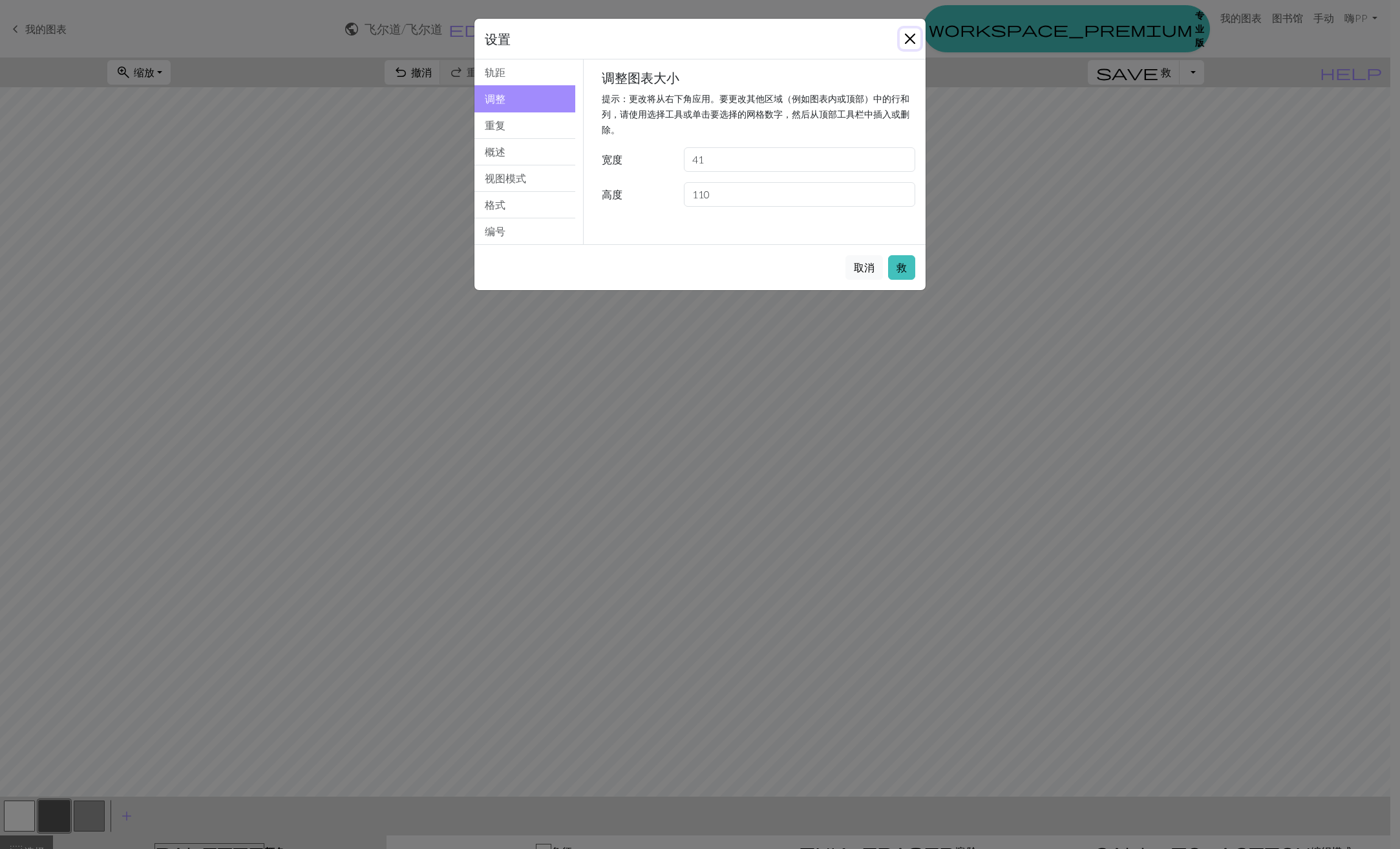
click at [904, 43] on button "关闭" at bounding box center [910, 39] width 21 height 21
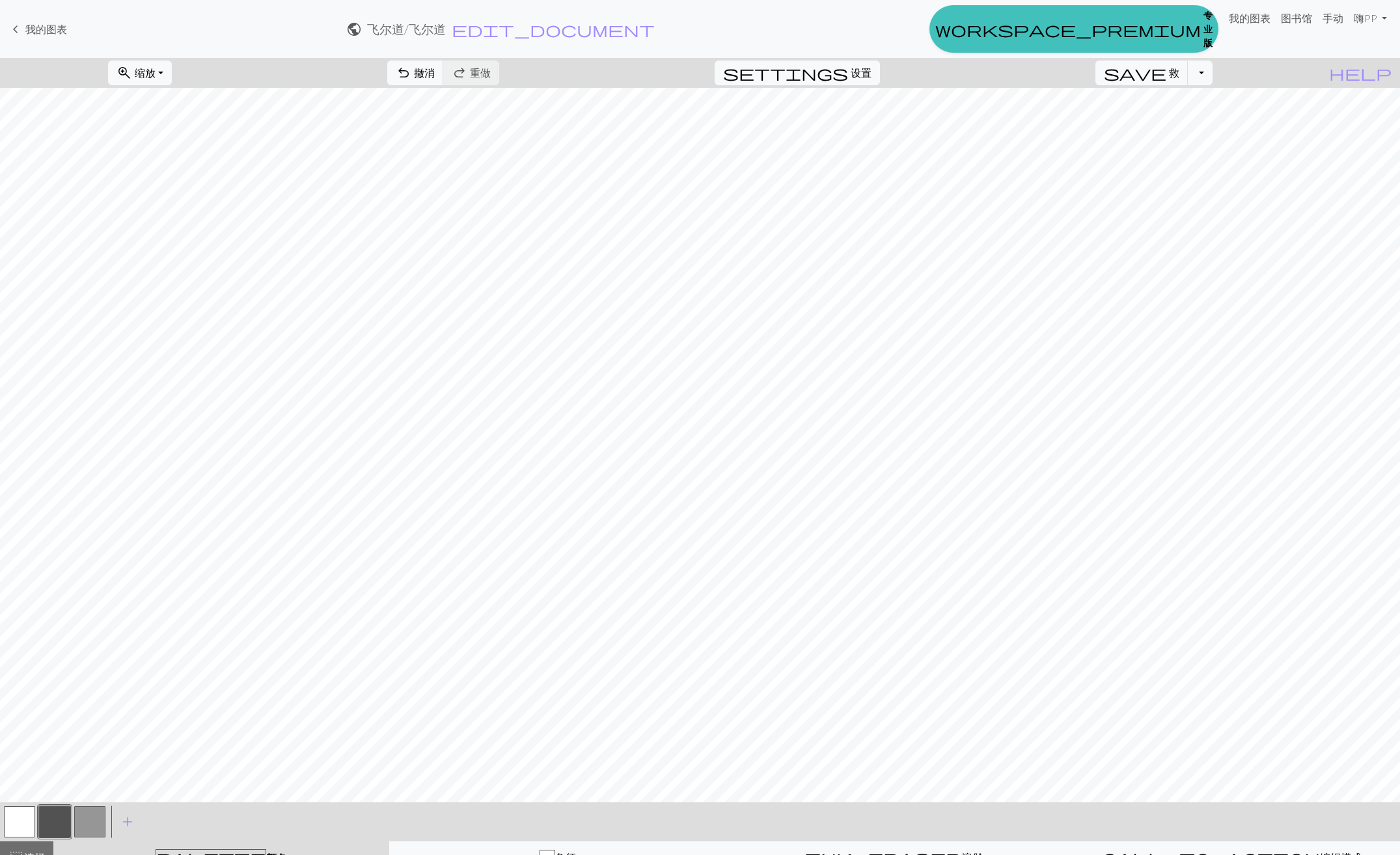
click at [56, 818] on button "button" at bounding box center [54, 821] width 31 height 31
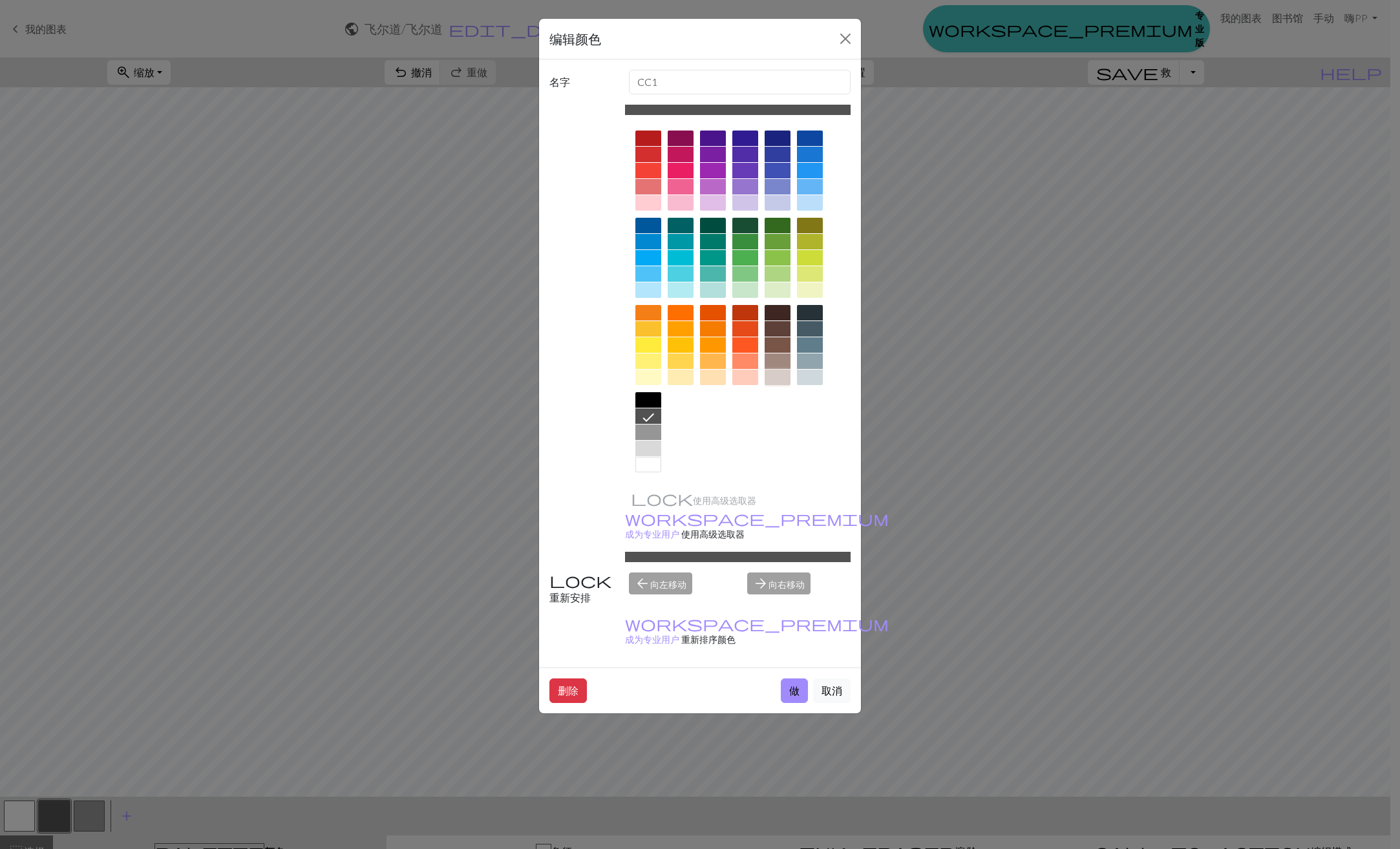
click at [775, 376] on div at bounding box center [777, 377] width 26 height 16
click at [799, 679] on button "做" at bounding box center [794, 690] width 27 height 25
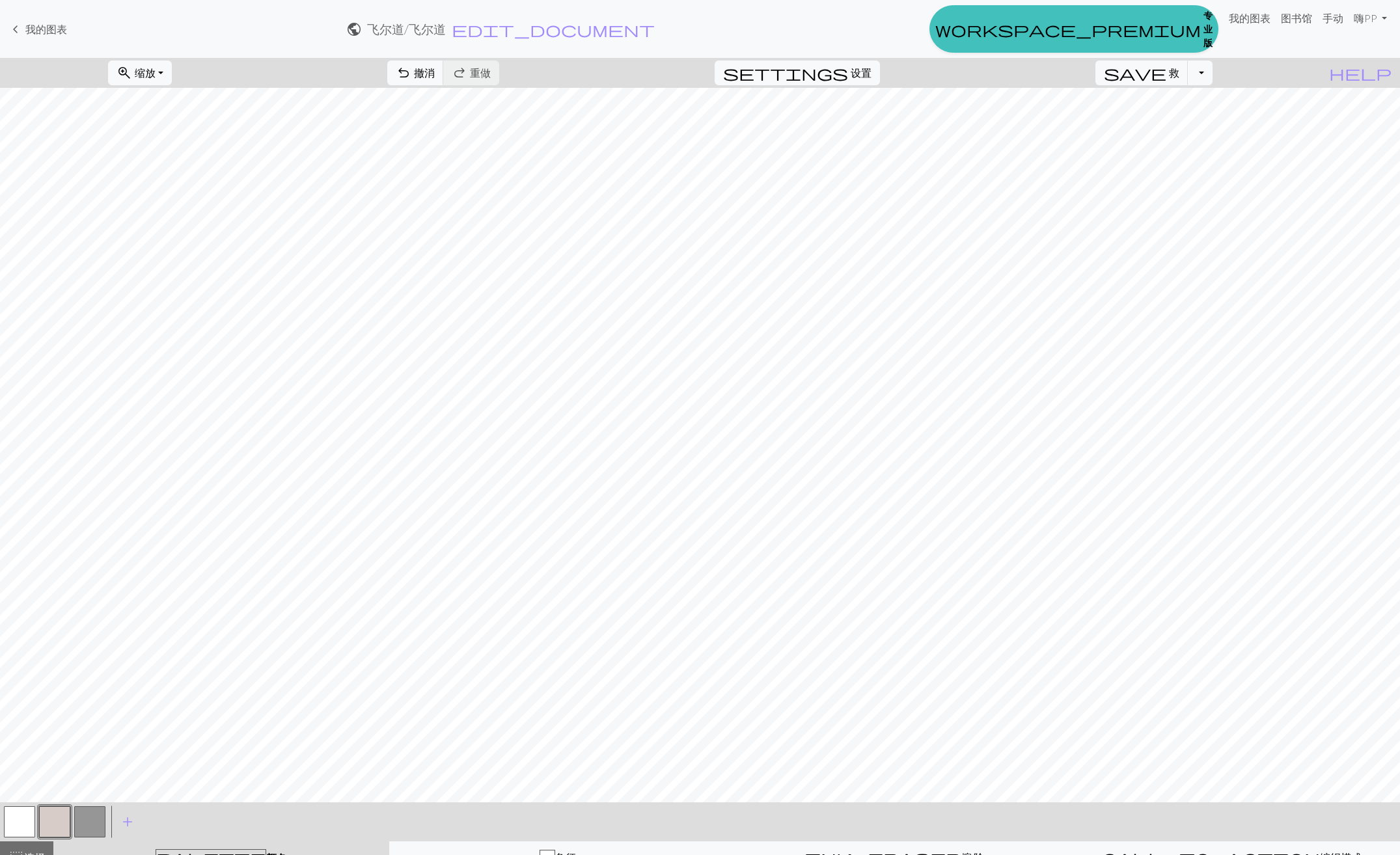
click at [84, 829] on button "button" at bounding box center [89, 821] width 31 height 31
click at [48, 829] on button "button" at bounding box center [54, 821] width 31 height 31
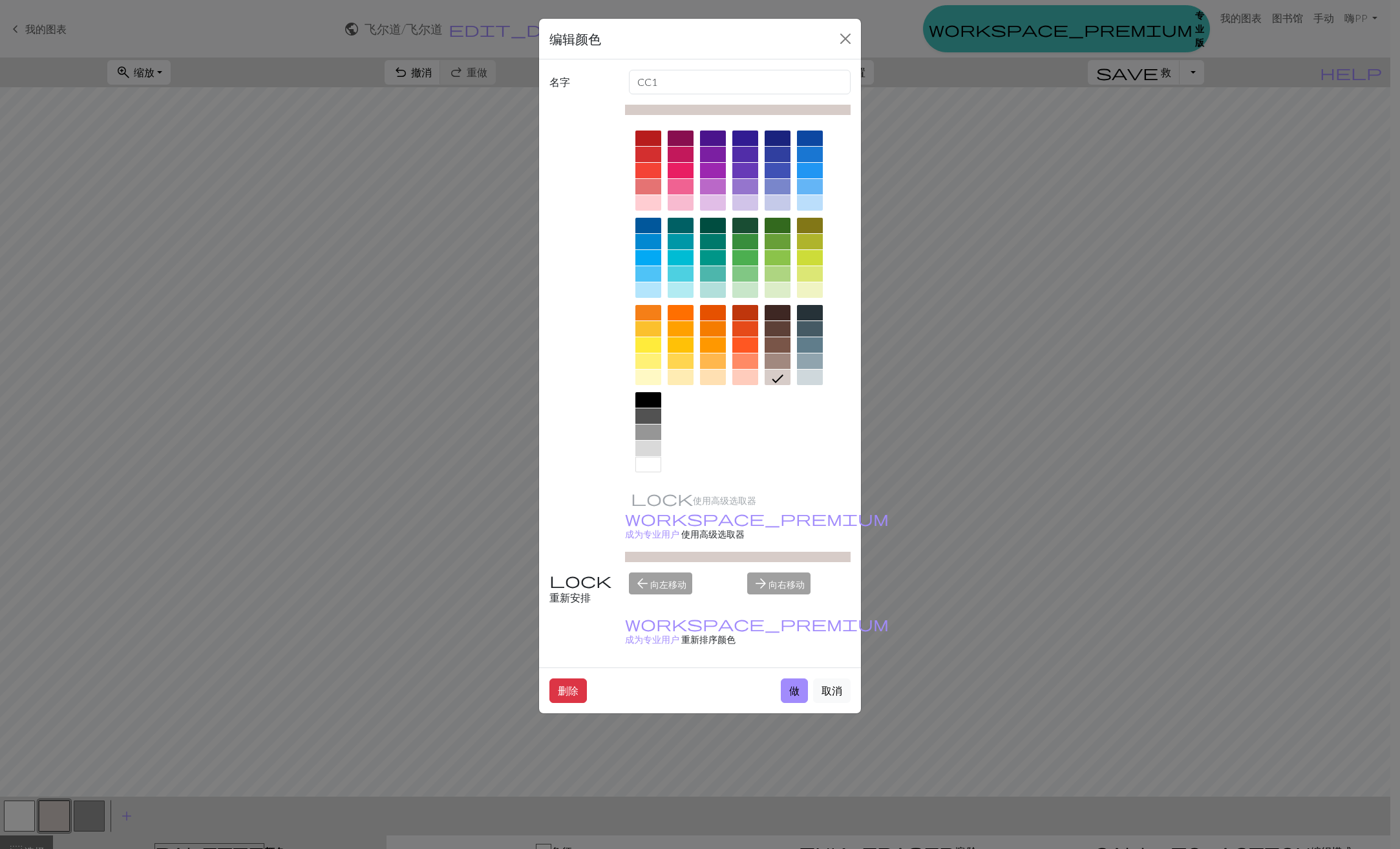
click at [647, 417] on div at bounding box center [648, 416] width 26 height 16
click at [793, 679] on button "做" at bounding box center [794, 690] width 27 height 25
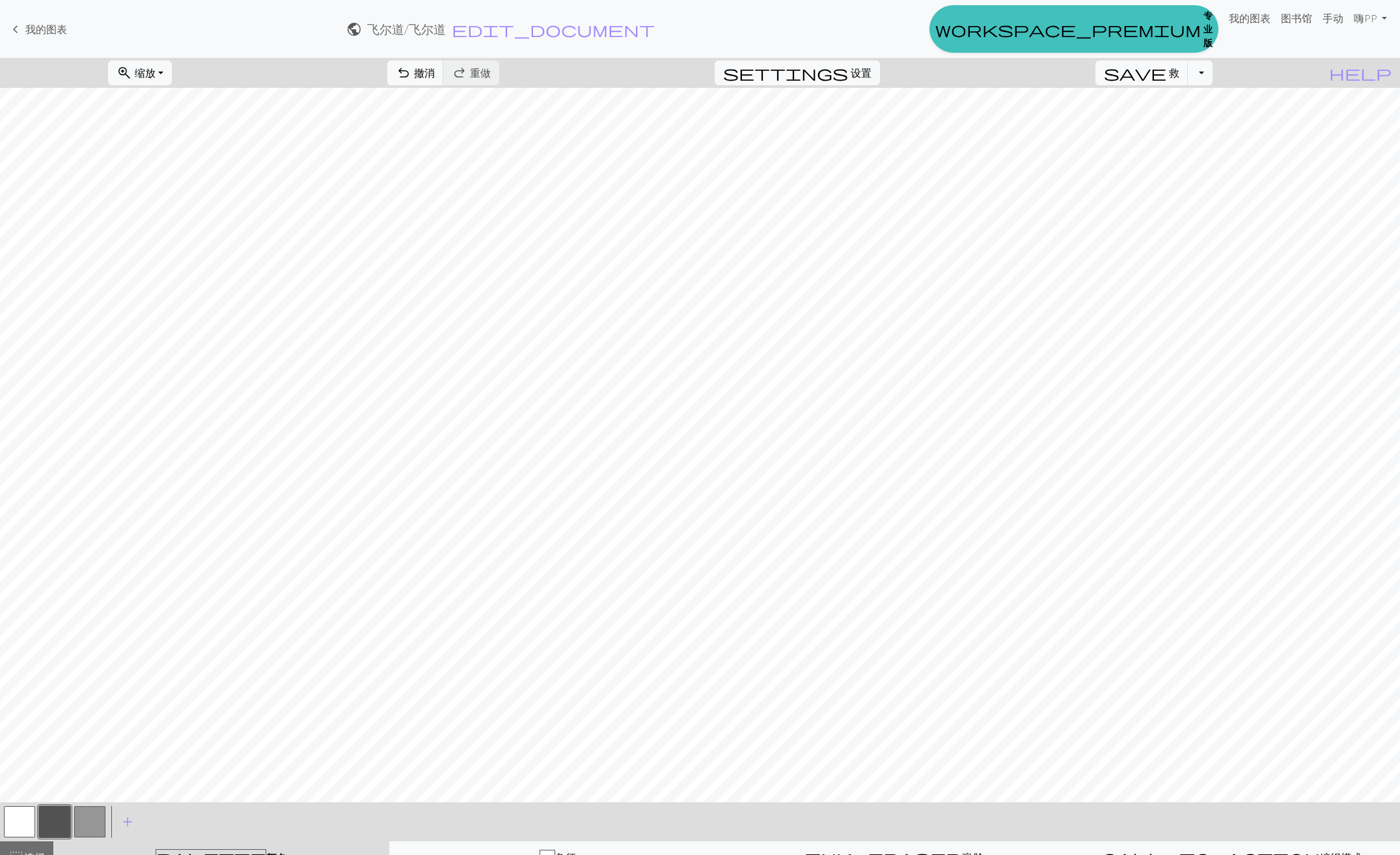
click at [23, 823] on button "button" at bounding box center [19, 821] width 31 height 31
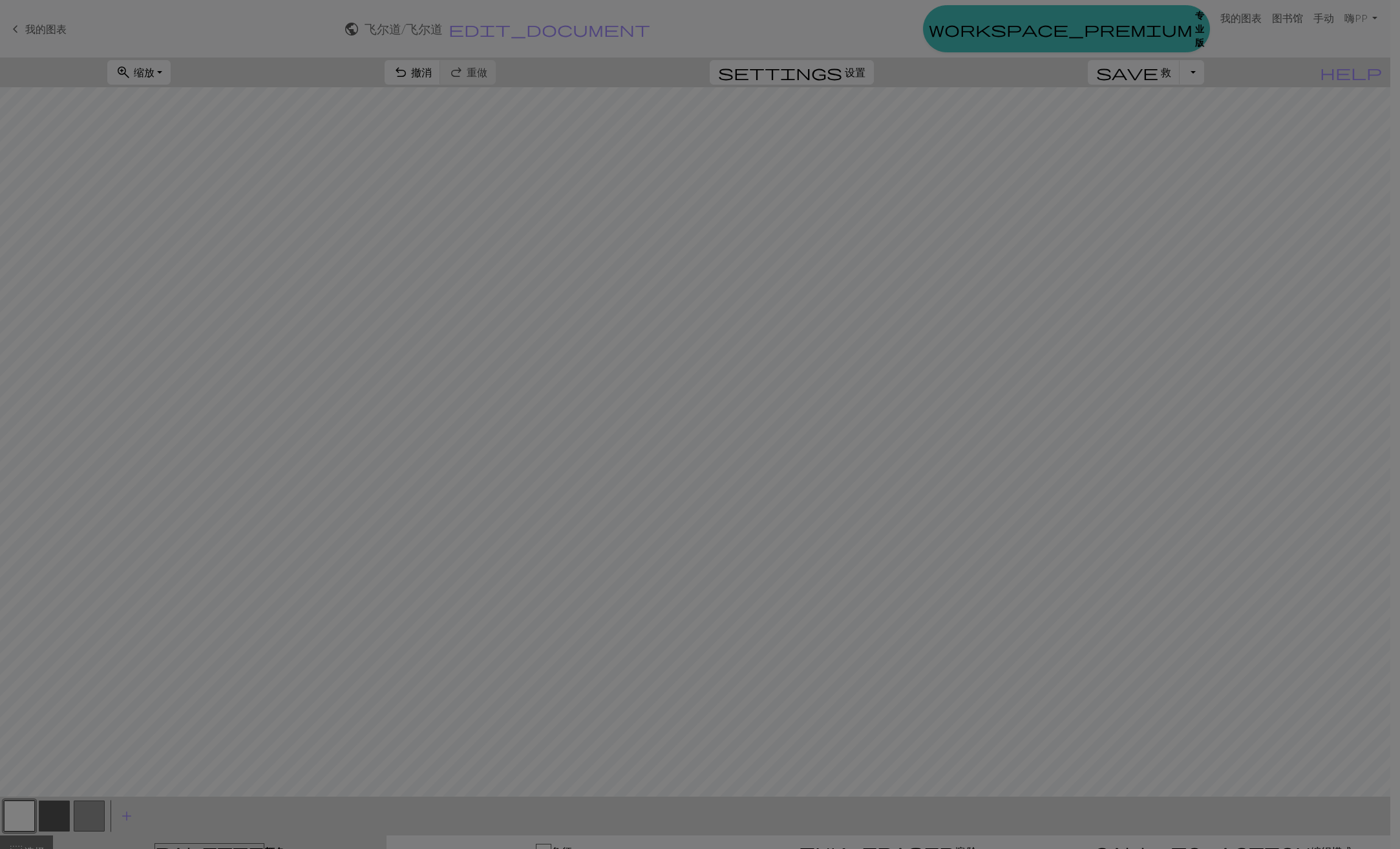
click at [23, 817] on div "编辑颜色 名字 MC 使用高级选取器 workspace_premium 成为专业用户 使用高级选取器 重新安排 arrow_back 向左移动 arrow_…" at bounding box center [700, 424] width 1400 height 849
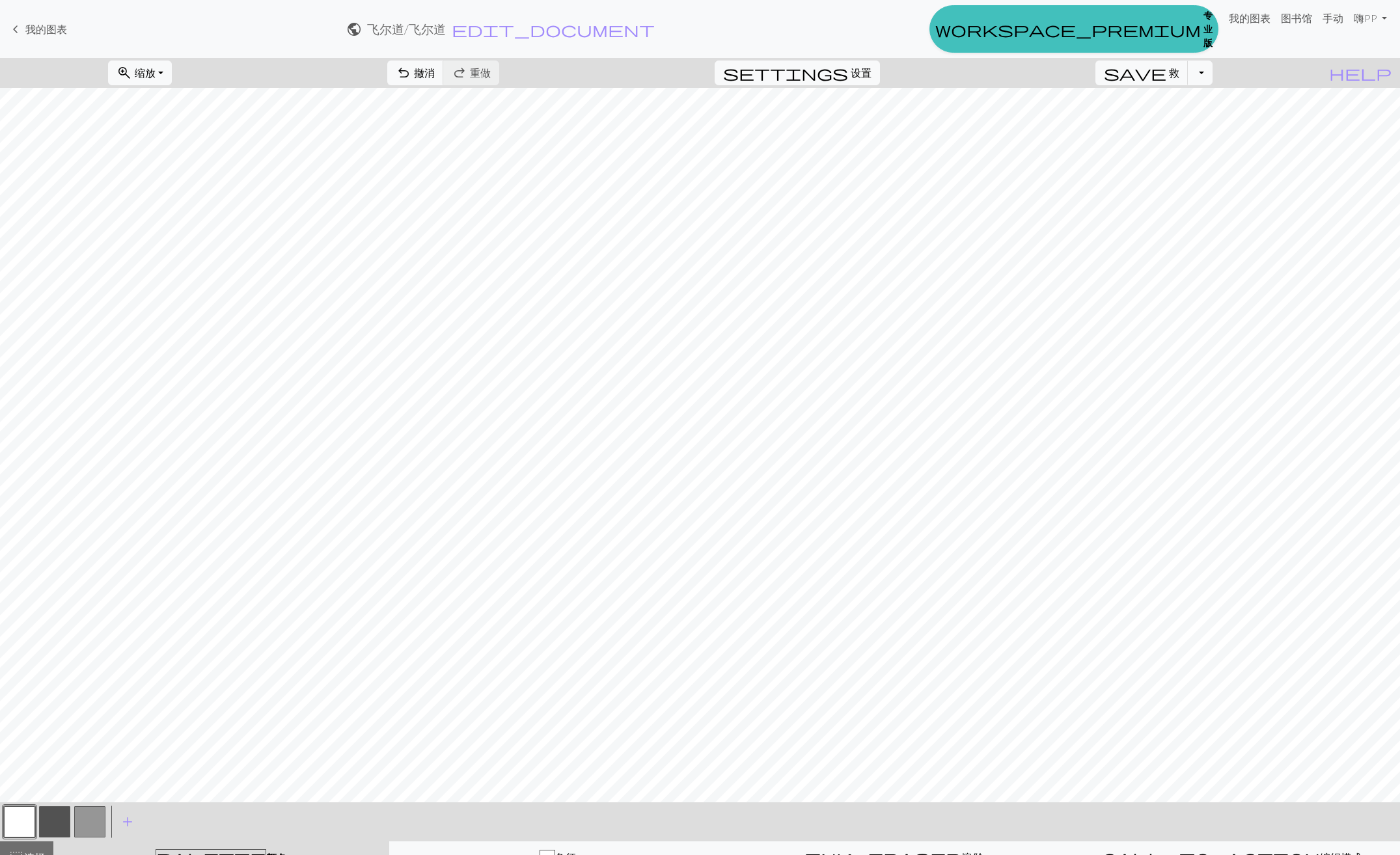
click at [23, 823] on button "button" at bounding box center [19, 821] width 31 height 31
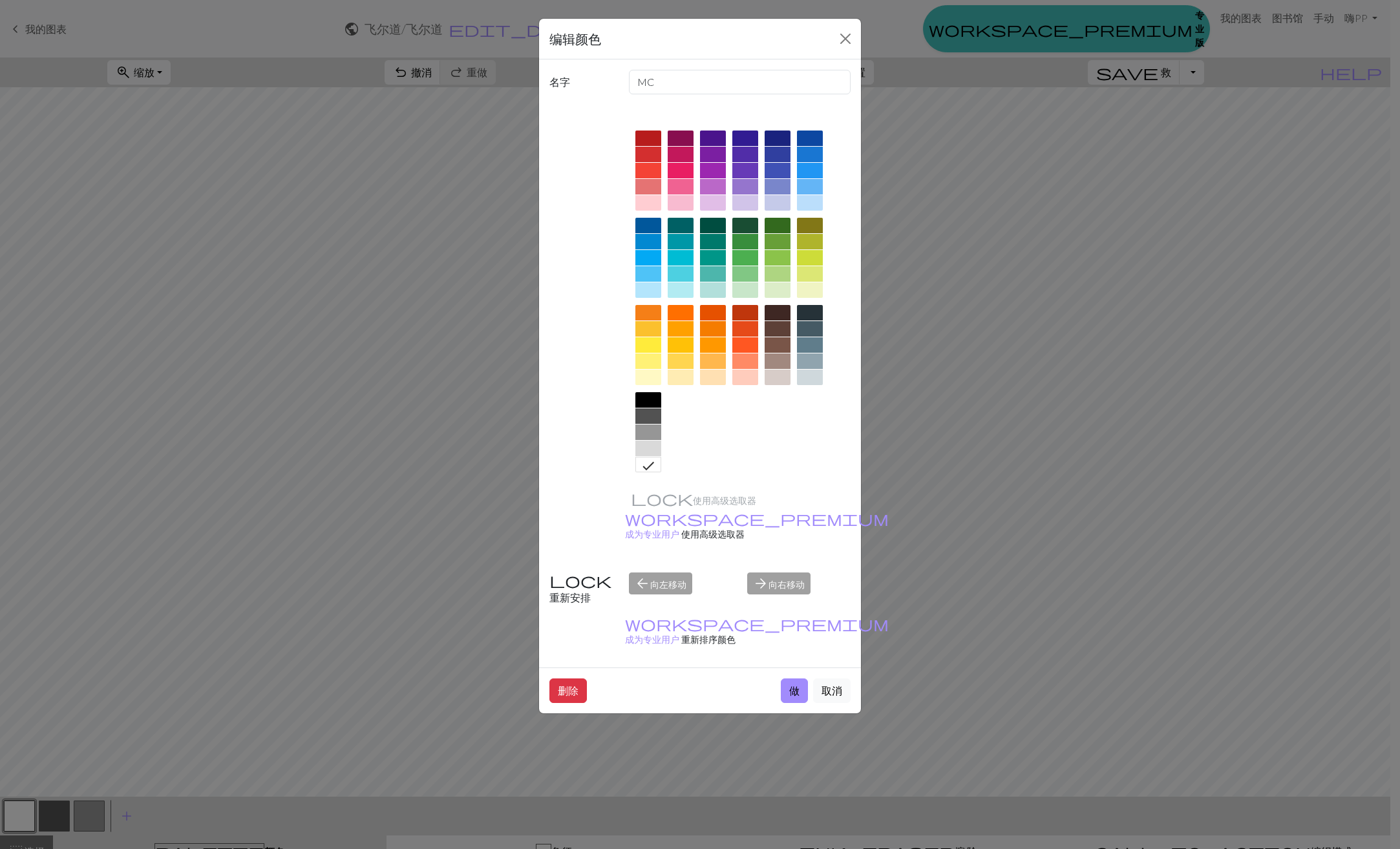
click at [778, 363] on div at bounding box center [777, 361] width 26 height 16
click at [791, 679] on button "做" at bounding box center [794, 690] width 27 height 25
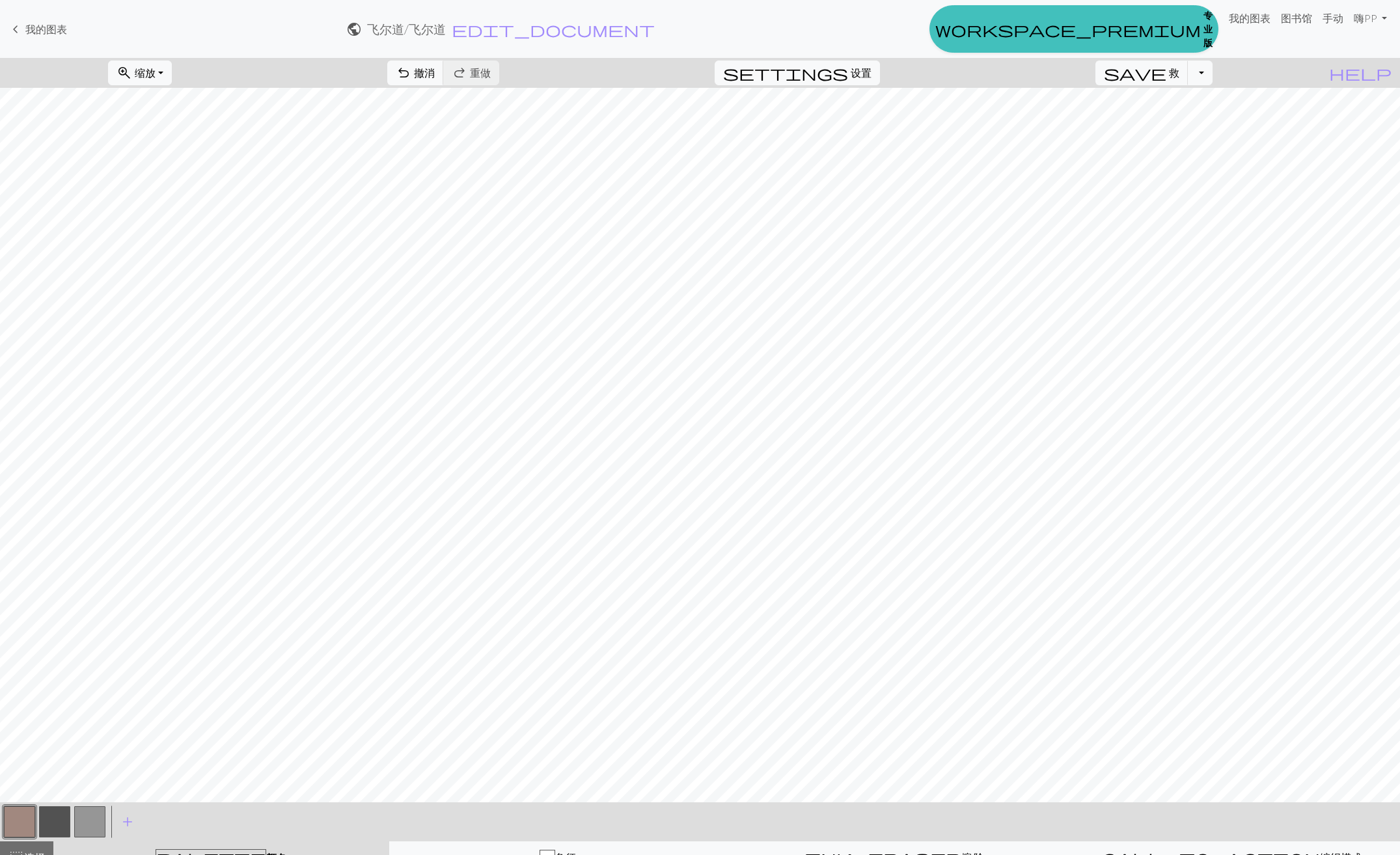
click at [12, 821] on button "button" at bounding box center [19, 821] width 31 height 31
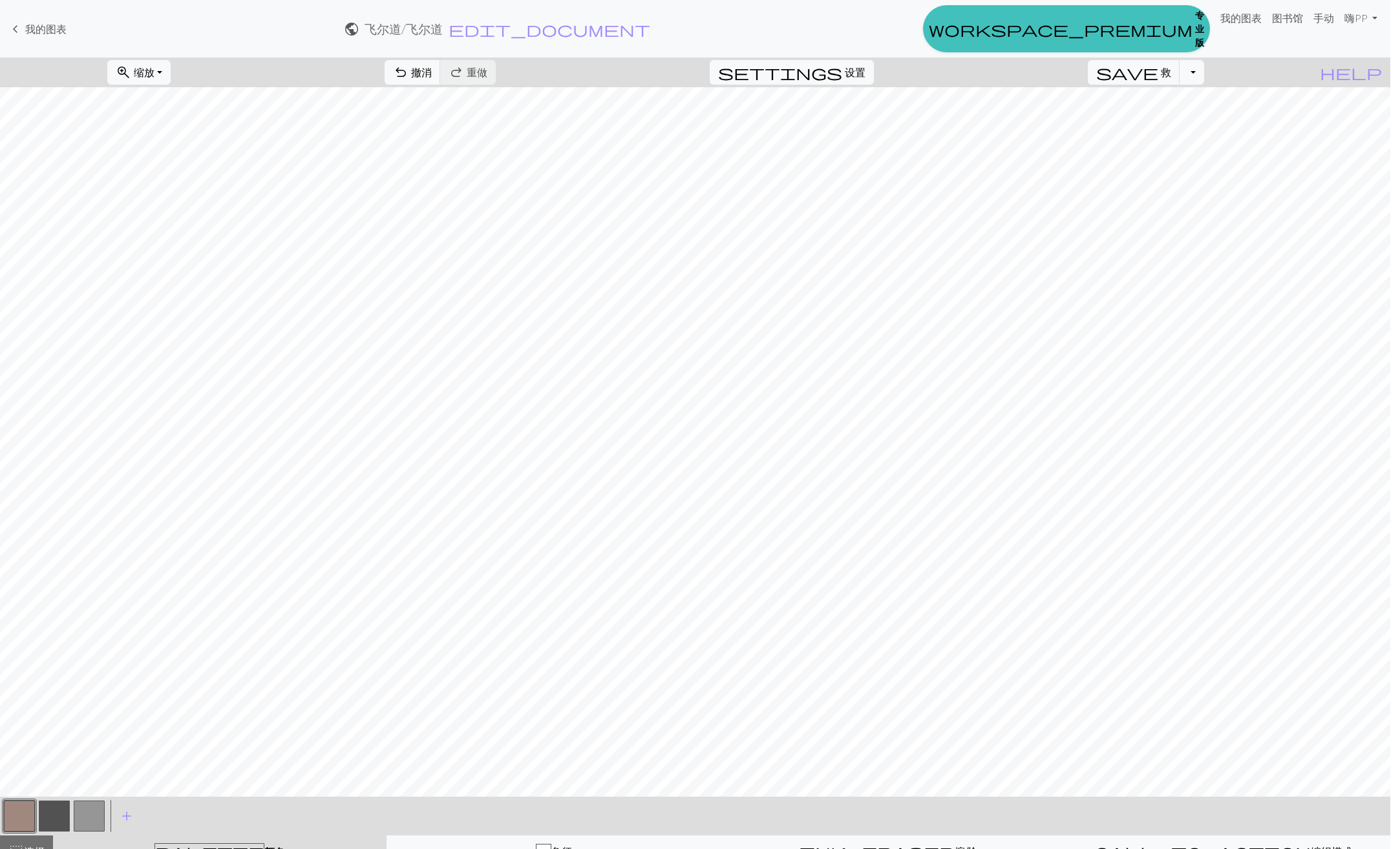
click at [12, 815] on div "编辑颜色 名字 MC 使用高级选取器 workspace_premium 成为专业用户 使用高级选取器 重新安排 arrow_back 向左移动 arrow_…" at bounding box center [700, 424] width 1400 height 849
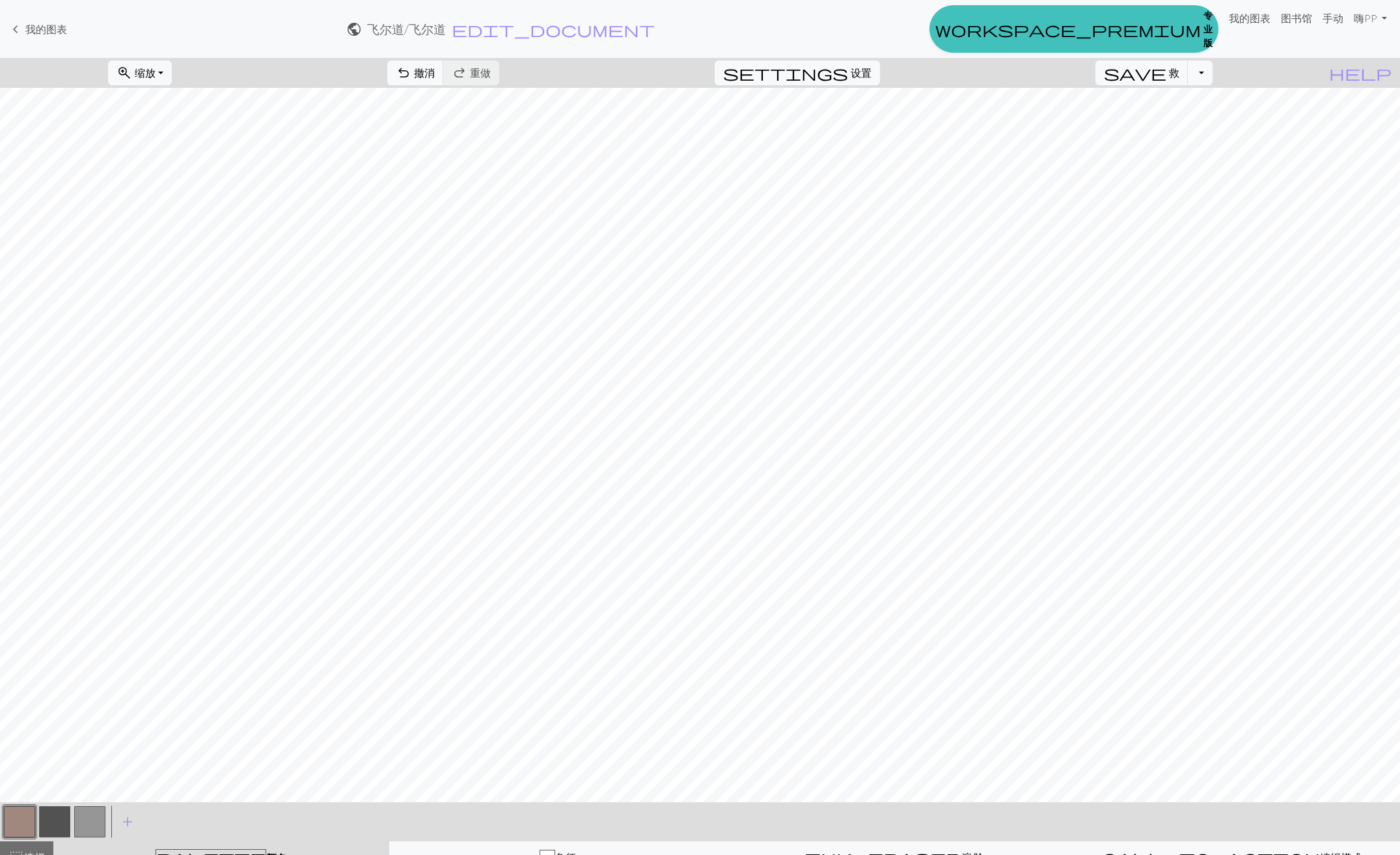
click at [12, 821] on button "button" at bounding box center [19, 821] width 31 height 31
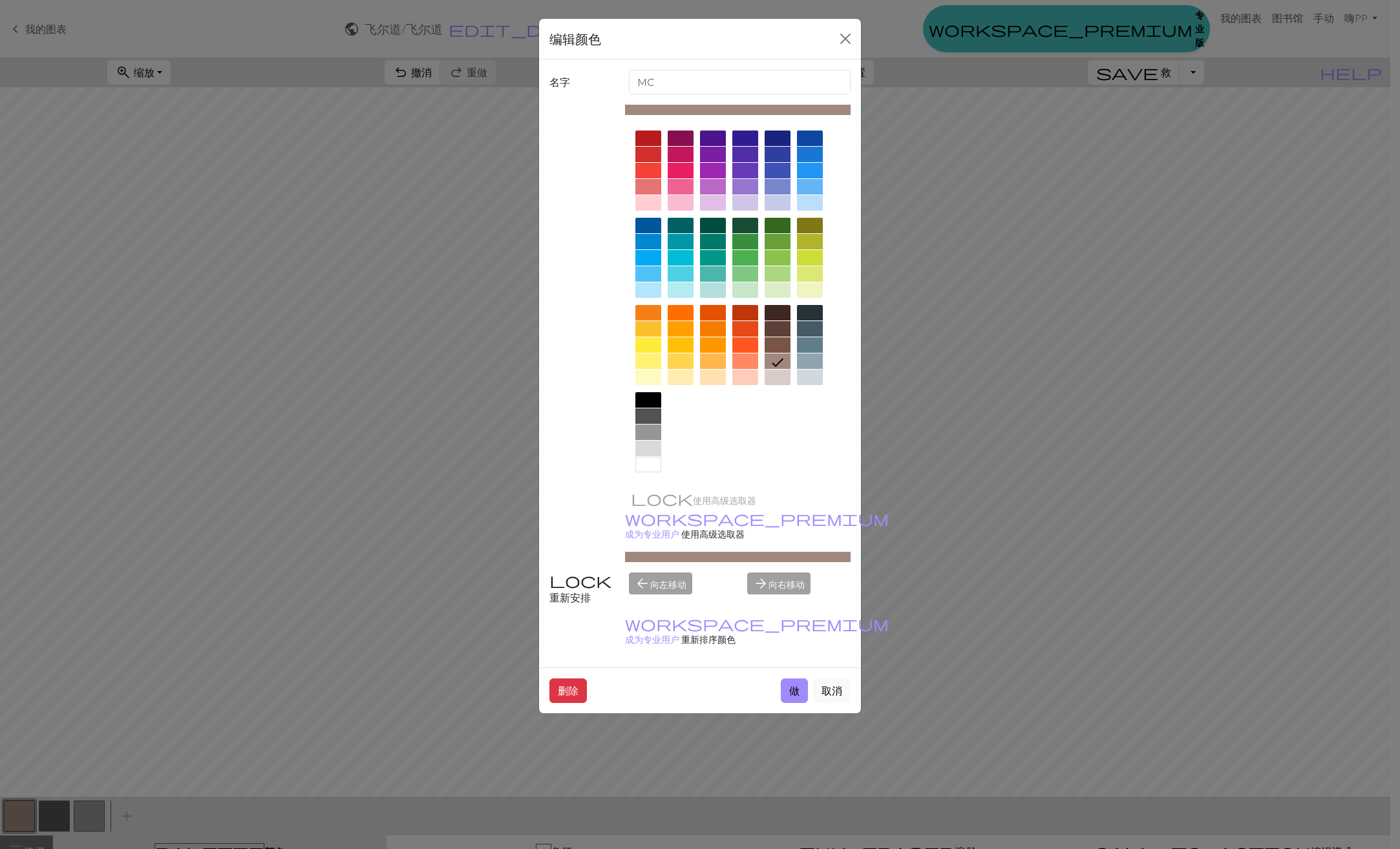
click at [778, 382] on div at bounding box center [777, 377] width 26 height 16
click at [787, 679] on button "做" at bounding box center [794, 690] width 27 height 25
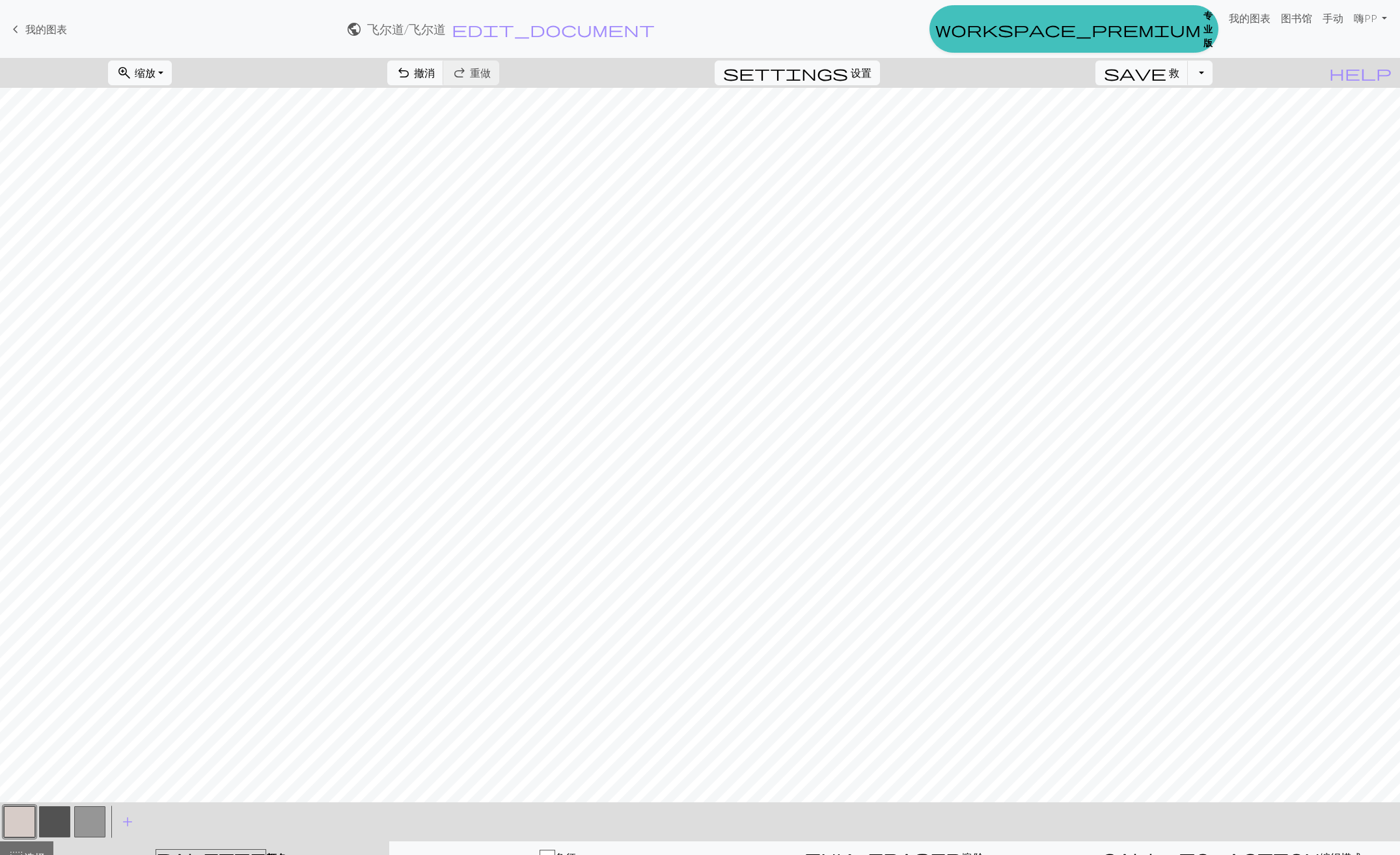
click at [24, 830] on button "button" at bounding box center [19, 821] width 31 height 31
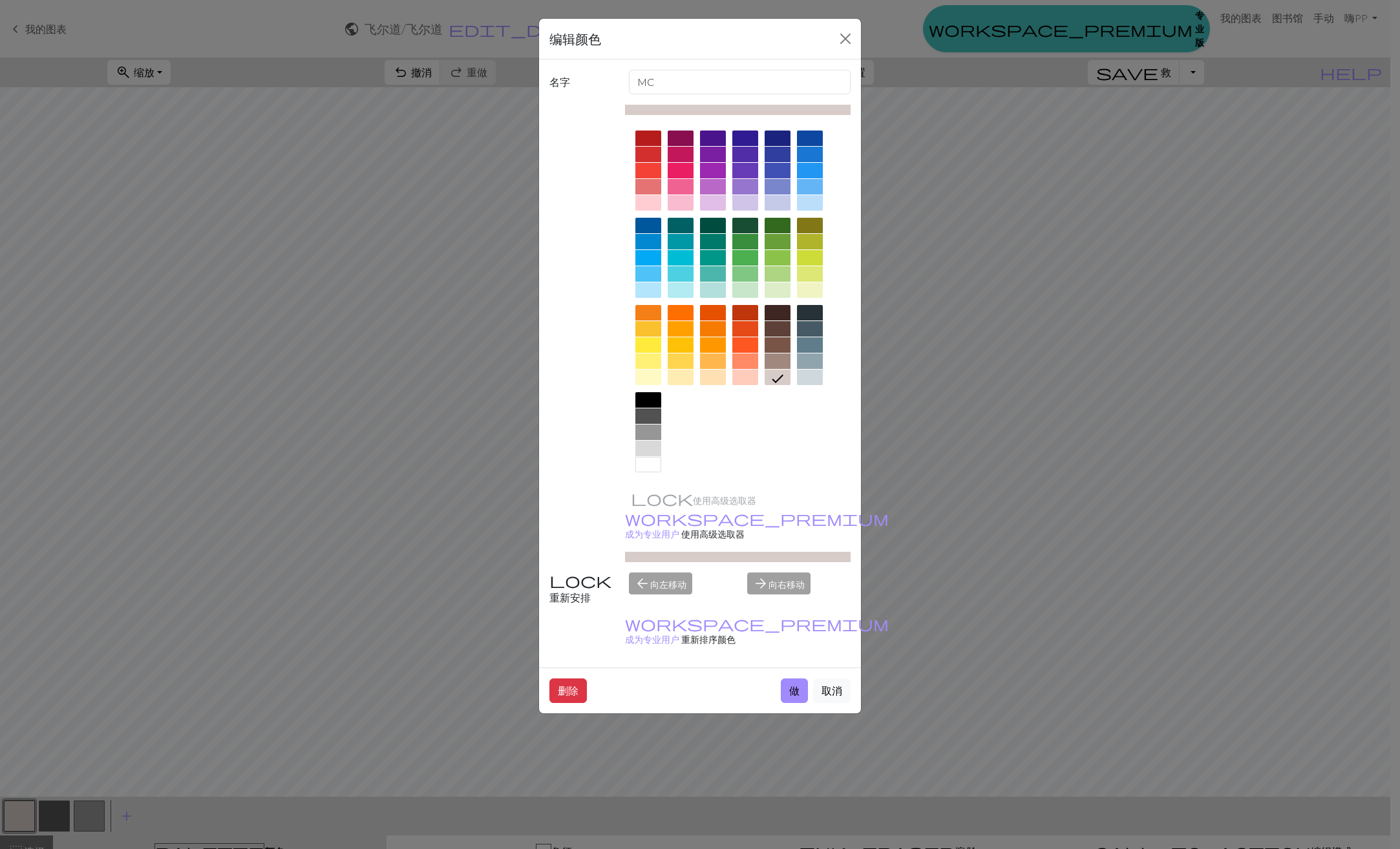
click at [649, 461] on div at bounding box center [648, 465] width 26 height 16
click at [794, 679] on button "做" at bounding box center [794, 690] width 27 height 25
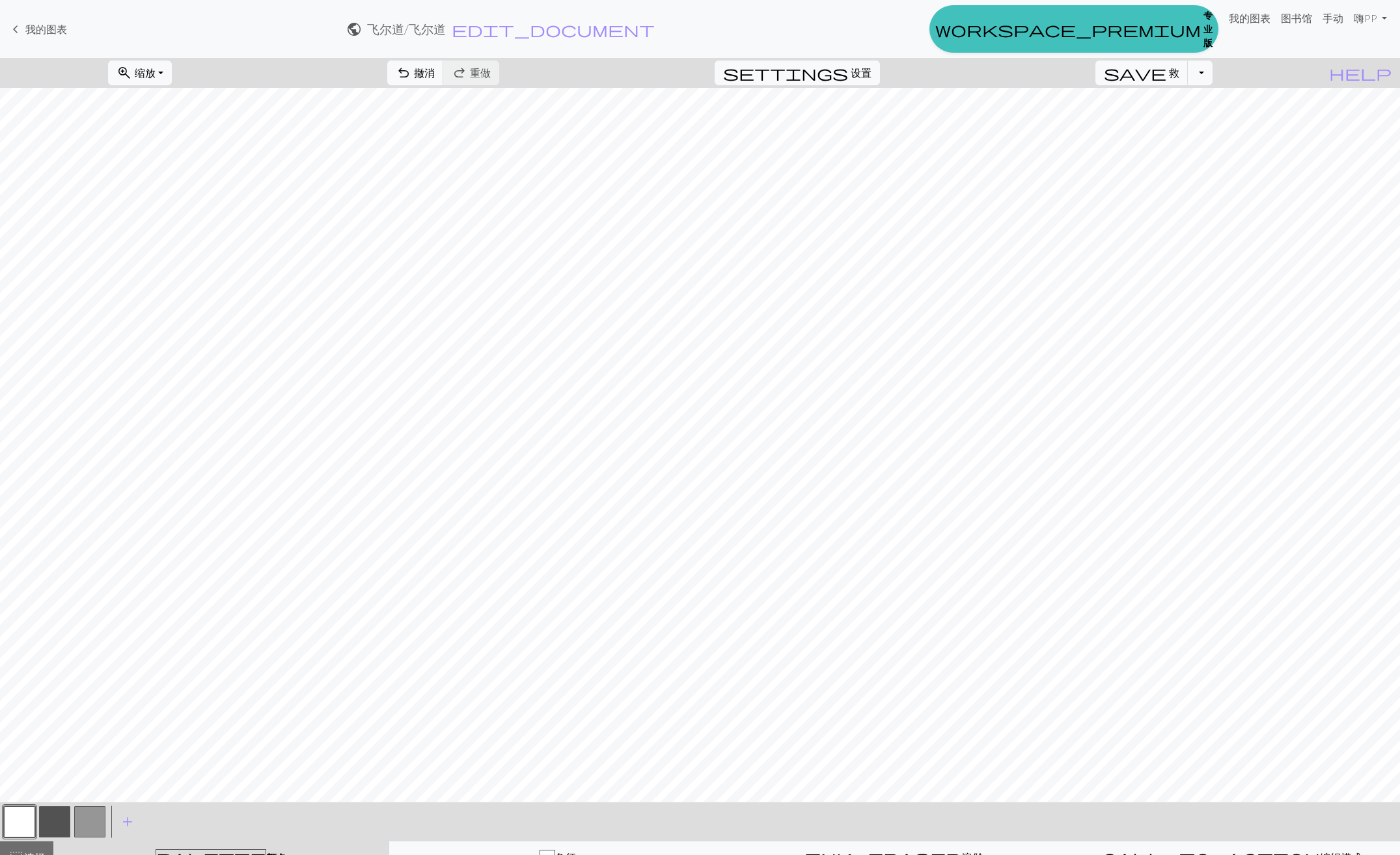
click at [58, 819] on button "button" at bounding box center [54, 821] width 31 height 31
click at [62, 829] on button "button" at bounding box center [54, 821] width 31 height 31
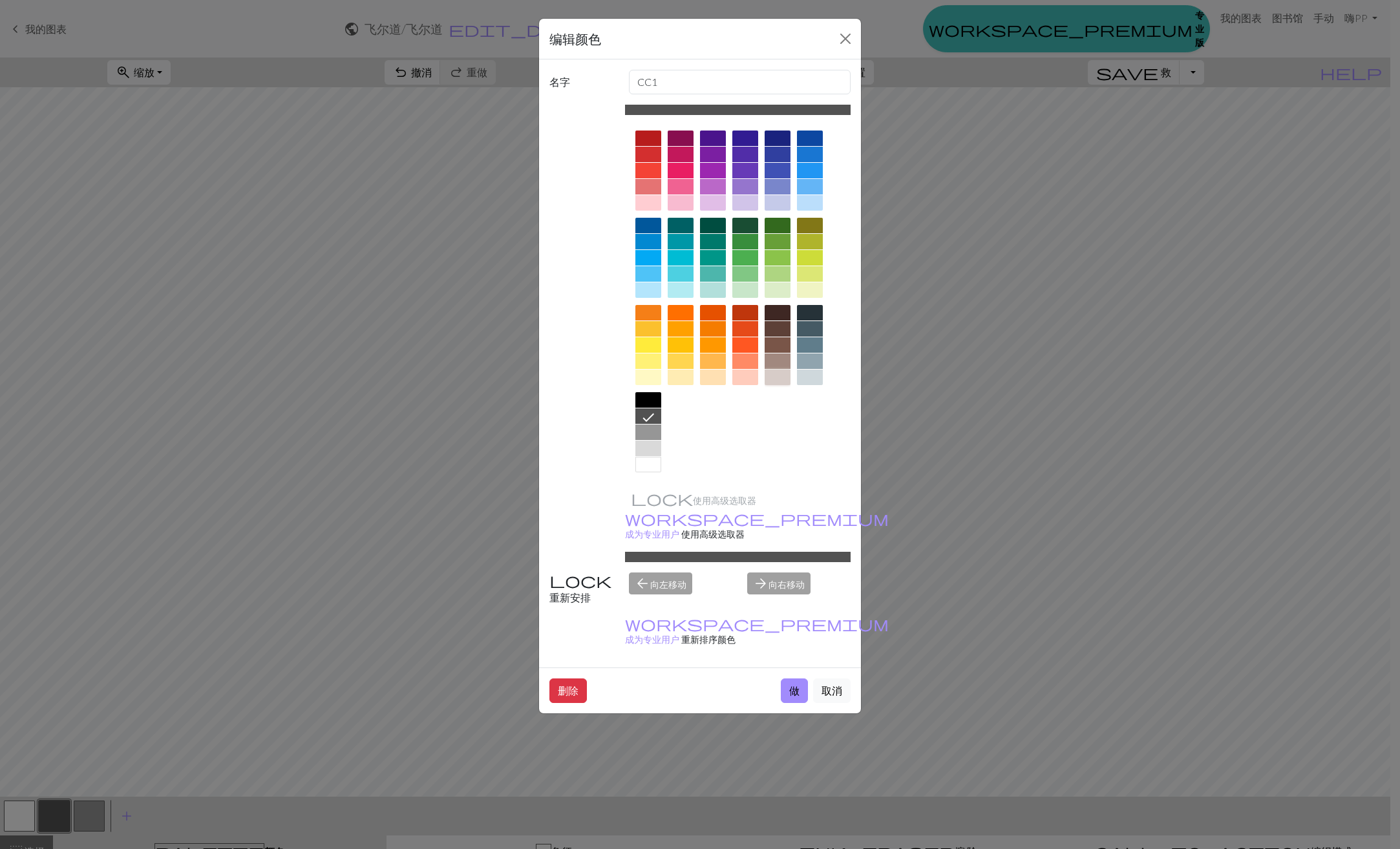
click at [781, 373] on div at bounding box center [777, 377] width 26 height 16
click at [791, 679] on button "做" at bounding box center [794, 690] width 27 height 25
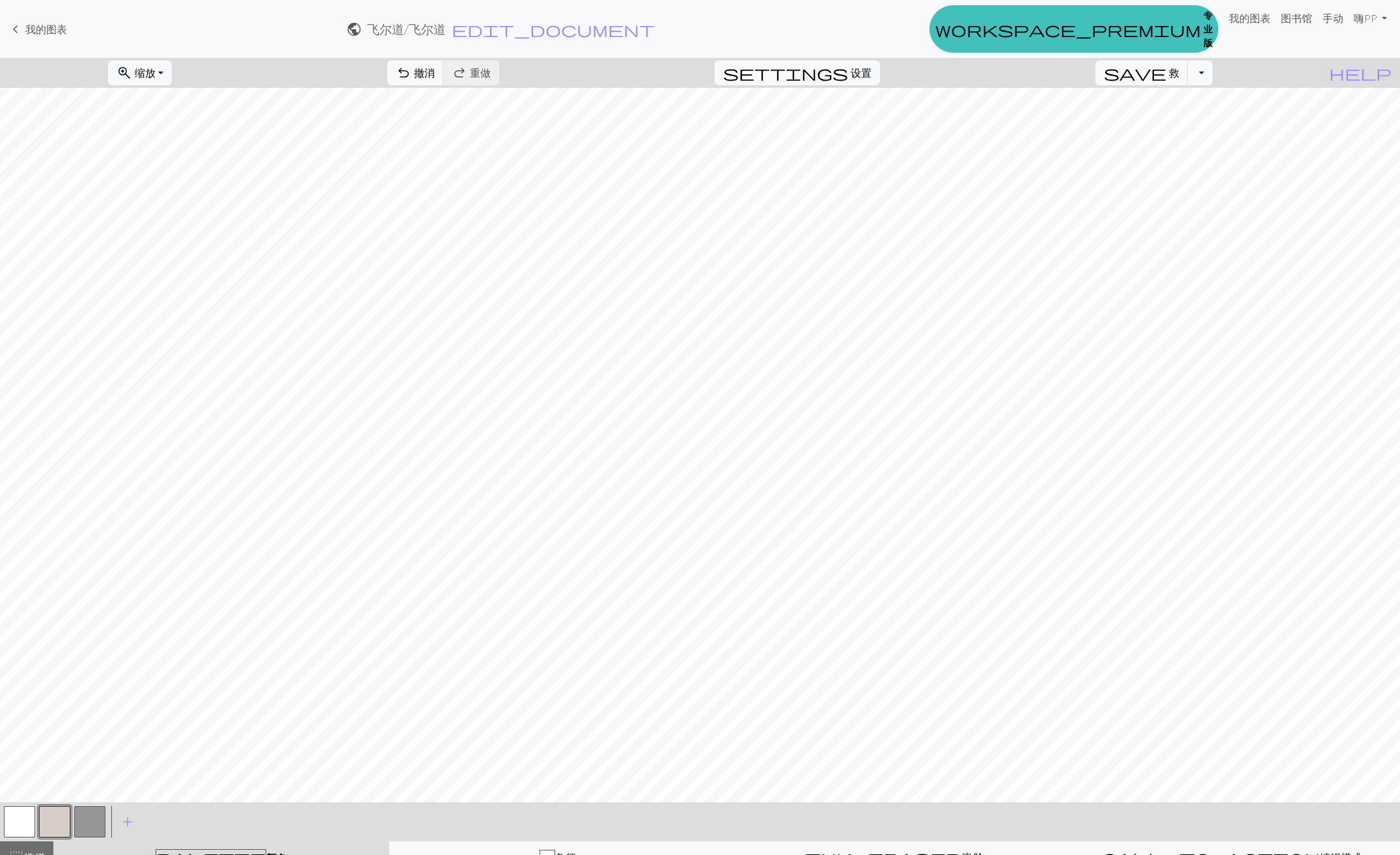
click at [49, 826] on button "button" at bounding box center [54, 821] width 31 height 31
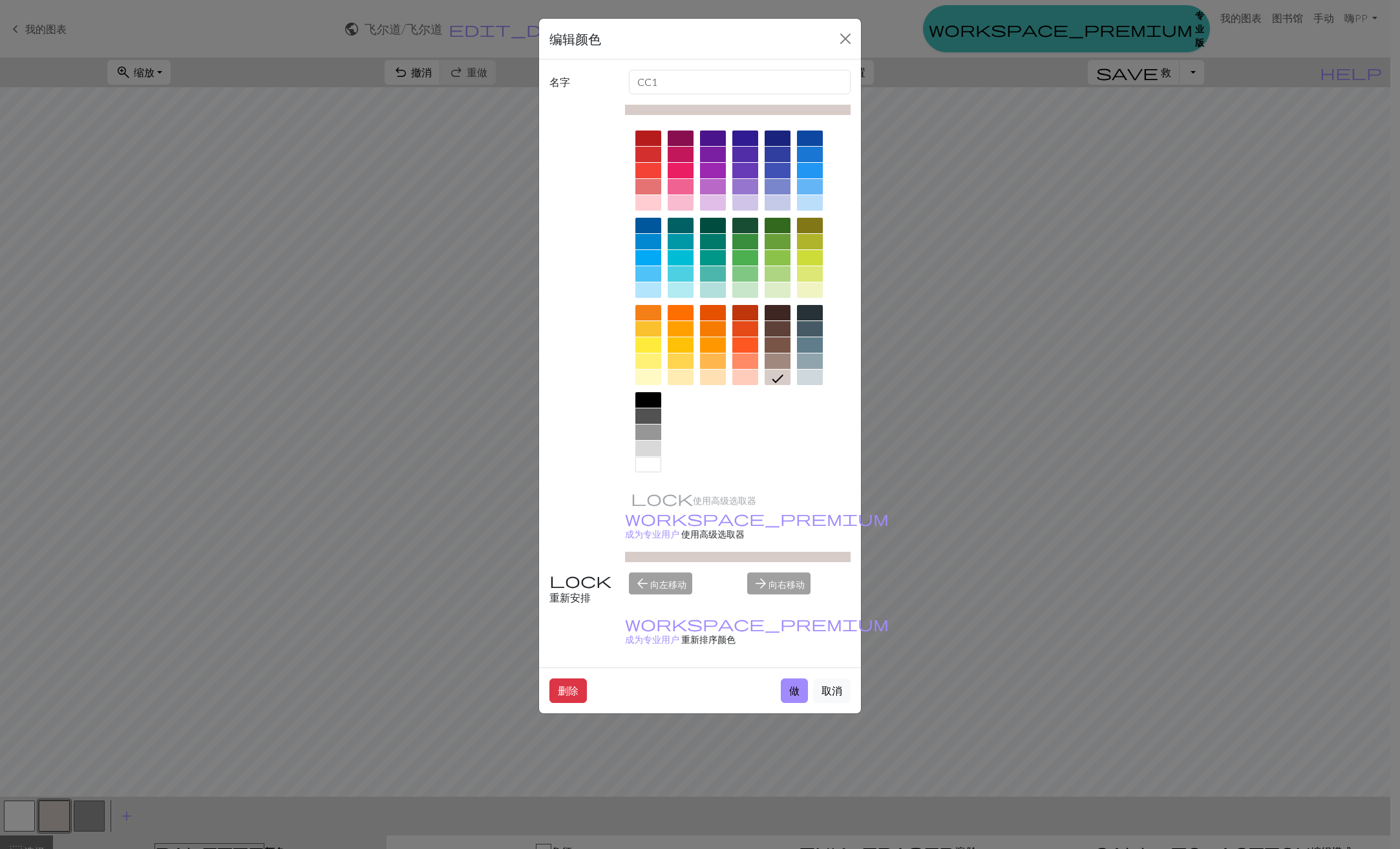
click at [784, 358] on div at bounding box center [777, 361] width 26 height 16
click at [799, 679] on button "做" at bounding box center [794, 690] width 27 height 25
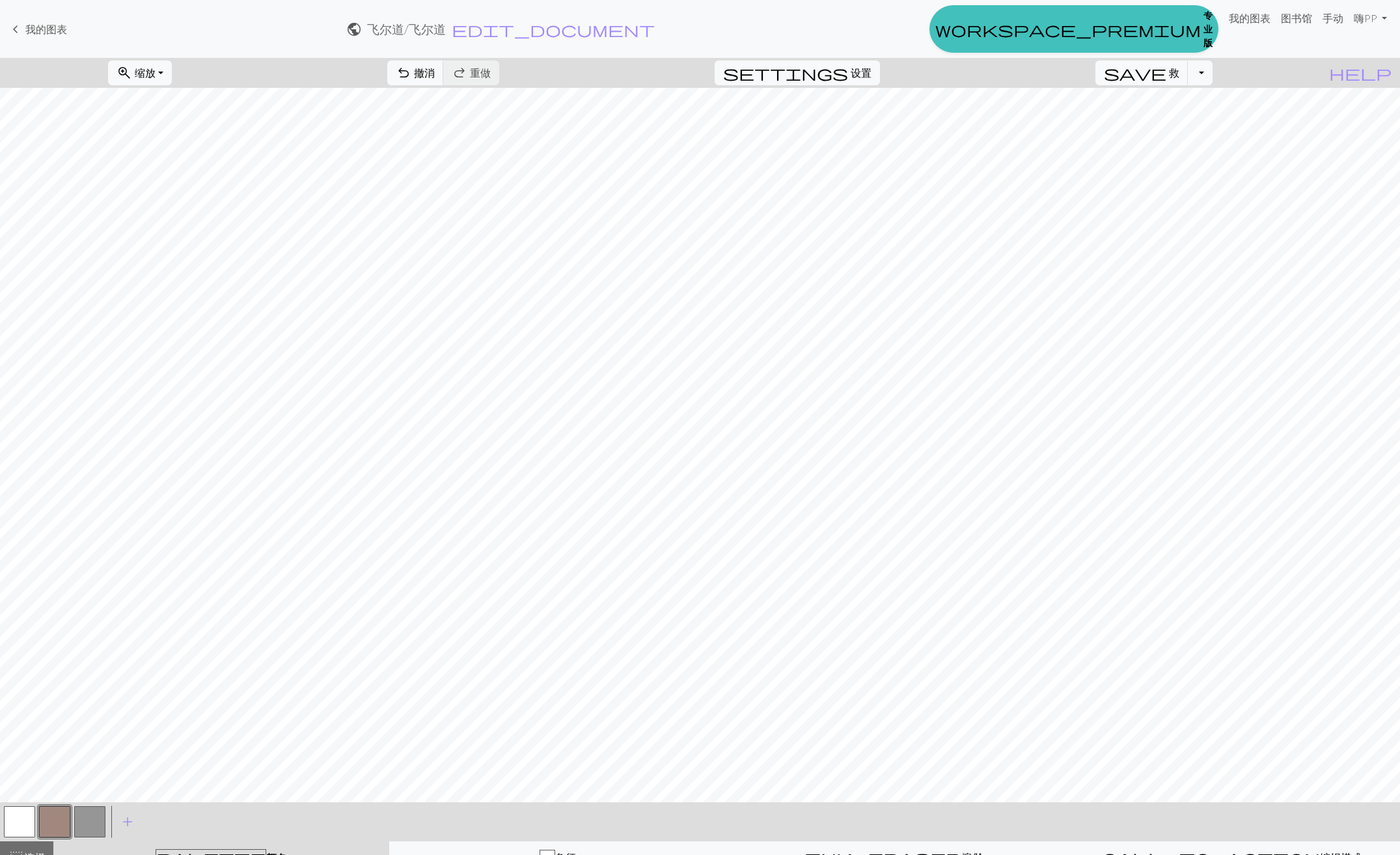
click at [87, 821] on button "button" at bounding box center [89, 821] width 31 height 31
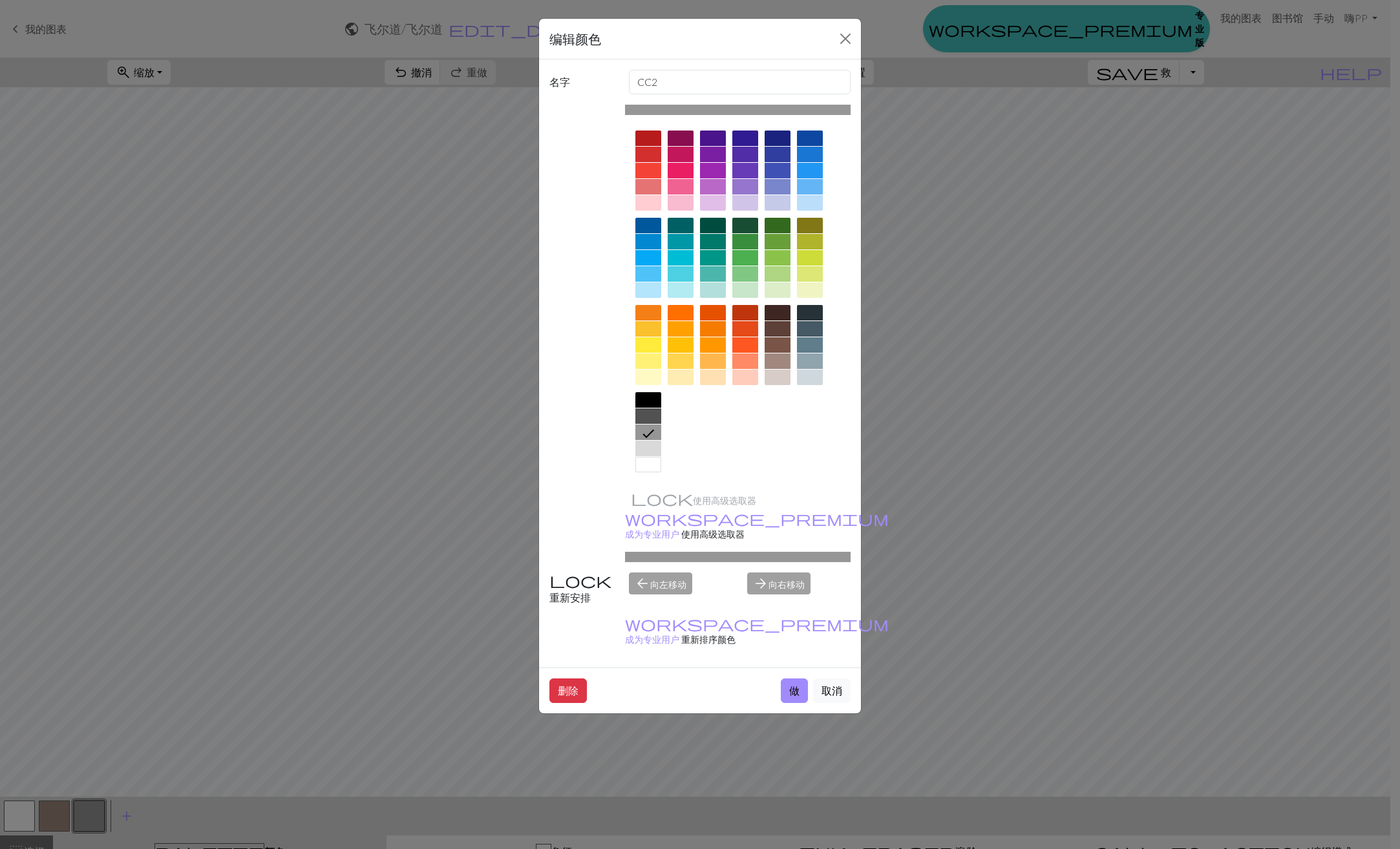
click at [771, 327] on div at bounding box center [777, 329] width 26 height 16
click at [789, 679] on button "做" at bounding box center [794, 690] width 27 height 25
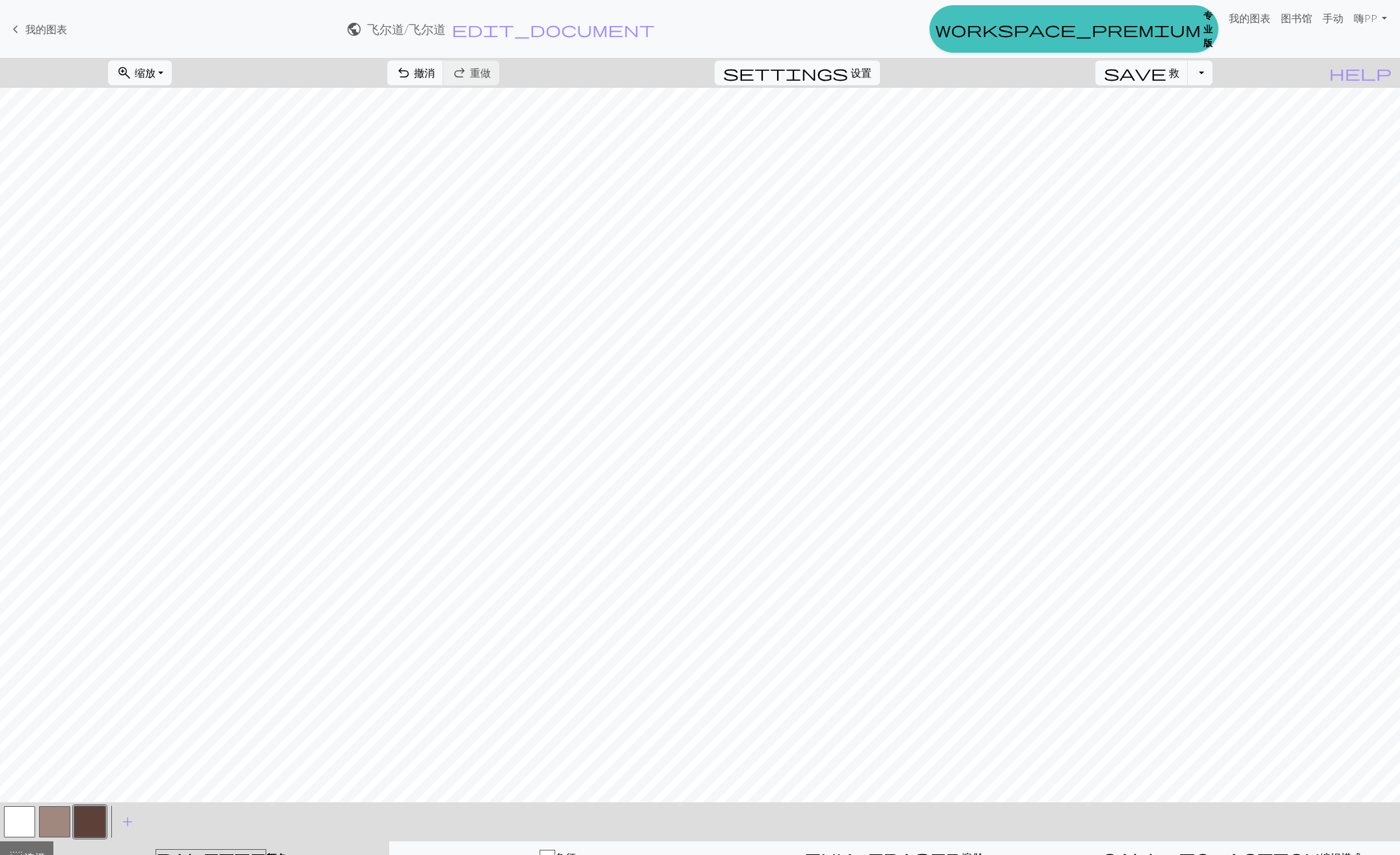
click at [26, 825] on button "button" at bounding box center [19, 821] width 31 height 31
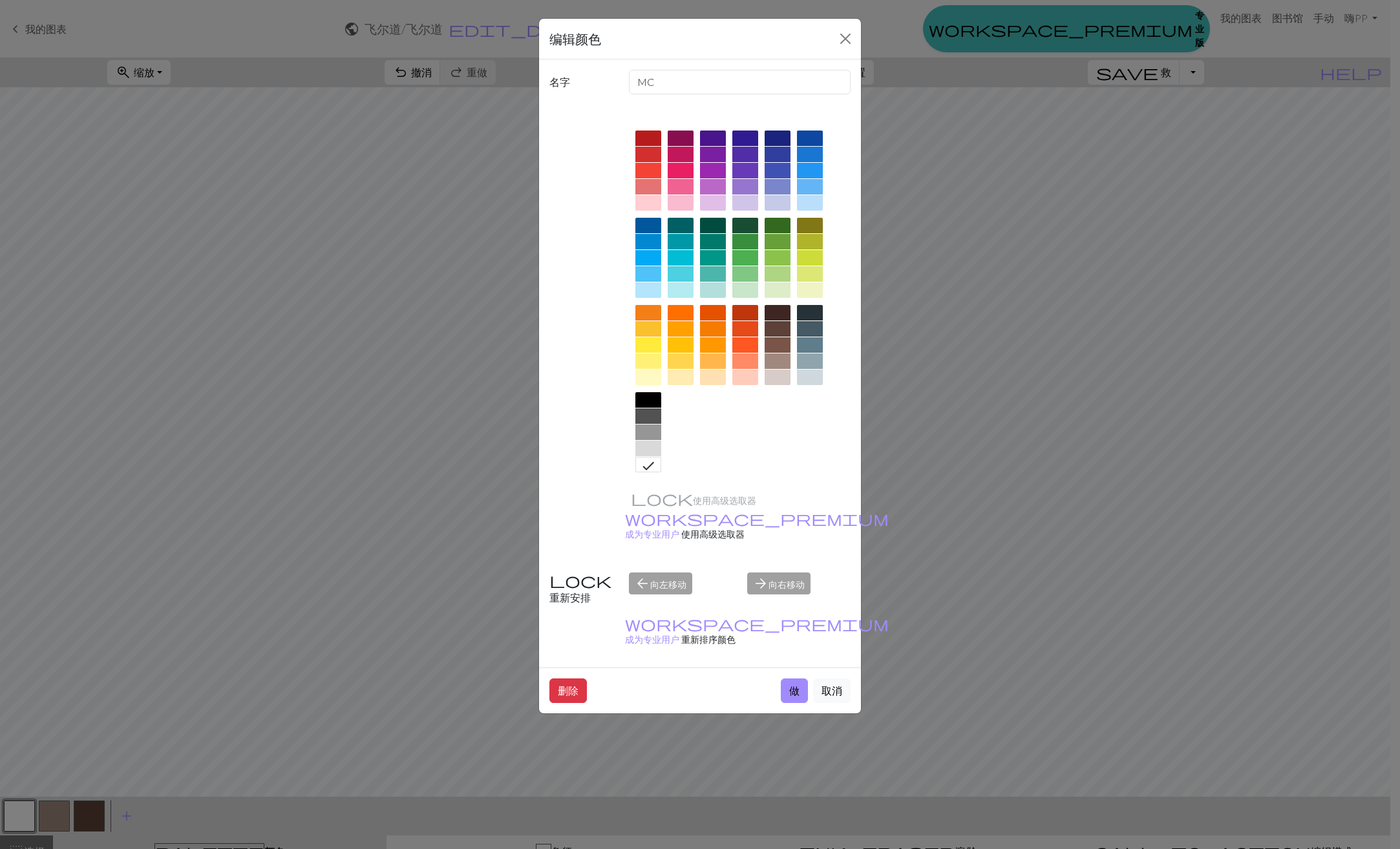
click at [652, 379] on div at bounding box center [648, 377] width 26 height 16
click at [796, 679] on button "做" at bounding box center [794, 690] width 27 height 25
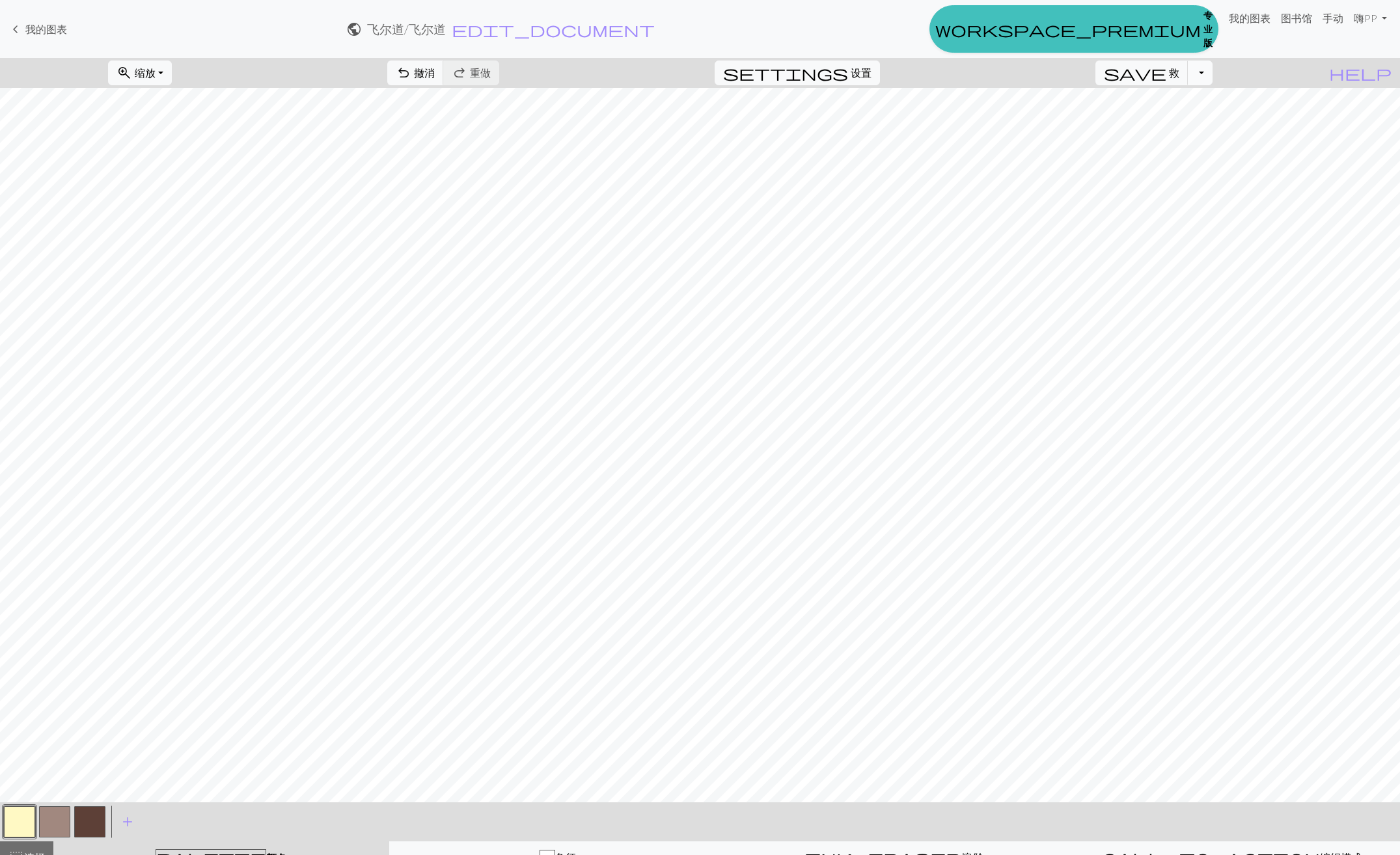
click at [1212, 76] on button "切换下拉菜单" at bounding box center [1200, 73] width 25 height 25
click at [1182, 126] on button "save_alt 下载" at bounding box center [1110, 122] width 203 height 21
click at [660, 44] on button "下载" at bounding box center [656, 42] width 38 height 25
click at [88, 824] on button "button" at bounding box center [89, 821] width 31 height 31
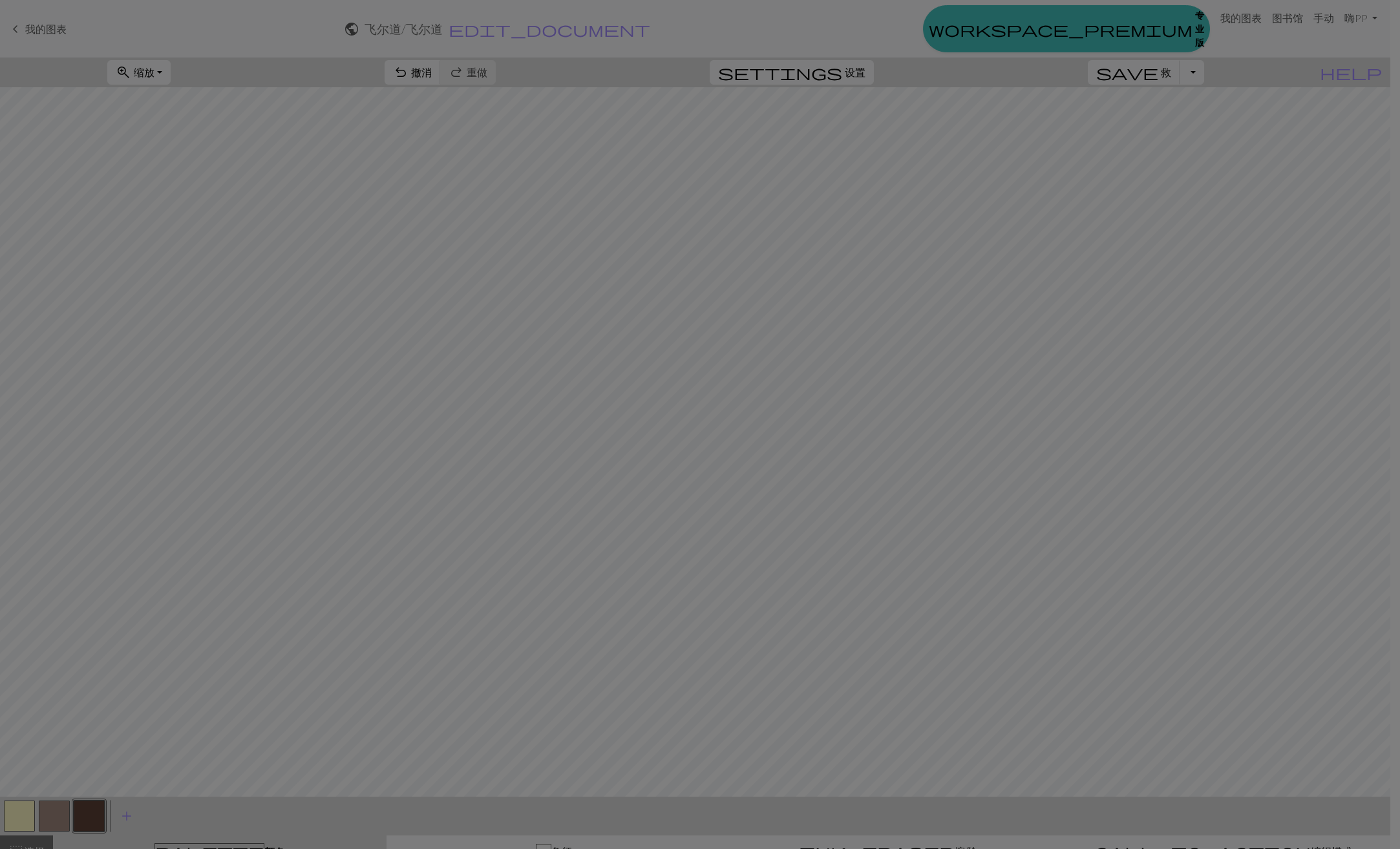
click at [87, 818] on div "编辑颜色 名字 CC2 使用高级选取器 workspace_premium 成为专业用户 使用高级选取器 重新安排 arrow_back 向左移动 arrow…" at bounding box center [700, 424] width 1400 height 849
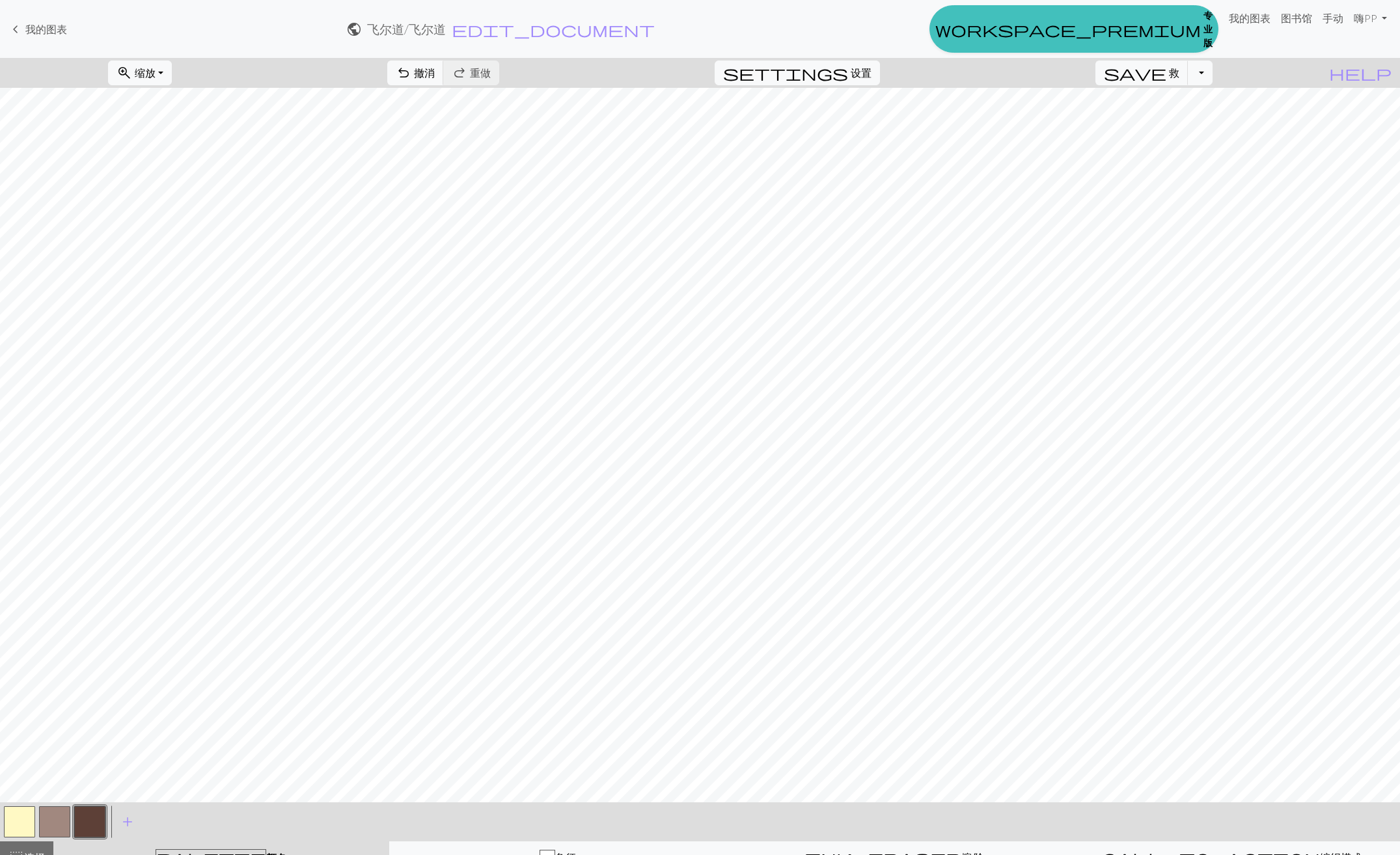
click at [88, 824] on button "button" at bounding box center [89, 821] width 31 height 31
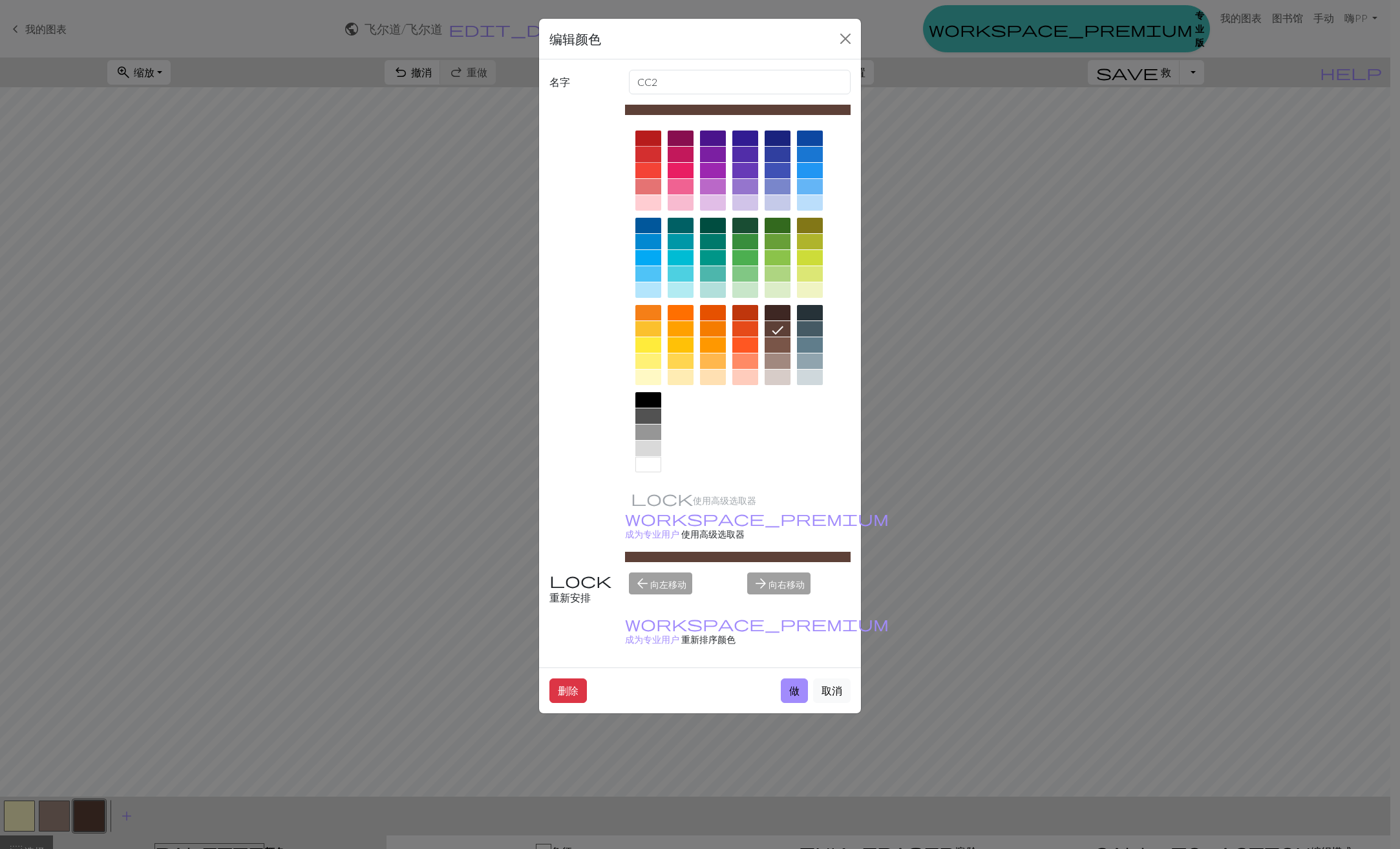
click at [649, 155] on div at bounding box center [648, 155] width 26 height 16
click at [798, 679] on button "做" at bounding box center [794, 690] width 27 height 25
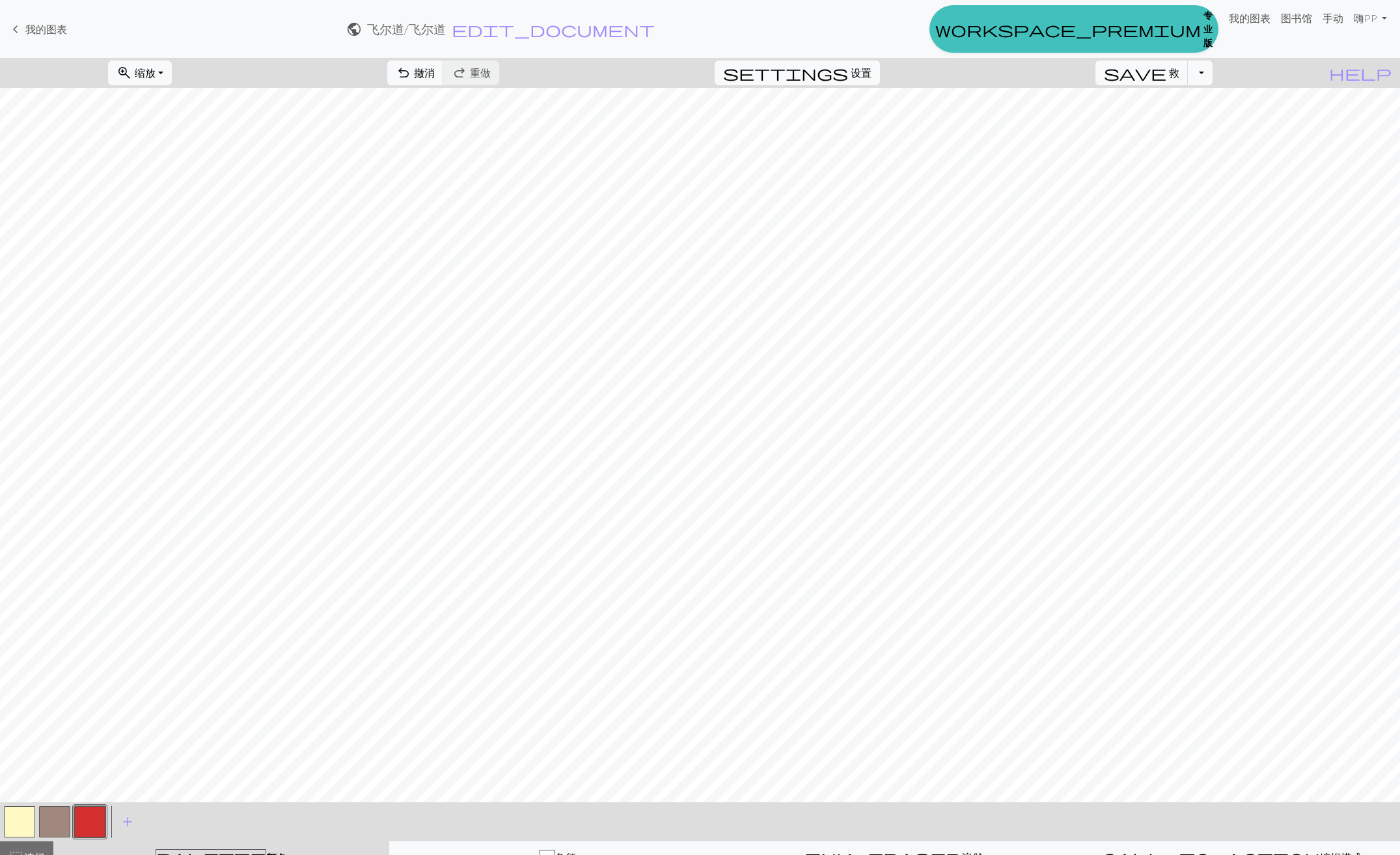
click at [57, 821] on button "button" at bounding box center [54, 821] width 31 height 31
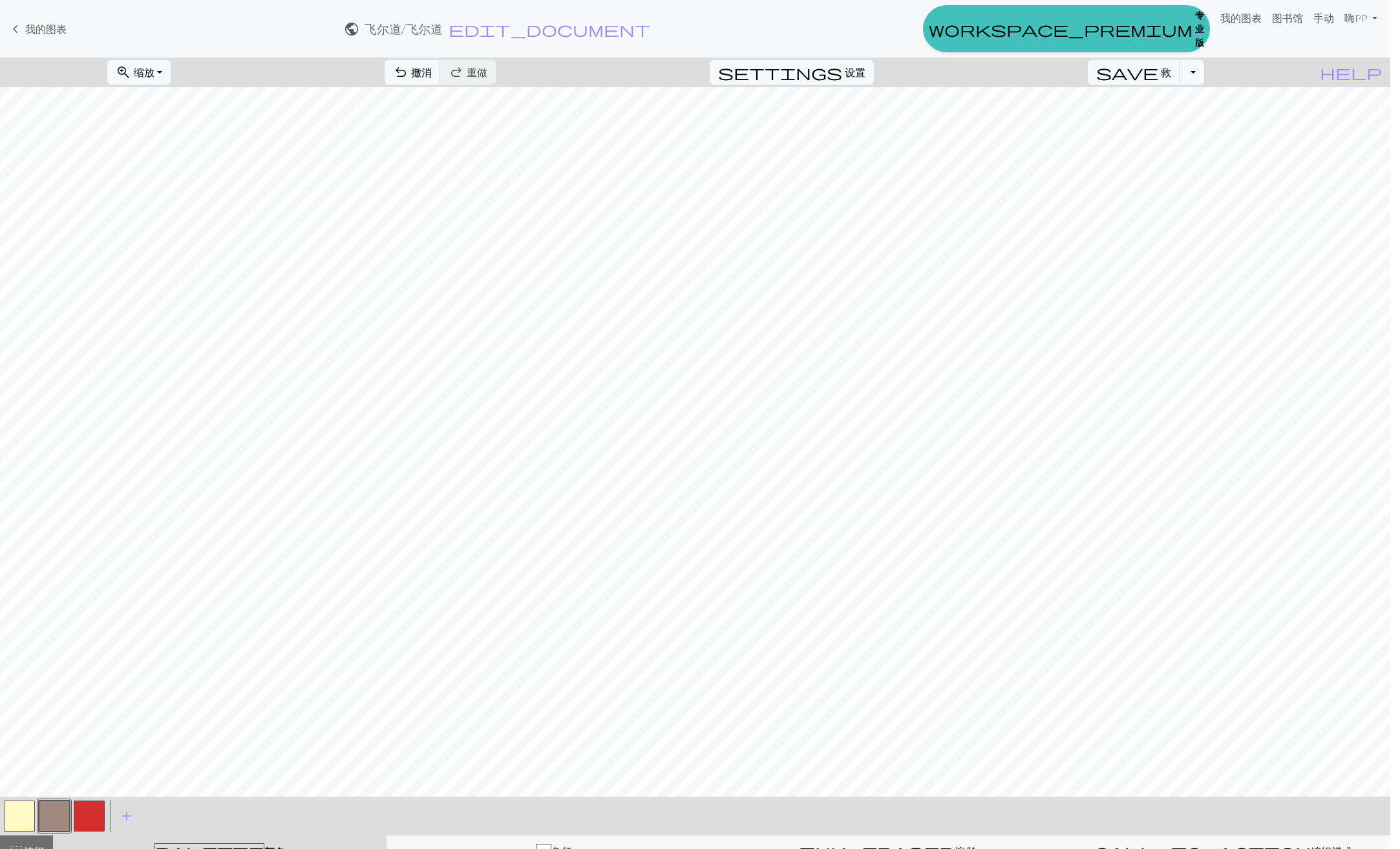
click at [57, 816] on div "编辑颜色 名字 CC1 使用高级选取器 workspace_premium 成为专业用户 使用高级选取器 重新安排 arrow_back 向左移动 arrow…" at bounding box center [700, 424] width 1400 height 849
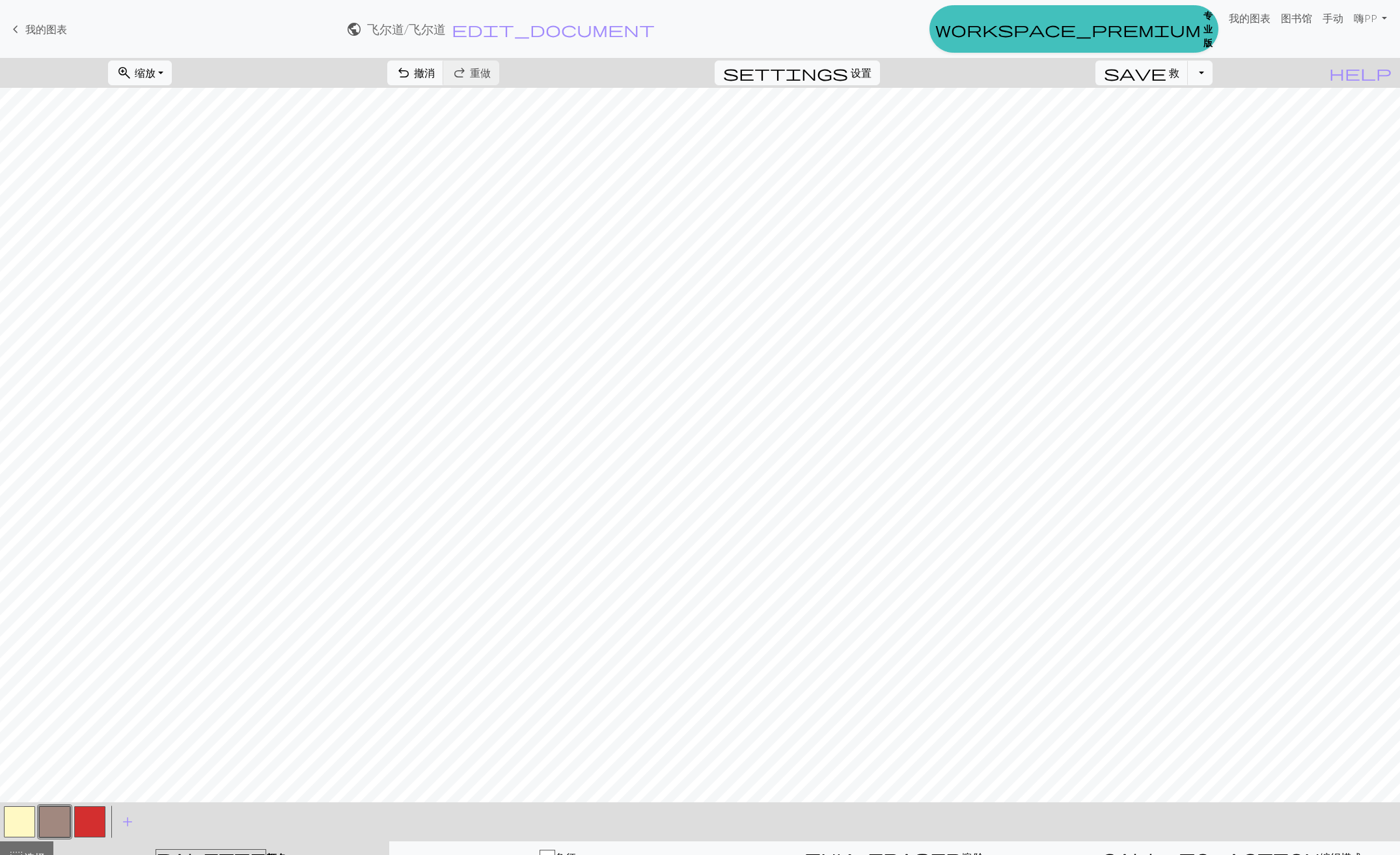
click at [57, 821] on button "button" at bounding box center [54, 821] width 31 height 31
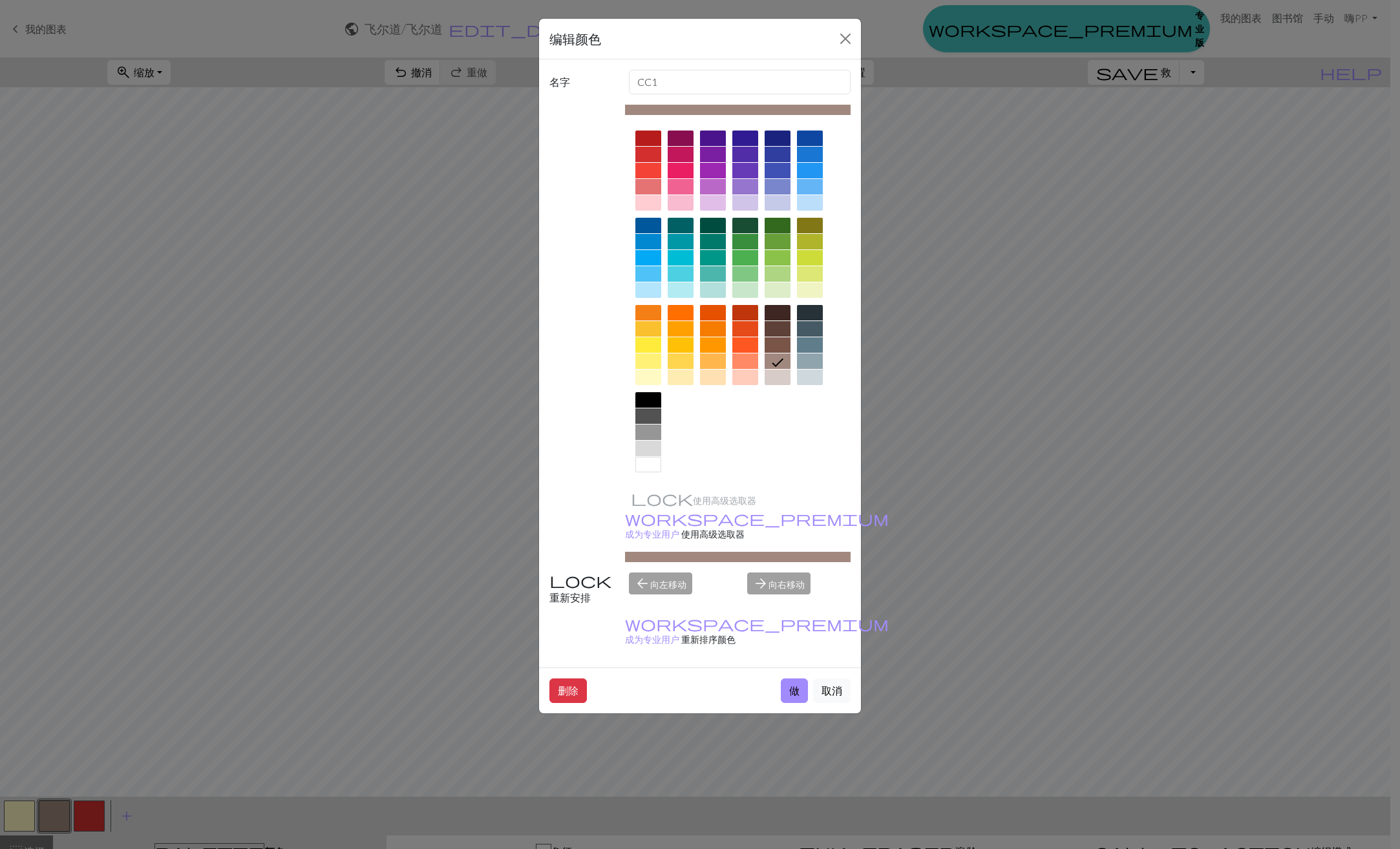
click at [775, 227] on div at bounding box center [777, 226] width 26 height 16
click at [794, 679] on button "做" at bounding box center [794, 690] width 27 height 25
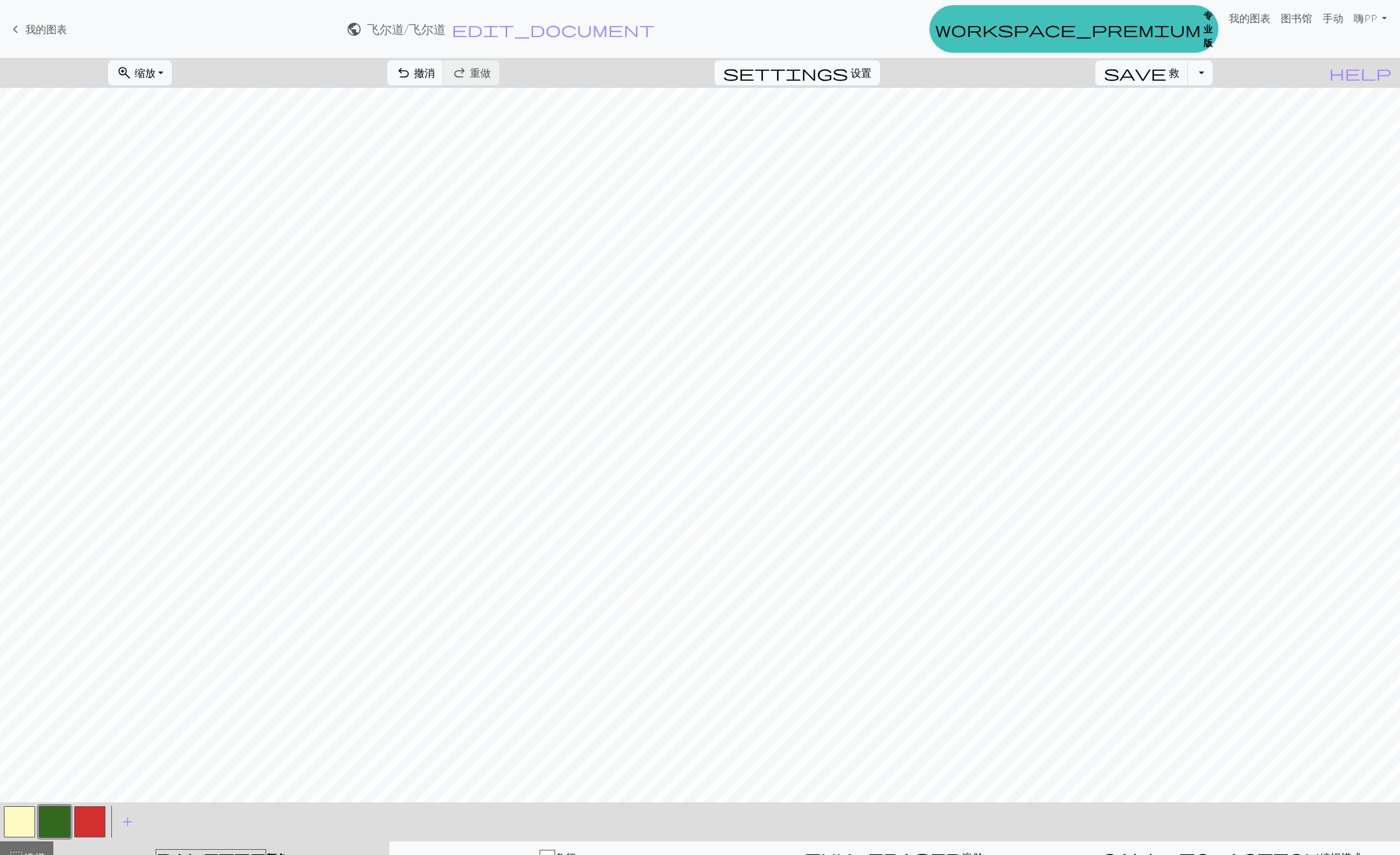
click at [65, 827] on button "button" at bounding box center [54, 821] width 31 height 31
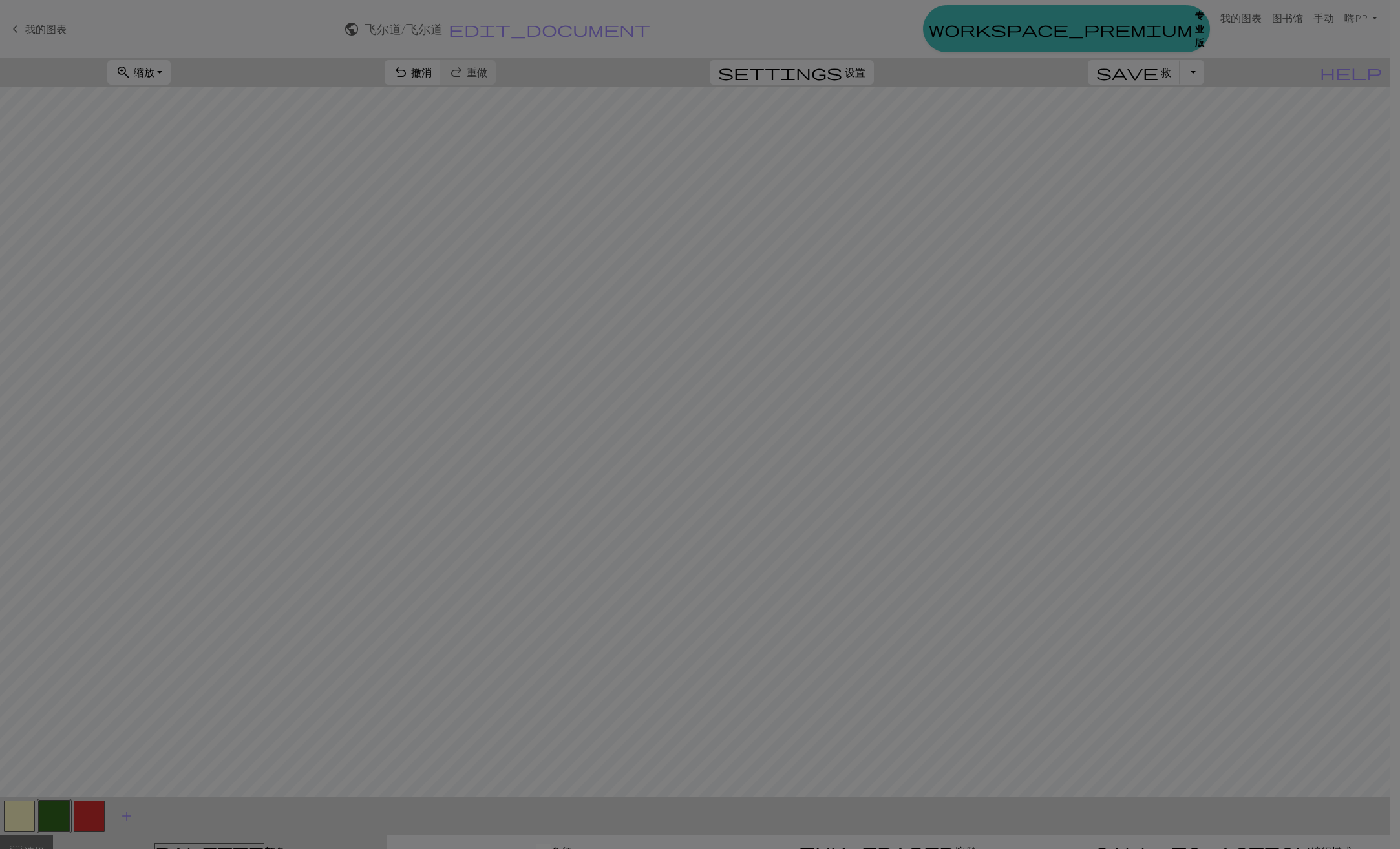
click at [64, 821] on div "编辑颜色 名字 CC1 使用高级选取器 workspace_premium 成为专业用户 使用高级选取器 重新安排 arrow_back 向左移动 arrow…" at bounding box center [700, 424] width 1400 height 849
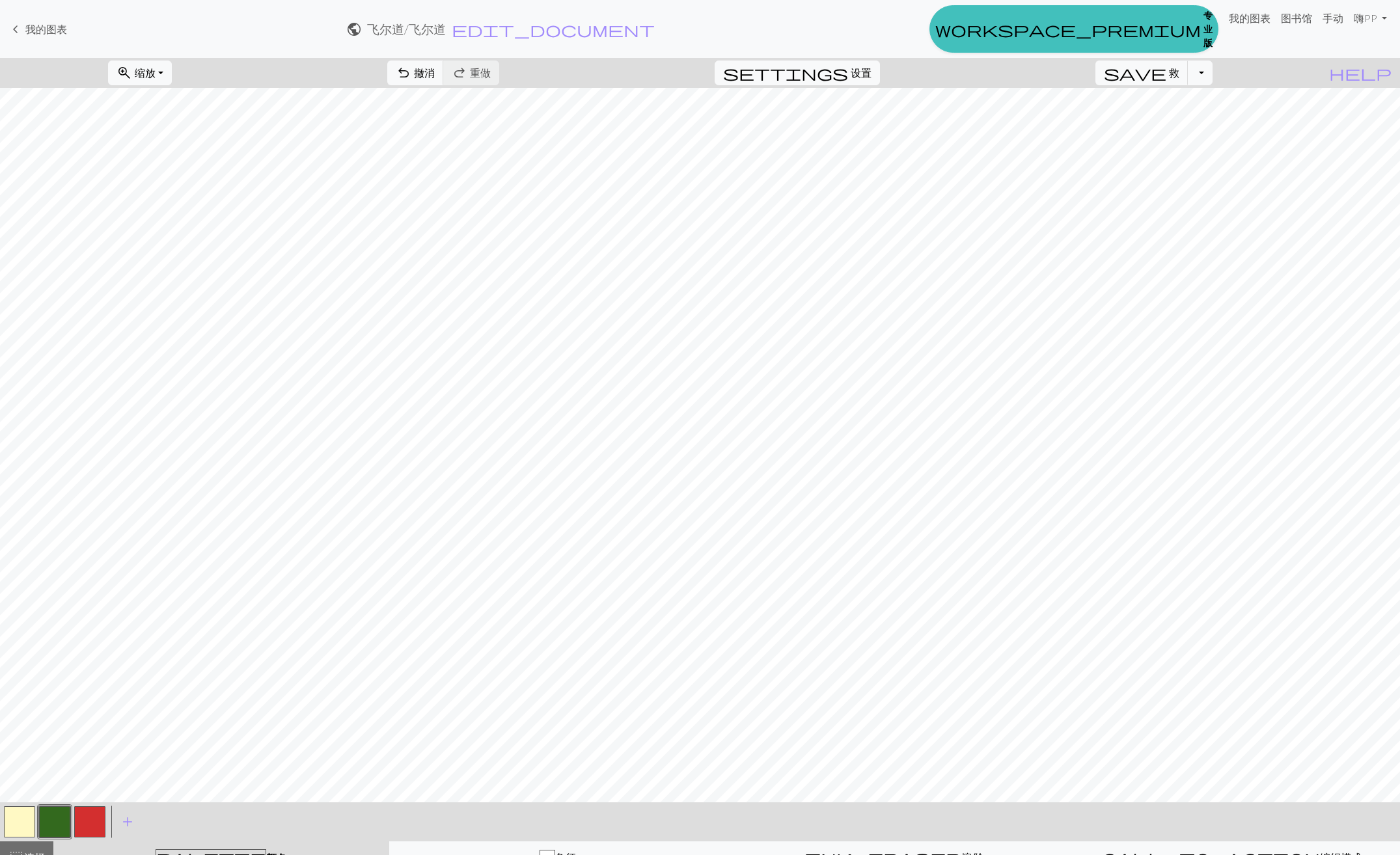
click at [65, 827] on button "button" at bounding box center [54, 821] width 31 height 31
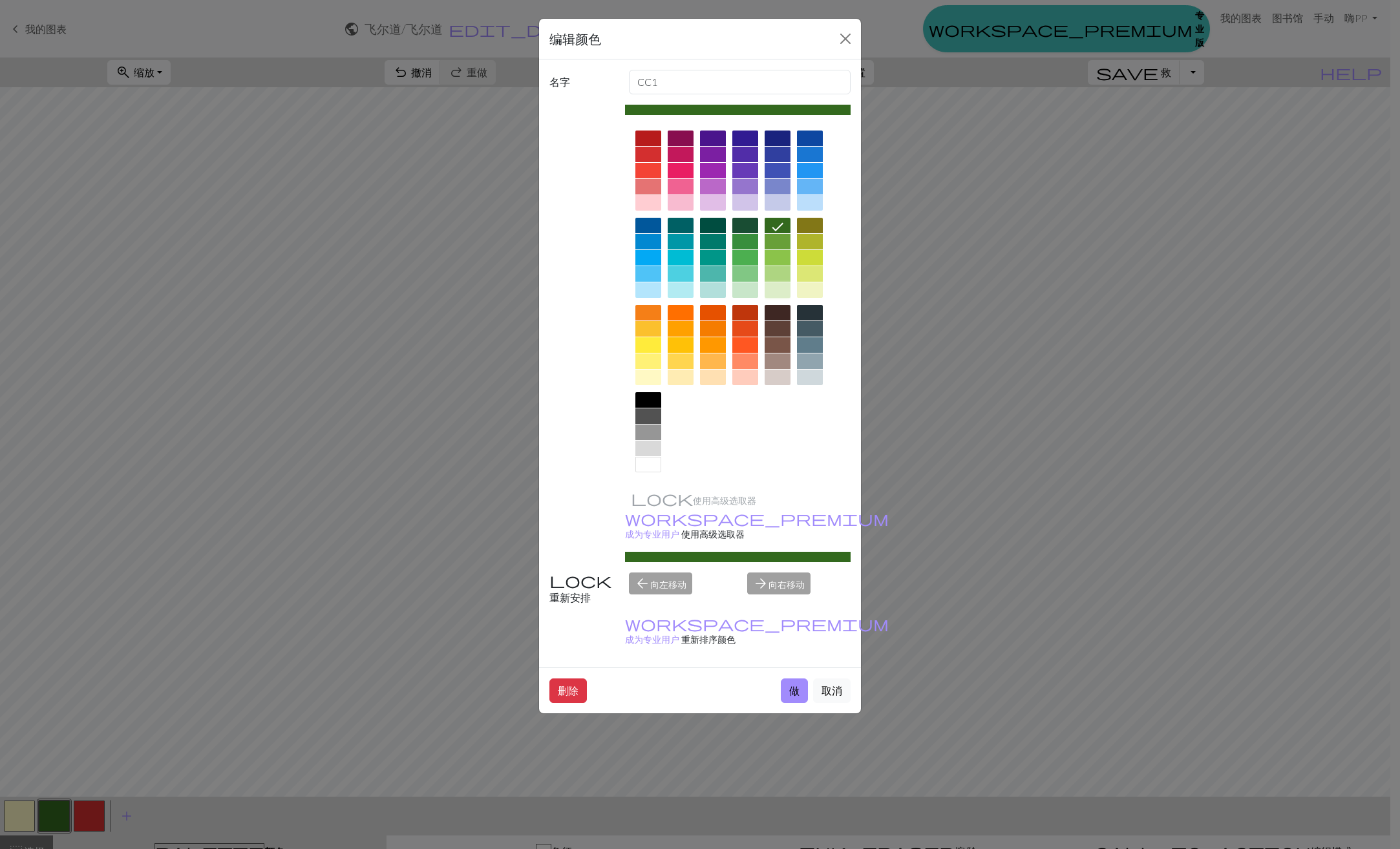
click at [776, 290] on div at bounding box center [777, 290] width 26 height 16
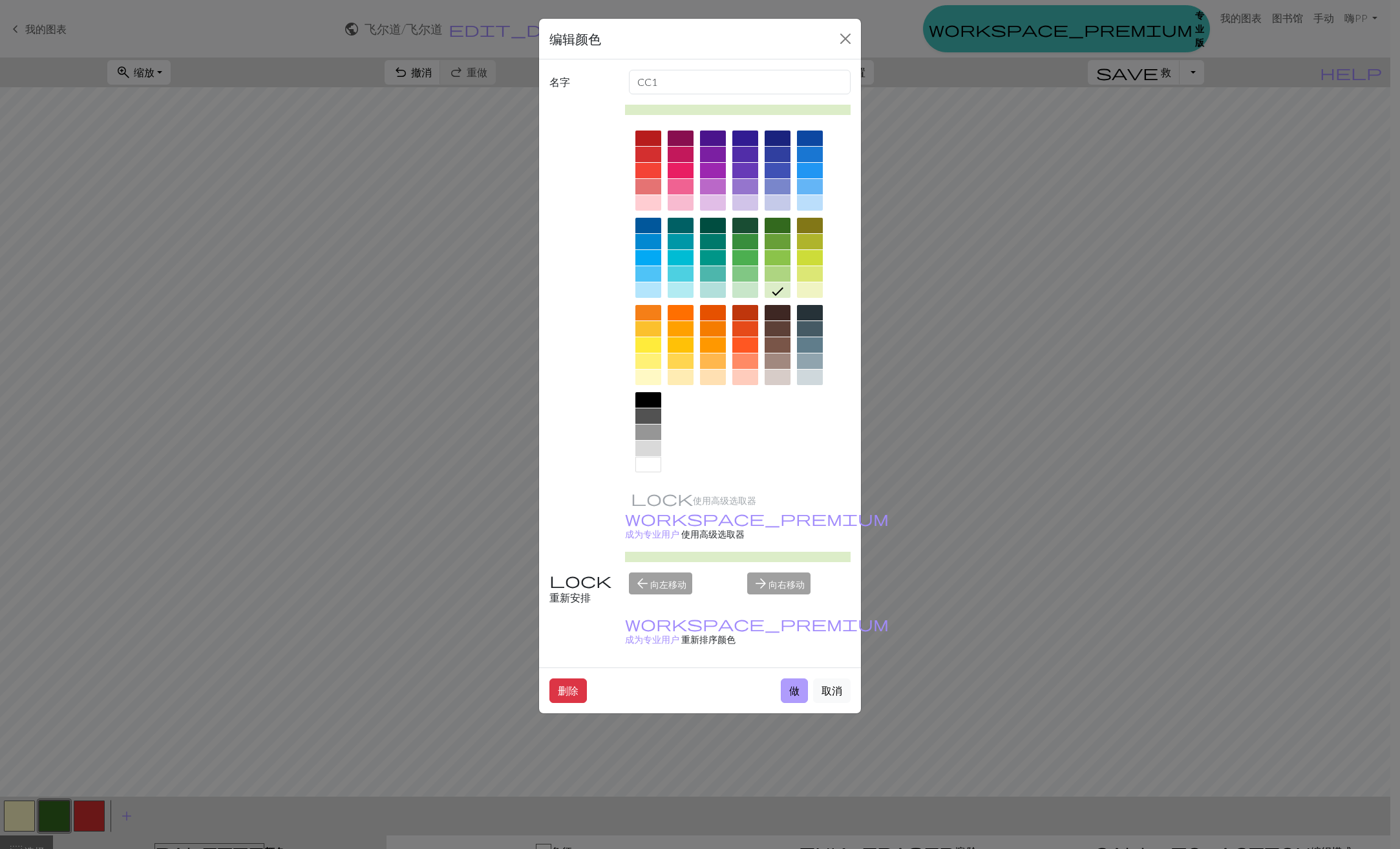
click at [798, 679] on button "做" at bounding box center [794, 690] width 27 height 25
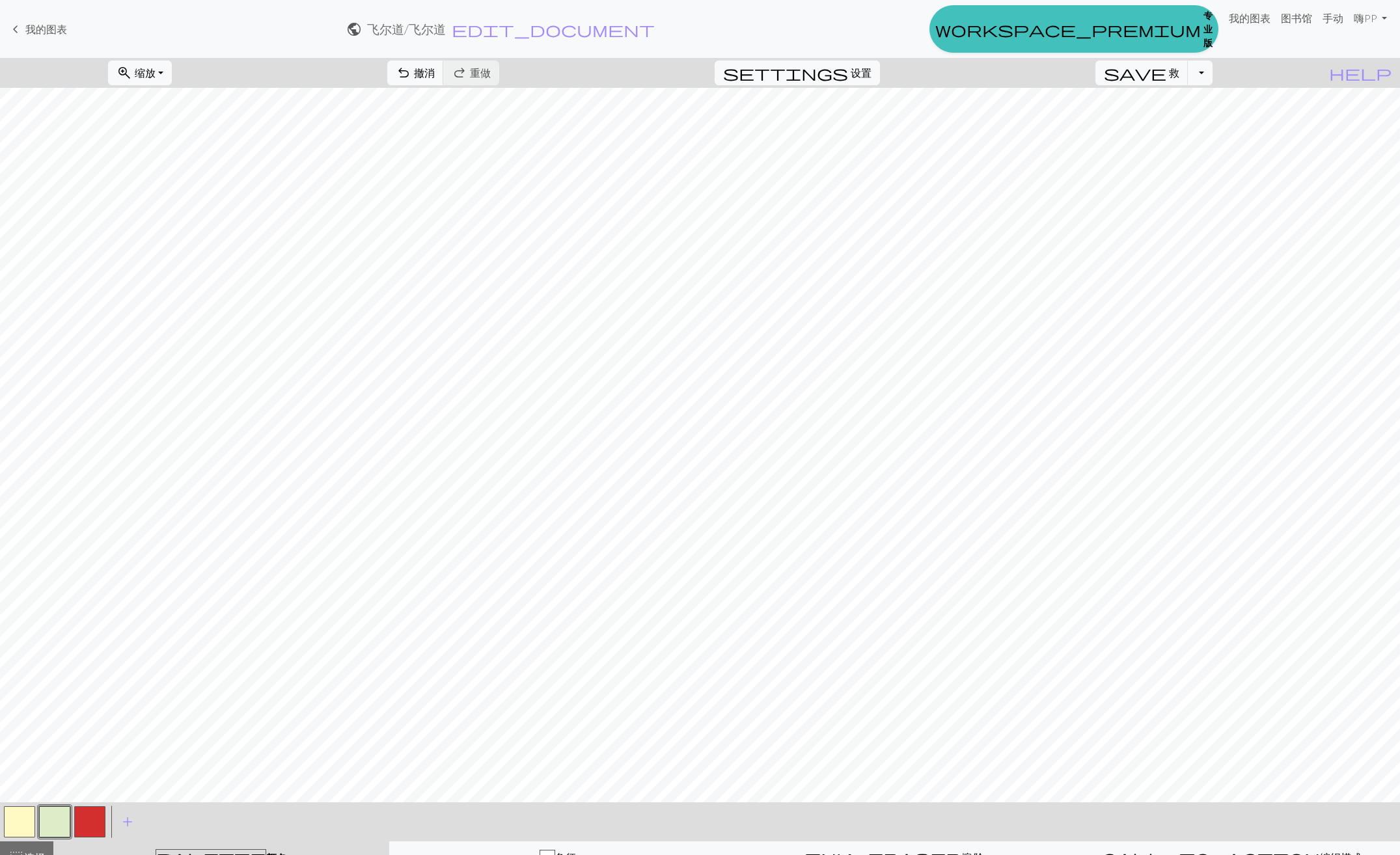
click at [60, 821] on button "button" at bounding box center [54, 821] width 31 height 31
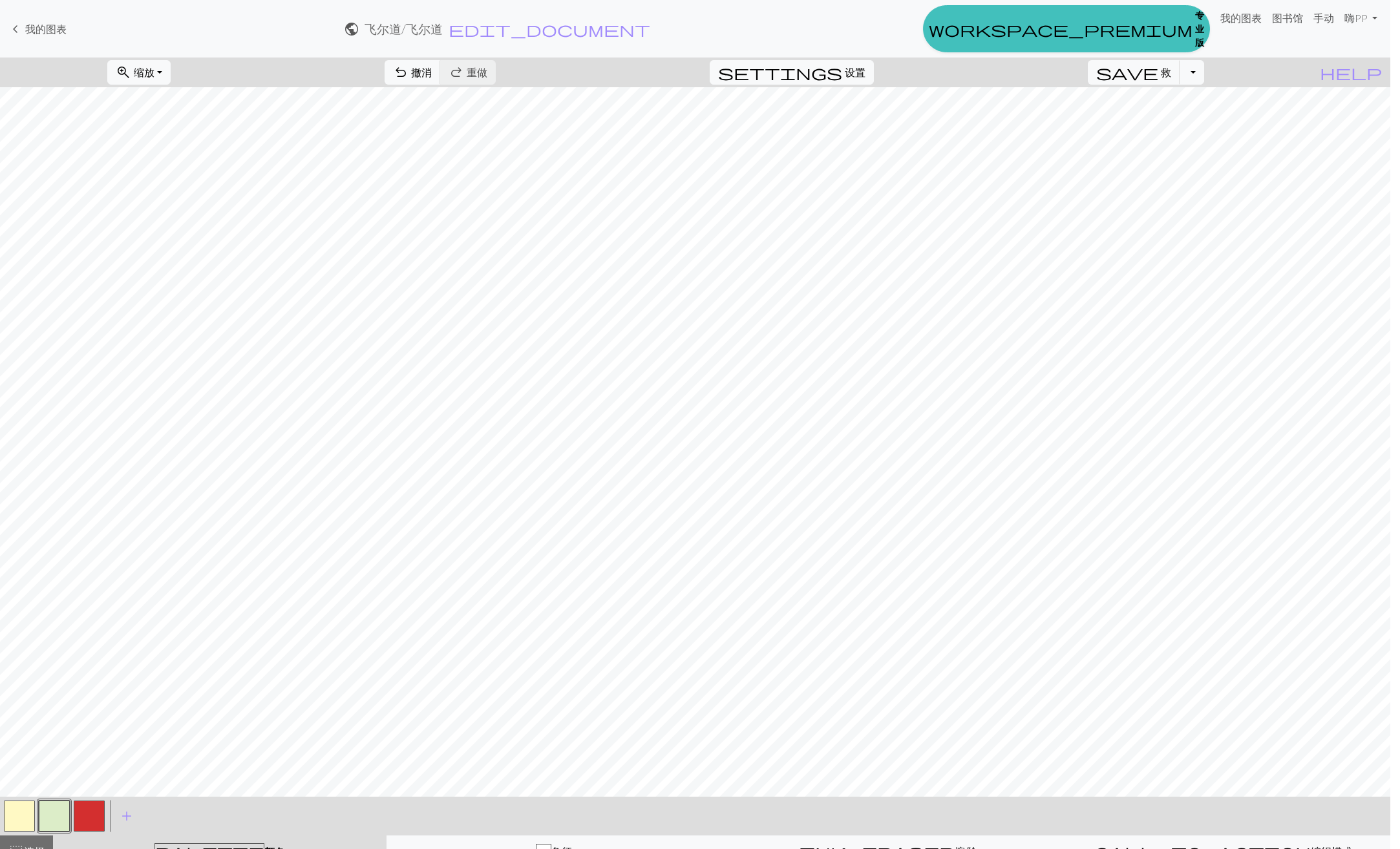
click at [59, 815] on div "编辑颜色 名字 CC1 使用高级选取器 workspace_premium 成为专业用户 使用高级选取器 重新安排 arrow_back 向左移动 arrow…" at bounding box center [700, 424] width 1400 height 849
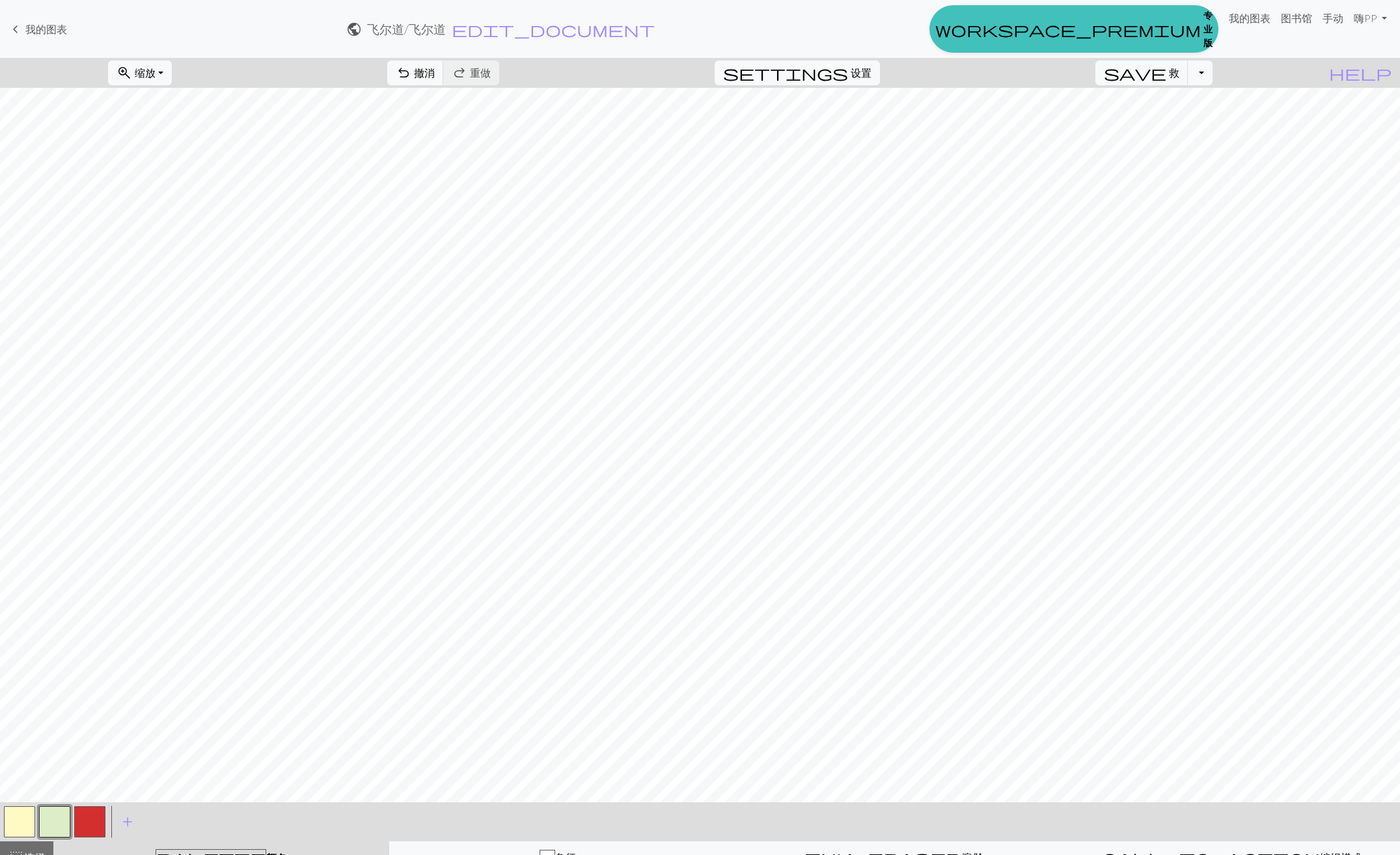
click at [65, 818] on button "button" at bounding box center [54, 821] width 31 height 31
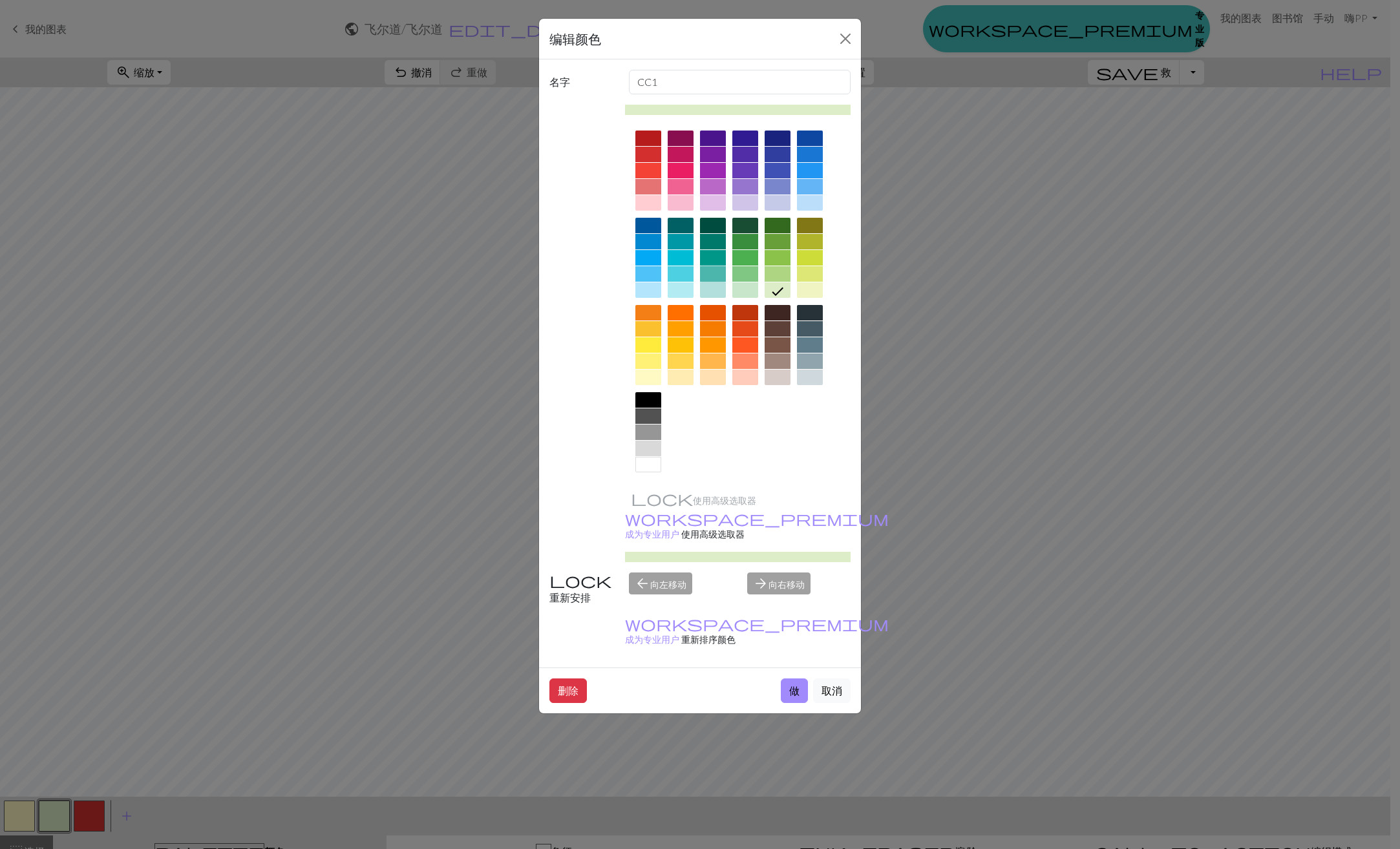
click at [713, 271] on div at bounding box center [713, 274] width 26 height 16
click at [790, 679] on button "做" at bounding box center [794, 690] width 27 height 25
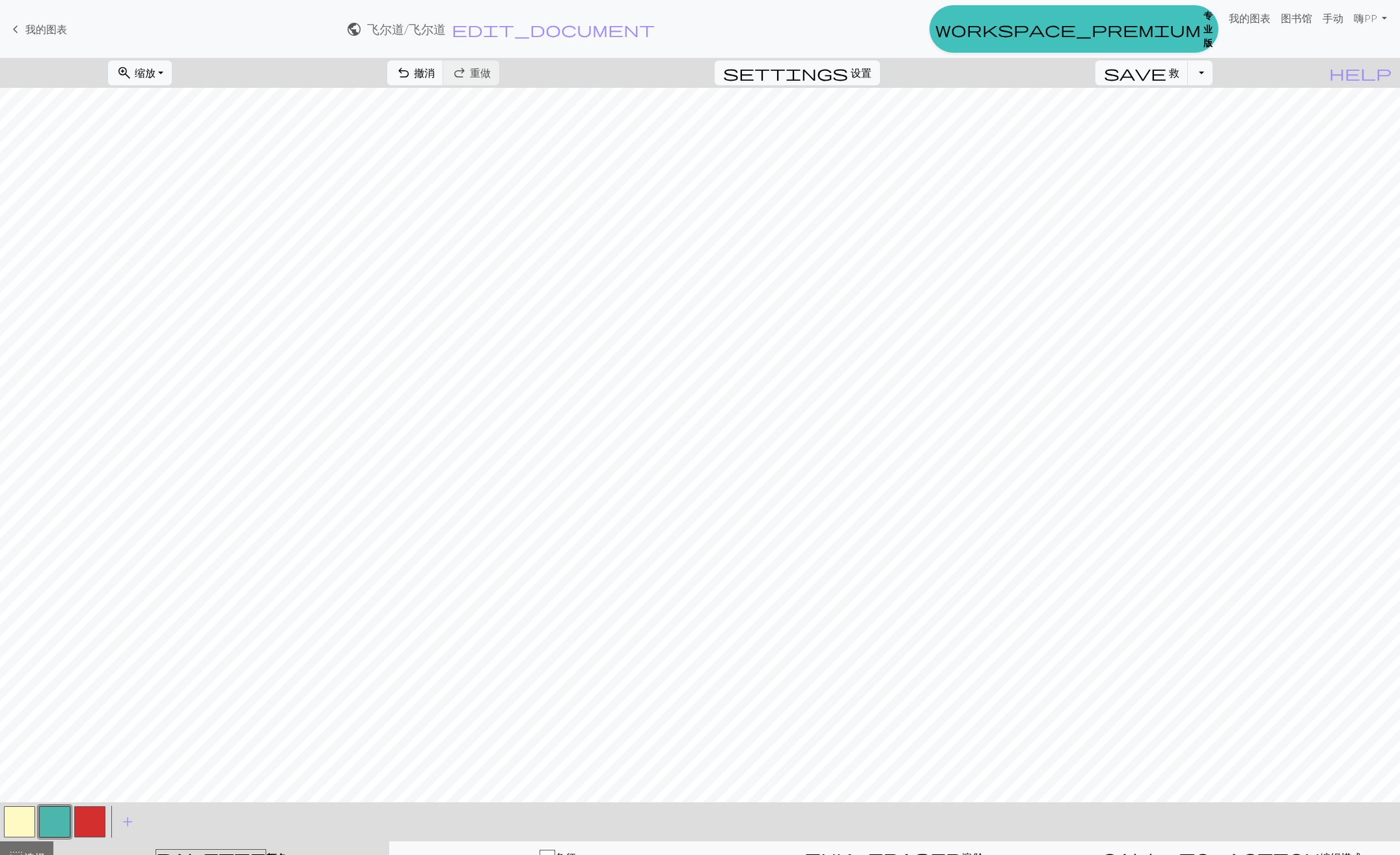
click at [61, 823] on button "button" at bounding box center [54, 821] width 31 height 31
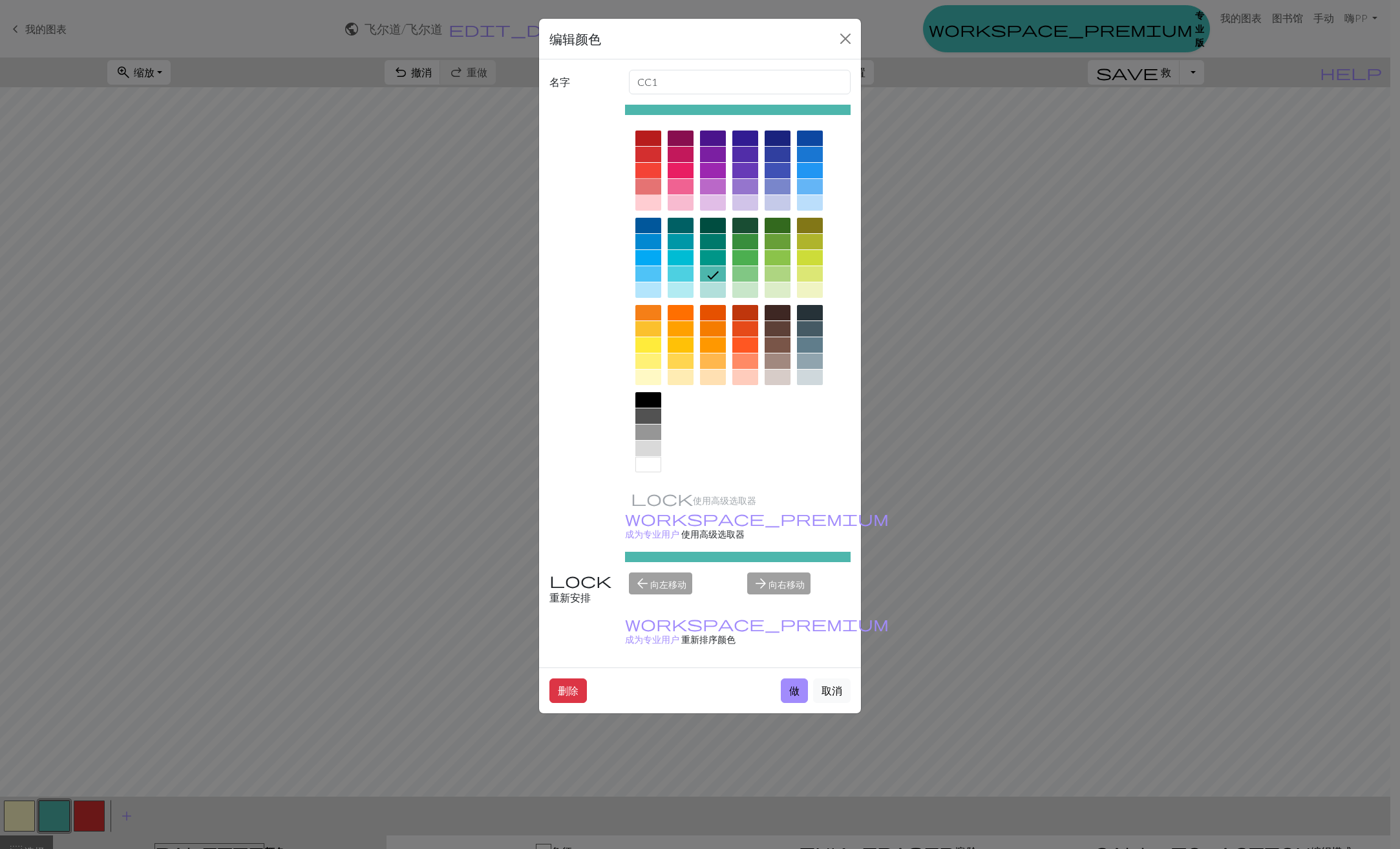
click at [652, 187] on div at bounding box center [648, 187] width 26 height 16
click at [794, 679] on button "做" at bounding box center [794, 690] width 27 height 25
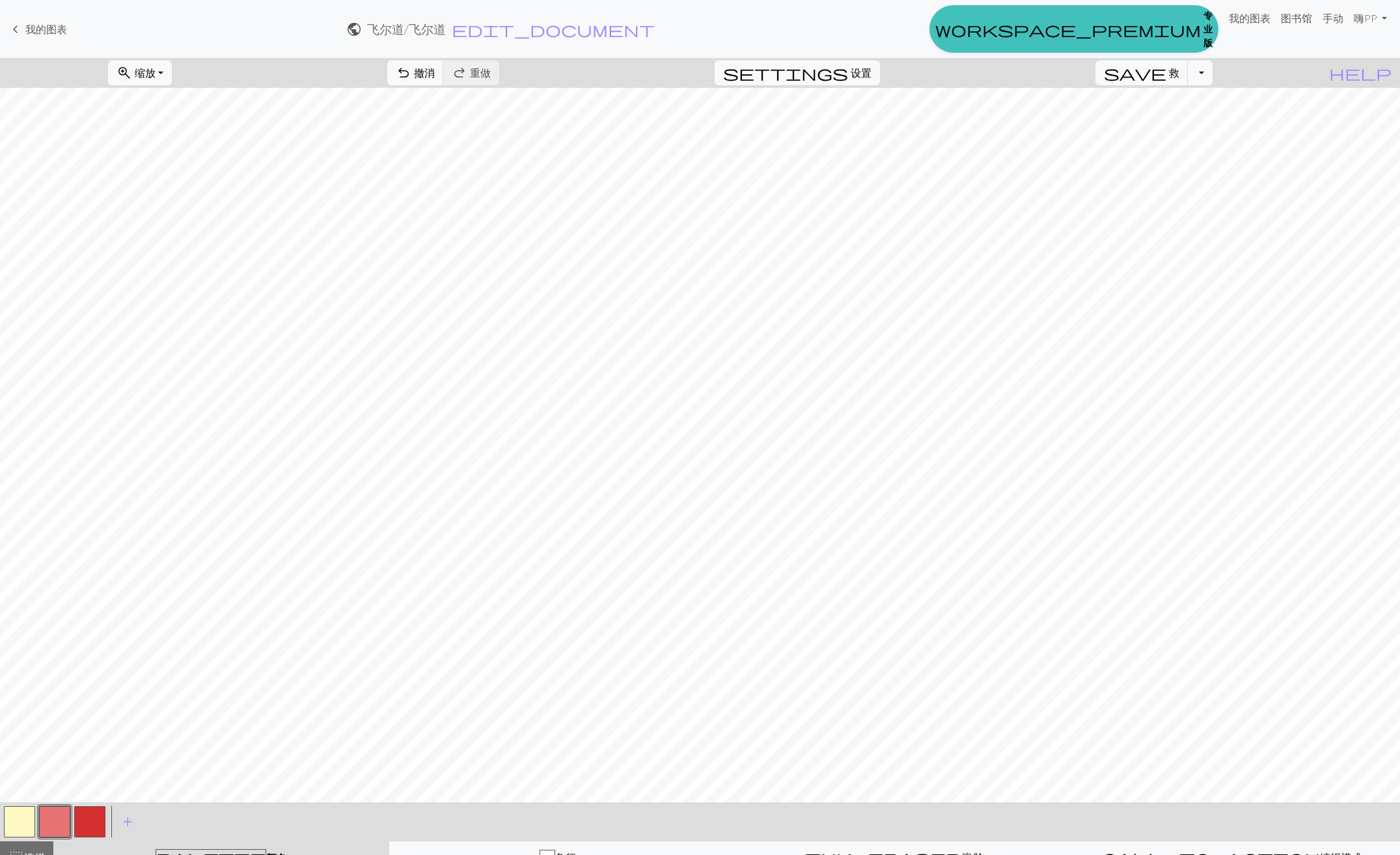
click at [58, 820] on button "button" at bounding box center [54, 821] width 31 height 31
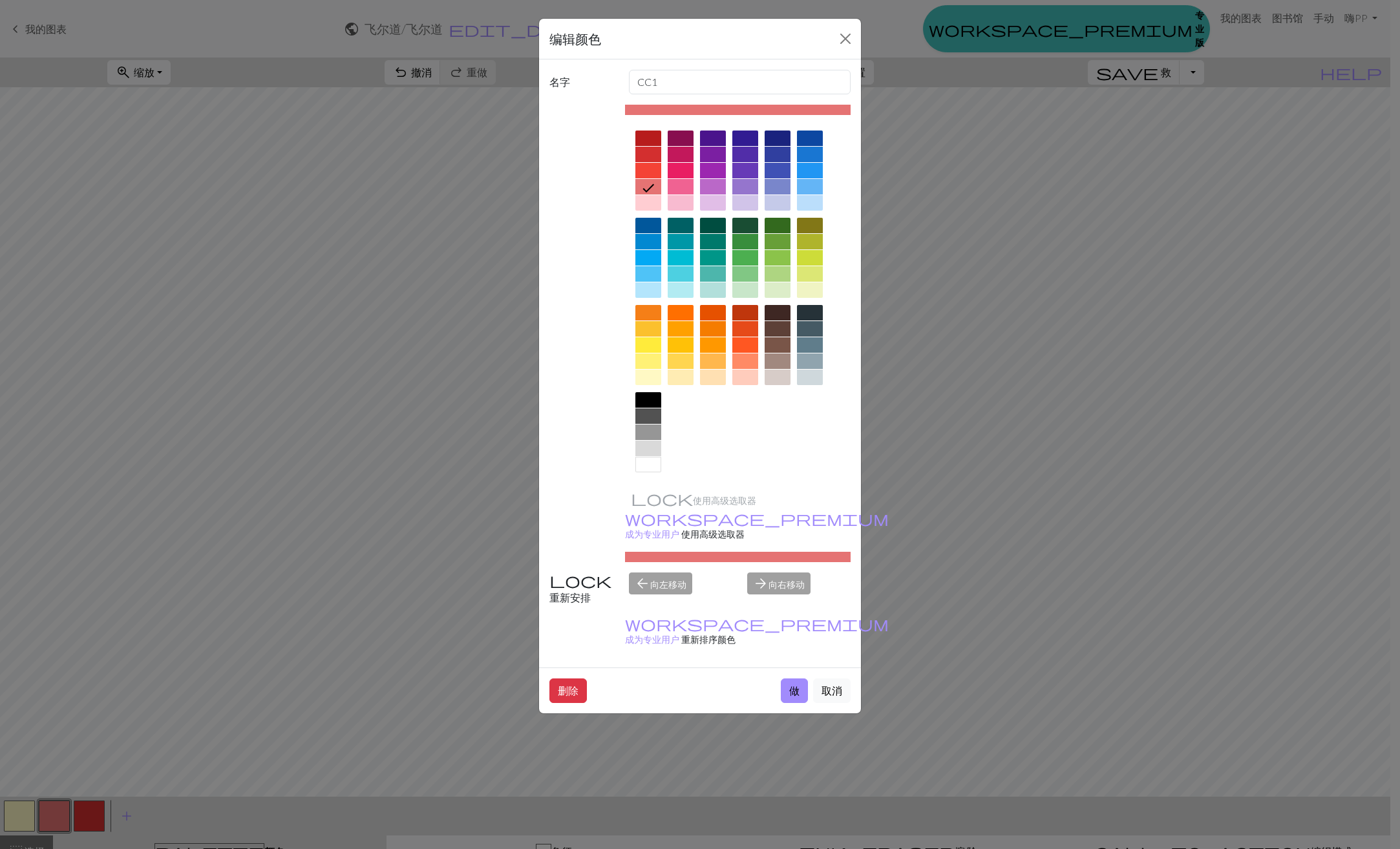
click at [782, 363] on div at bounding box center [777, 361] width 26 height 16
click at [789, 679] on button "做" at bounding box center [794, 690] width 27 height 25
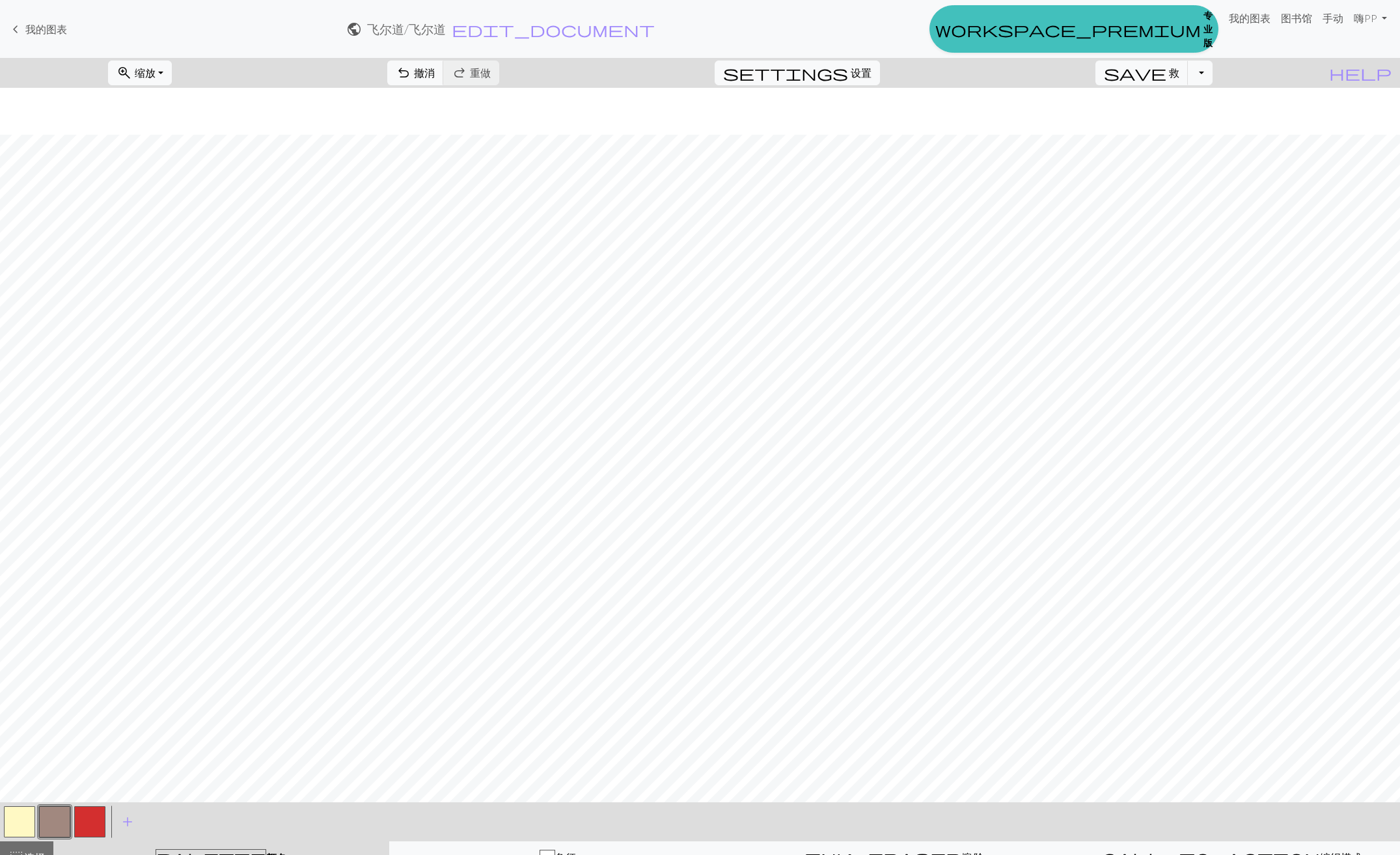
scroll to position [47, 0]
click at [53, 823] on button "button" at bounding box center [54, 821] width 31 height 31
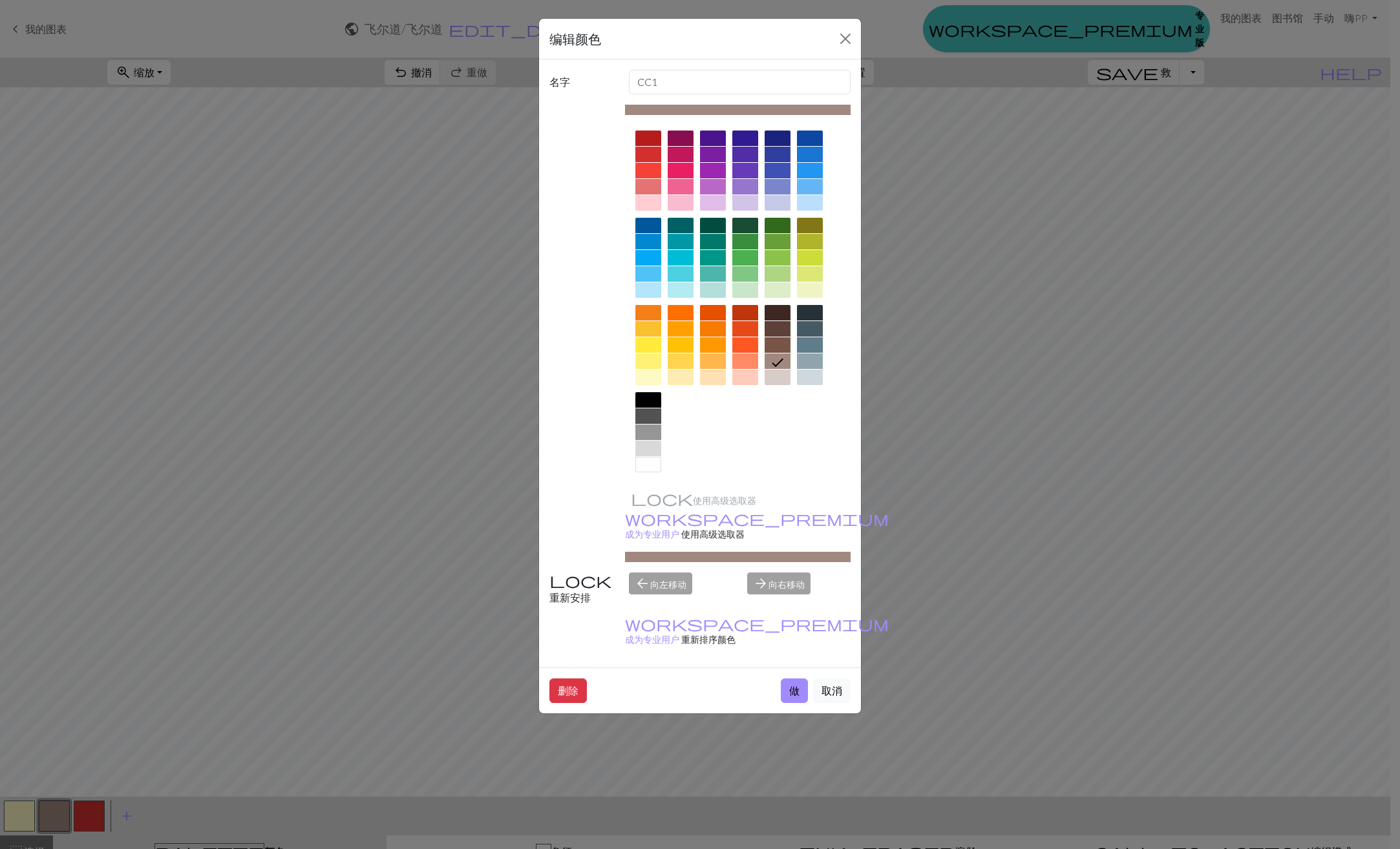
click at [782, 343] on div at bounding box center [777, 346] width 26 height 16
click at [794, 679] on button "做" at bounding box center [794, 690] width 27 height 25
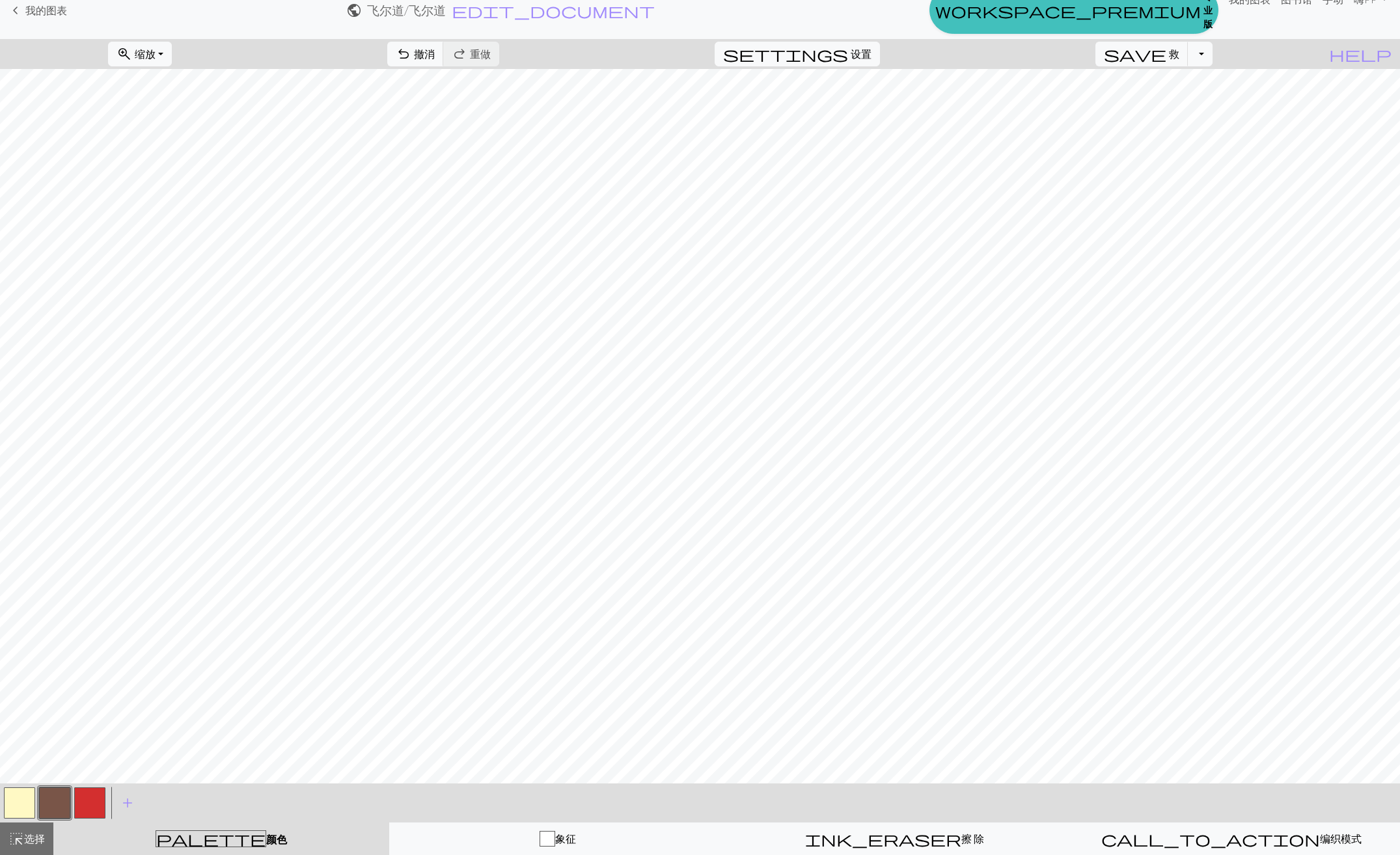
scroll to position [0, 0]
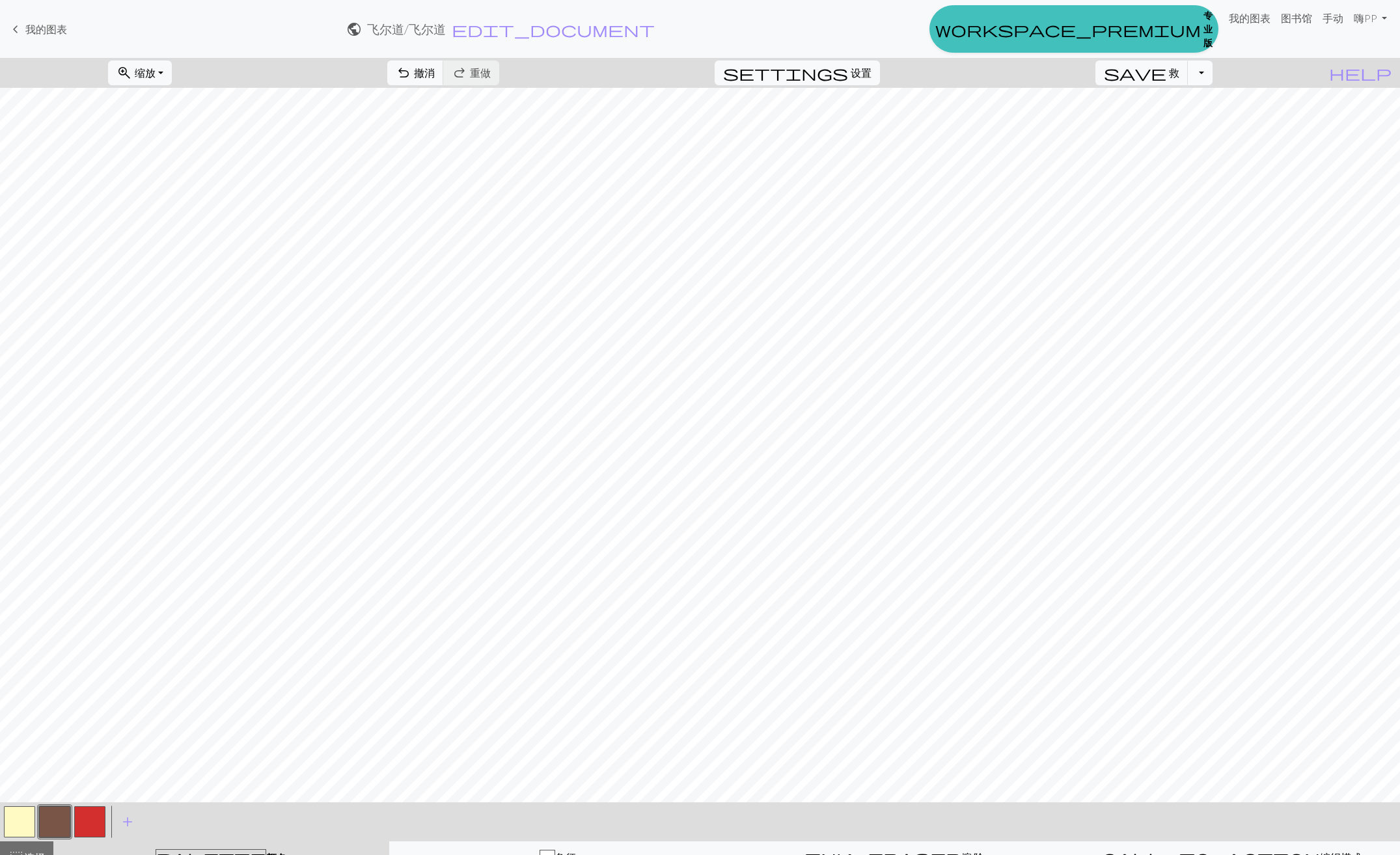
click at [1212, 81] on button "切换下拉菜单" at bounding box center [1200, 73] width 25 height 25
click at [1188, 129] on button "save_alt 下载" at bounding box center [1110, 122] width 203 height 21
click at [1212, 81] on button "切换下拉菜单" at bounding box center [1200, 73] width 25 height 25
click at [1055, 129] on font "下载" at bounding box center [1045, 121] width 21 height 12
click at [652, 37] on button "下载" at bounding box center [656, 42] width 38 height 25
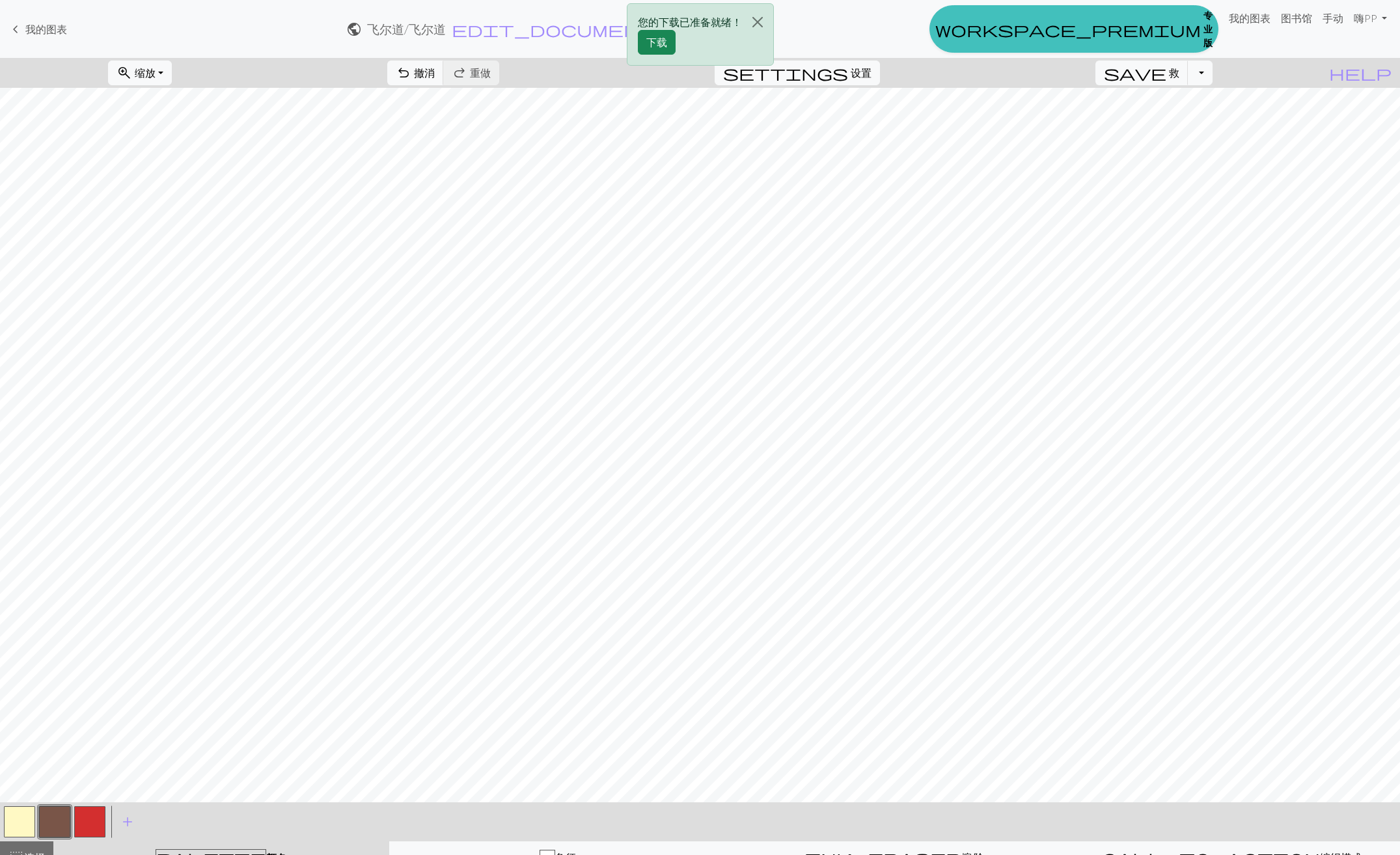
click at [1217, 72] on div "您的下载已准备就绪！ 下载" at bounding box center [700, 38] width 1400 height 76
click at [1212, 77] on button "切换下拉菜单" at bounding box center [1200, 73] width 25 height 25
click at [1160, 104] on font "保存副本" at bounding box center [1181, 101] width 42 height 12
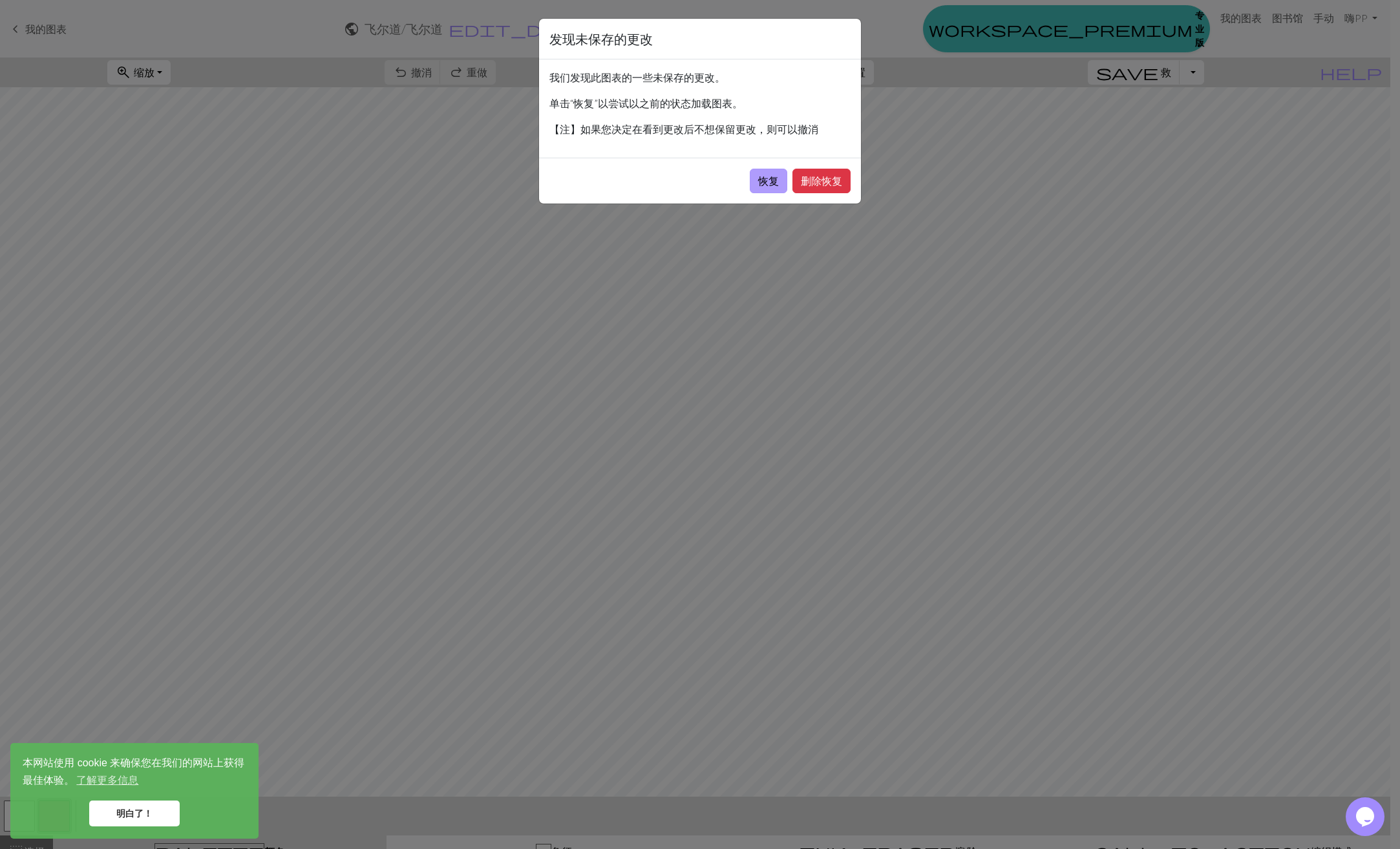
click at [771, 182] on button "恢复" at bounding box center [768, 181] width 37 height 25
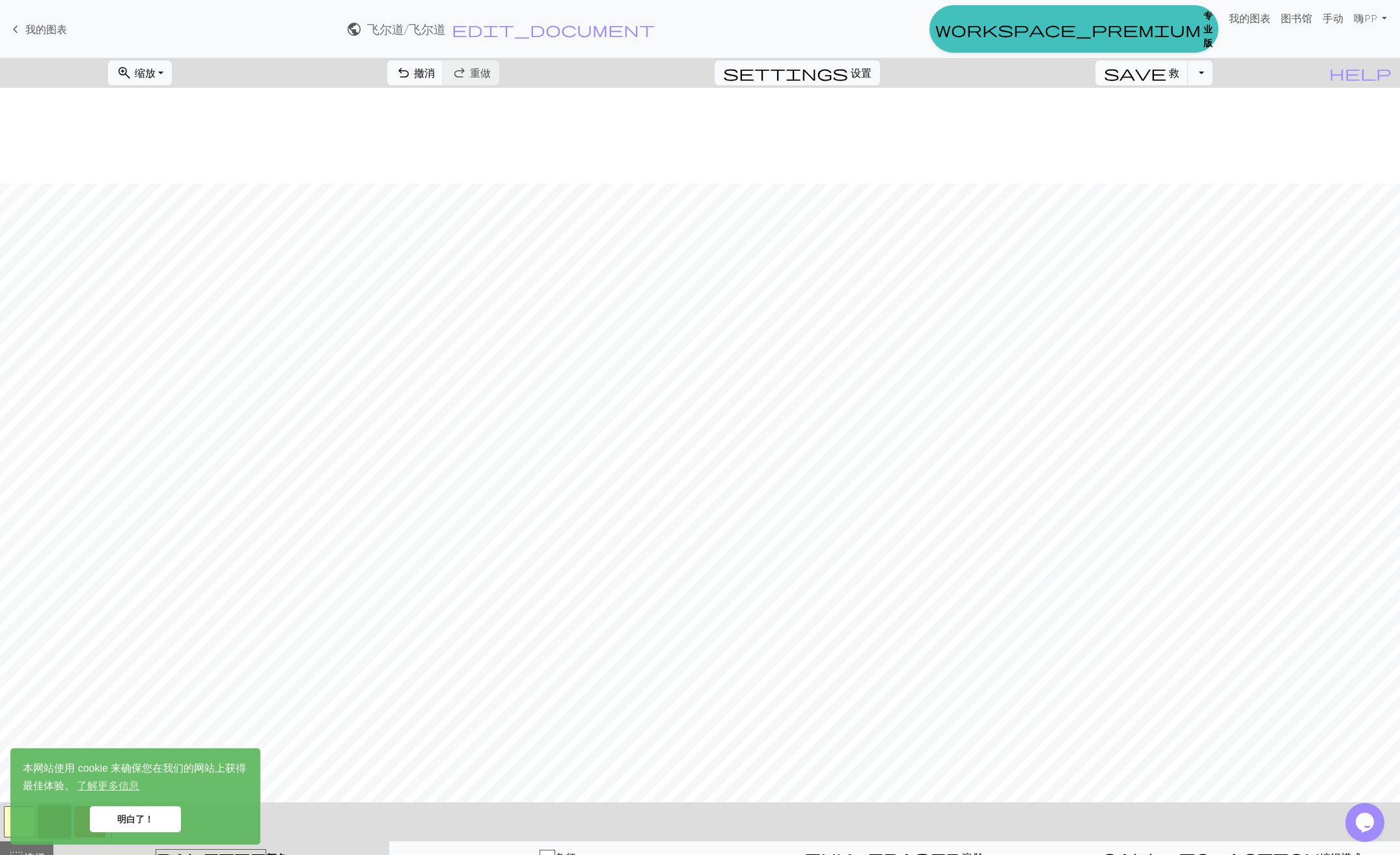
scroll to position [326, 0]
click at [1212, 78] on button "切换下拉菜单" at bounding box center [1200, 73] width 25 height 25
click at [1181, 108] on font "保存副本" at bounding box center [1181, 101] width 42 height 12
